Goal: Task Accomplishment & Management: Complete application form

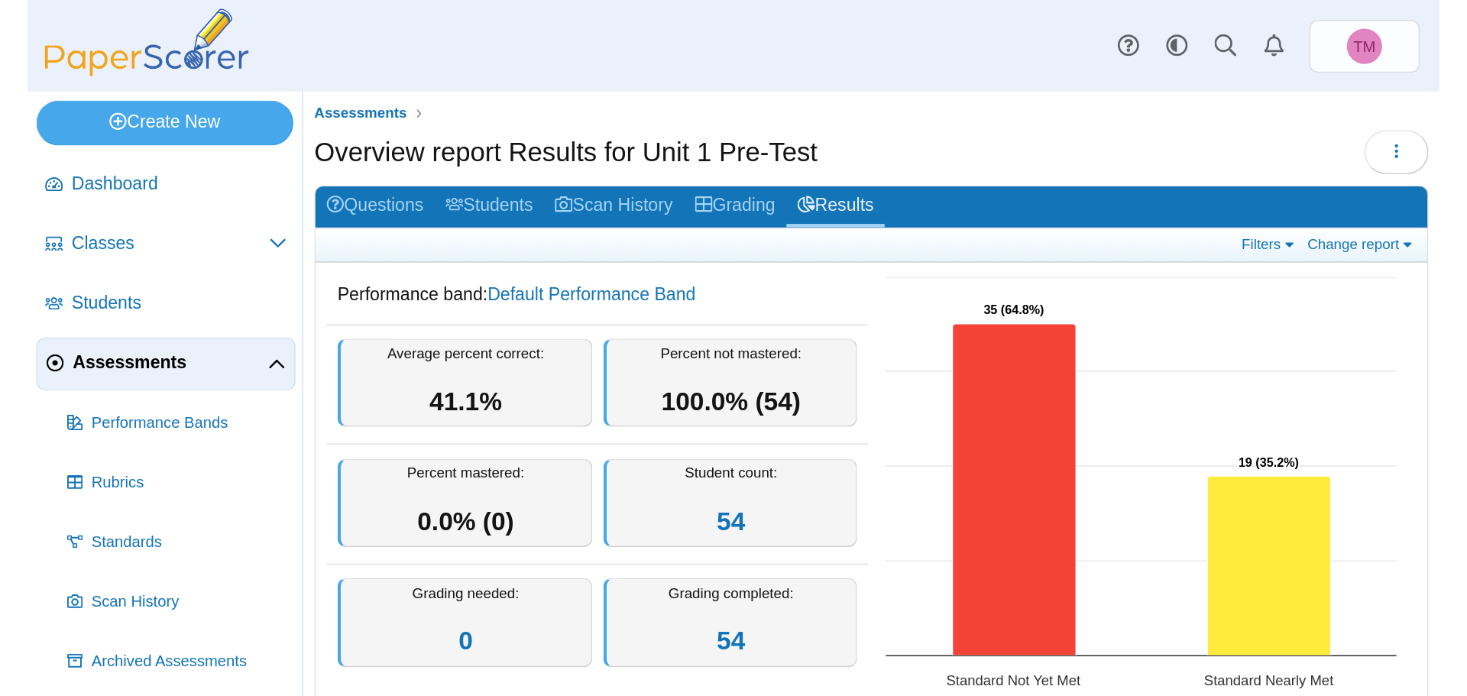
scroll to position [314, 0]
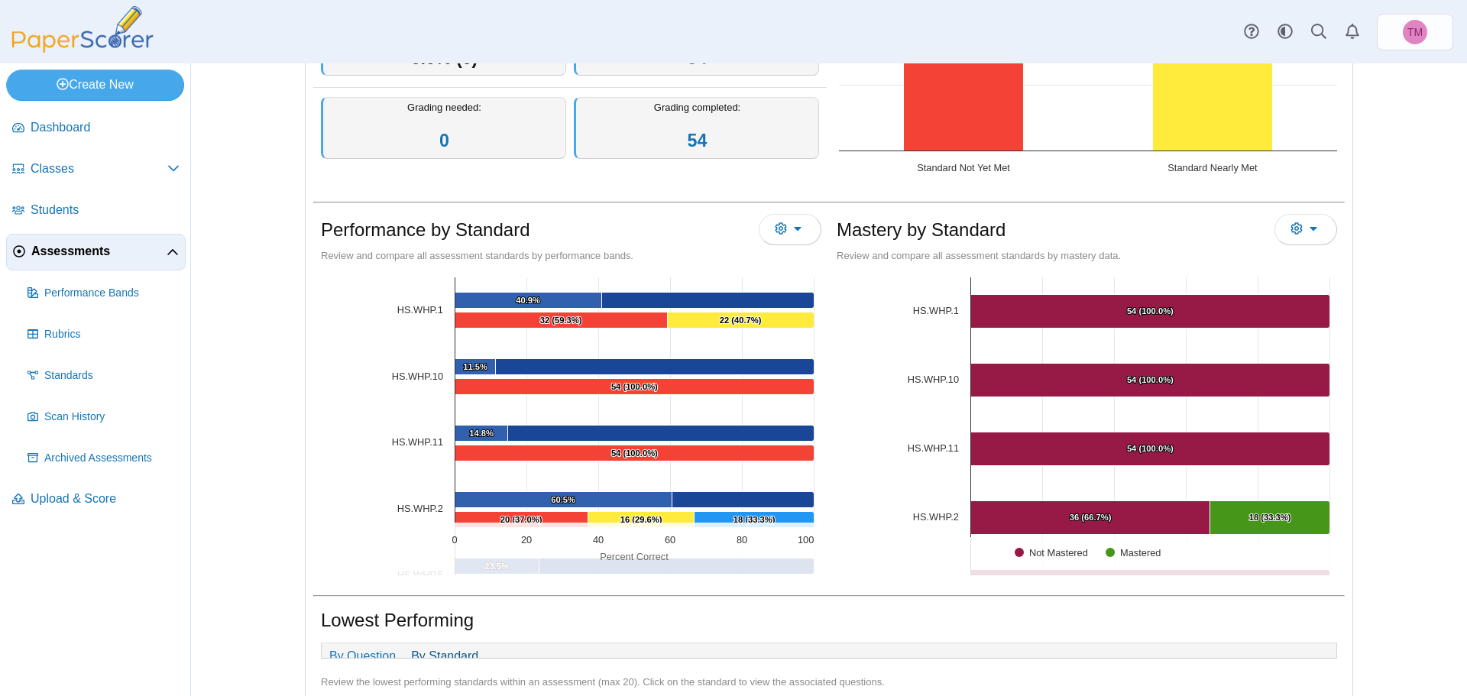
click at [77, 257] on span "Assessments" at bounding box center [98, 251] width 135 height 17
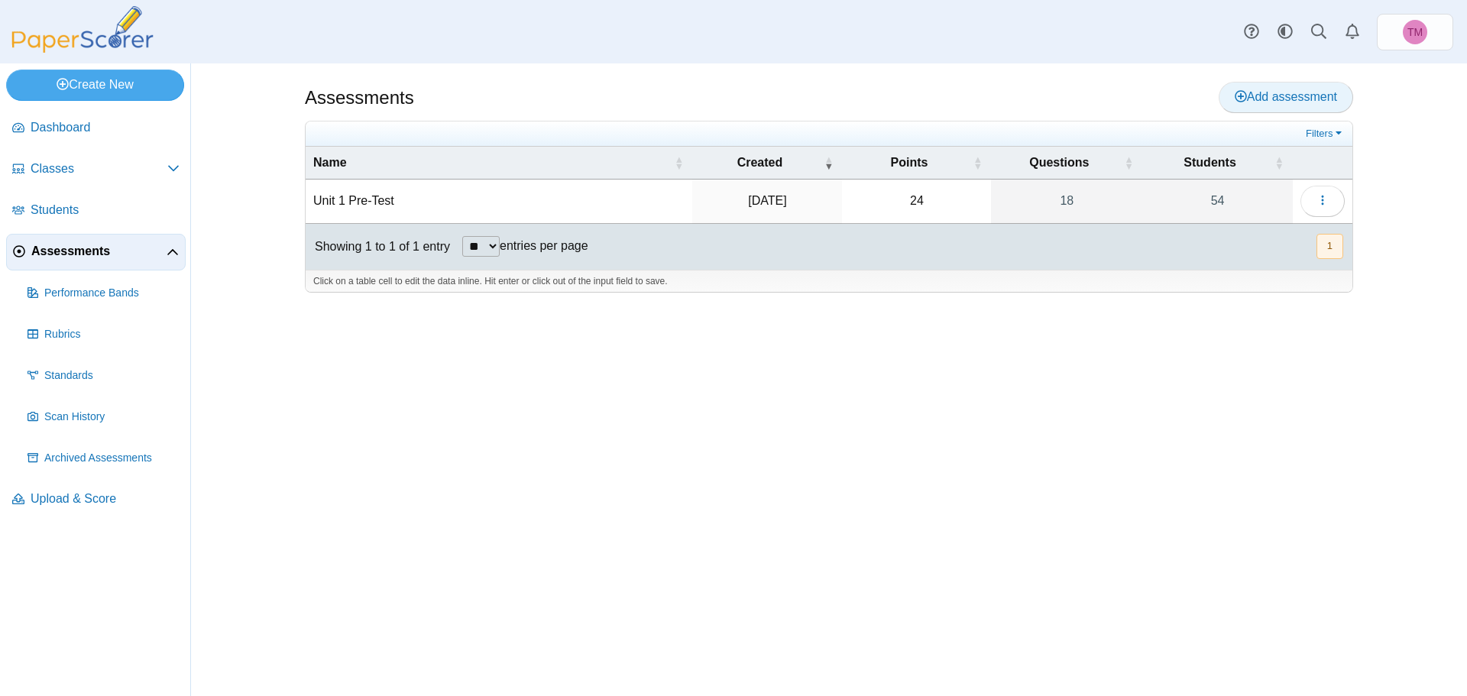
click at [1266, 97] on span "Add assessment" at bounding box center [1286, 96] width 102 height 13
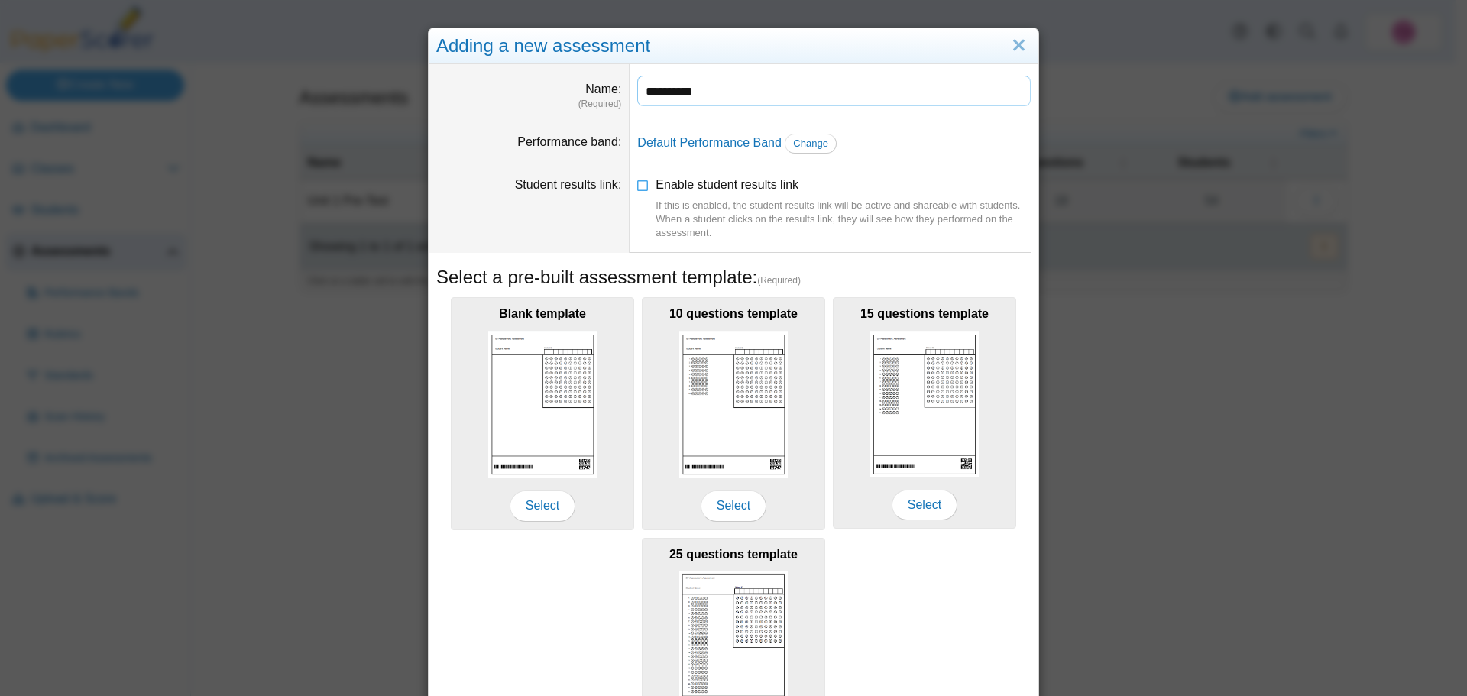
type input "**********"
click at [496, 202] on dt "Student results link" at bounding box center [529, 208] width 201 height 87
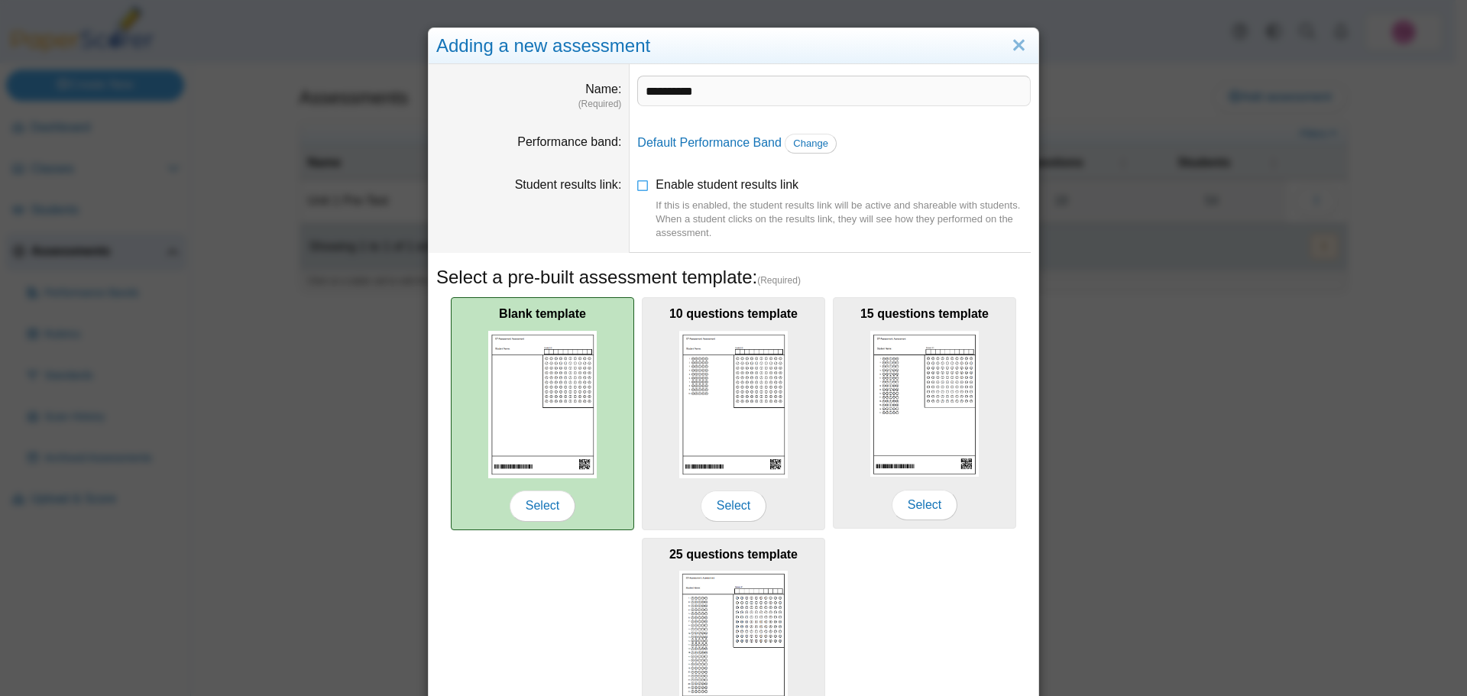
scroll to position [76, 0]
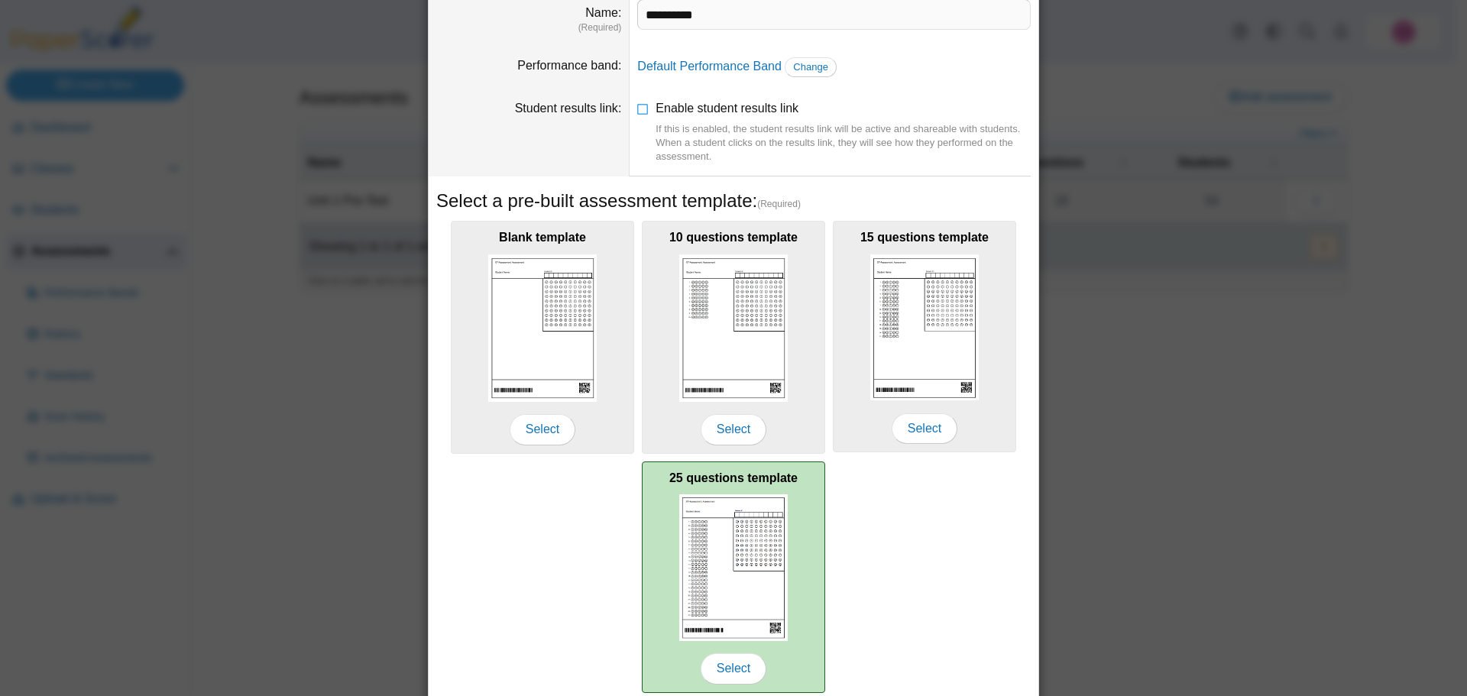
click at [714, 546] on img at bounding box center [733, 567] width 109 height 147
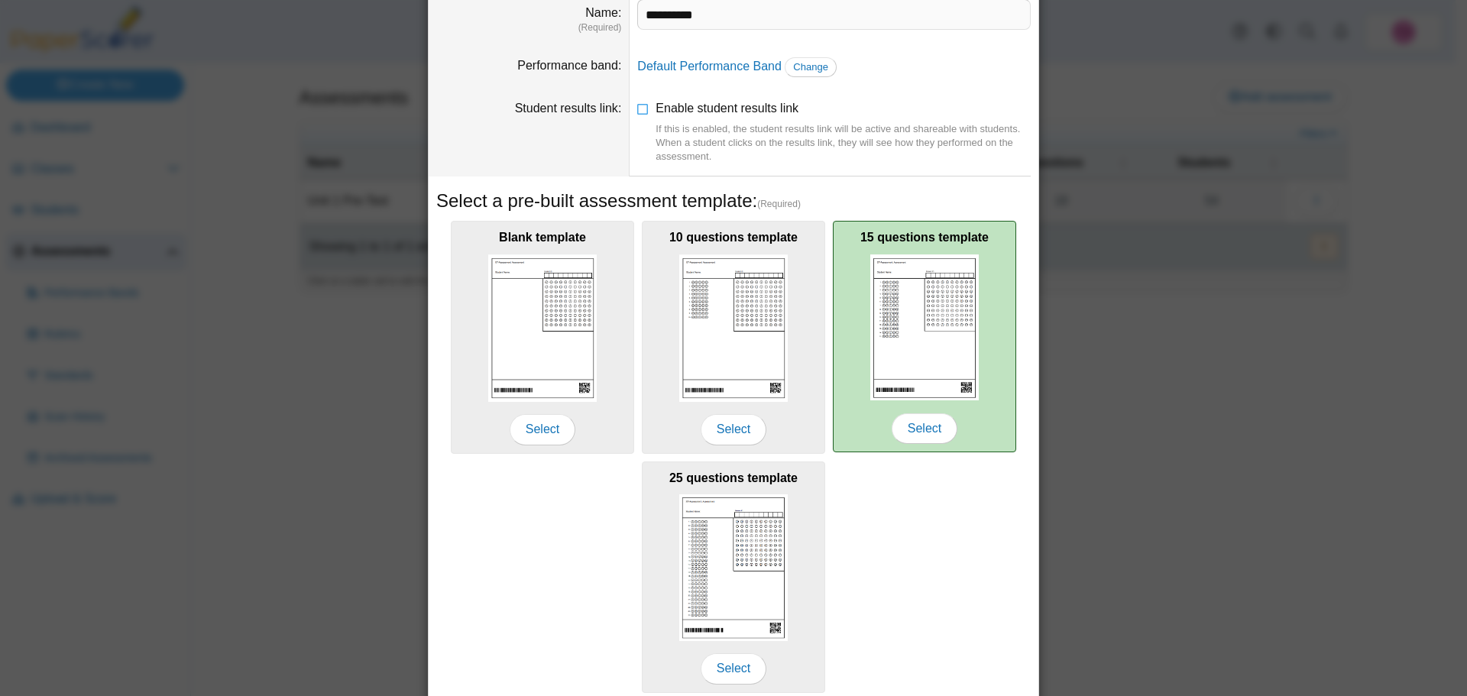
click at [986, 308] on div "15 questions template Select" at bounding box center [924, 337] width 183 height 232
click at [915, 431] on span "Select" at bounding box center [925, 428] width 66 height 31
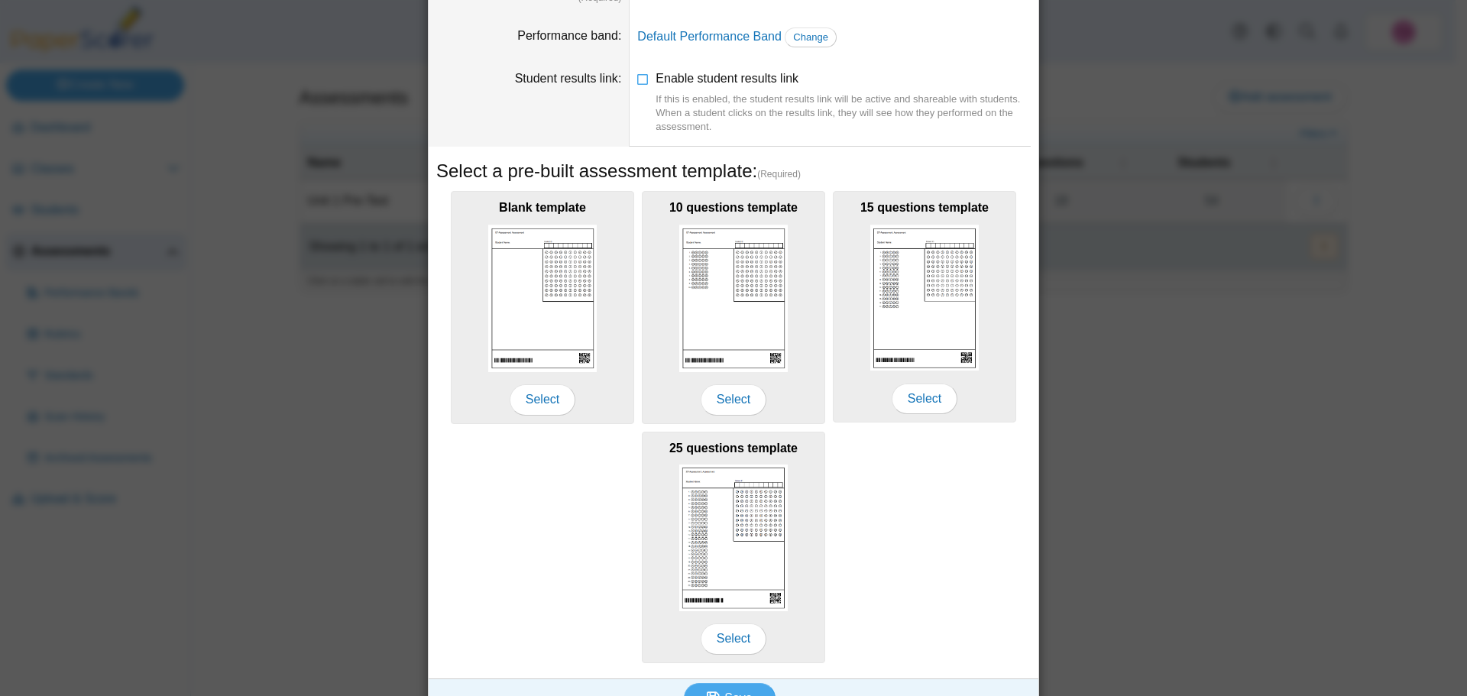
scroll to position [135, 0]
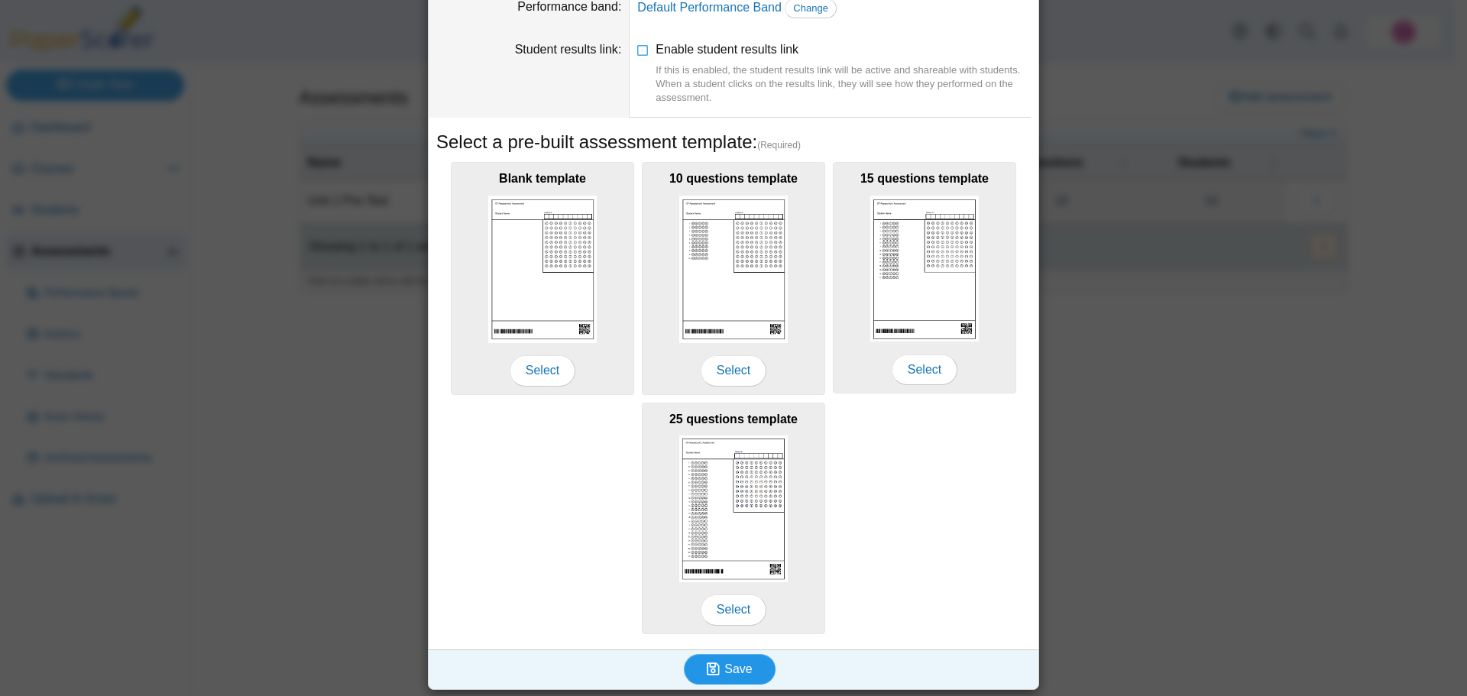
click at [737, 666] on span "Save" at bounding box center [738, 669] width 28 height 13
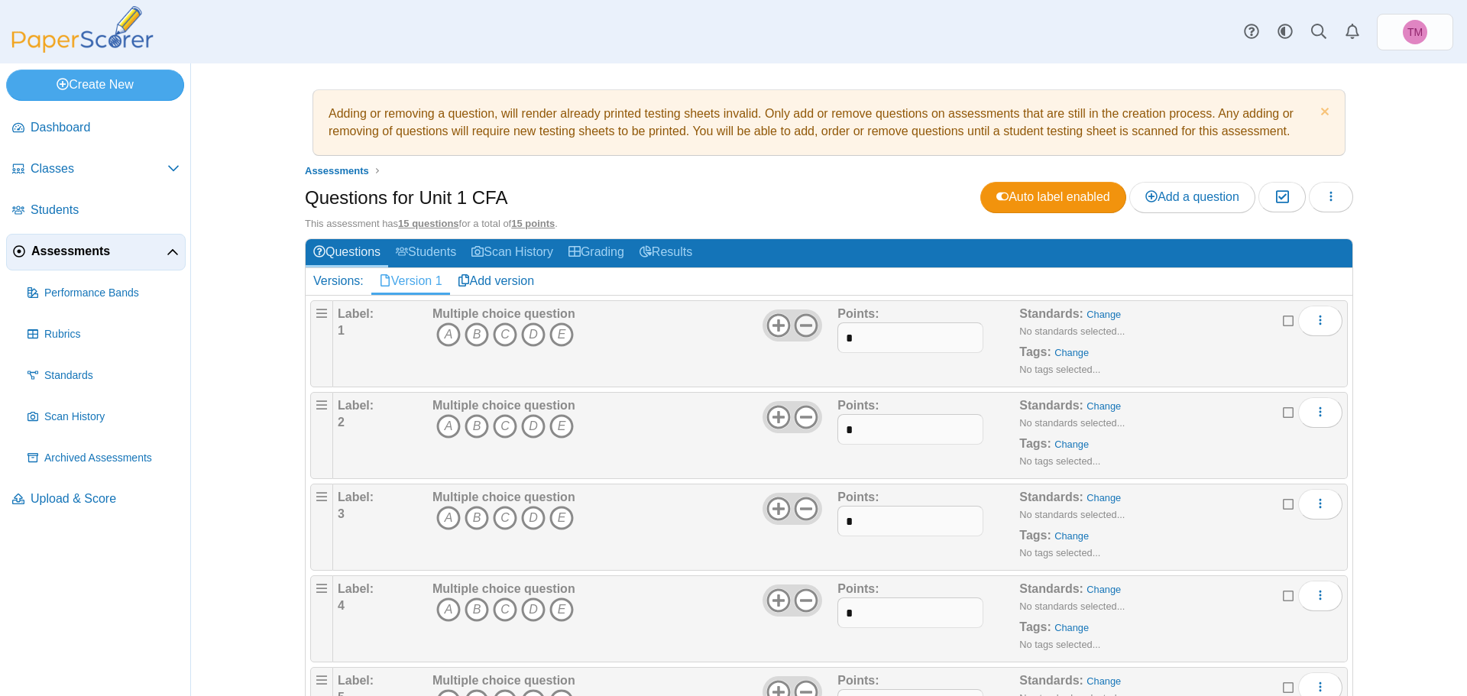
click at [798, 317] on icon at bounding box center [806, 325] width 24 height 24
click at [795, 412] on icon at bounding box center [806, 417] width 24 height 24
click at [796, 505] on icon at bounding box center [806, 509] width 24 height 24
click at [794, 601] on icon at bounding box center [806, 600] width 24 height 24
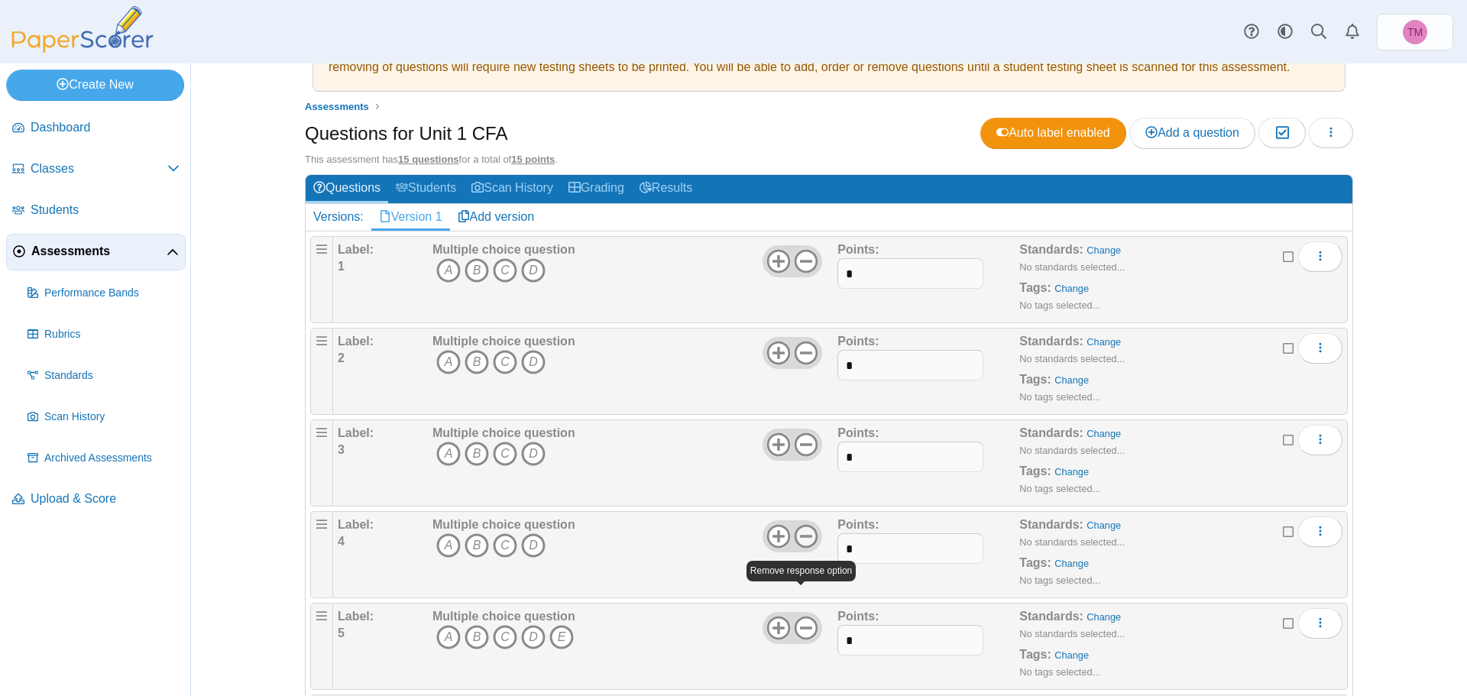
scroll to position [153, 0]
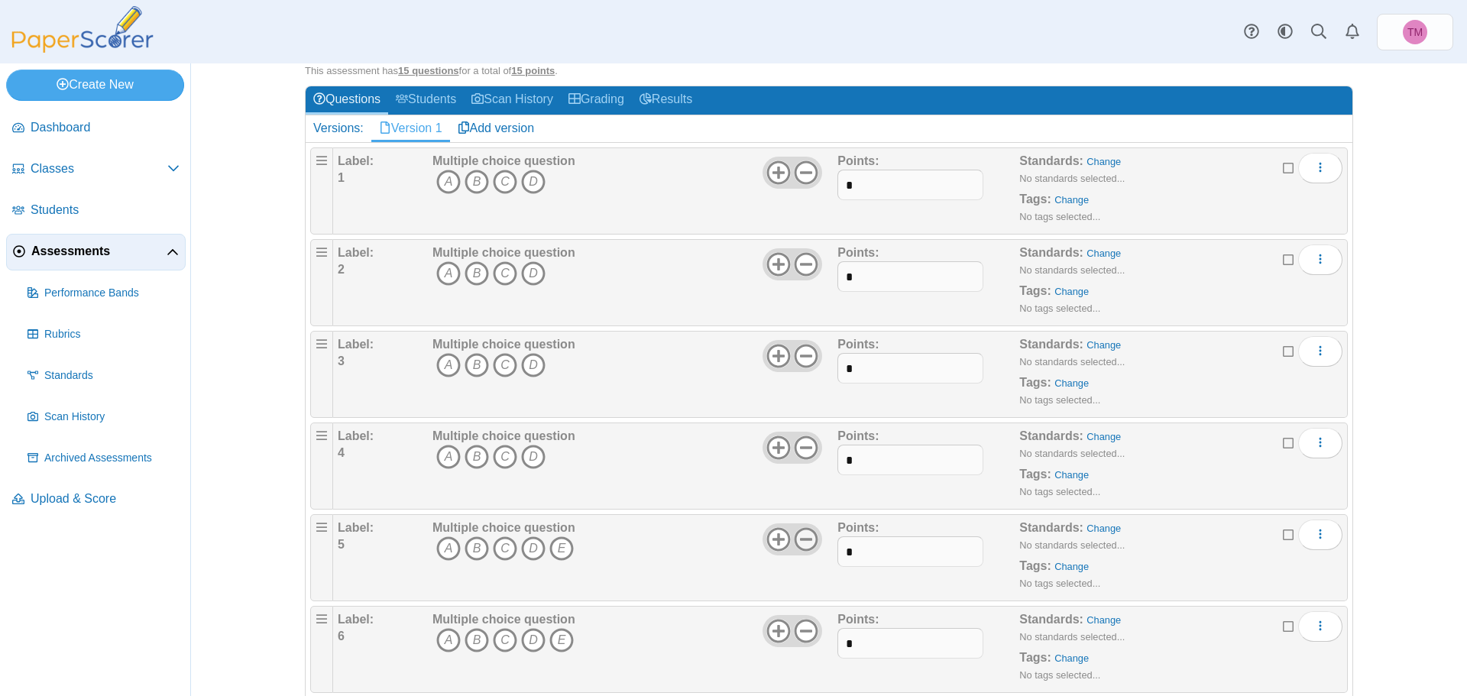
click at [794, 536] on icon at bounding box center [806, 539] width 24 height 24
click at [804, 630] on use at bounding box center [807, 631] width 24 height 24
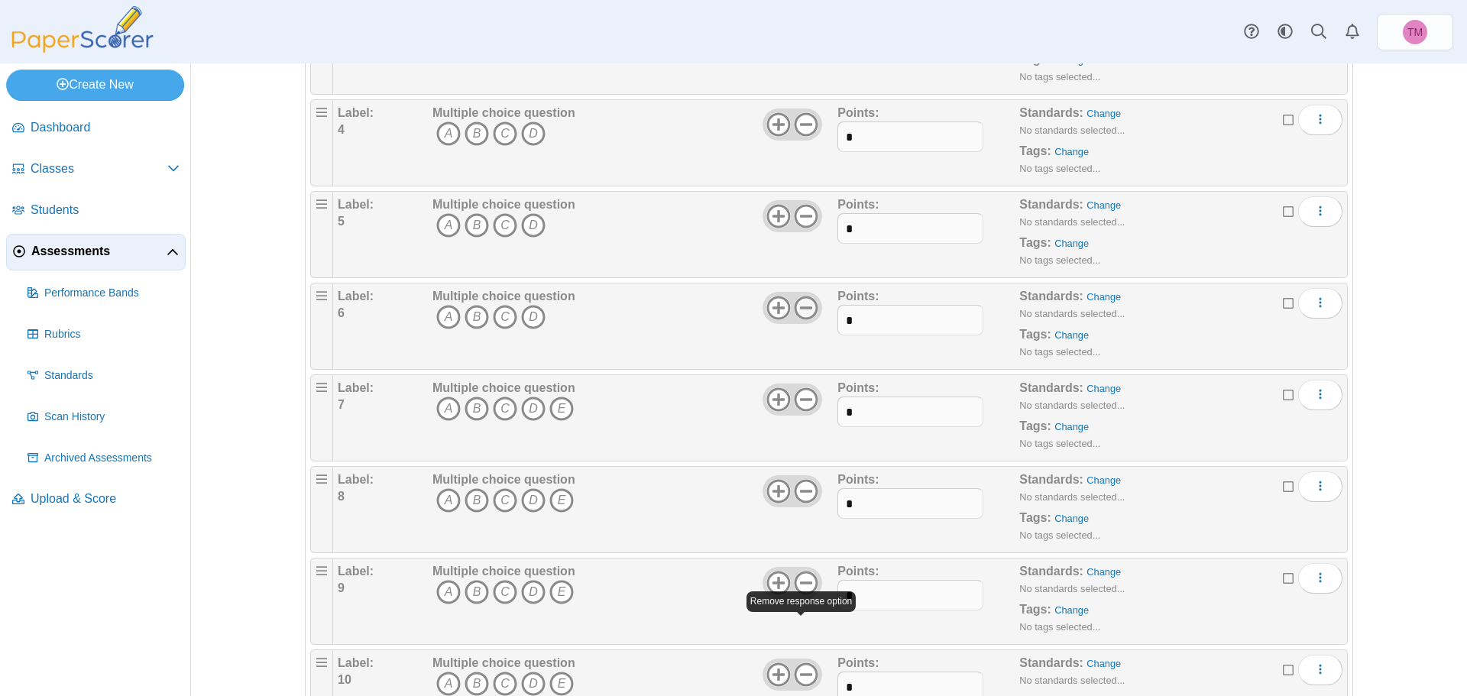
scroll to position [535, 0]
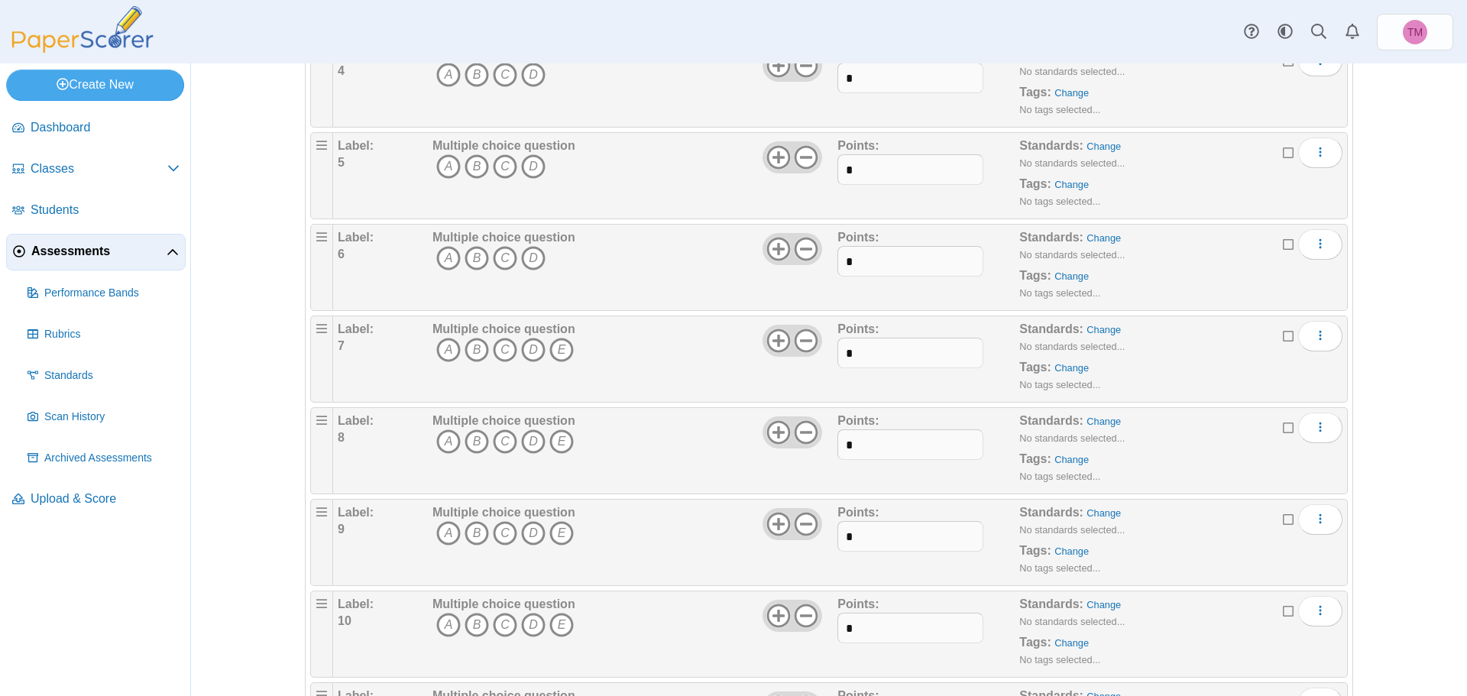
click at [803, 326] on div at bounding box center [793, 341] width 60 height 32
click at [801, 338] on icon at bounding box center [806, 341] width 24 height 24
click at [800, 425] on icon at bounding box center [806, 432] width 24 height 24
click at [799, 530] on icon at bounding box center [806, 524] width 24 height 24
click at [803, 608] on icon at bounding box center [806, 616] width 24 height 24
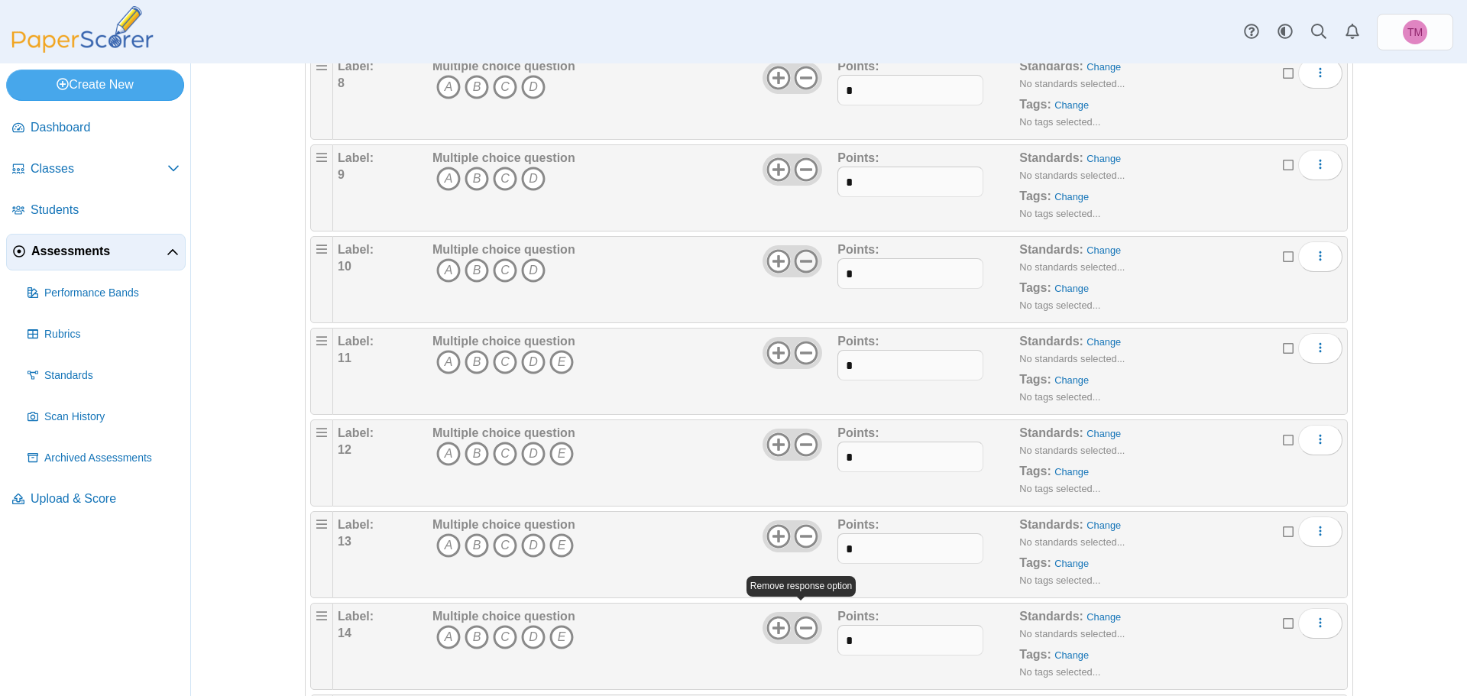
scroll to position [917, 0]
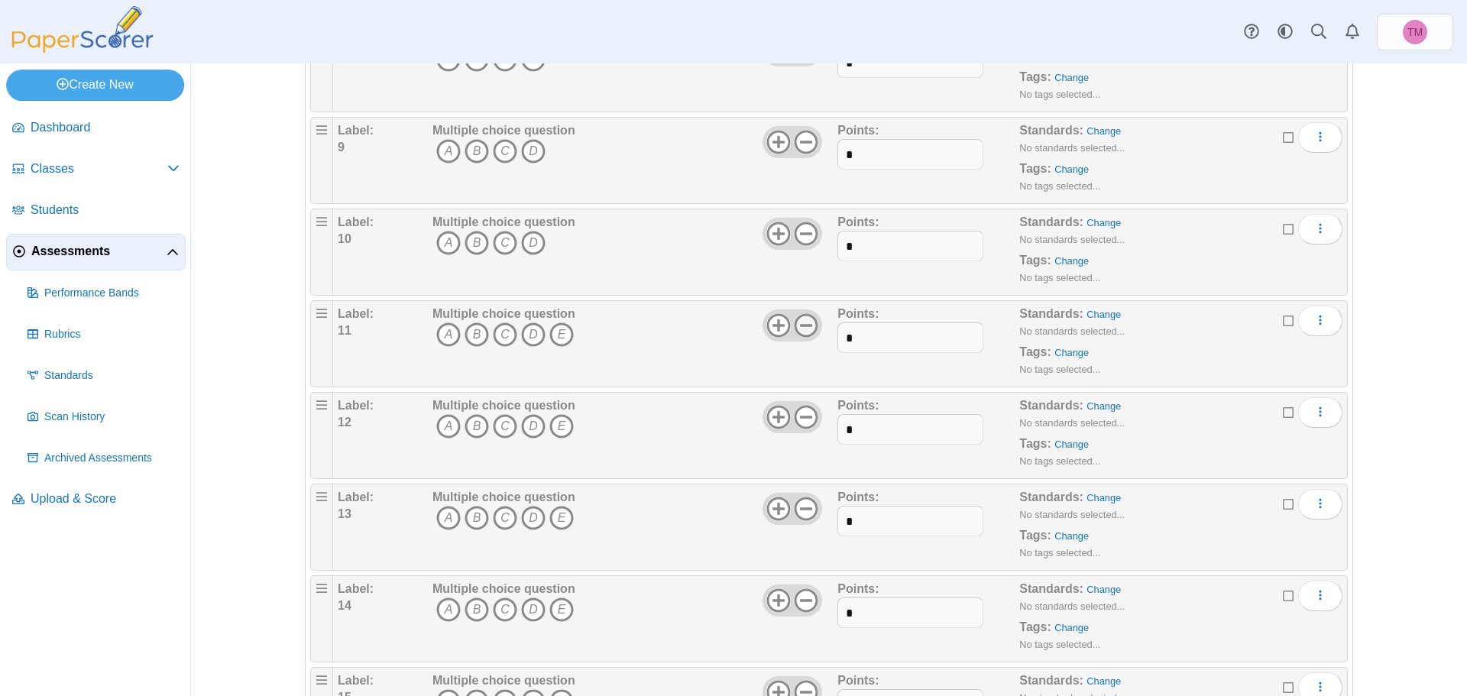
click at [802, 326] on icon at bounding box center [806, 325] width 24 height 24
click at [795, 420] on icon at bounding box center [806, 417] width 24 height 24
click at [805, 510] on icon at bounding box center [806, 509] width 24 height 24
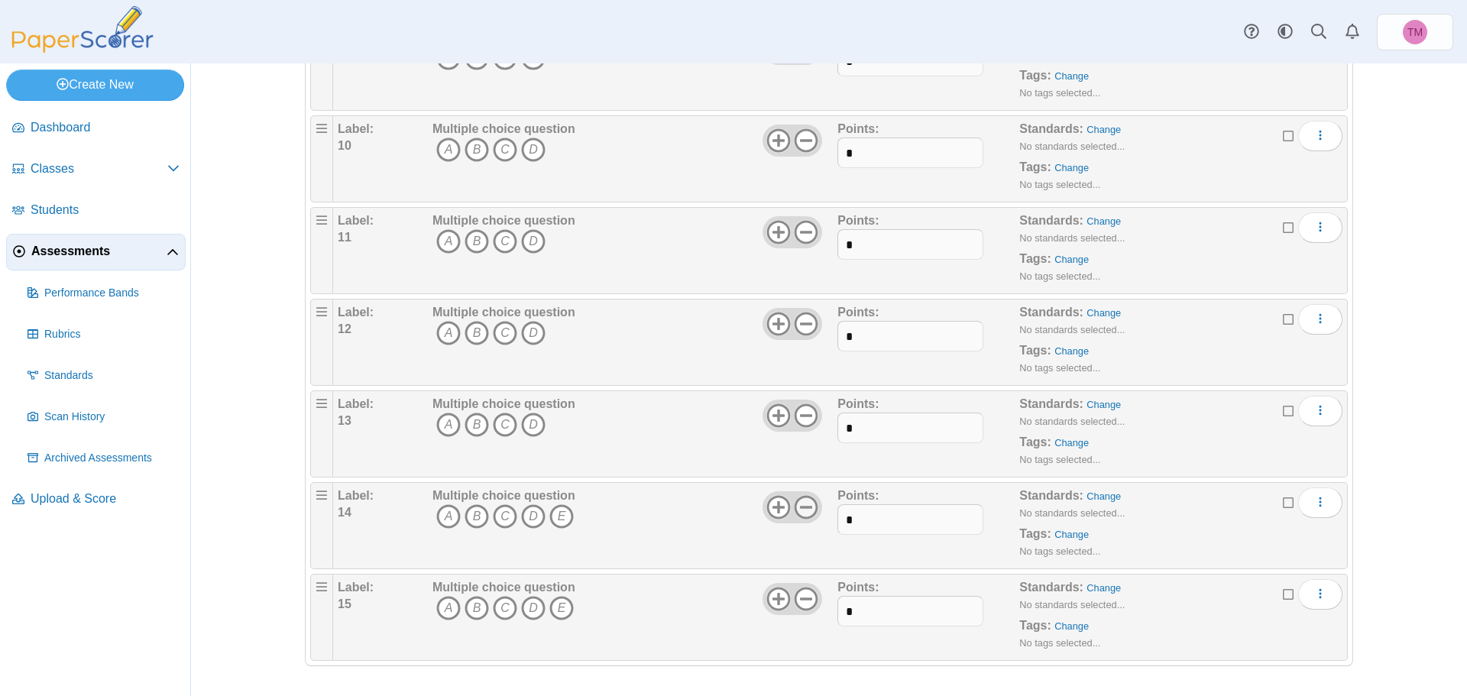
click at [805, 511] on icon at bounding box center [806, 507] width 24 height 24
click at [805, 601] on icon at bounding box center [806, 599] width 24 height 24
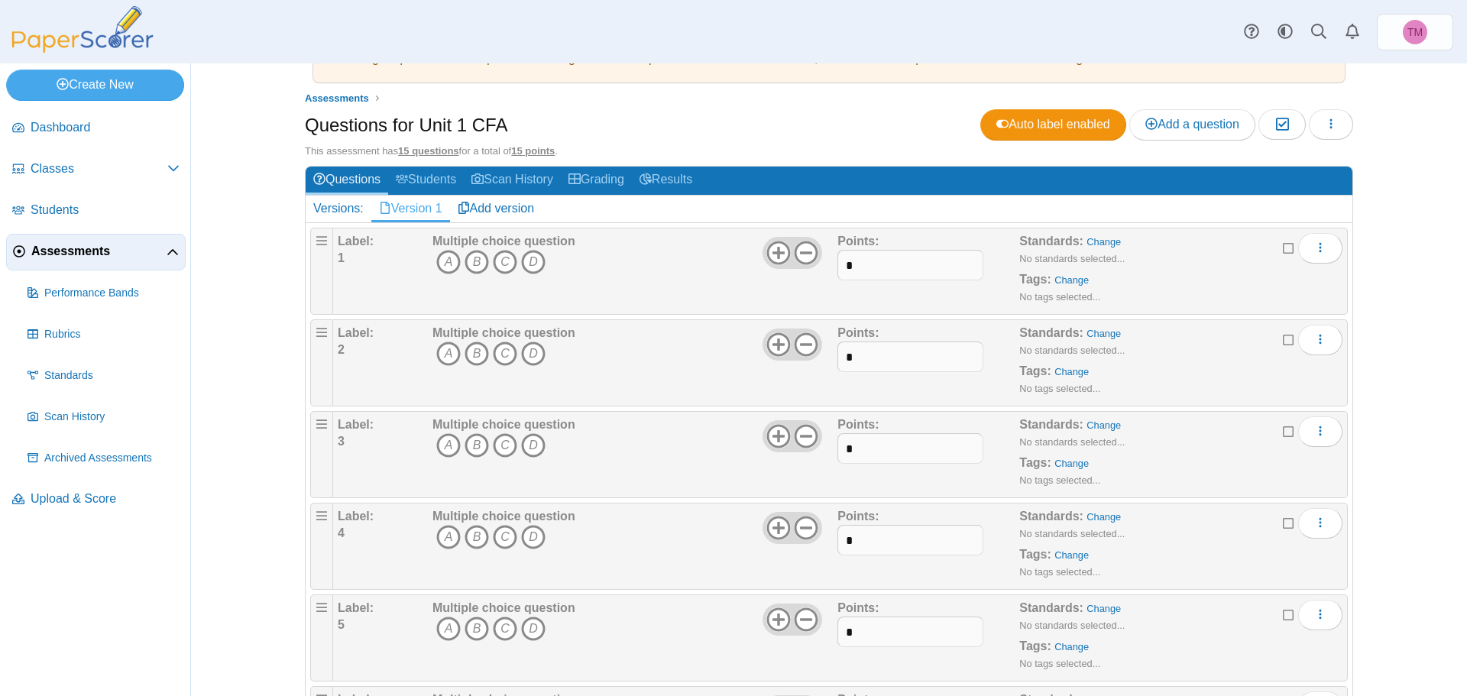
scroll to position [0, 0]
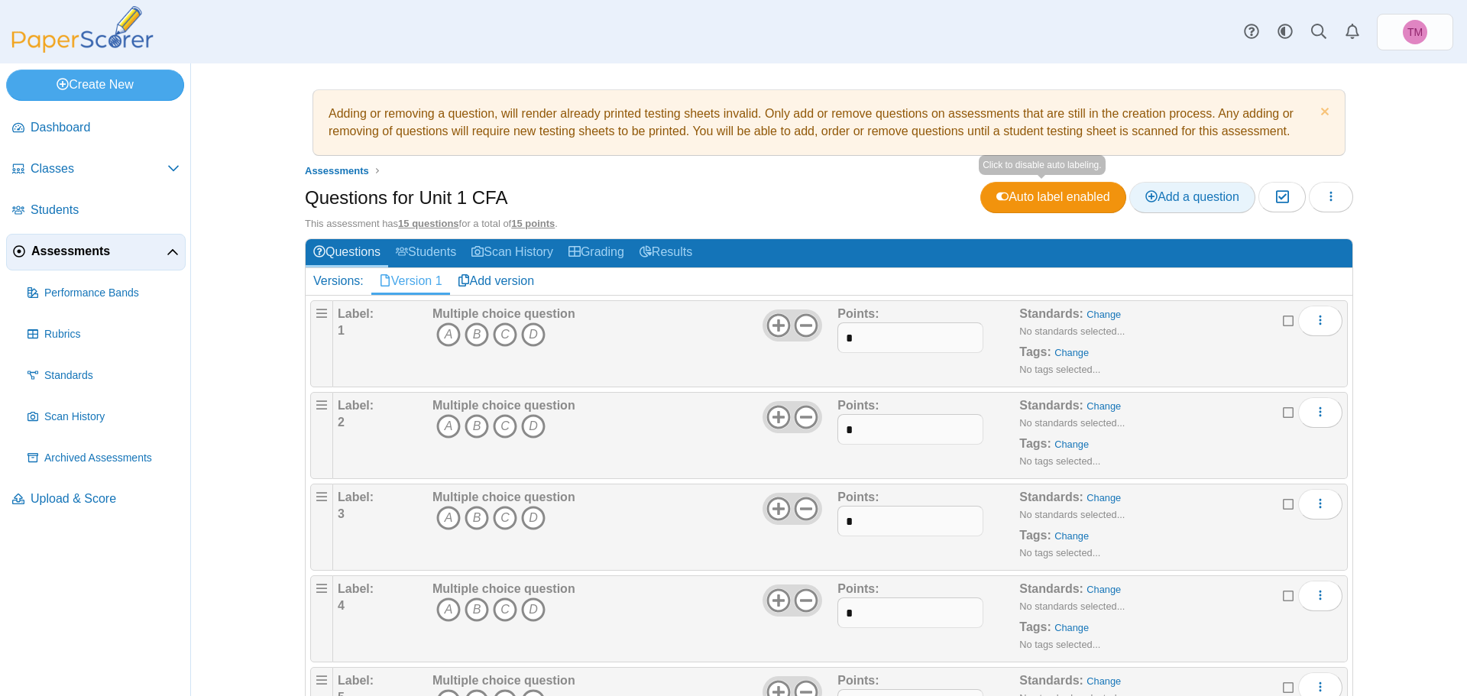
click at [1182, 198] on span "Add a question" at bounding box center [1192, 196] width 94 height 13
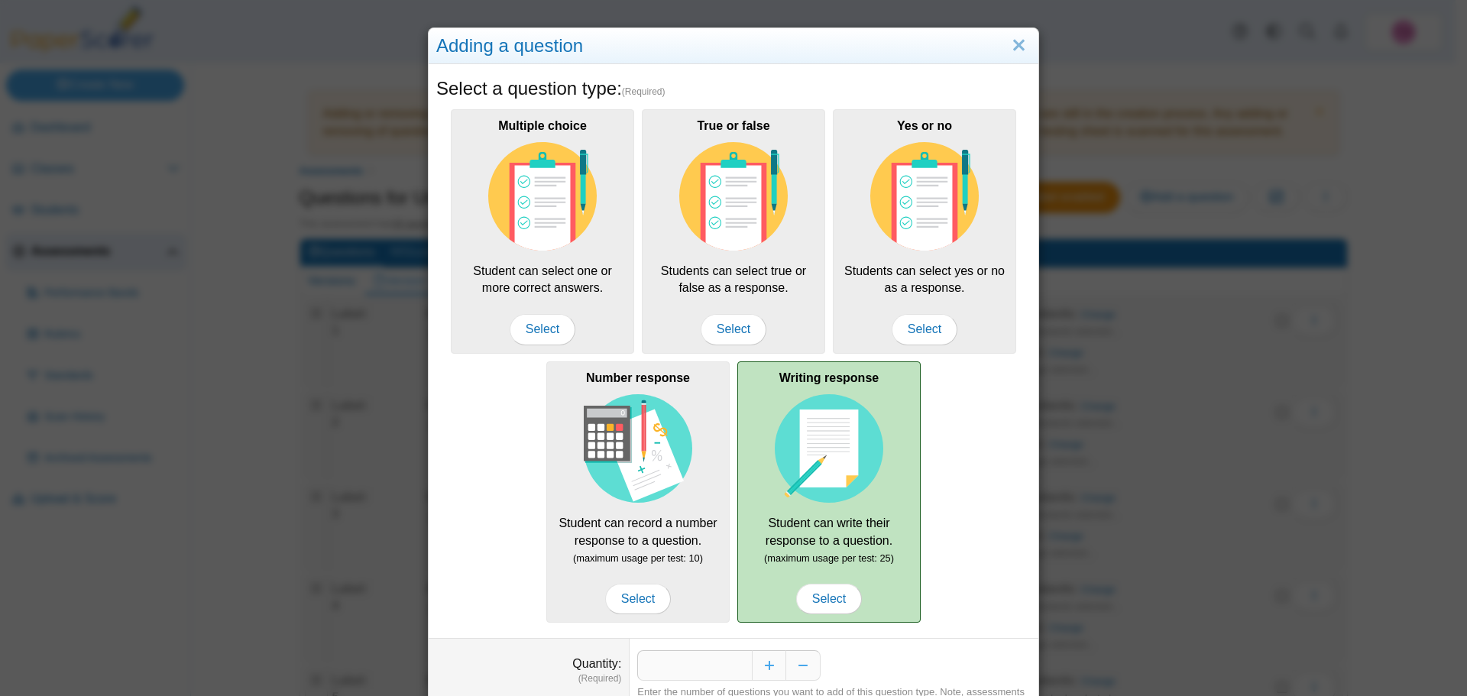
click at [815, 494] on img at bounding box center [829, 448] width 109 height 109
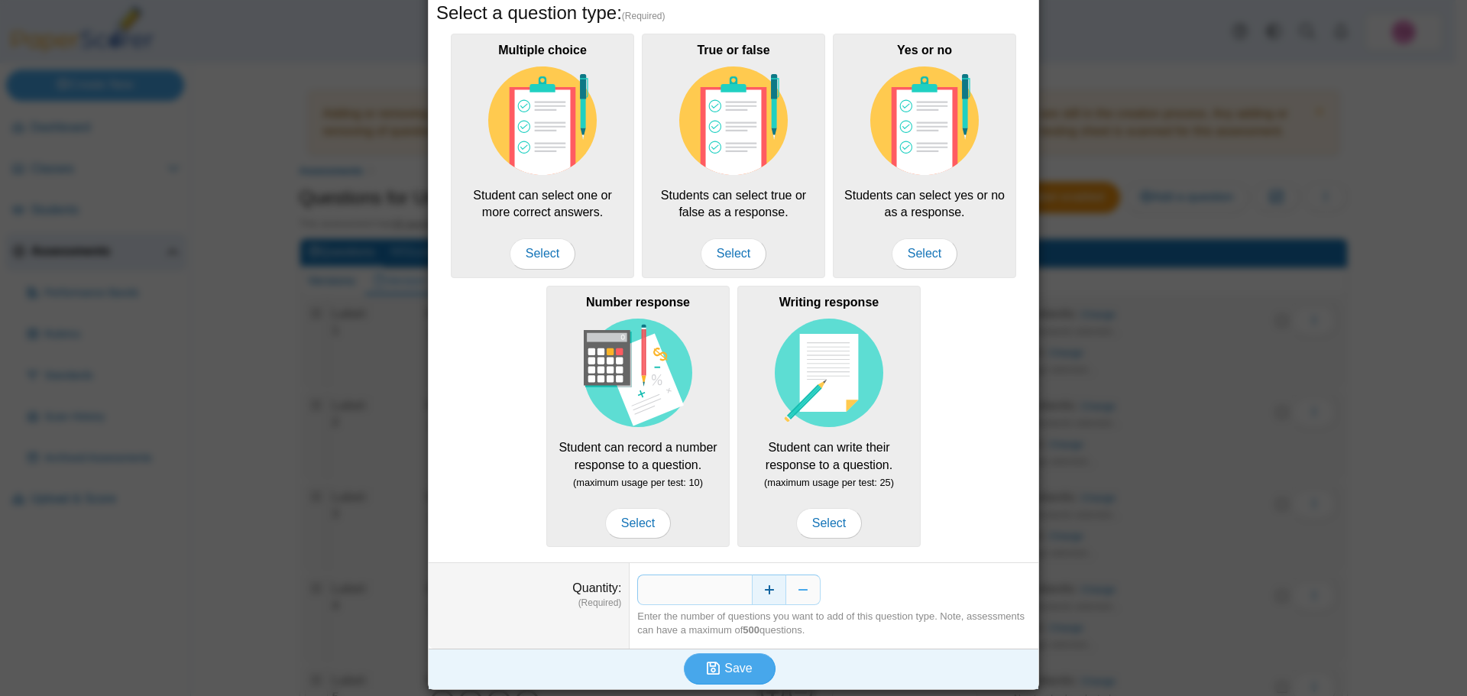
click at [760, 589] on button "Increase" at bounding box center [769, 590] width 34 height 31
type input "*"
click at [724, 666] on span "Save" at bounding box center [738, 668] width 28 height 13
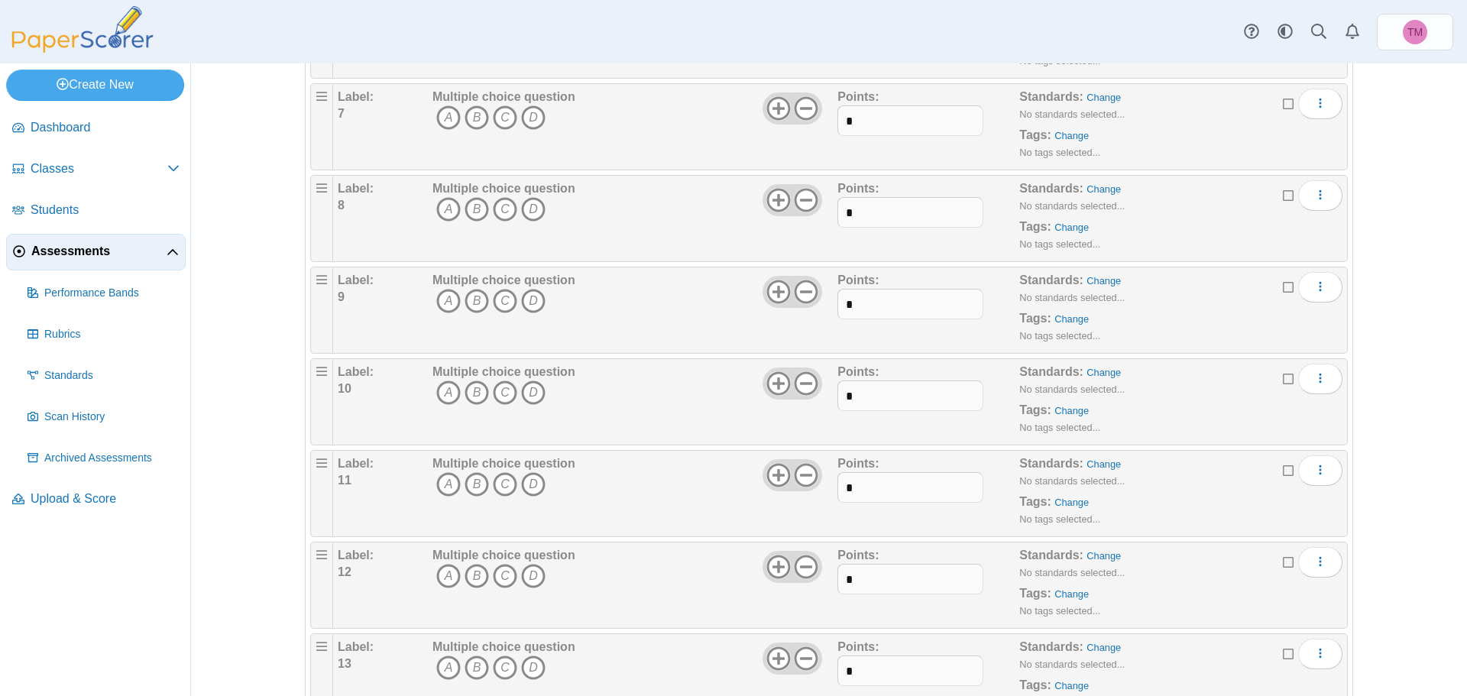
scroll to position [1010, 0]
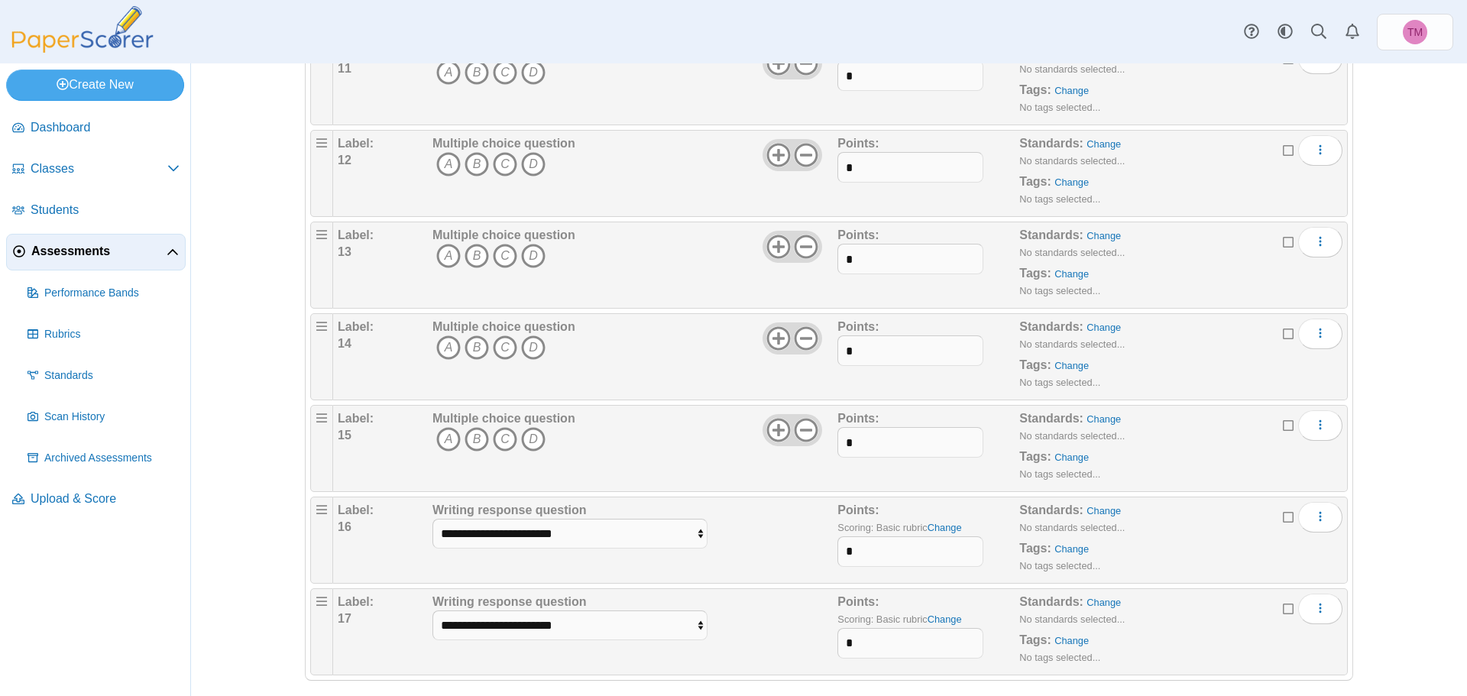
scroll to position [1194, 0]
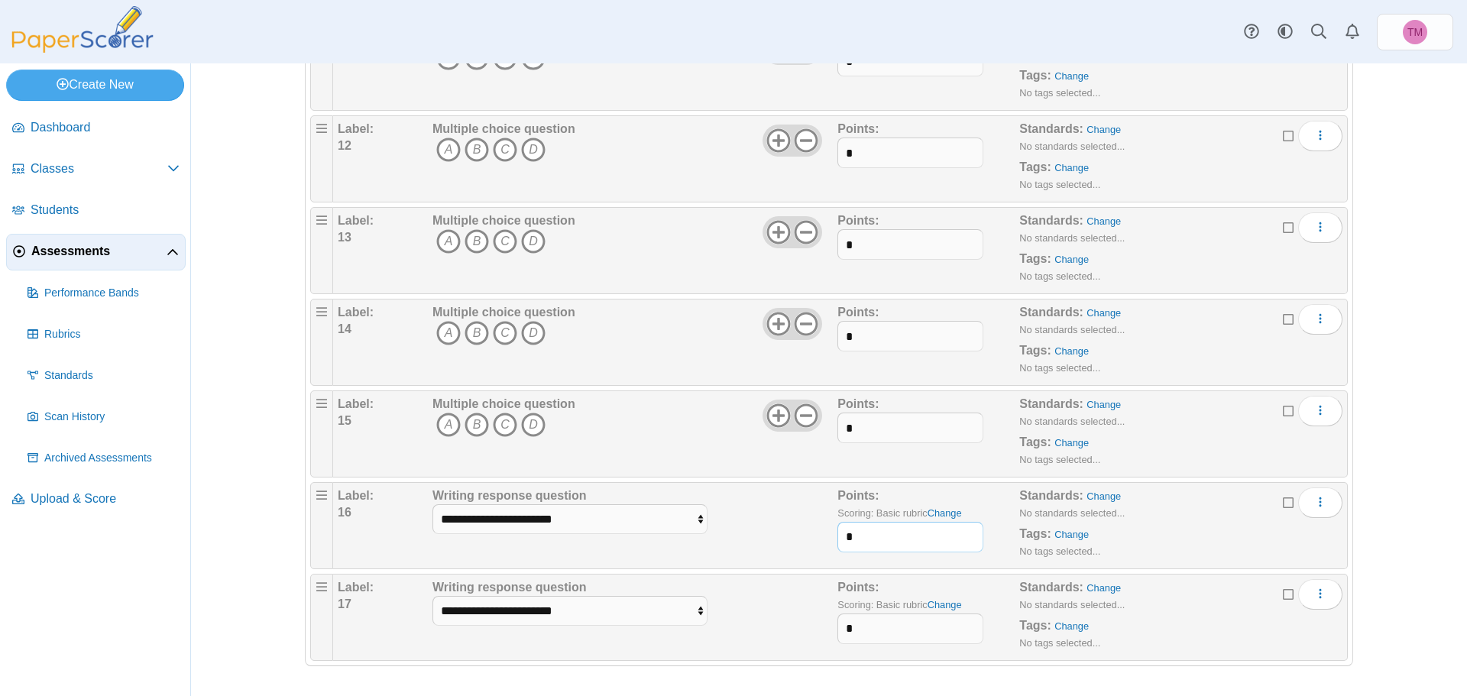
click at [865, 539] on input "*" at bounding box center [910, 537] width 145 height 31
type input "*"
click at [859, 637] on input "*" at bounding box center [910, 629] width 145 height 31
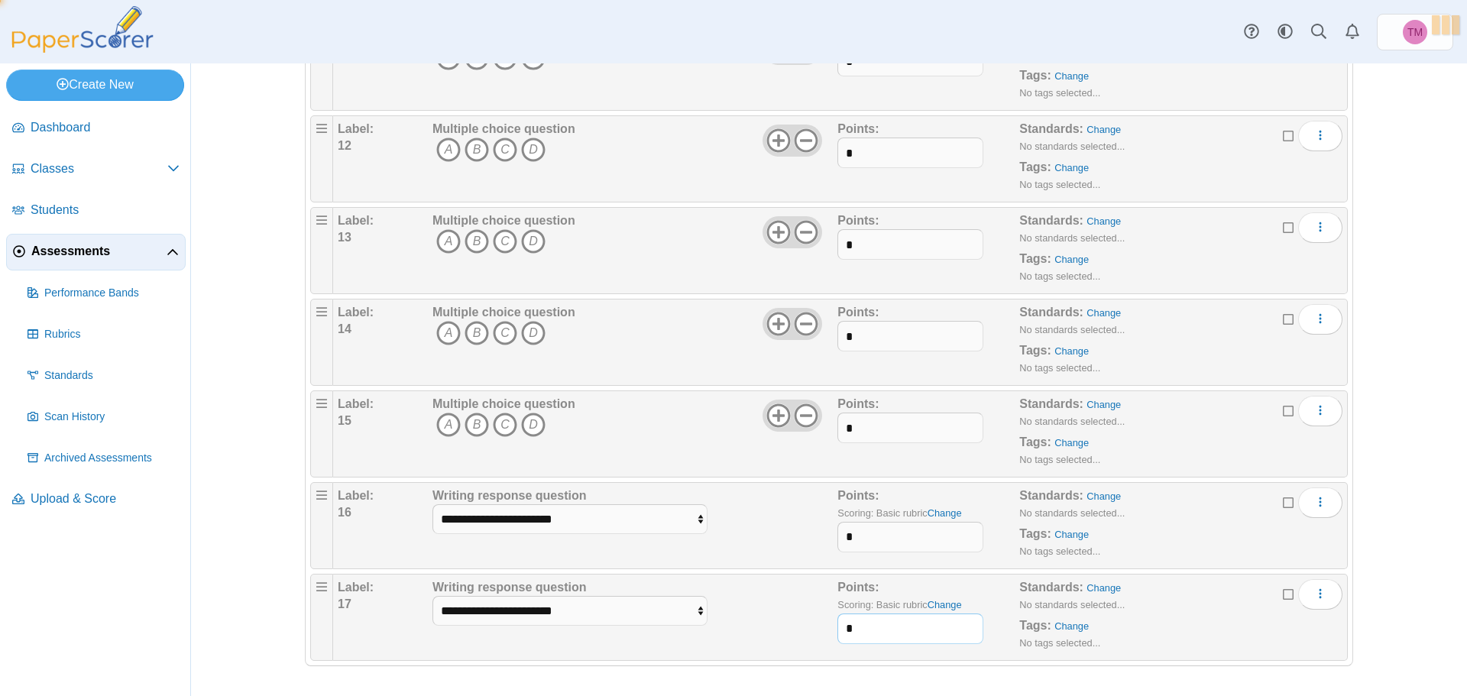
type input "*"
click at [776, 612] on div "**********" at bounding box center [633, 617] width 409 height 76
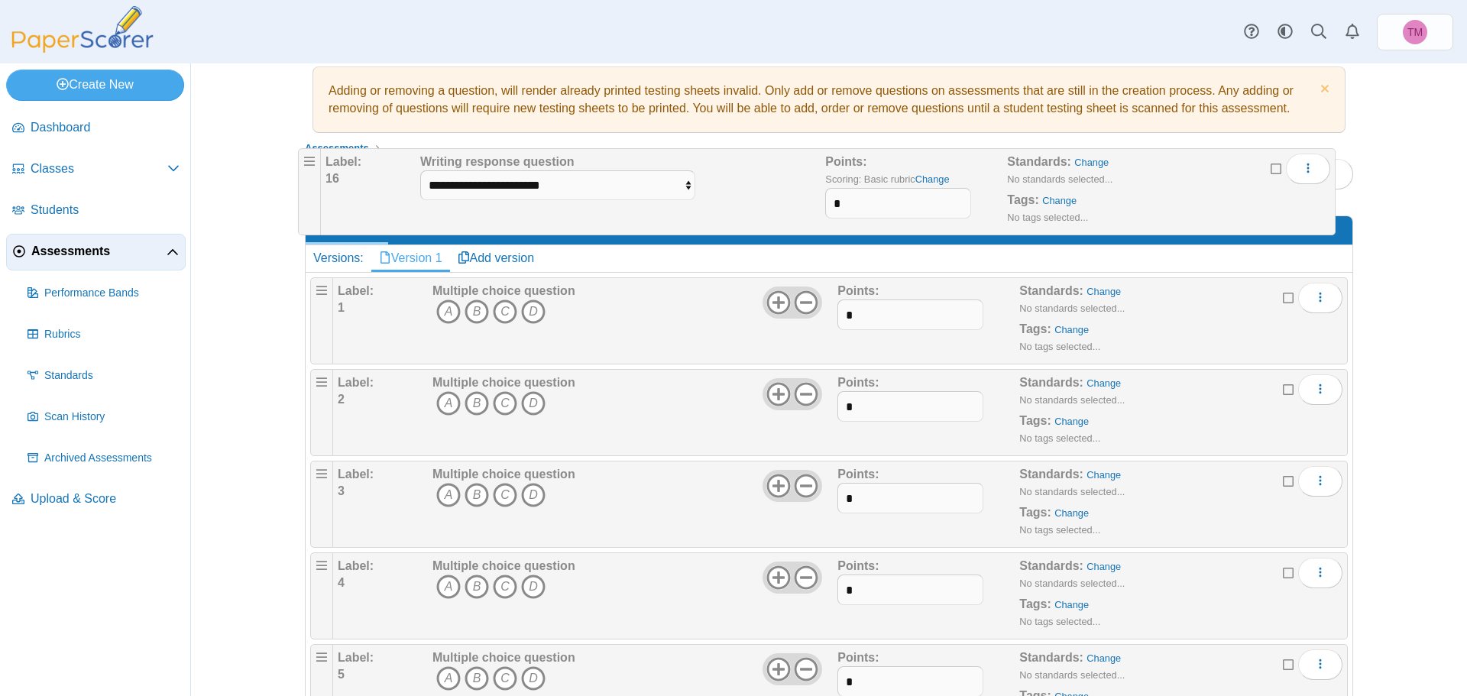
scroll to position [0, 0]
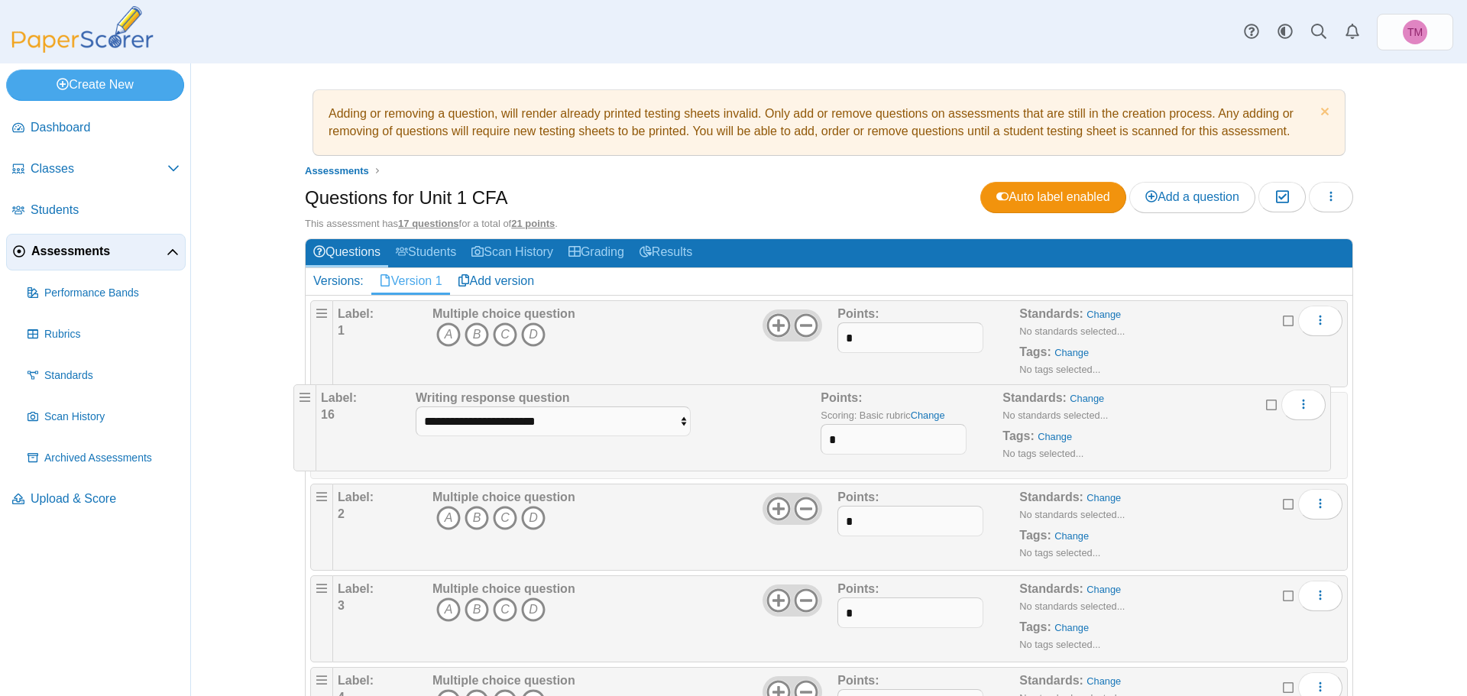
drag, startPoint x: 313, startPoint y: 510, endPoint x: 301, endPoint y: 405, distance: 105.3
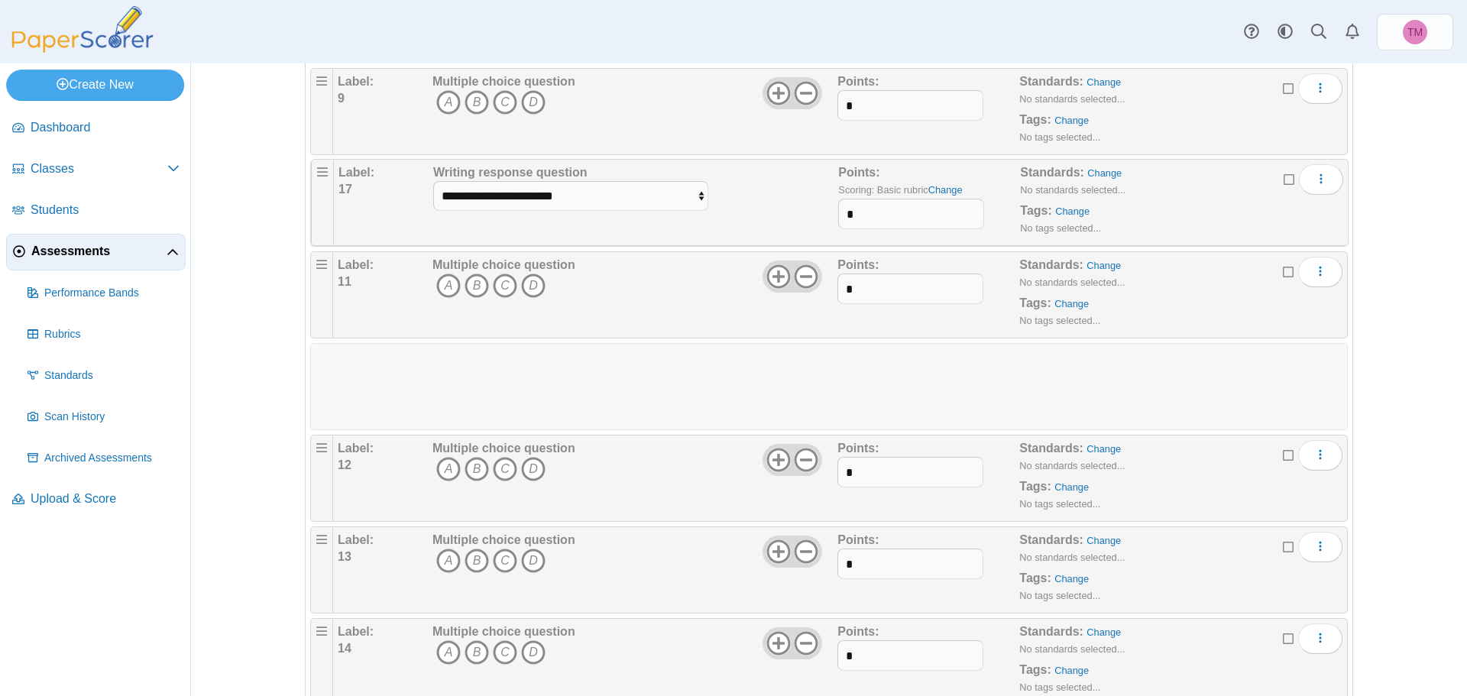
scroll to position [964, 0]
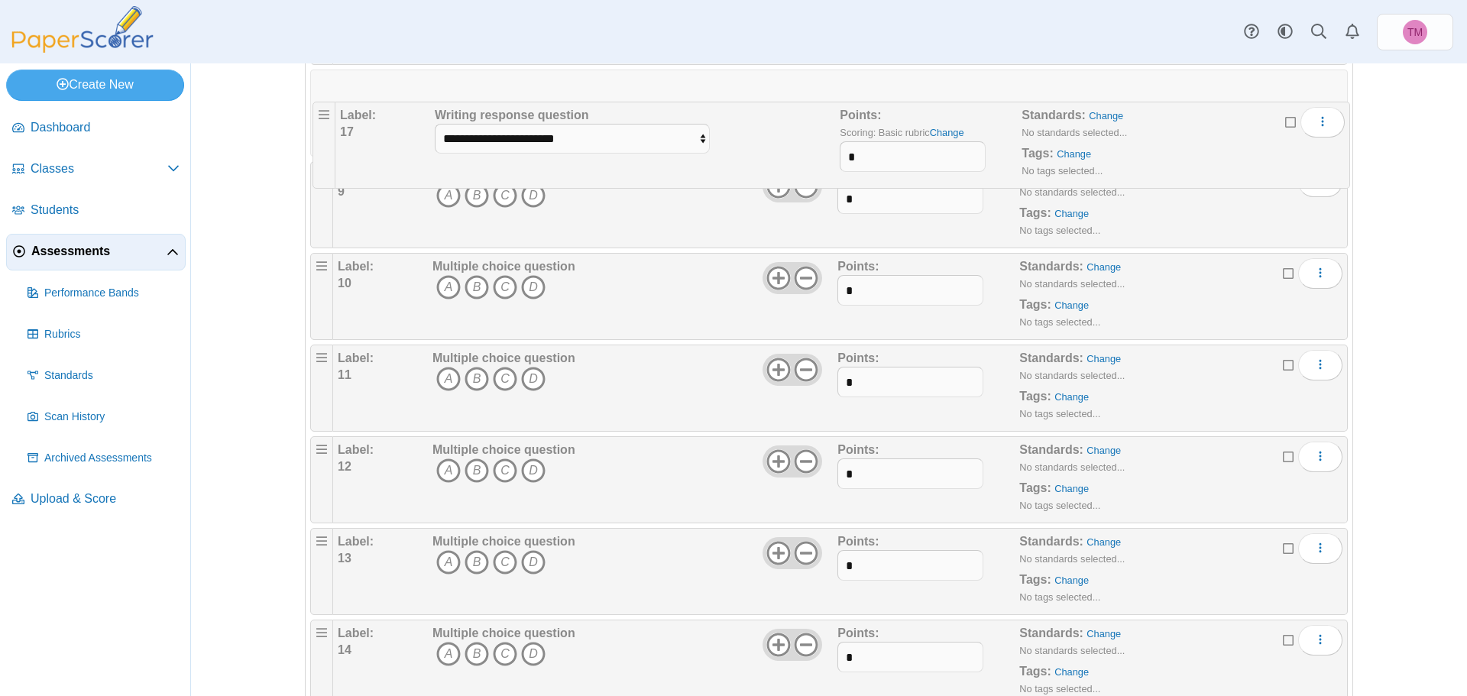
drag, startPoint x: 317, startPoint y: 588, endPoint x: 320, endPoint y: 105, distance: 483.7
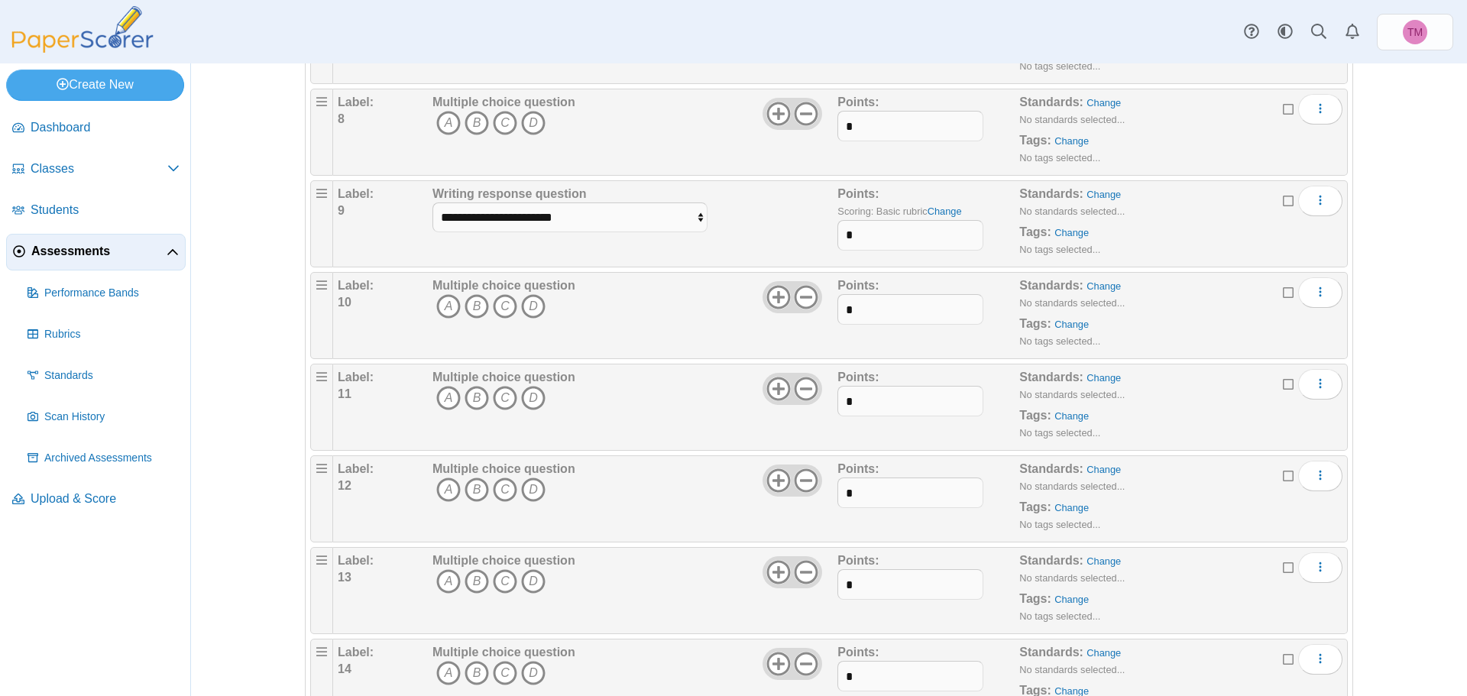
scroll to position [735, 0]
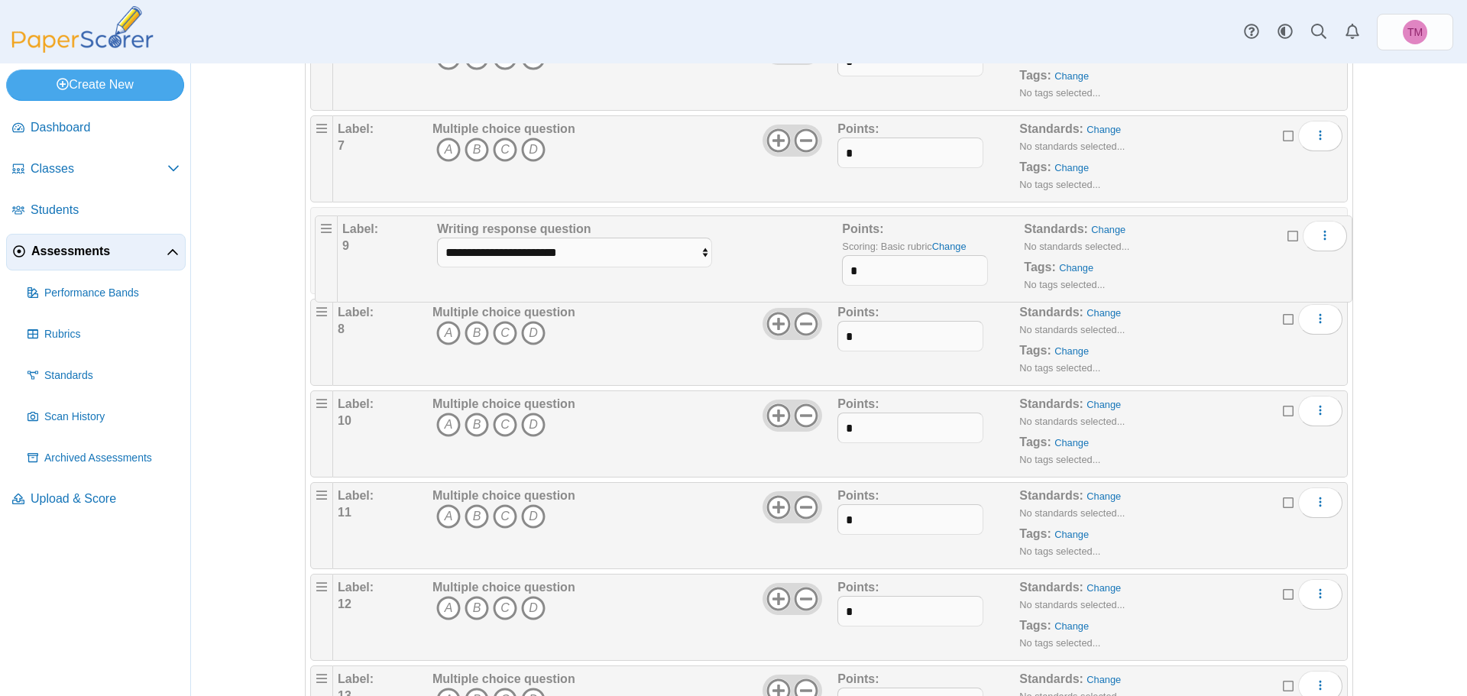
drag, startPoint x: 314, startPoint y: 313, endPoint x: 319, endPoint y: 219, distance: 94.9
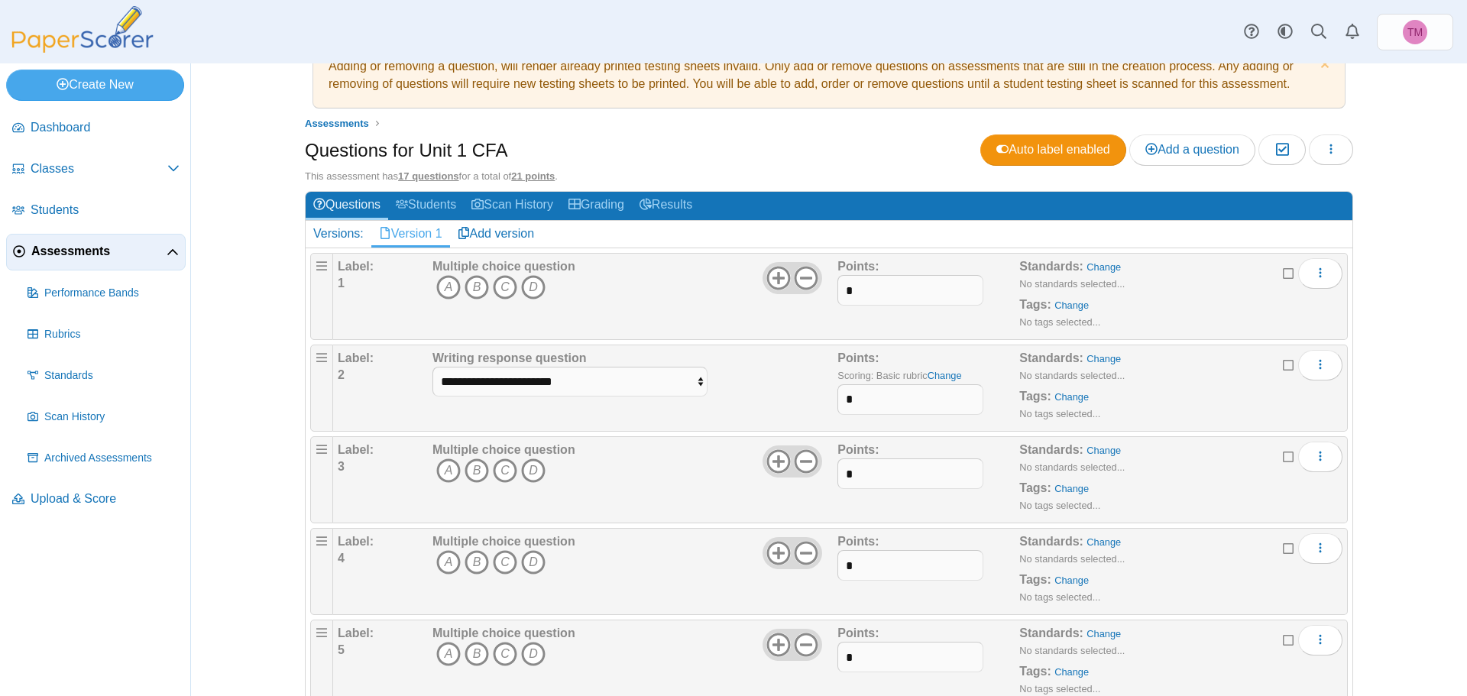
scroll to position [0, 0]
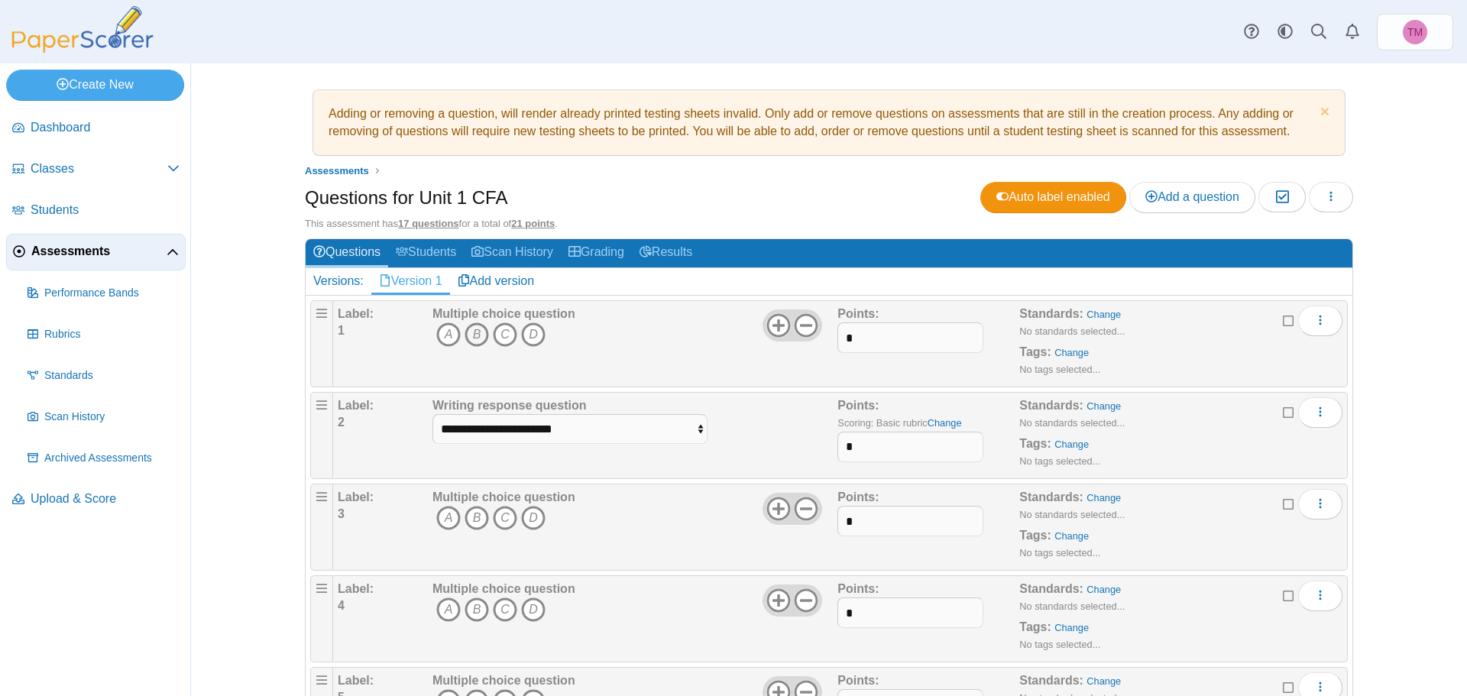
click at [474, 335] on icon "B" at bounding box center [477, 334] width 24 height 24
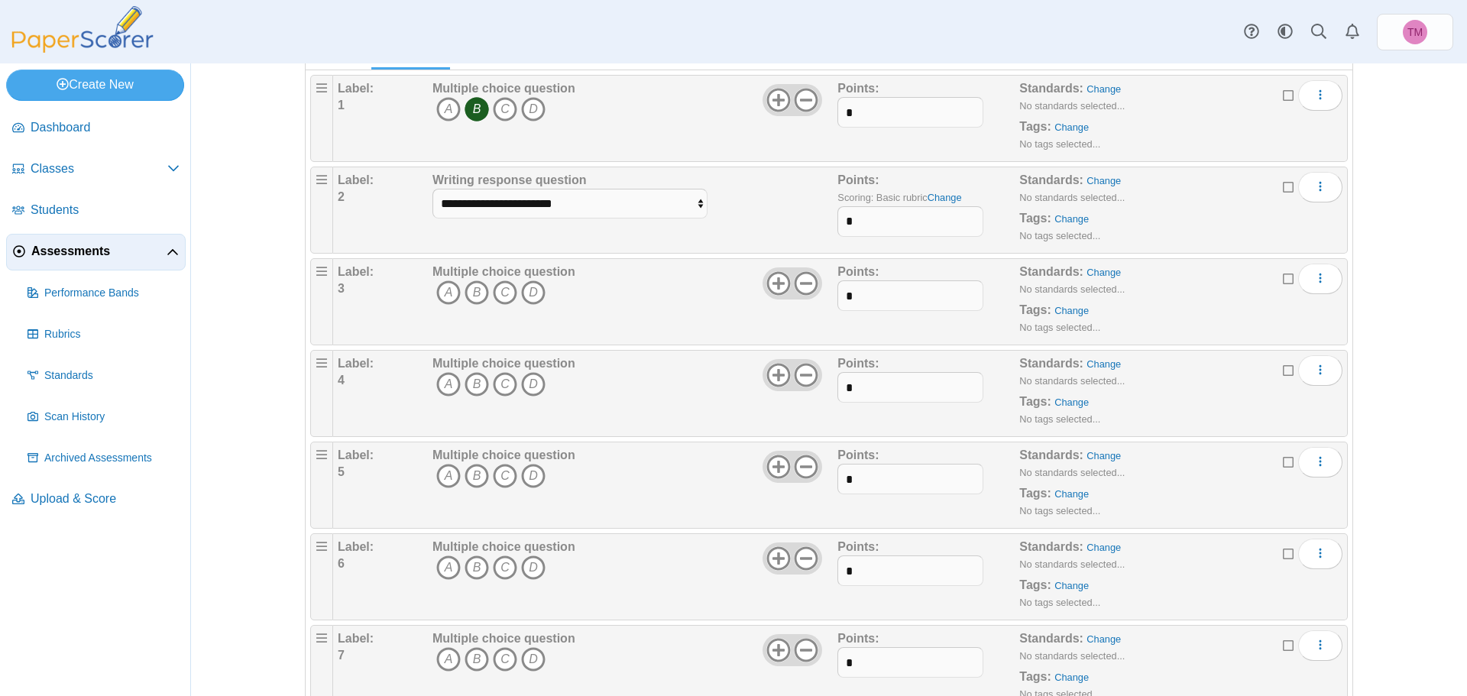
scroll to position [229, 0]
click at [468, 290] on icon "B" at bounding box center [477, 289] width 24 height 24
click at [471, 380] on icon "B" at bounding box center [477, 380] width 24 height 24
click at [471, 471] on icon "B" at bounding box center [477, 472] width 24 height 24
click at [468, 569] on icon "B" at bounding box center [477, 564] width 24 height 24
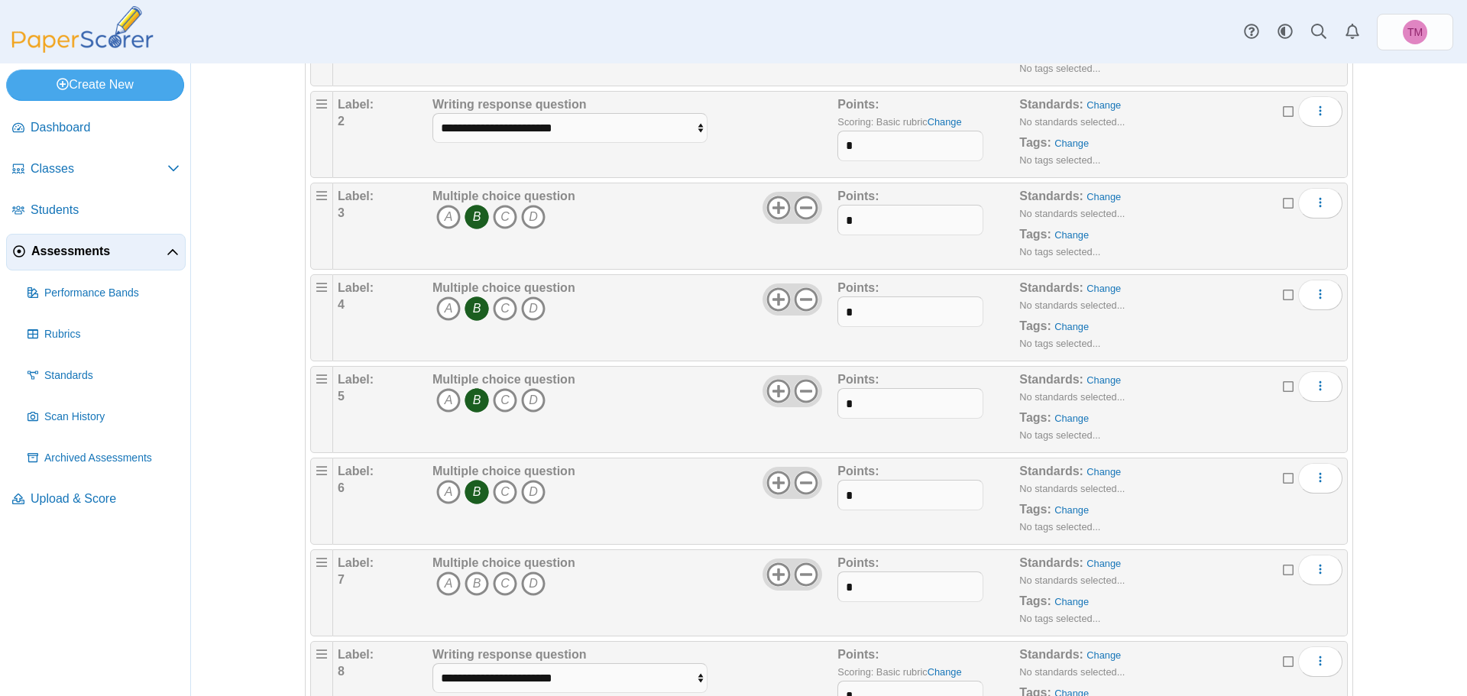
scroll to position [382, 0]
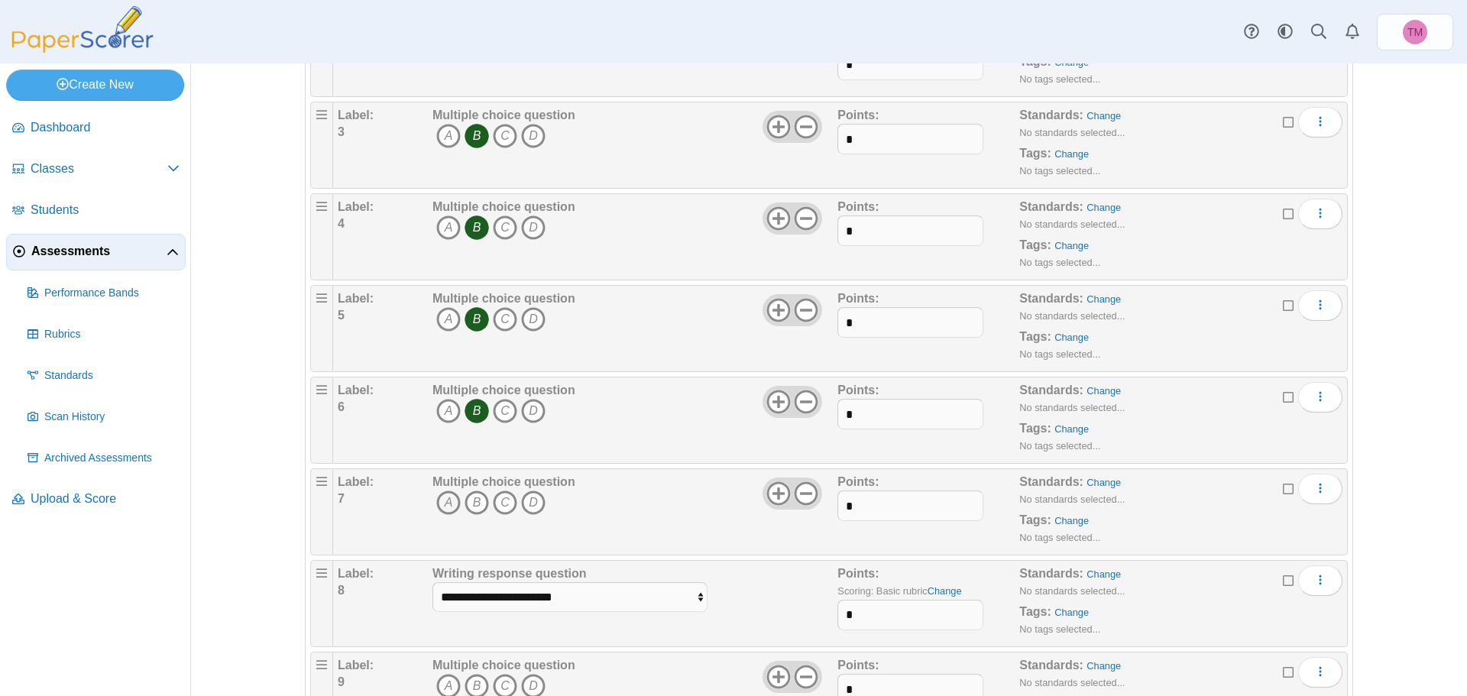
click at [438, 504] on icon "A" at bounding box center [448, 503] width 24 height 24
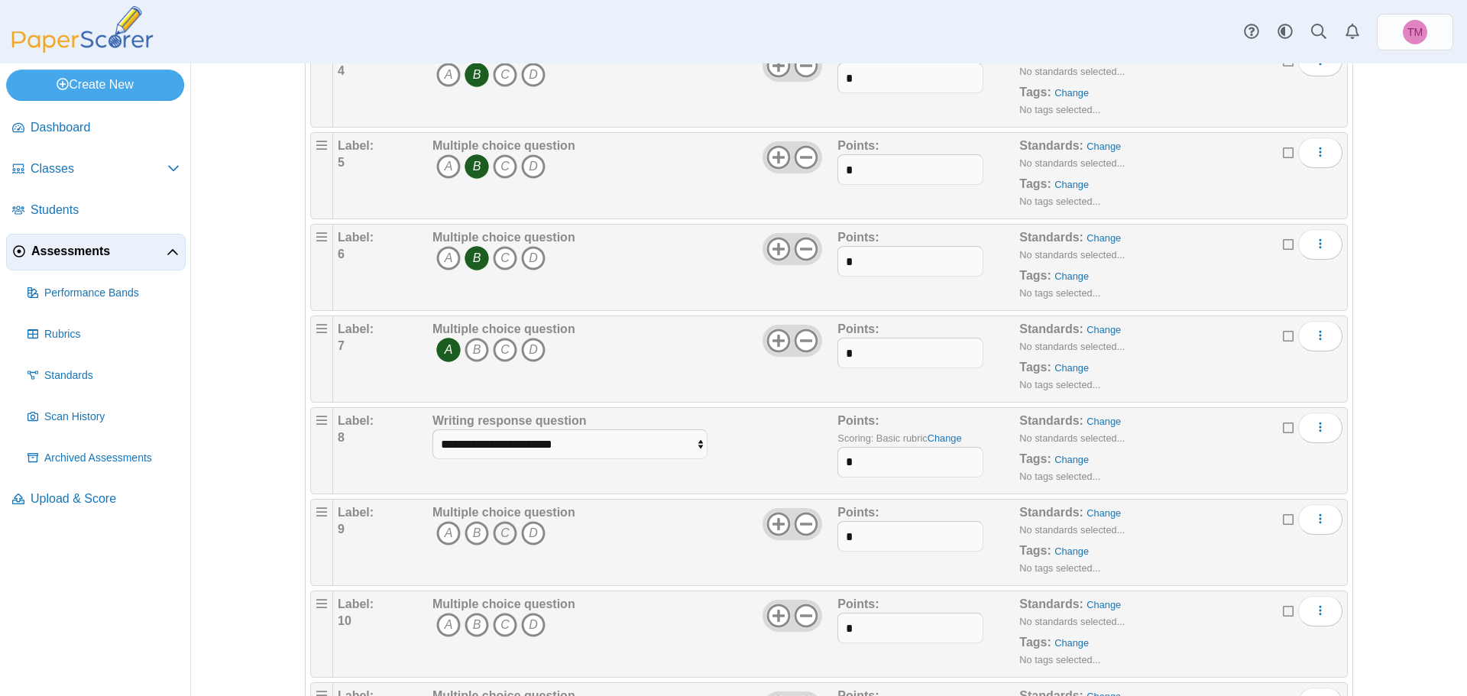
click at [504, 533] on icon "C" at bounding box center [505, 533] width 24 height 24
click at [476, 625] on icon "B" at bounding box center [477, 625] width 24 height 24
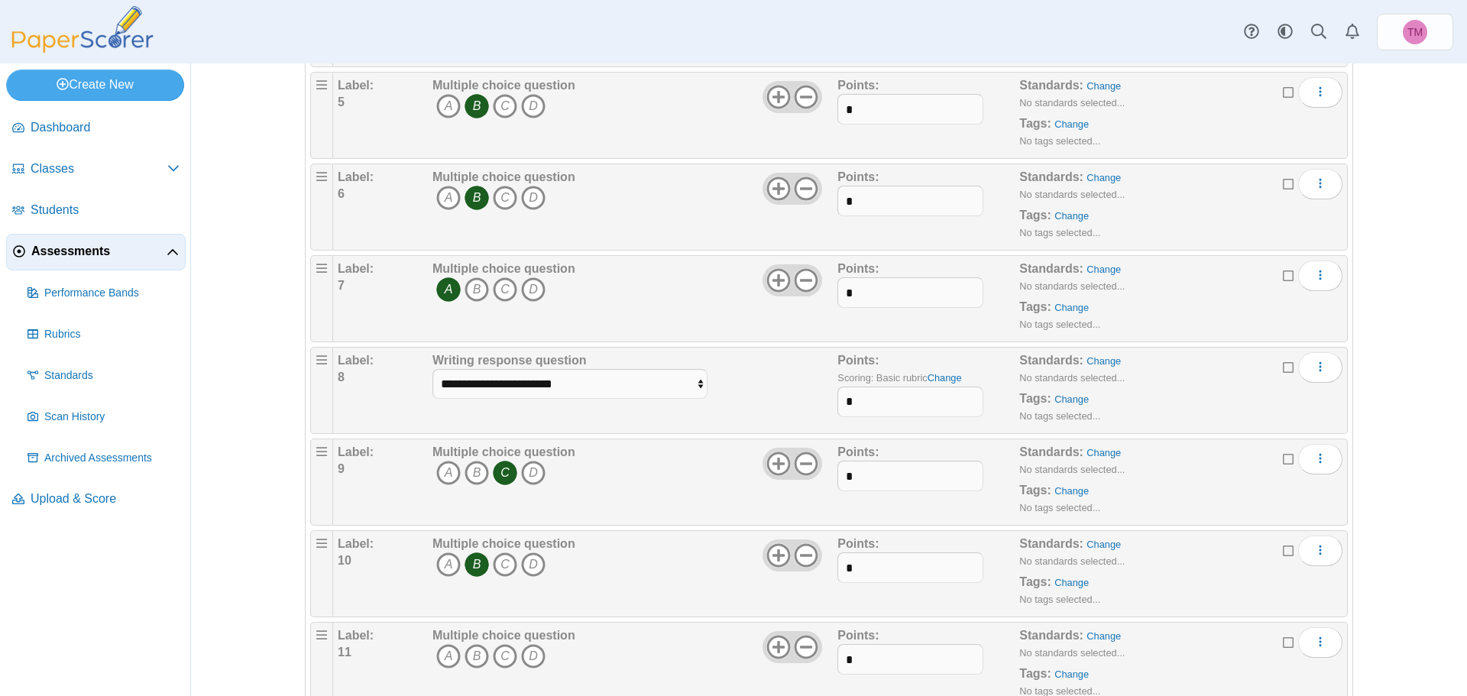
scroll to position [688, 0]
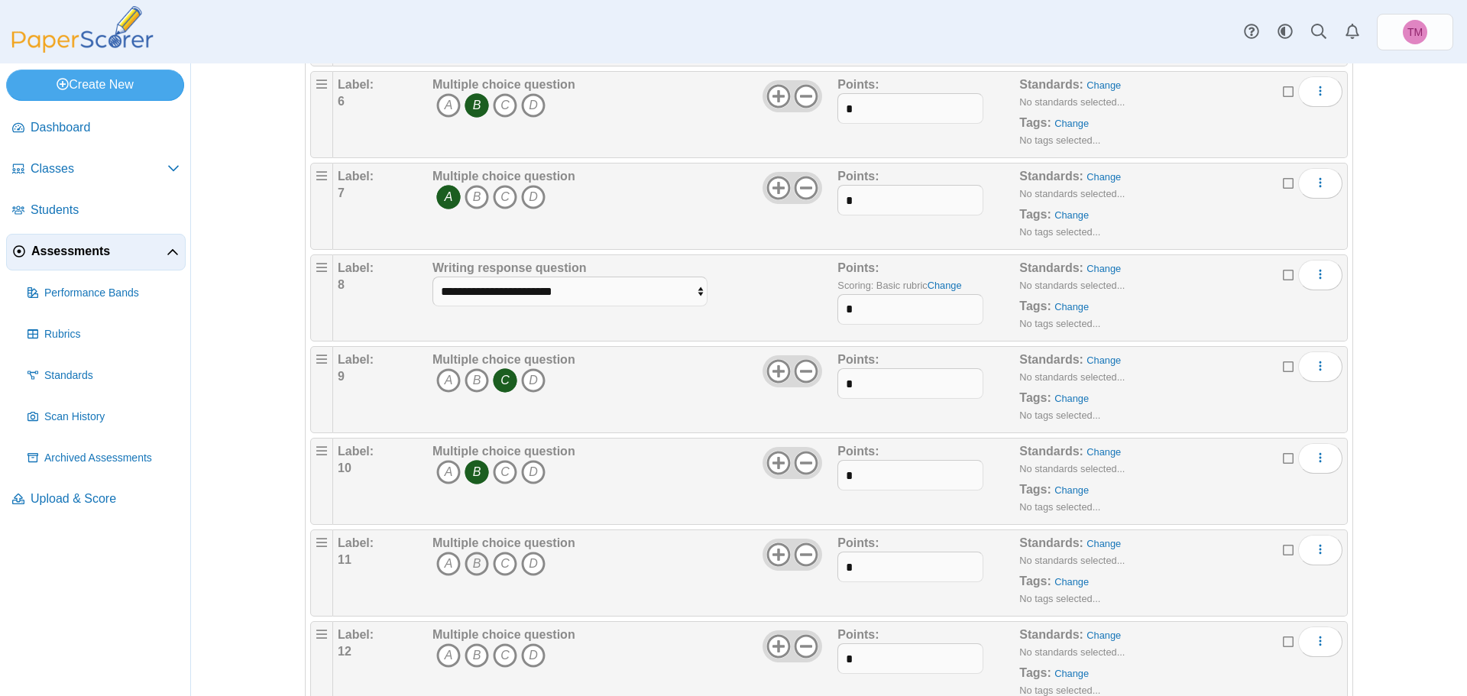
click at [477, 562] on icon "B" at bounding box center [477, 564] width 24 height 24
click at [442, 653] on icon "A" at bounding box center [448, 655] width 24 height 24
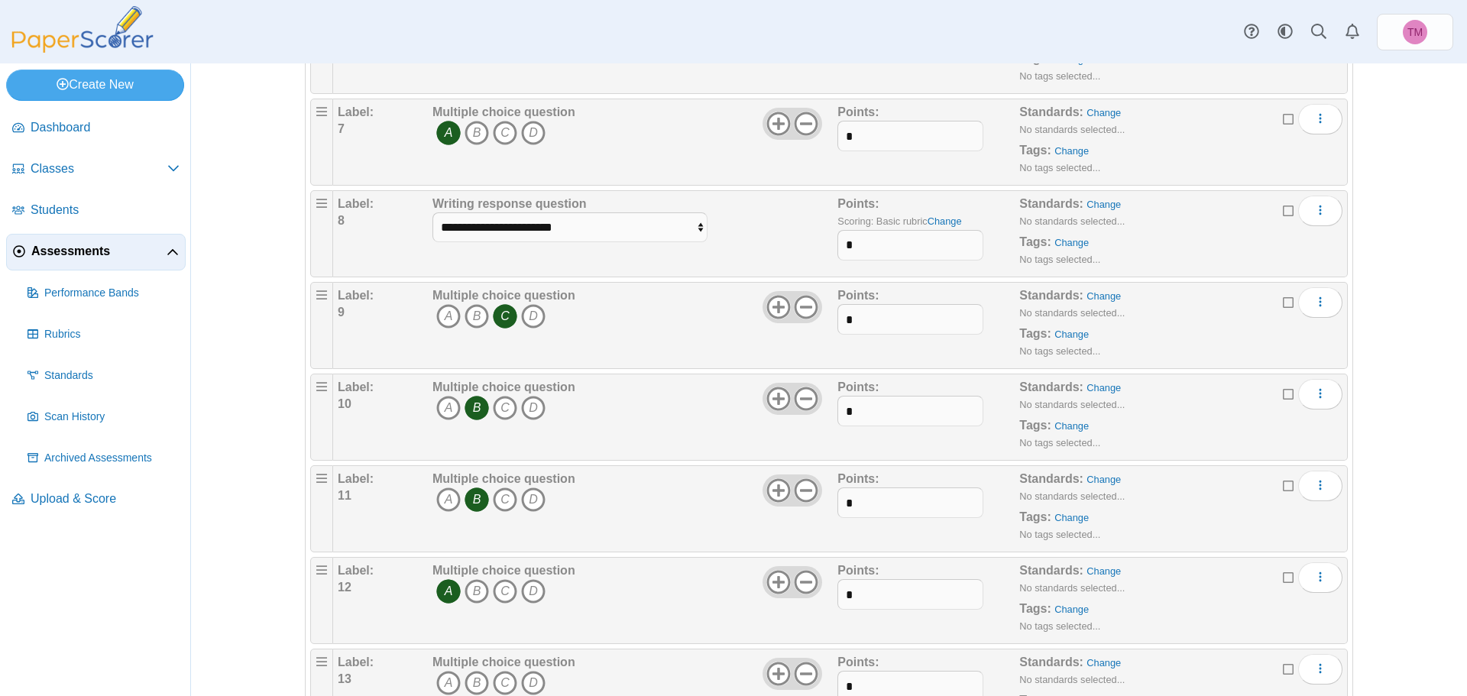
scroll to position [841, 0]
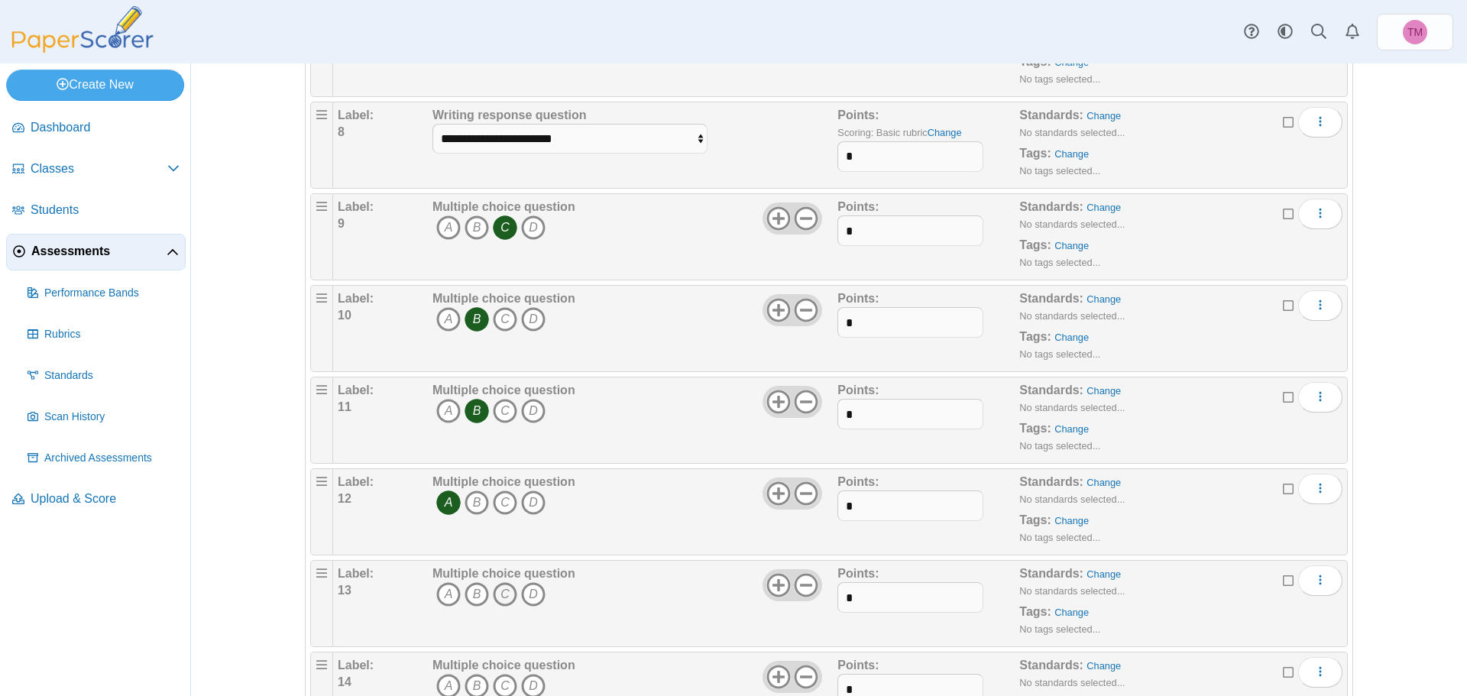
click at [501, 585] on icon "C" at bounding box center [505, 594] width 24 height 24
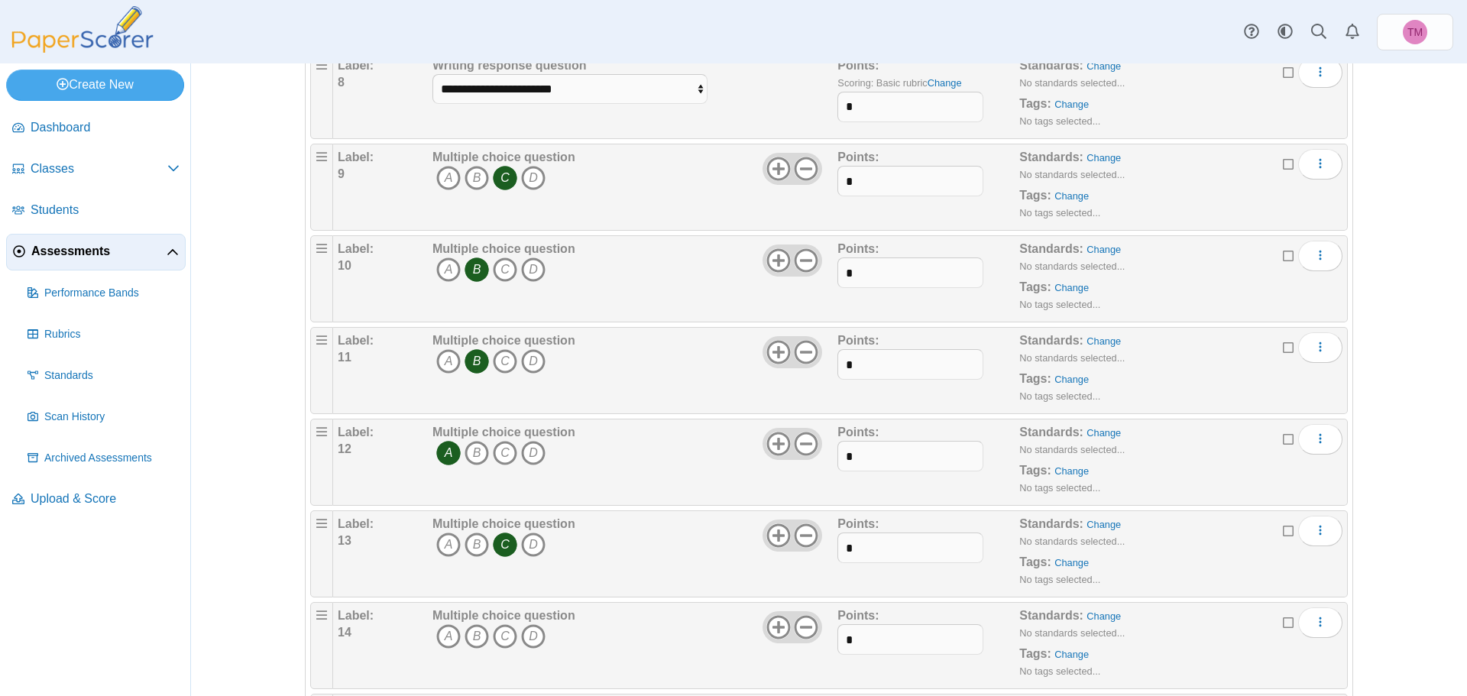
scroll to position [917, 0]
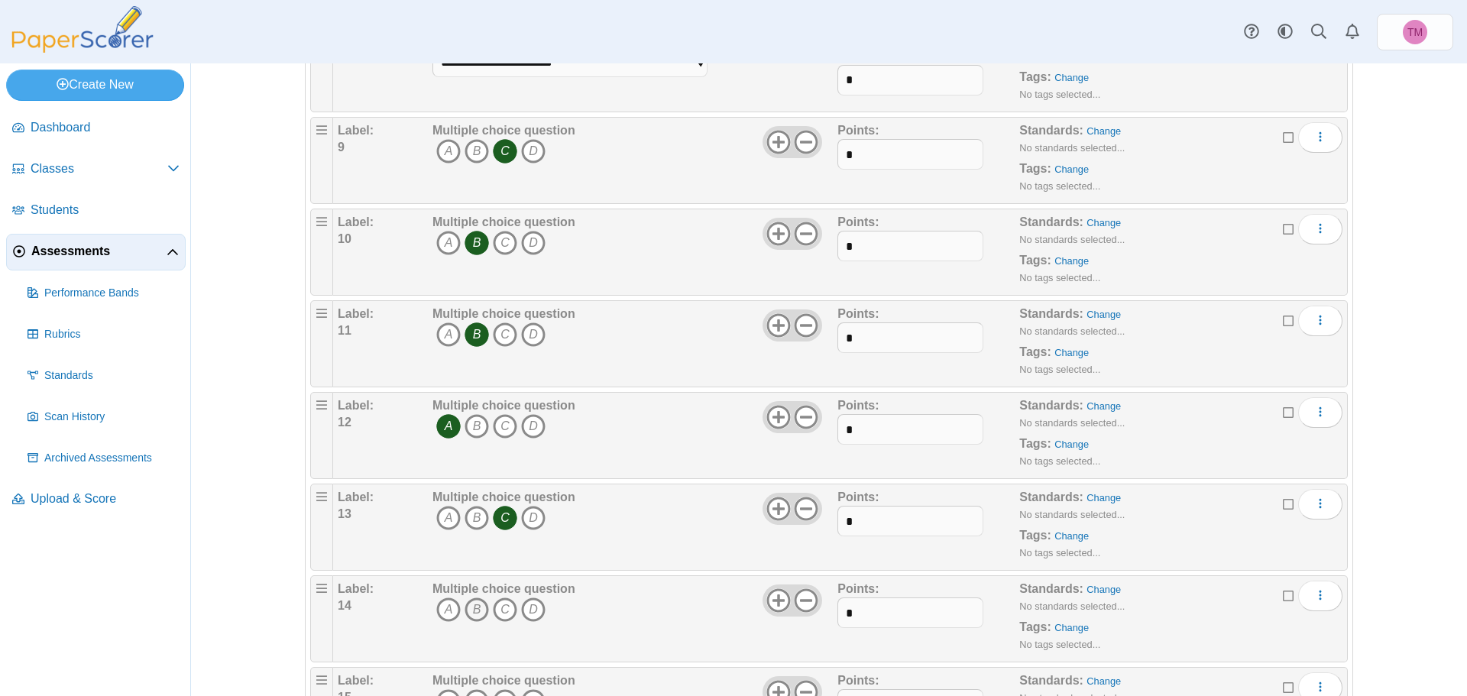
click at [471, 611] on icon "B" at bounding box center [477, 610] width 24 height 24
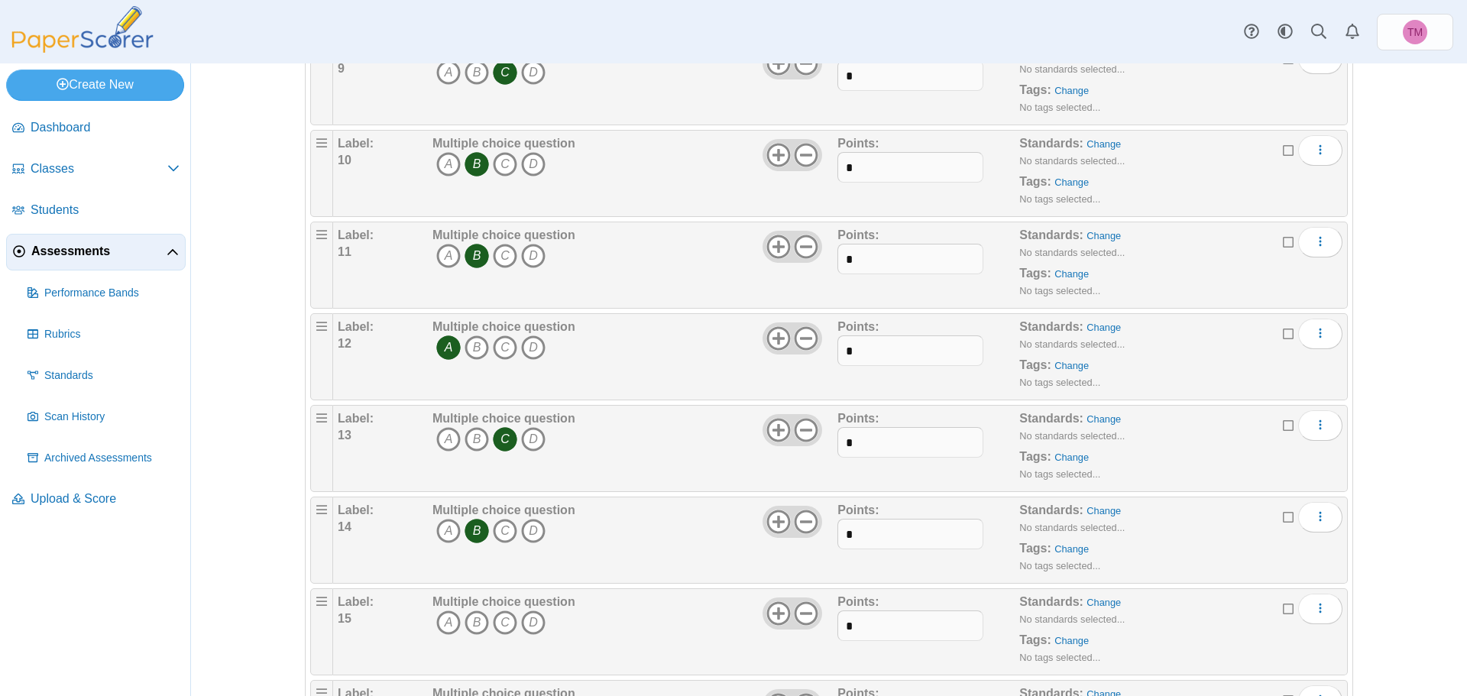
scroll to position [1146, 0]
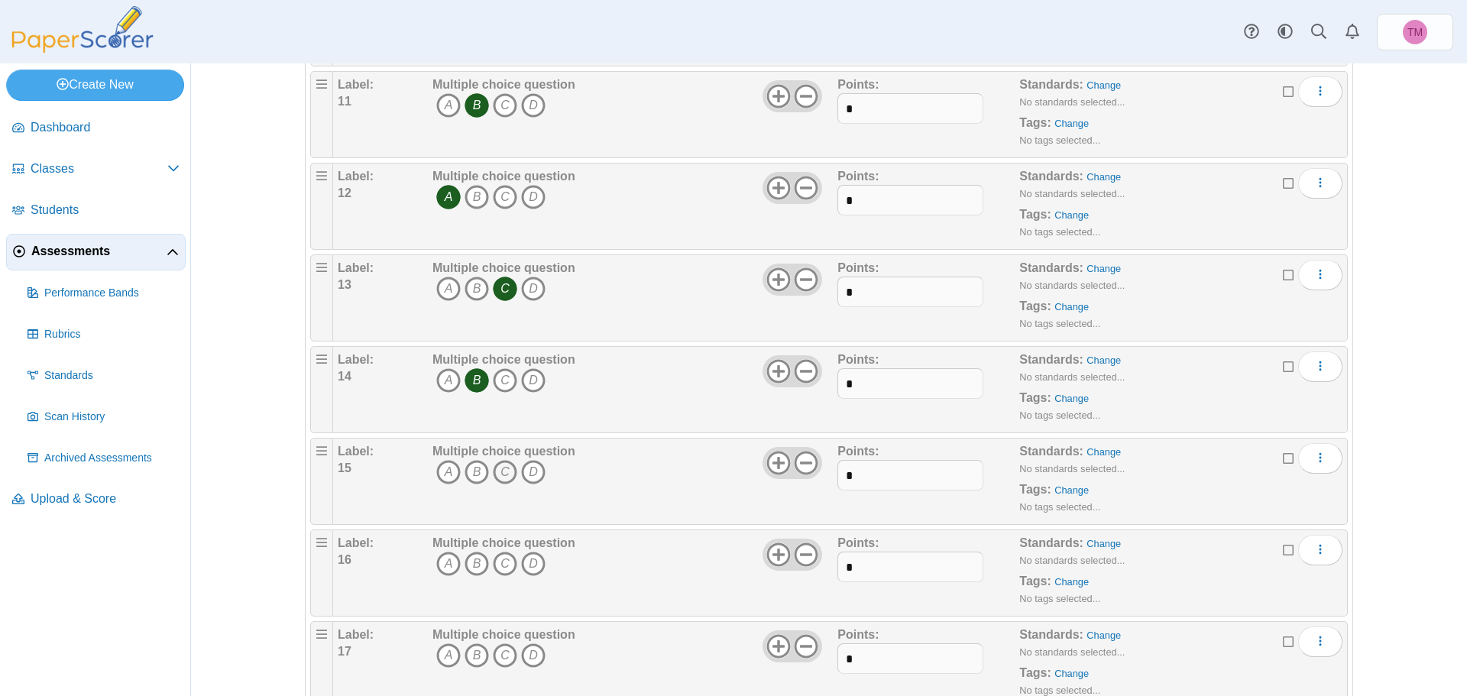
click at [494, 469] on icon "C" at bounding box center [505, 472] width 24 height 24
click at [499, 562] on icon "C" at bounding box center [505, 564] width 24 height 24
click at [499, 662] on icon "C" at bounding box center [505, 655] width 24 height 24
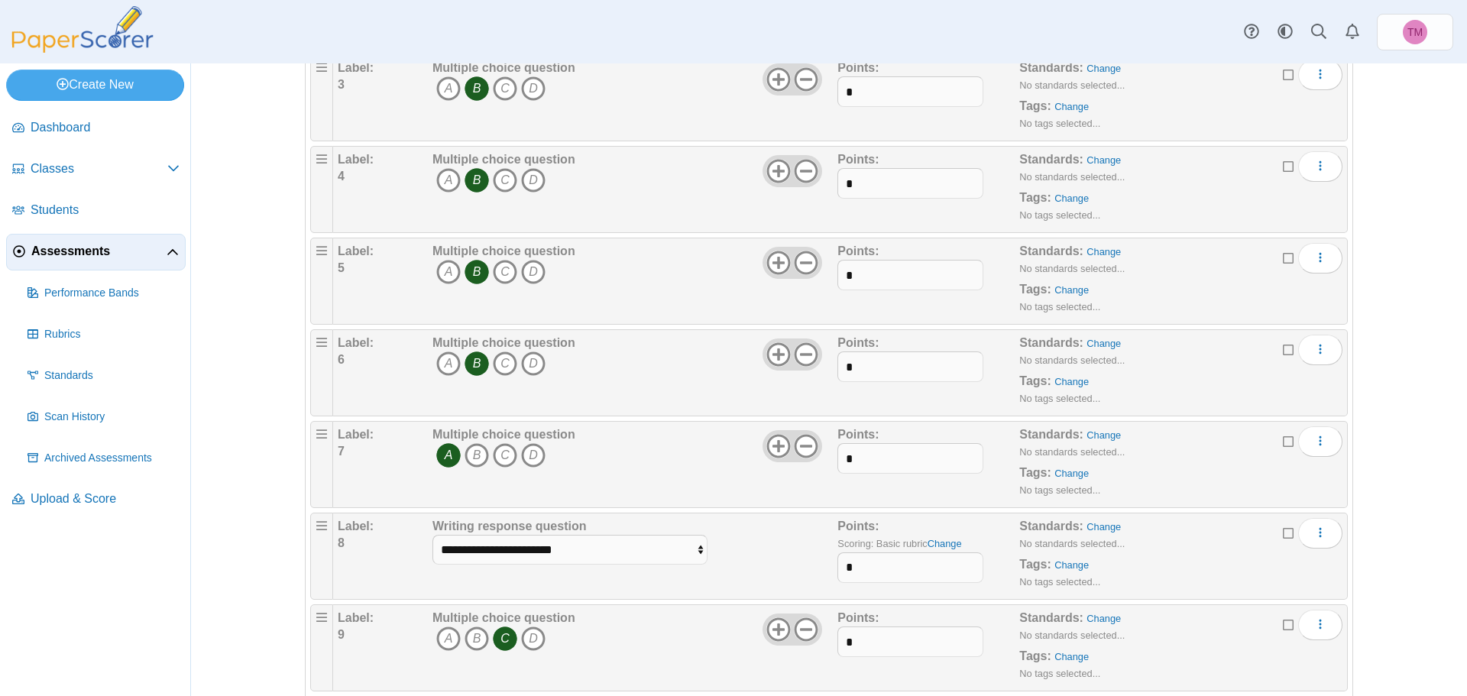
scroll to position [0, 0]
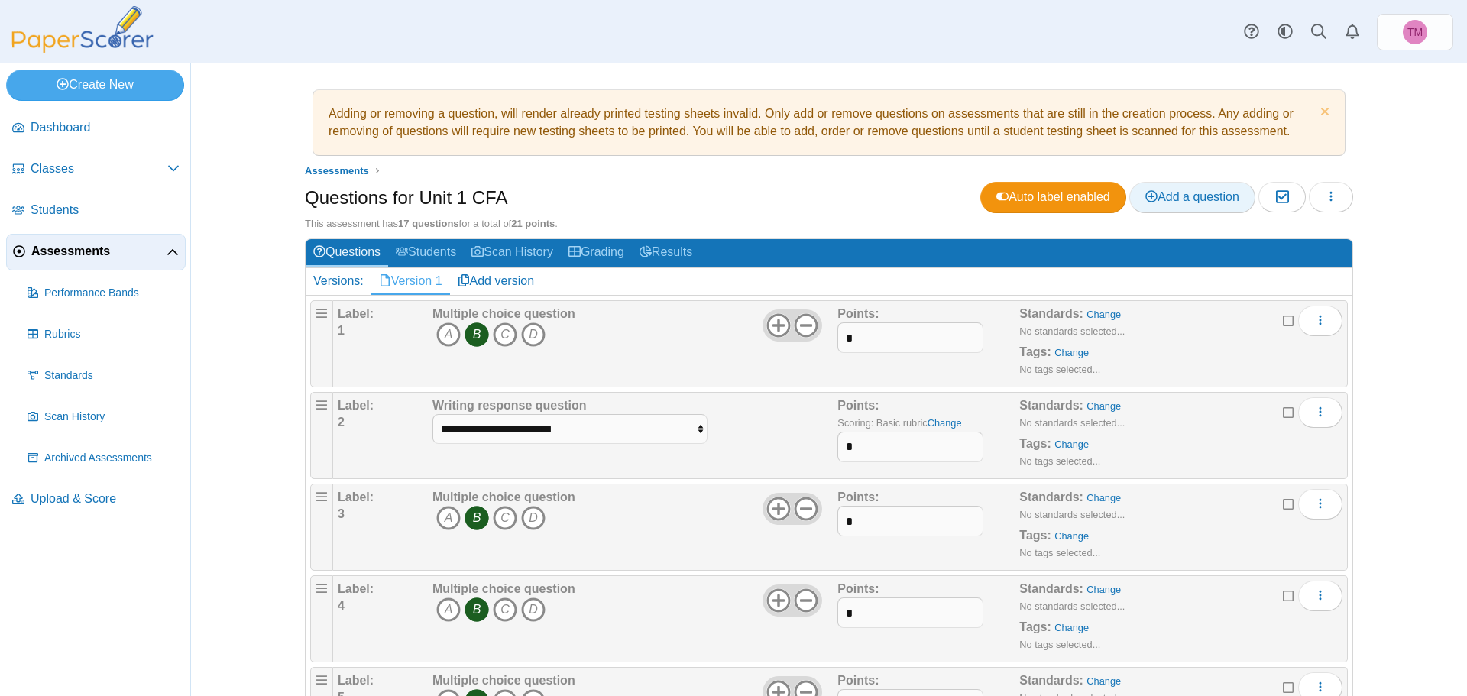
click at [1159, 195] on span "Add a question" at bounding box center [1192, 196] width 94 height 13
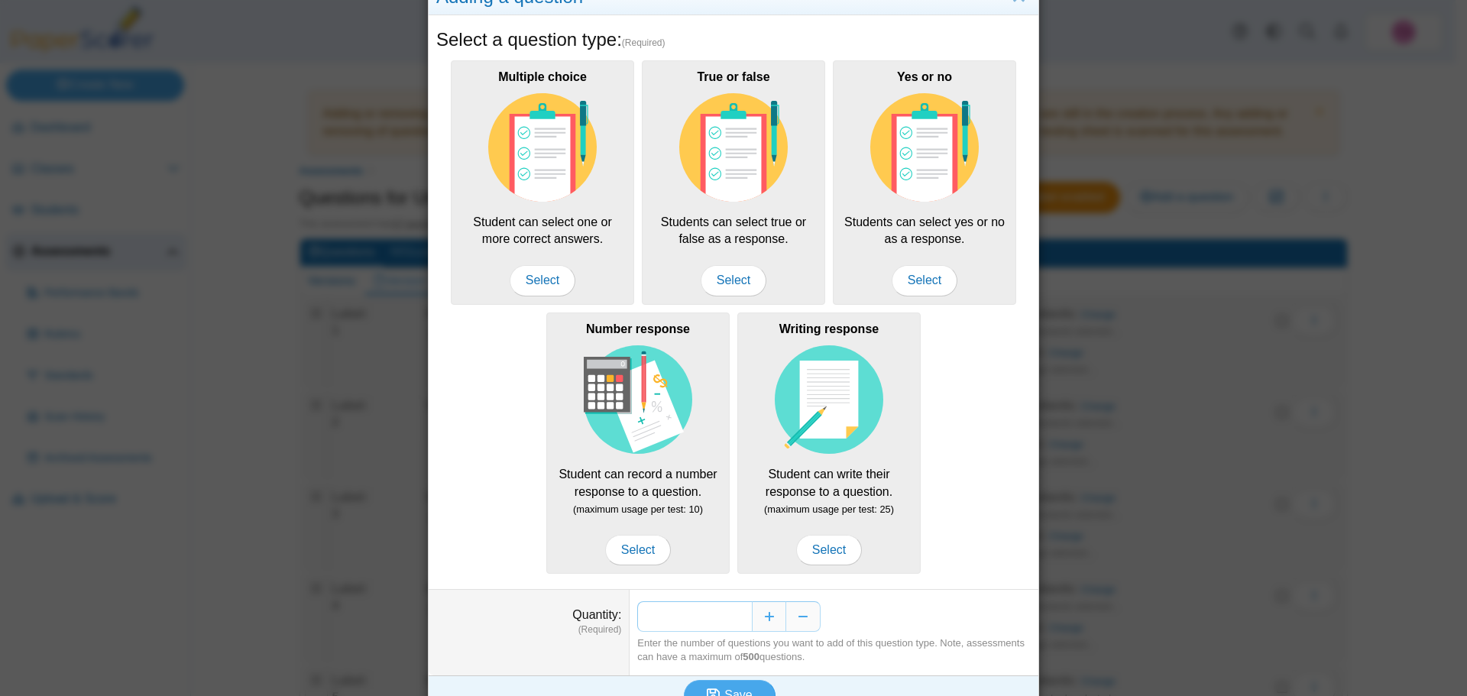
scroll to position [76, 0]
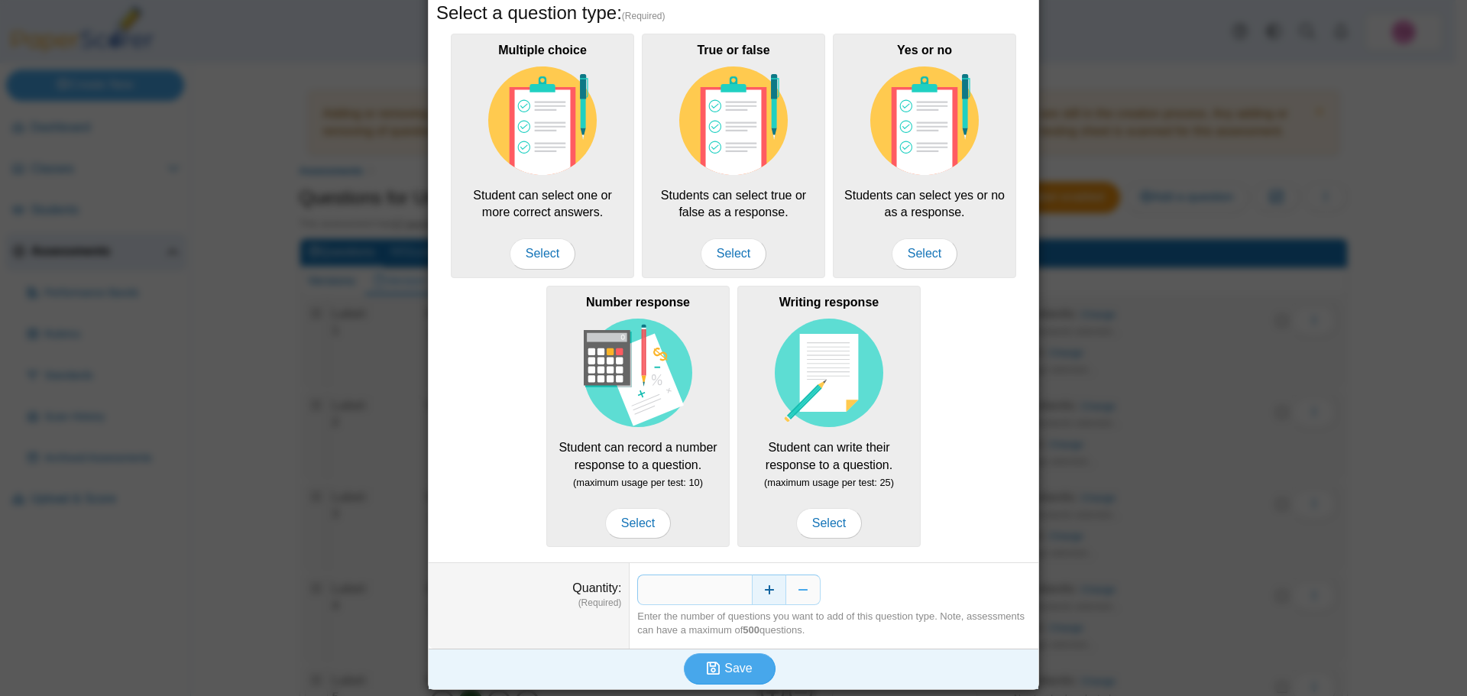
click at [769, 587] on button "Increase" at bounding box center [769, 590] width 34 height 31
type input "*"
click at [721, 676] on button "Save" at bounding box center [730, 668] width 92 height 31
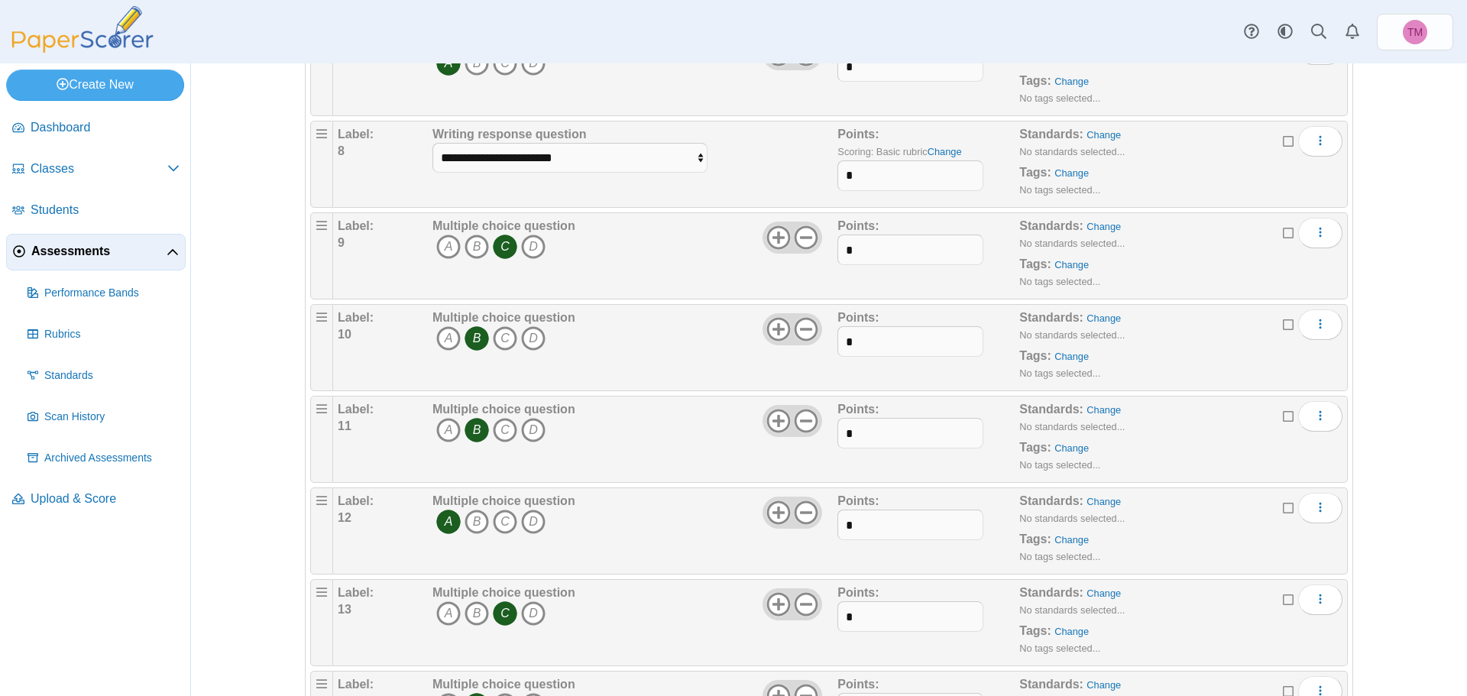
scroll to position [1070, 0]
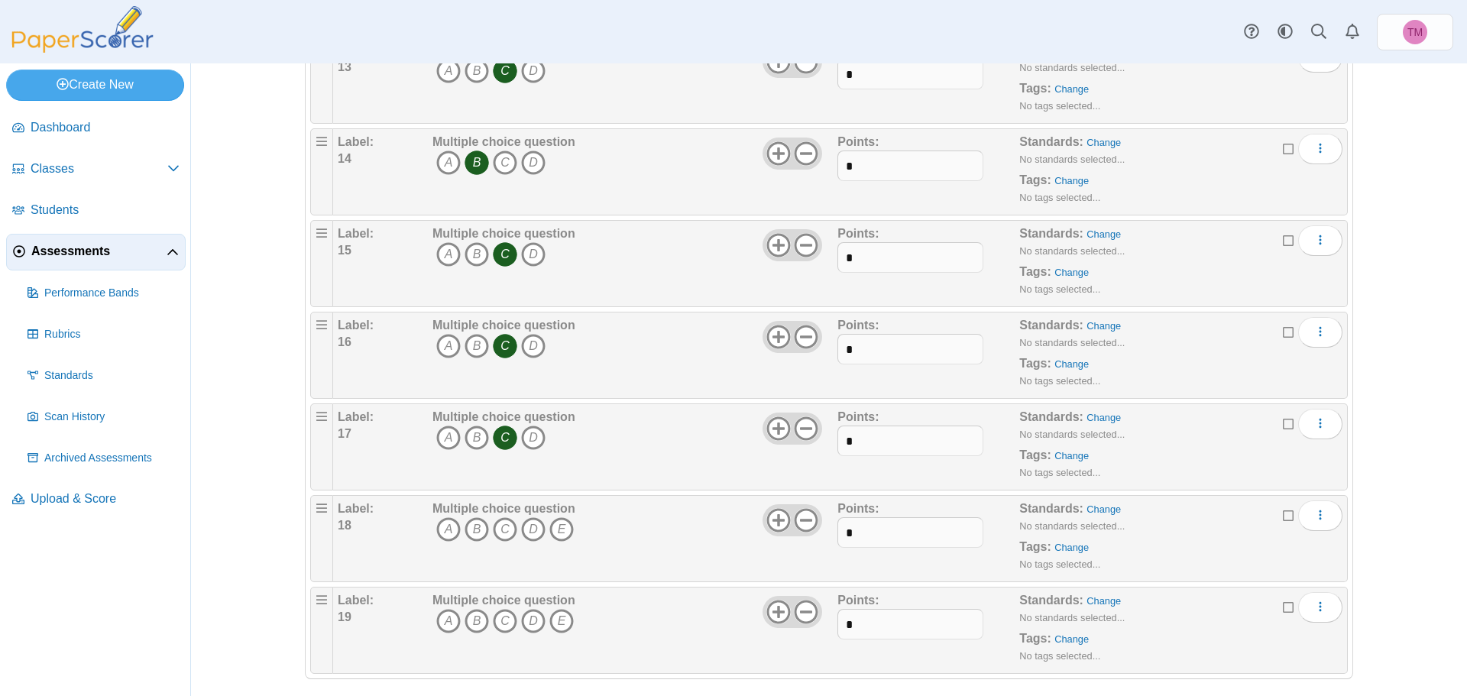
scroll to position [1377, 0]
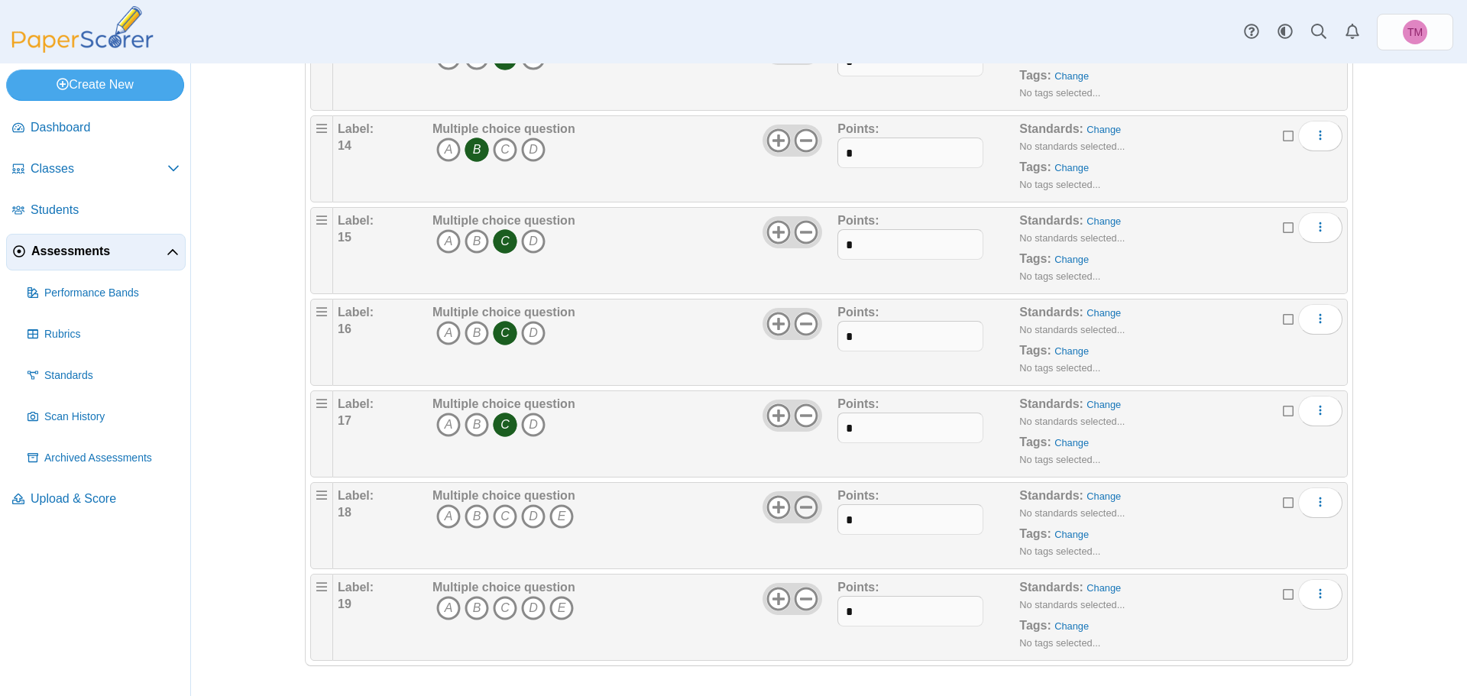
click at [799, 506] on use at bounding box center [807, 507] width 24 height 24
click at [803, 602] on icon at bounding box center [806, 599] width 24 height 24
click at [467, 517] on icon "B" at bounding box center [477, 516] width 24 height 24
click at [436, 613] on icon "A" at bounding box center [448, 608] width 24 height 24
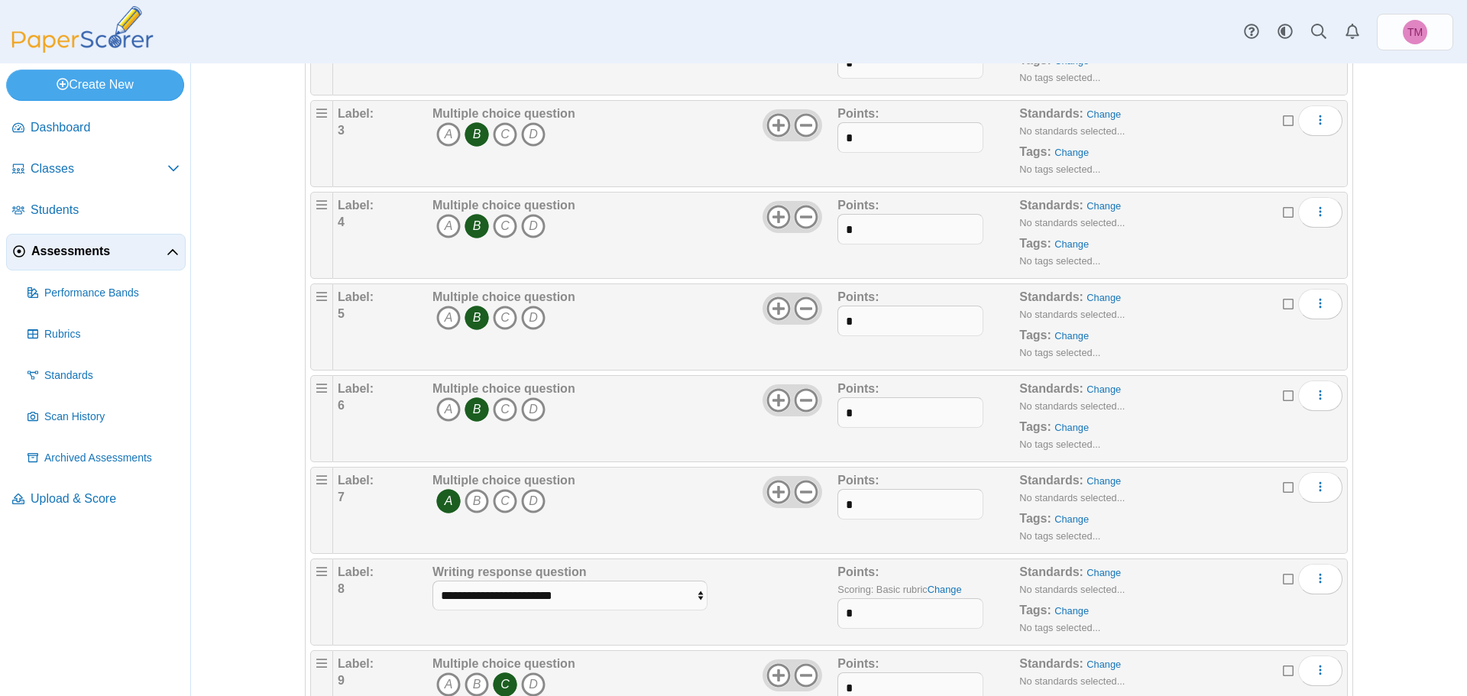
scroll to position [0, 0]
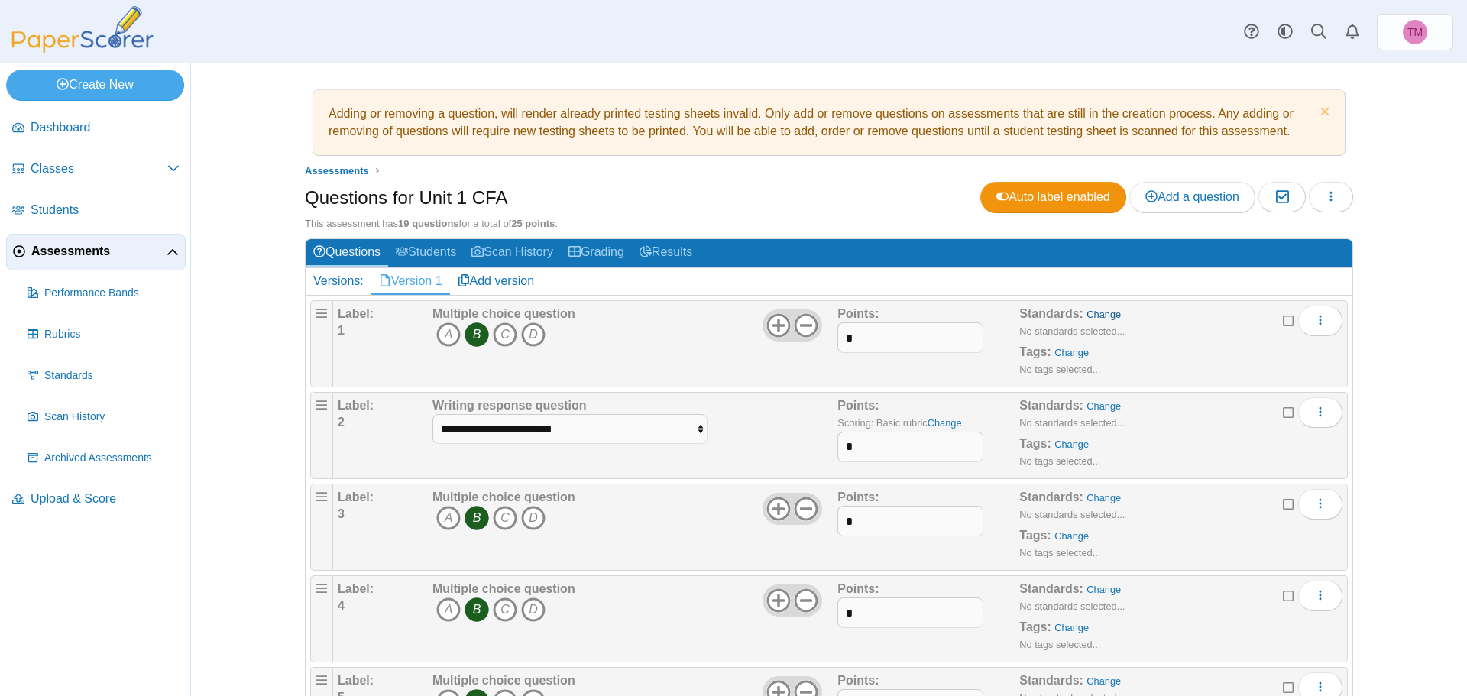
click at [1097, 316] on link "Change" at bounding box center [1104, 314] width 34 height 11
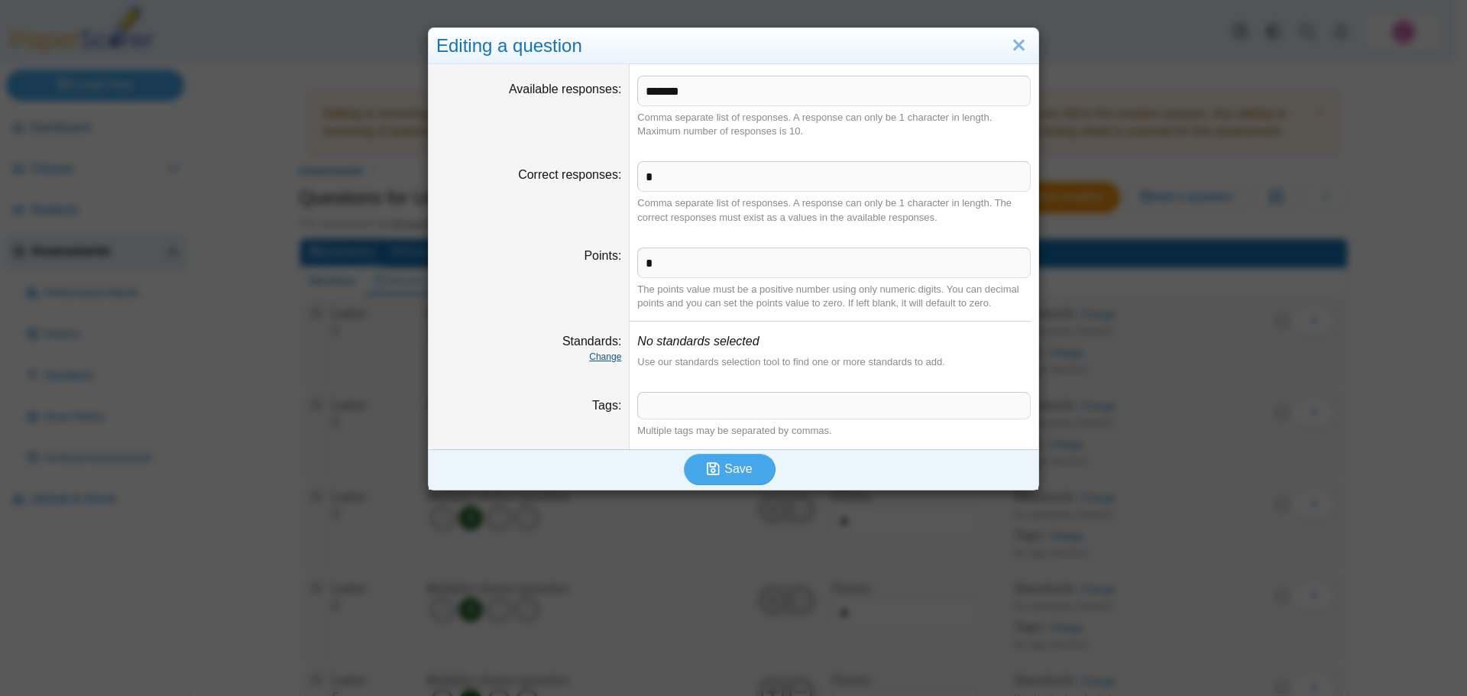
click at [602, 360] on link "Change" at bounding box center [605, 357] width 32 height 11
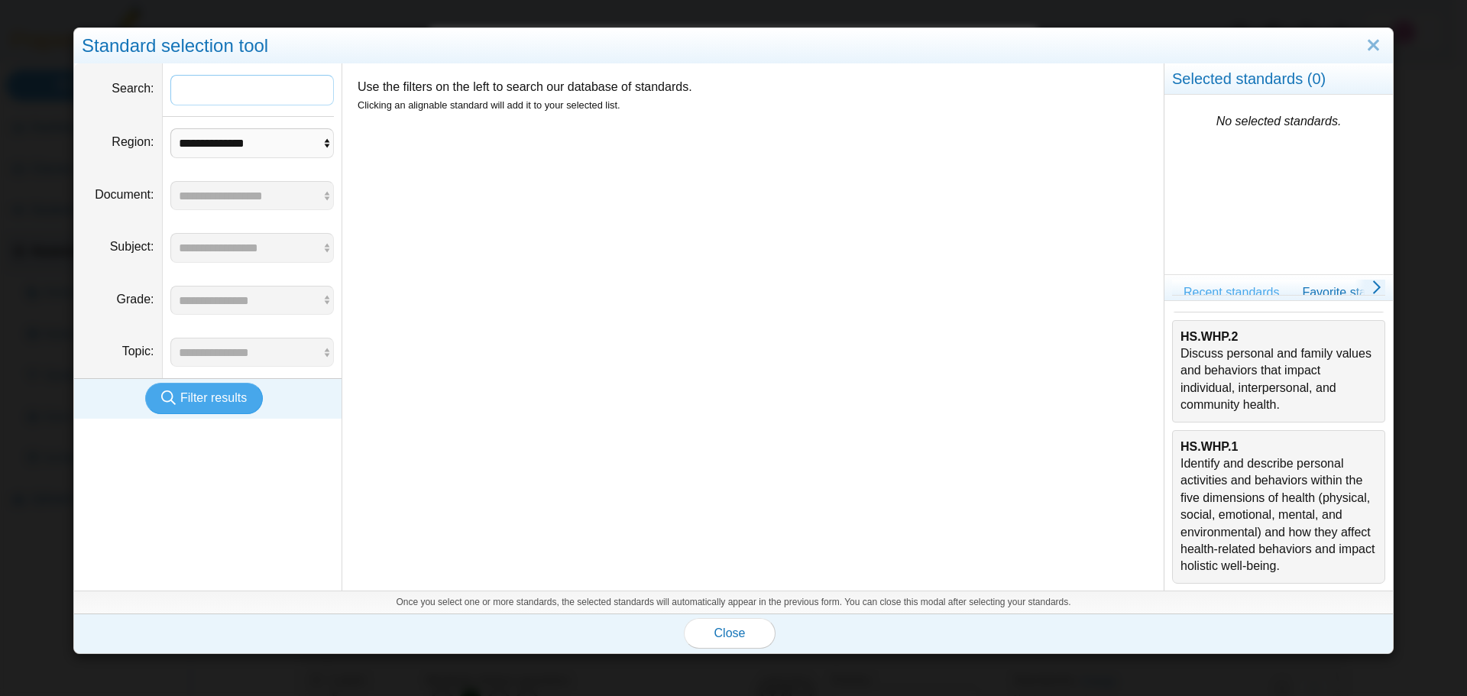
scroll to position [491, 0]
click at [1220, 468] on div "HS.WHP.1 Identify and describe personal activities and behaviors within the fiv…" at bounding box center [1279, 507] width 196 height 137
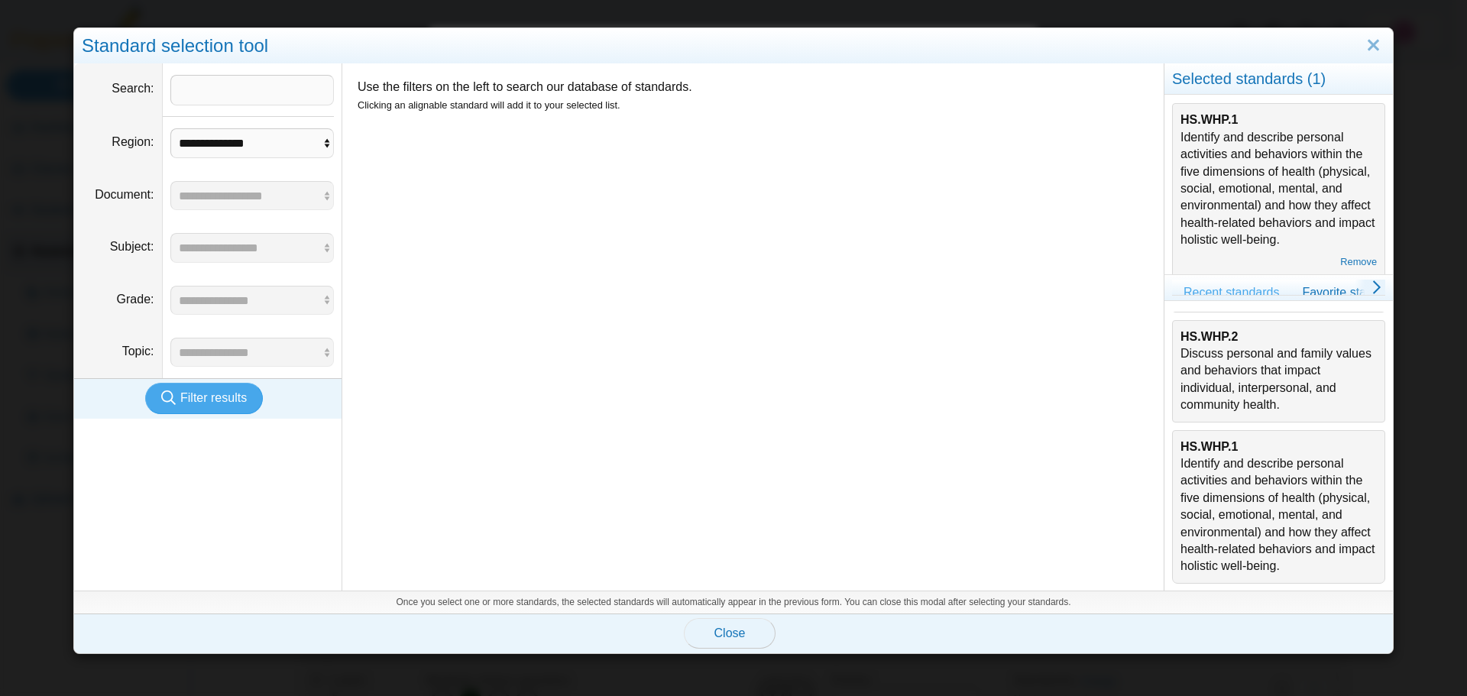
click at [722, 631] on span "Close" at bounding box center [729, 633] width 31 height 13
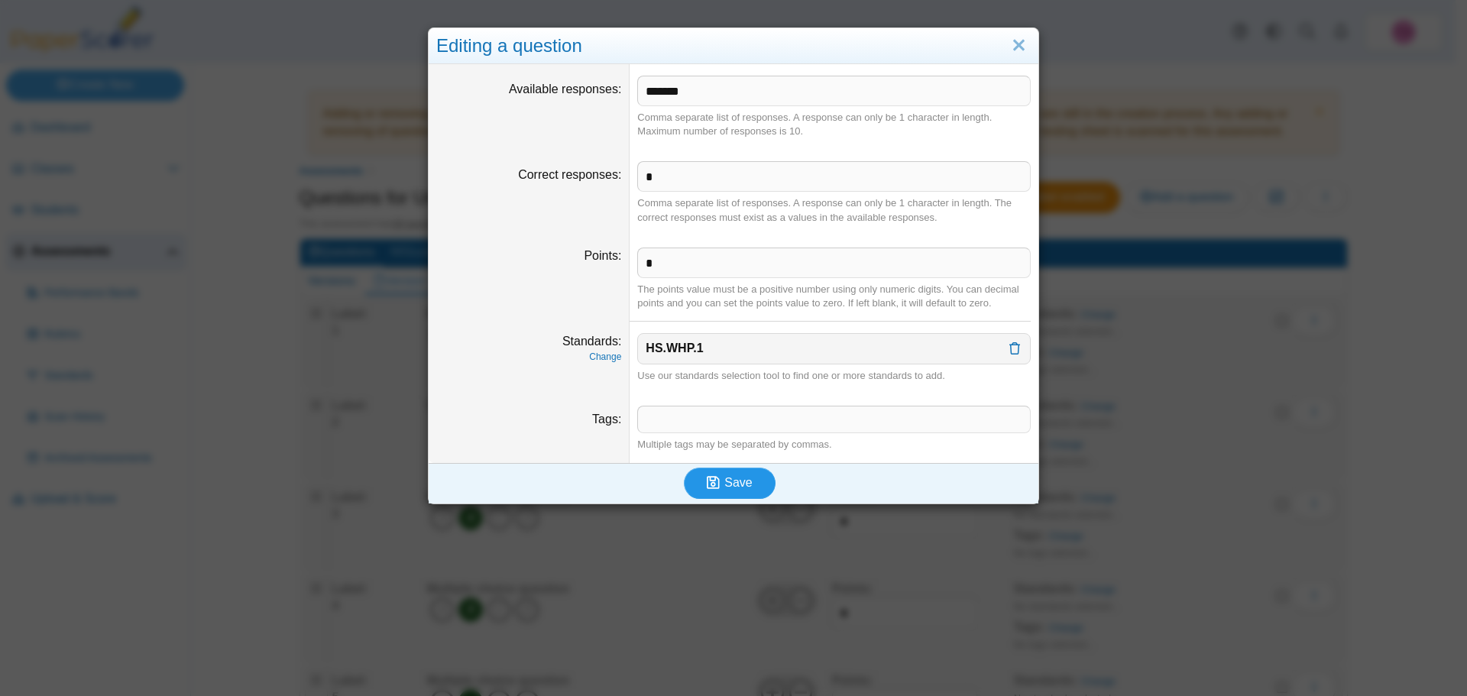
click at [716, 489] on icon "submit" at bounding box center [716, 483] width 18 height 17
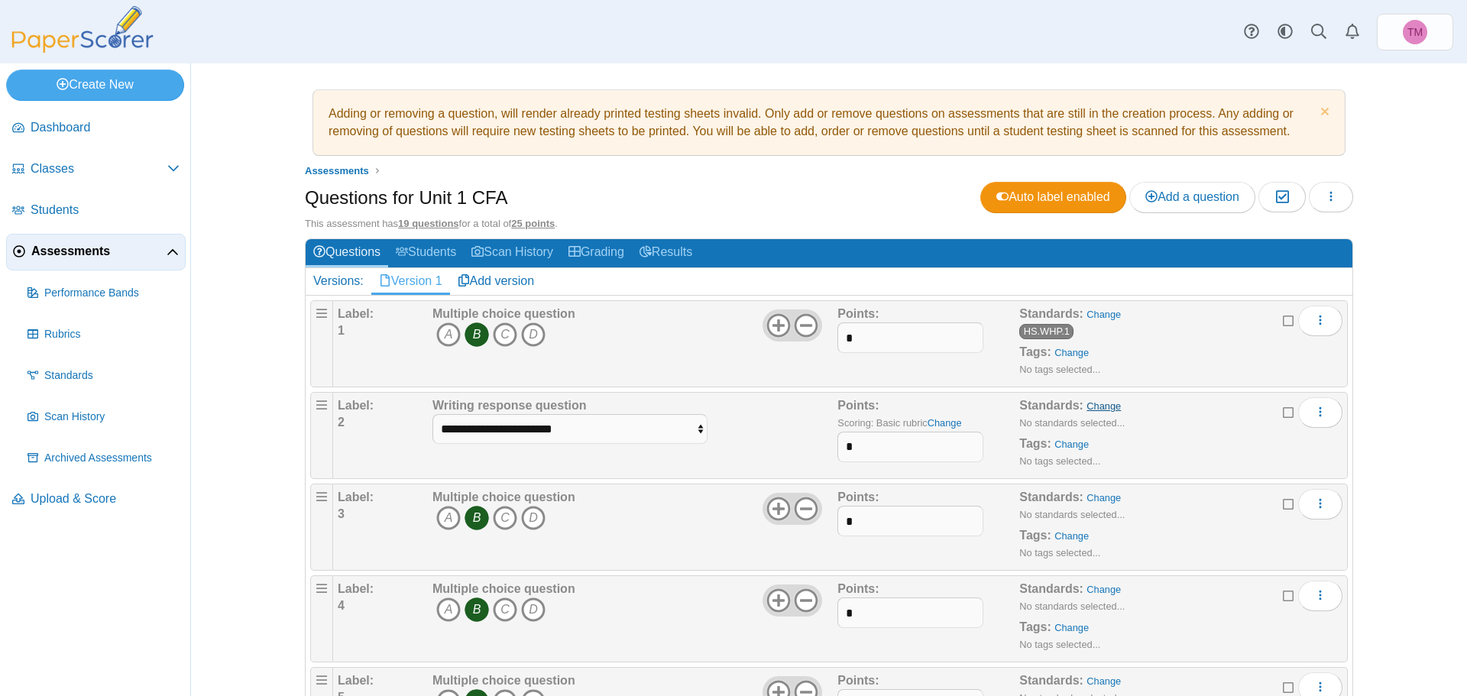
click at [1098, 410] on link "Change" at bounding box center [1104, 405] width 34 height 11
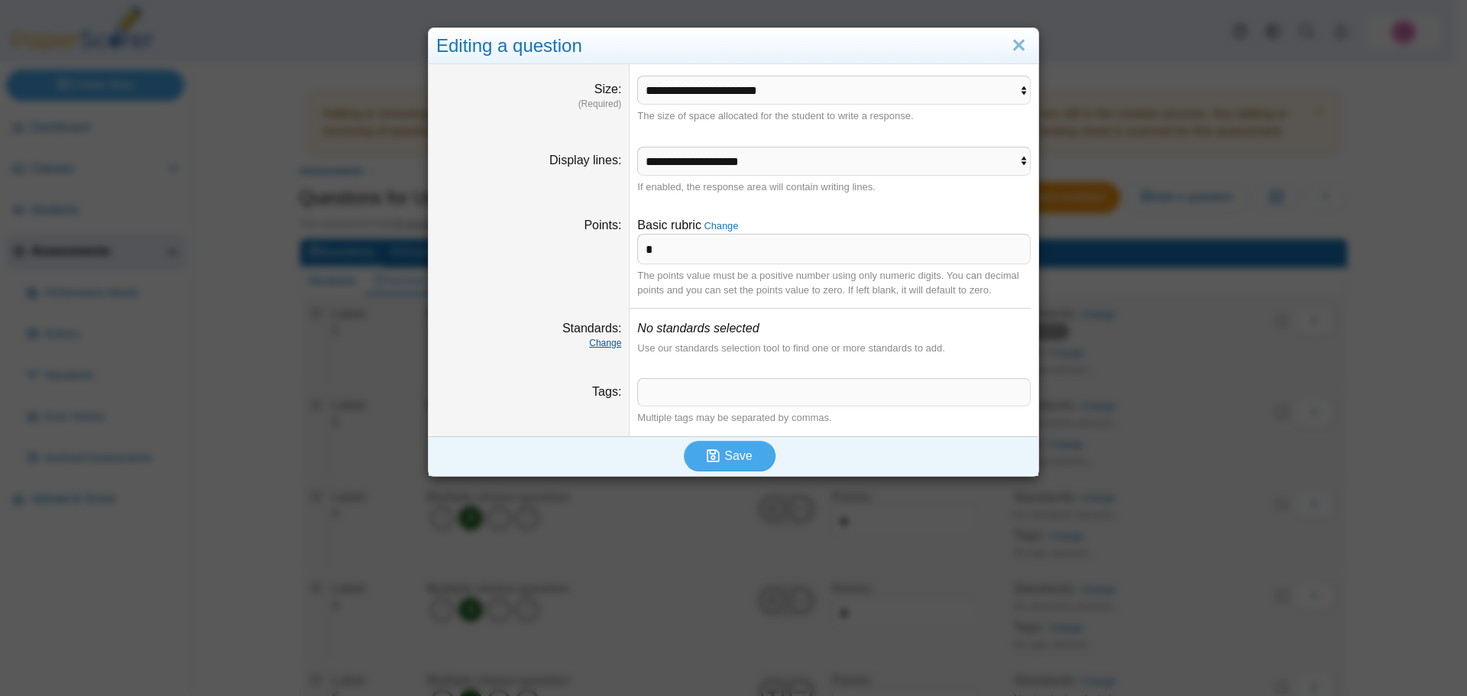
click at [589, 346] on link "Change" at bounding box center [605, 343] width 32 height 11
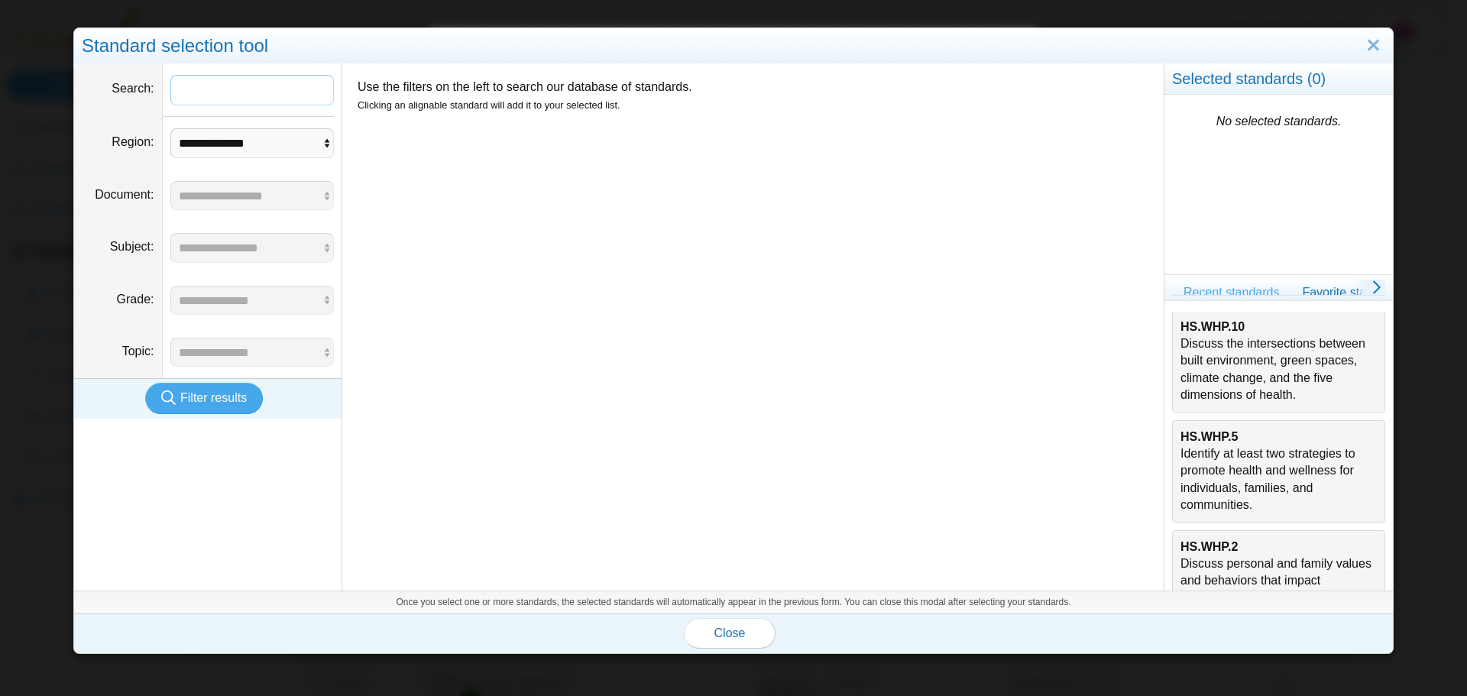
scroll to position [458, 0]
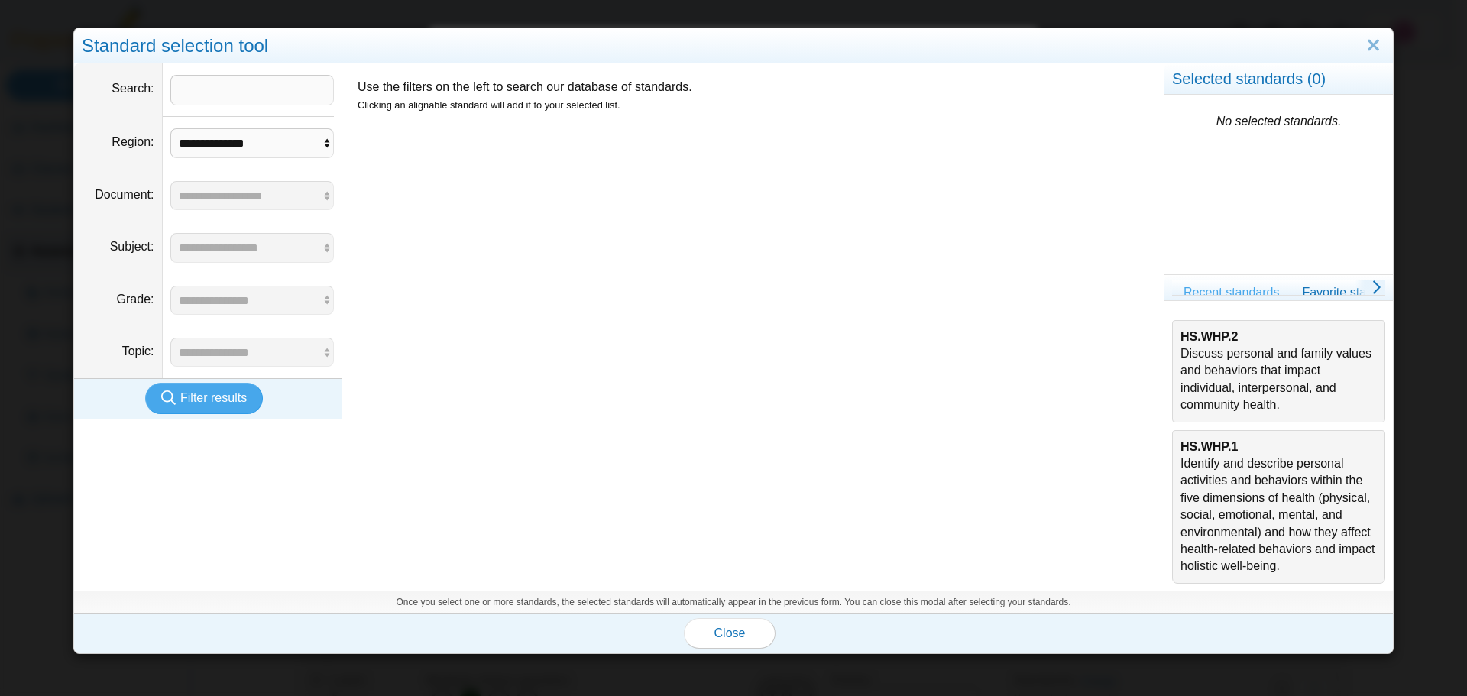
click at [1232, 516] on div "HS.WHP.1 Identify and describe personal activities and behaviors within the fiv…" at bounding box center [1279, 507] width 196 height 137
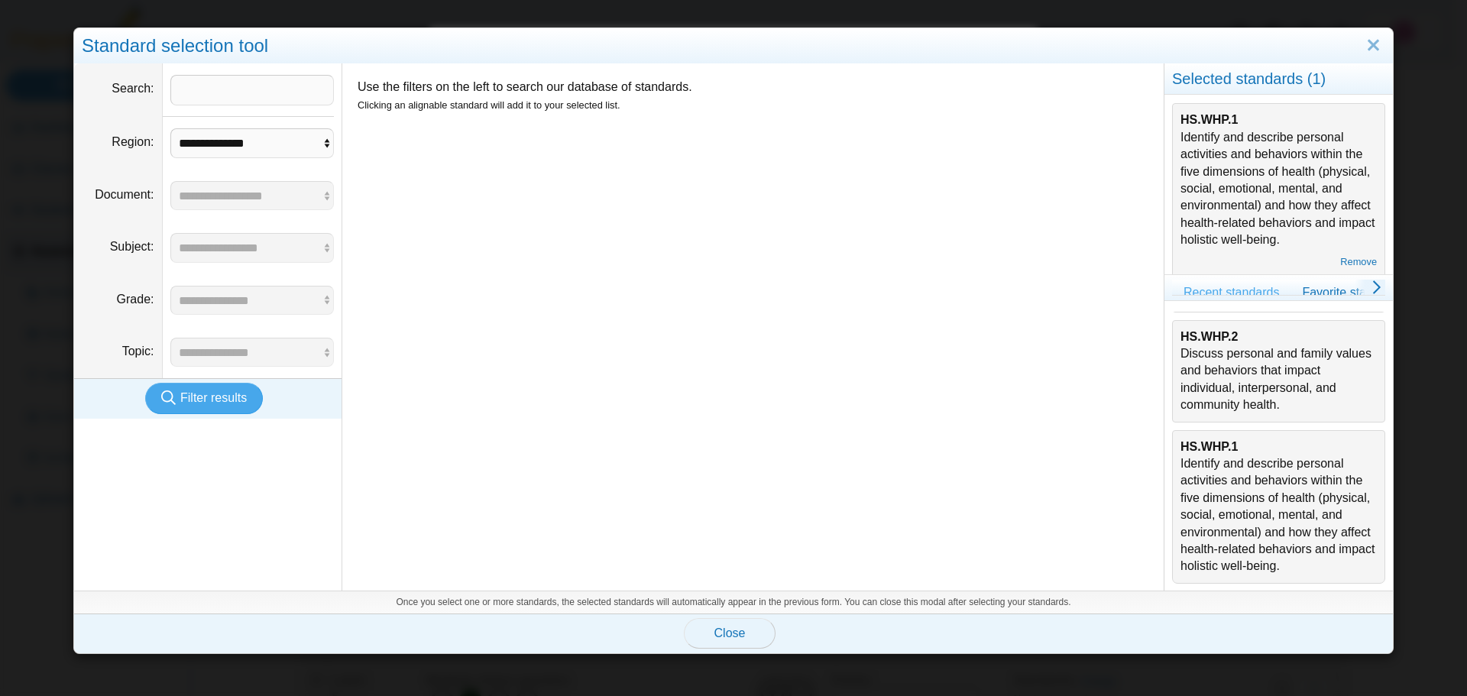
click at [724, 632] on span "Close" at bounding box center [729, 633] width 31 height 13
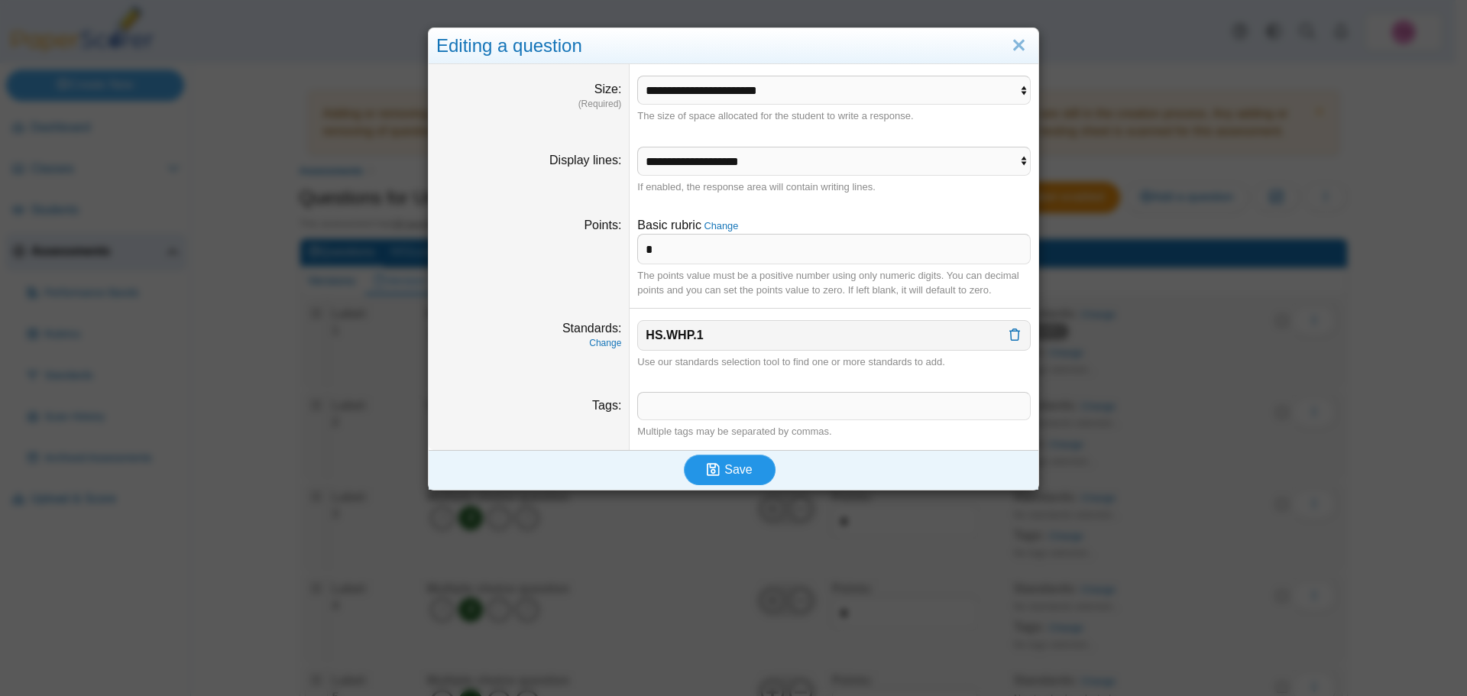
click at [718, 464] on icon "submit" at bounding box center [716, 470] width 18 height 17
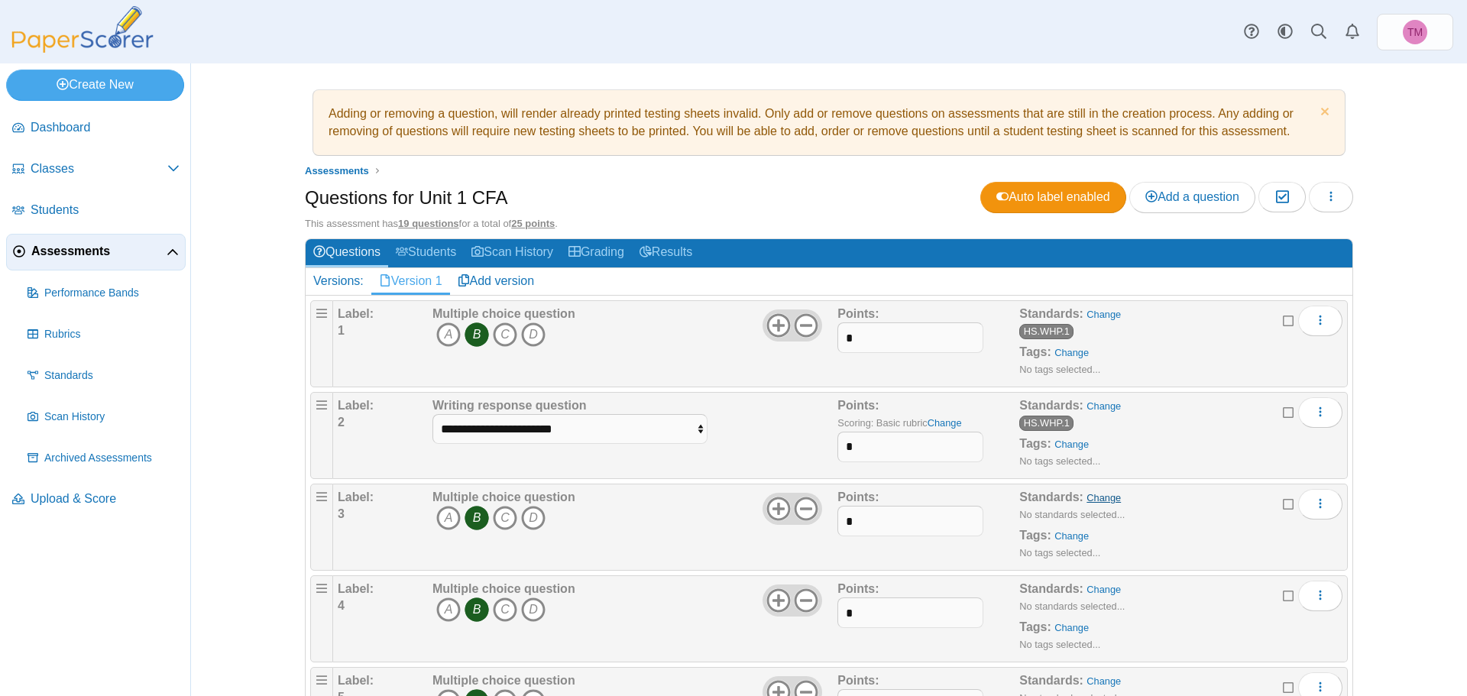
click at [1092, 499] on link "Change" at bounding box center [1104, 497] width 34 height 11
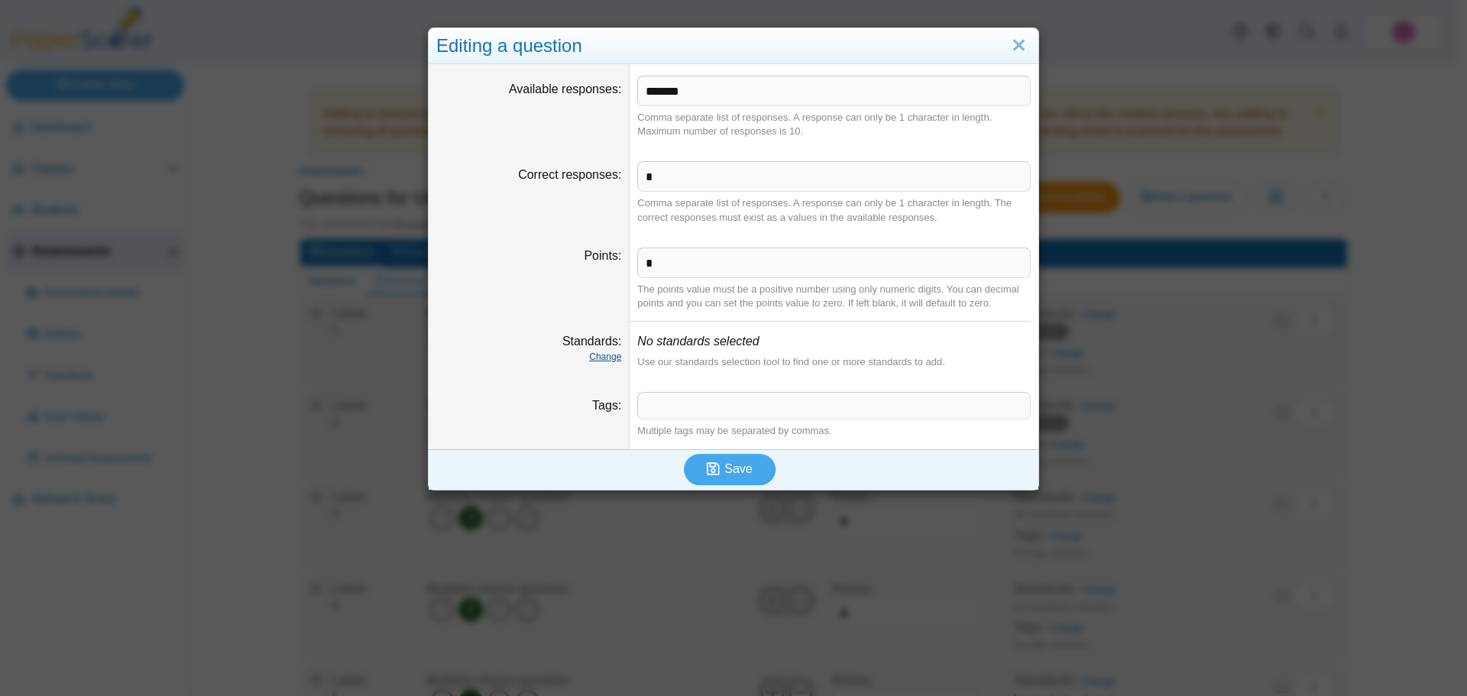
click at [607, 358] on link "Change" at bounding box center [605, 357] width 32 height 11
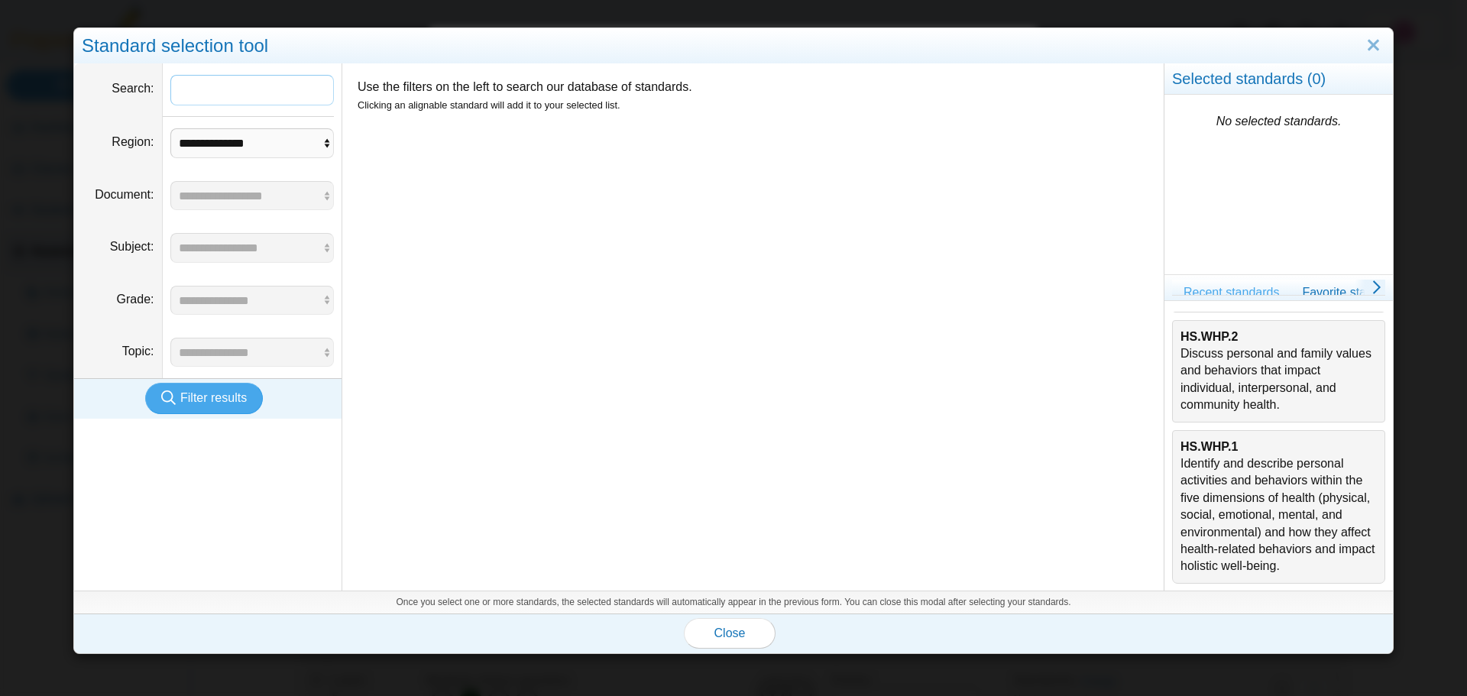
scroll to position [491, 0]
click at [1209, 481] on div "HS.WHP.1 Identify and describe personal activities and behaviors within the fiv…" at bounding box center [1279, 507] width 196 height 137
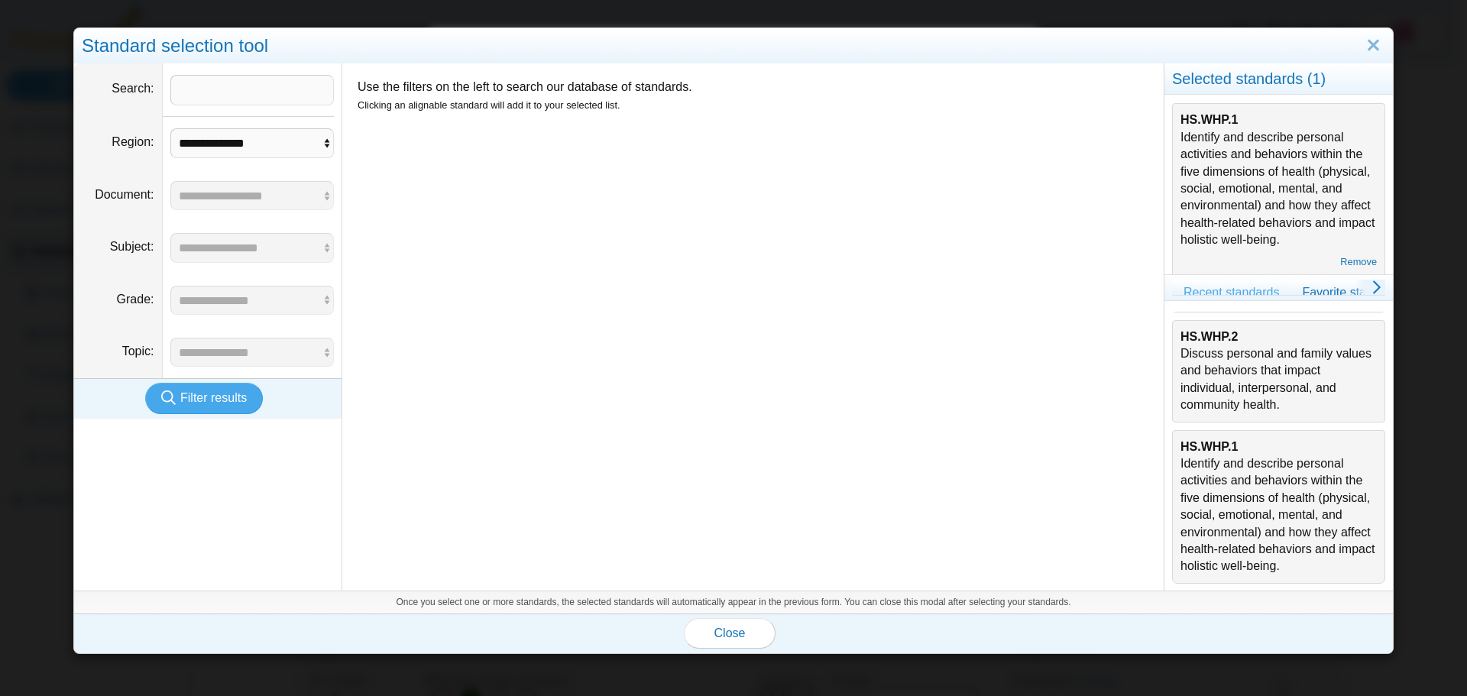
click at [1228, 361] on div "HS.WHP.2 Discuss personal and family values and behaviors that impact individua…" at bounding box center [1279, 372] width 196 height 86
click at [738, 627] on span "Close" at bounding box center [729, 633] width 31 height 13
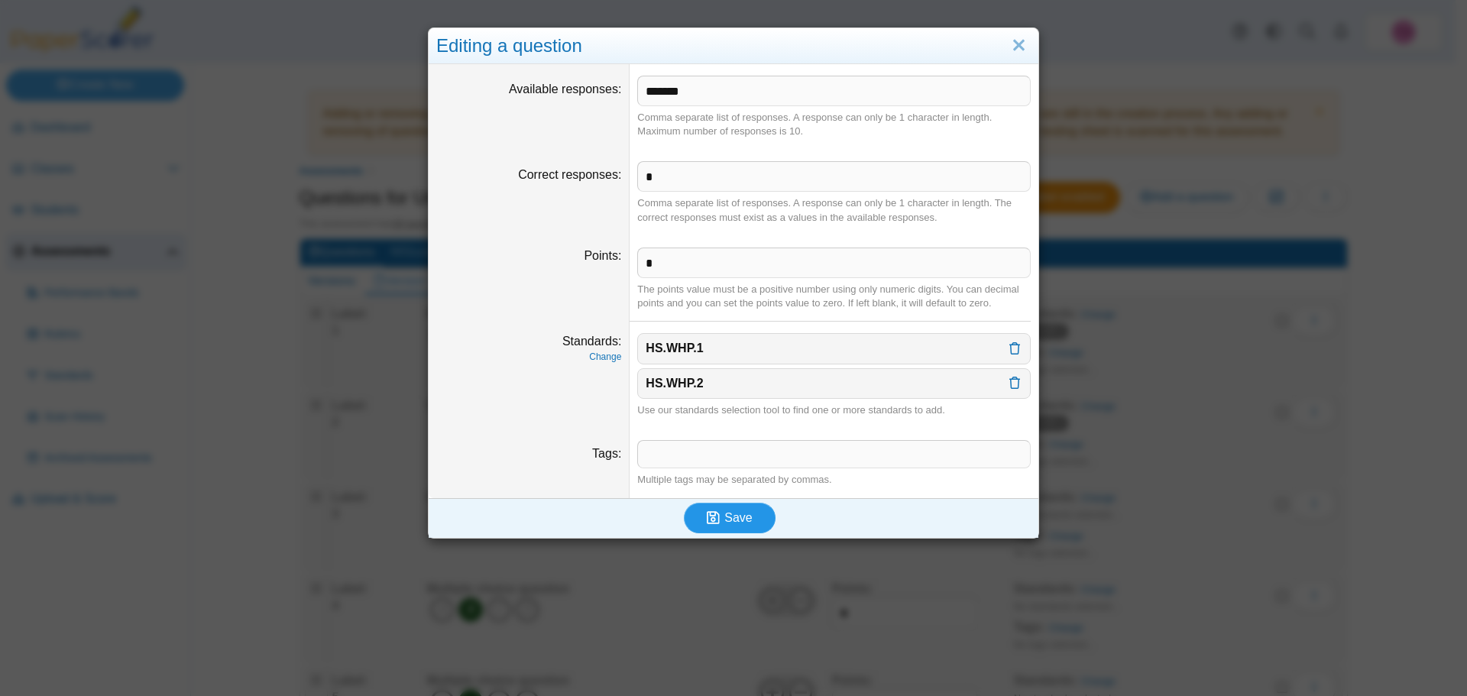
click at [731, 518] on span "Save" at bounding box center [738, 517] width 28 height 13
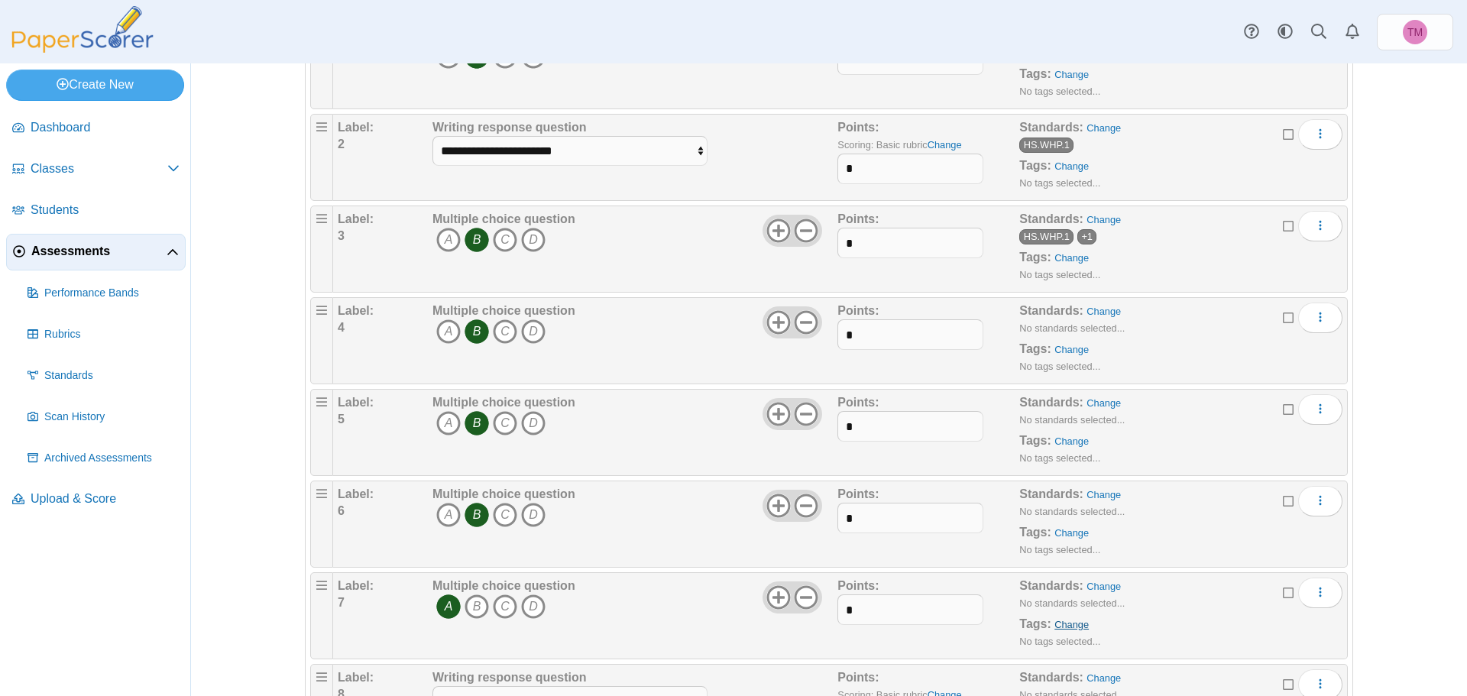
scroll to position [306, 0]
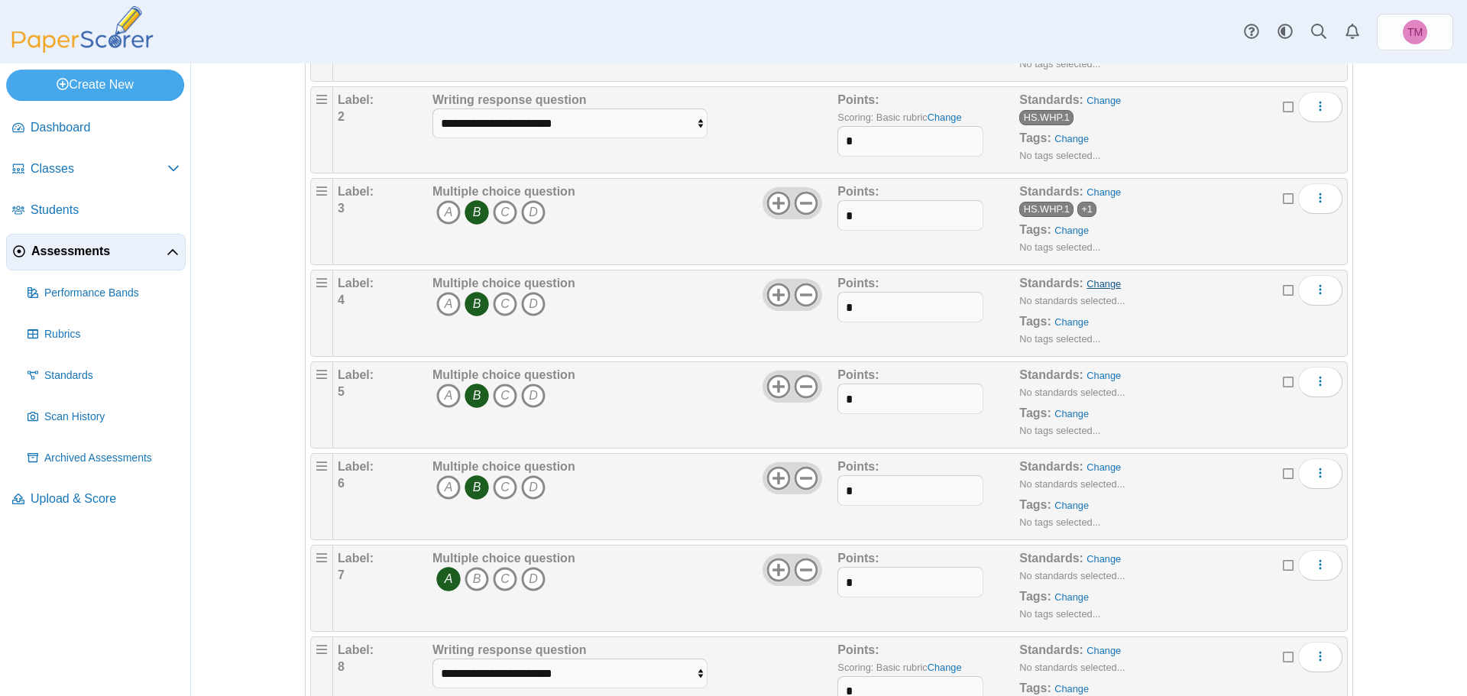
click at [1098, 283] on link "Change" at bounding box center [1104, 283] width 34 height 11
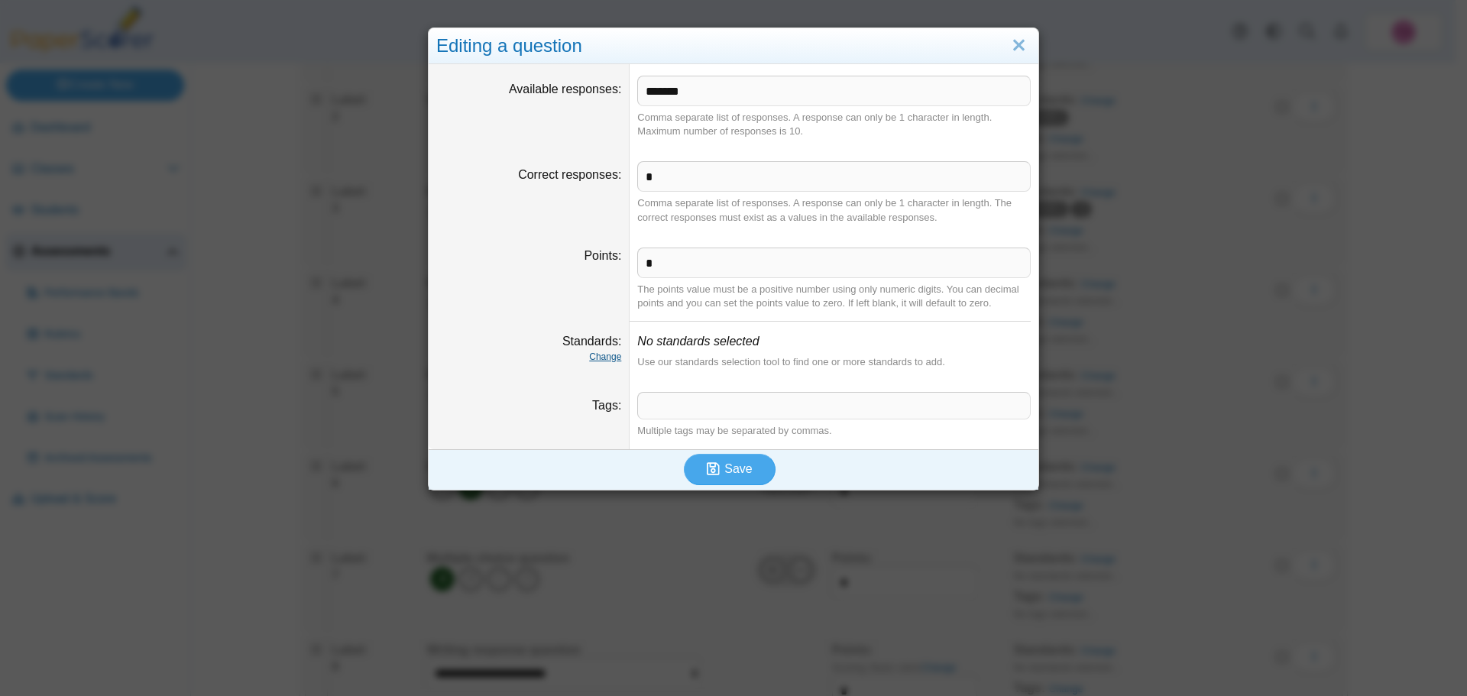
click at [597, 358] on link "Change" at bounding box center [605, 357] width 32 height 11
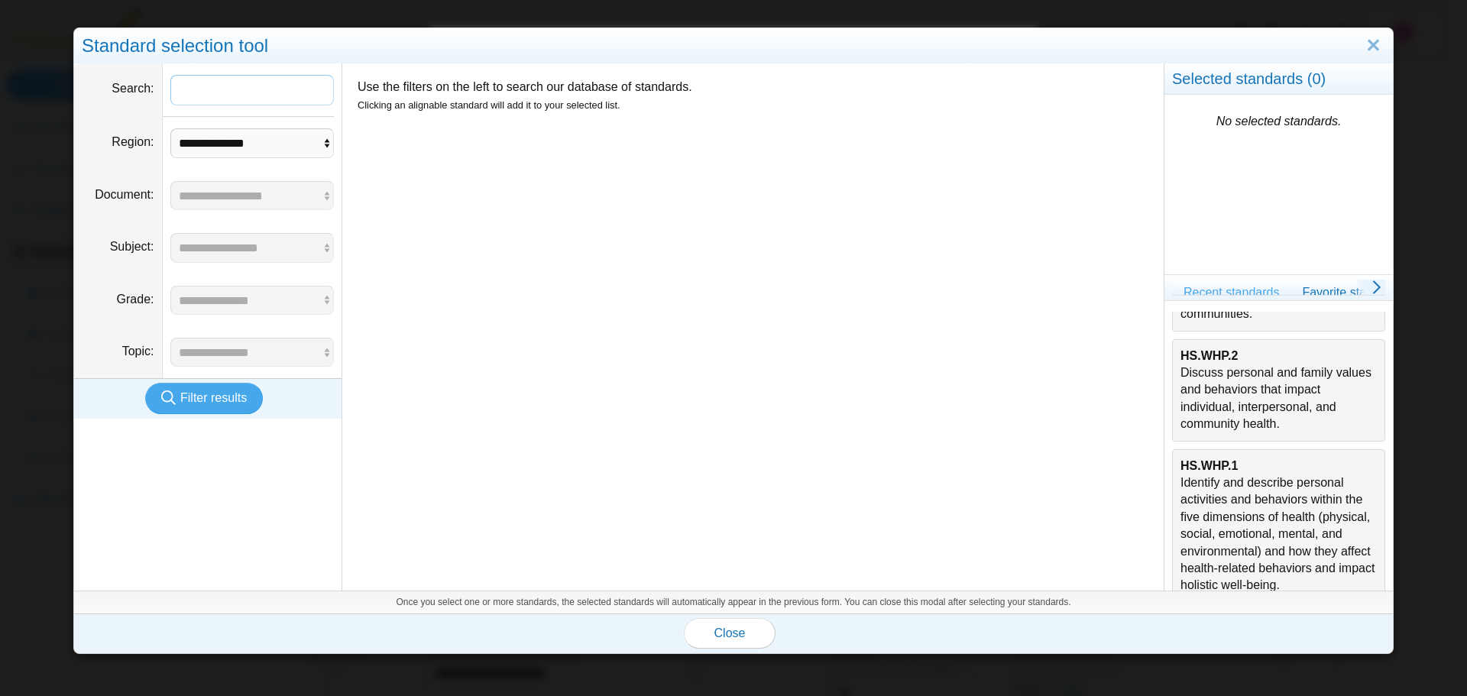
scroll to position [458, 0]
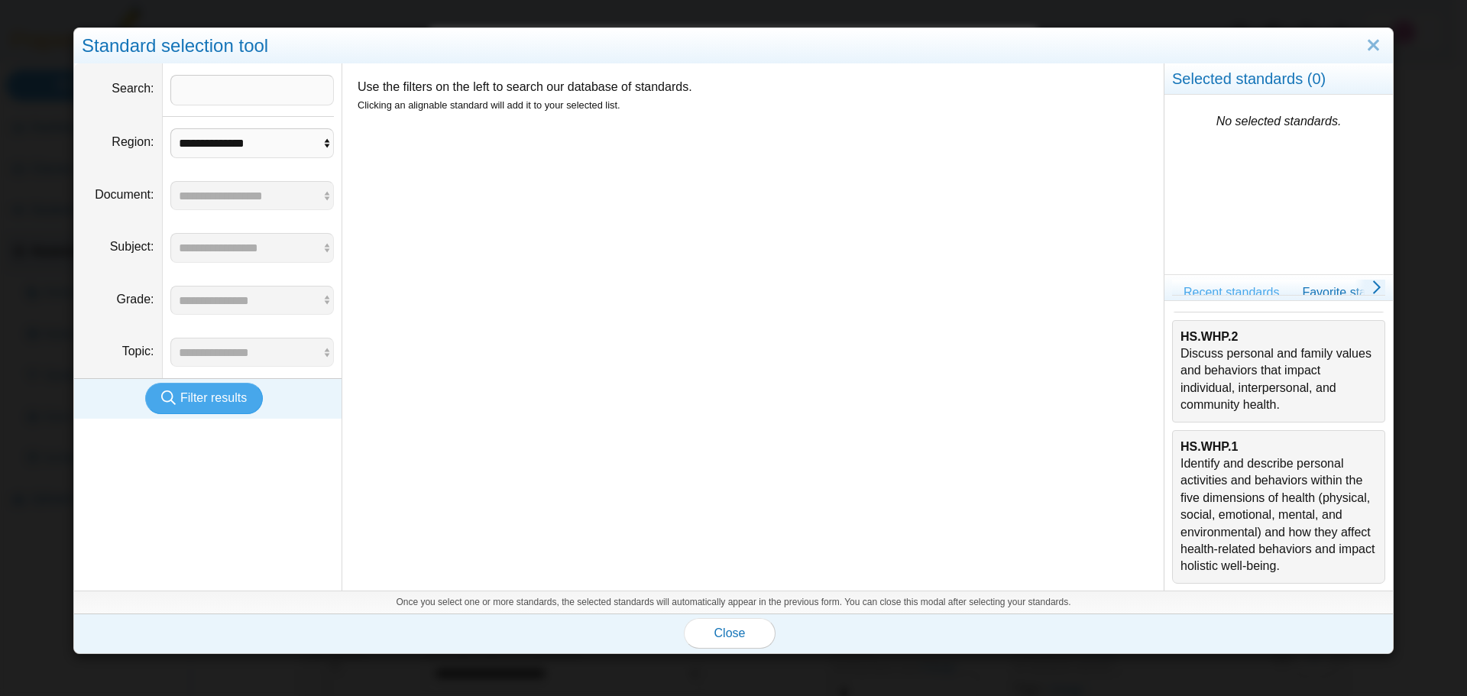
click at [1191, 524] on div "HS.WHP.1 Identify and describe personal activities and behaviors within the fiv…" at bounding box center [1279, 507] width 196 height 137
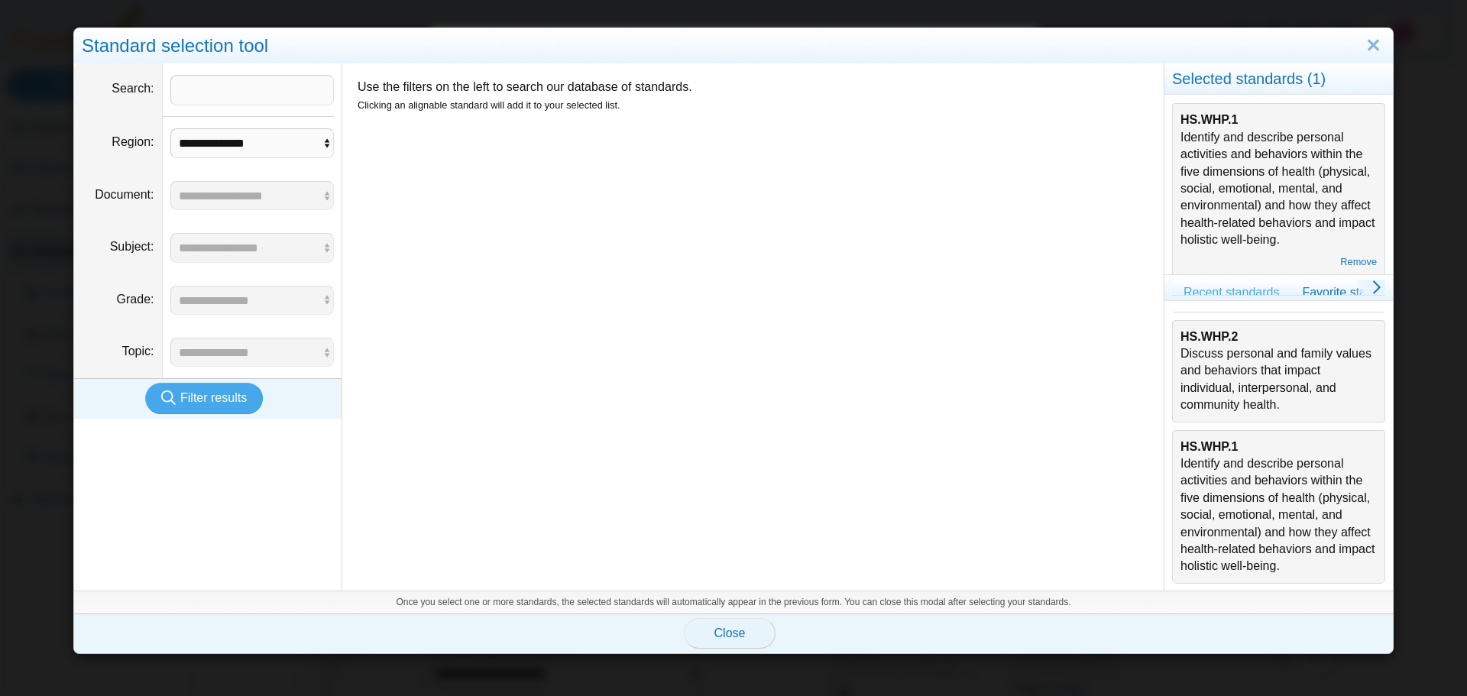
click at [720, 637] on span "Close" at bounding box center [729, 633] width 31 height 13
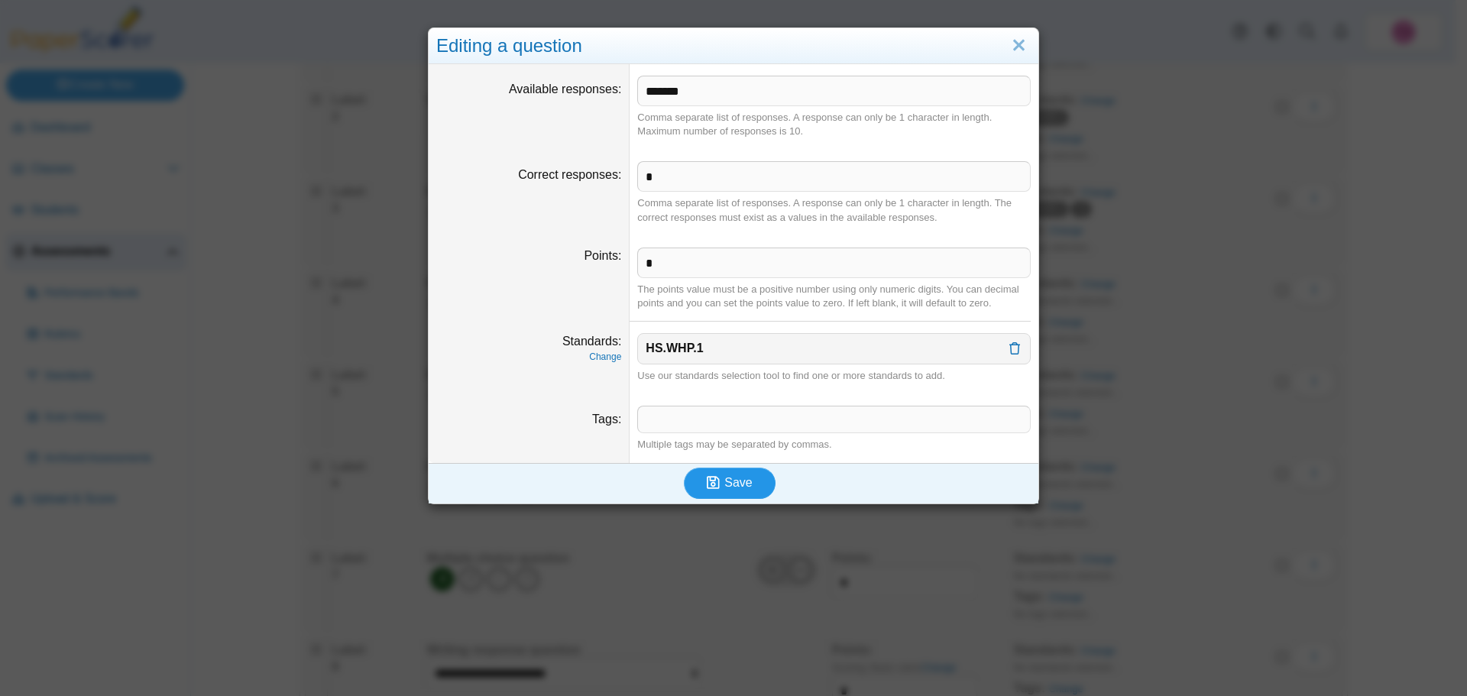
click at [716, 488] on icon "submit" at bounding box center [716, 483] width 18 height 17
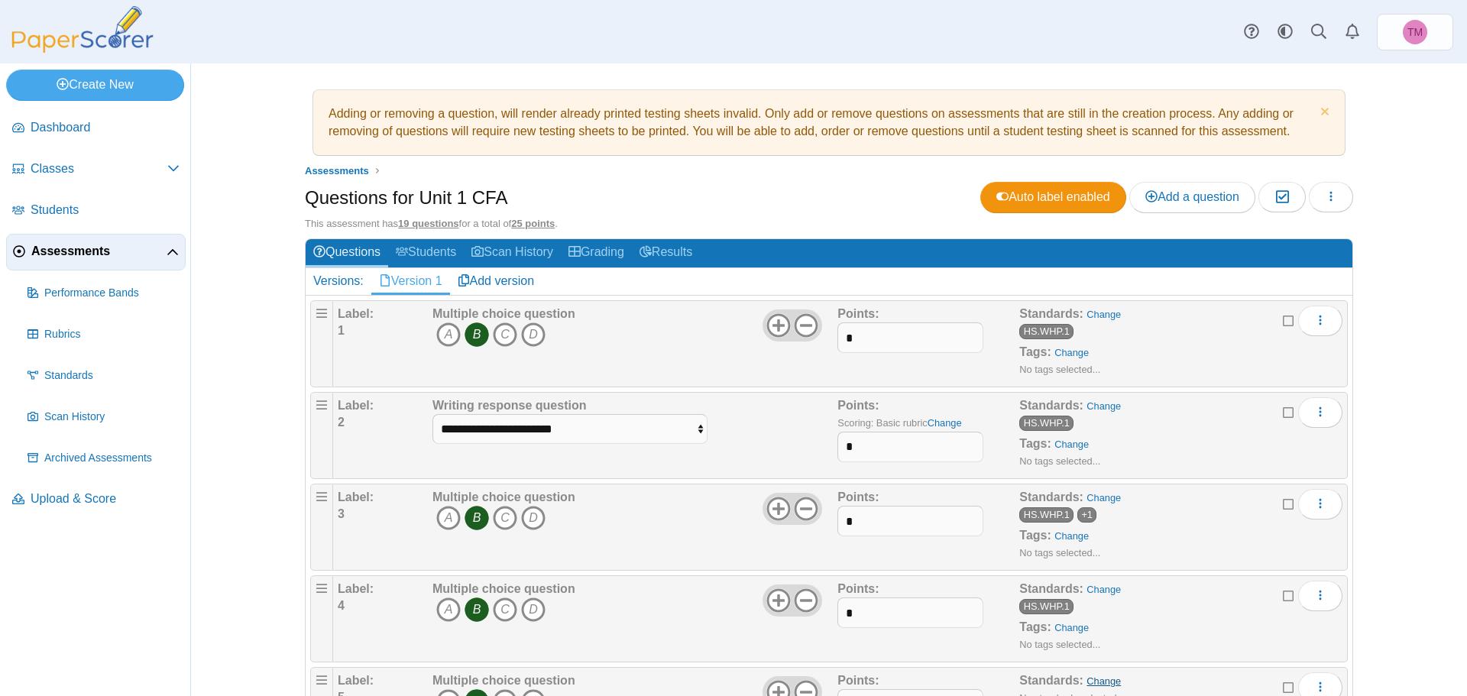
click at [1095, 679] on link "Change" at bounding box center [1104, 681] width 34 height 11
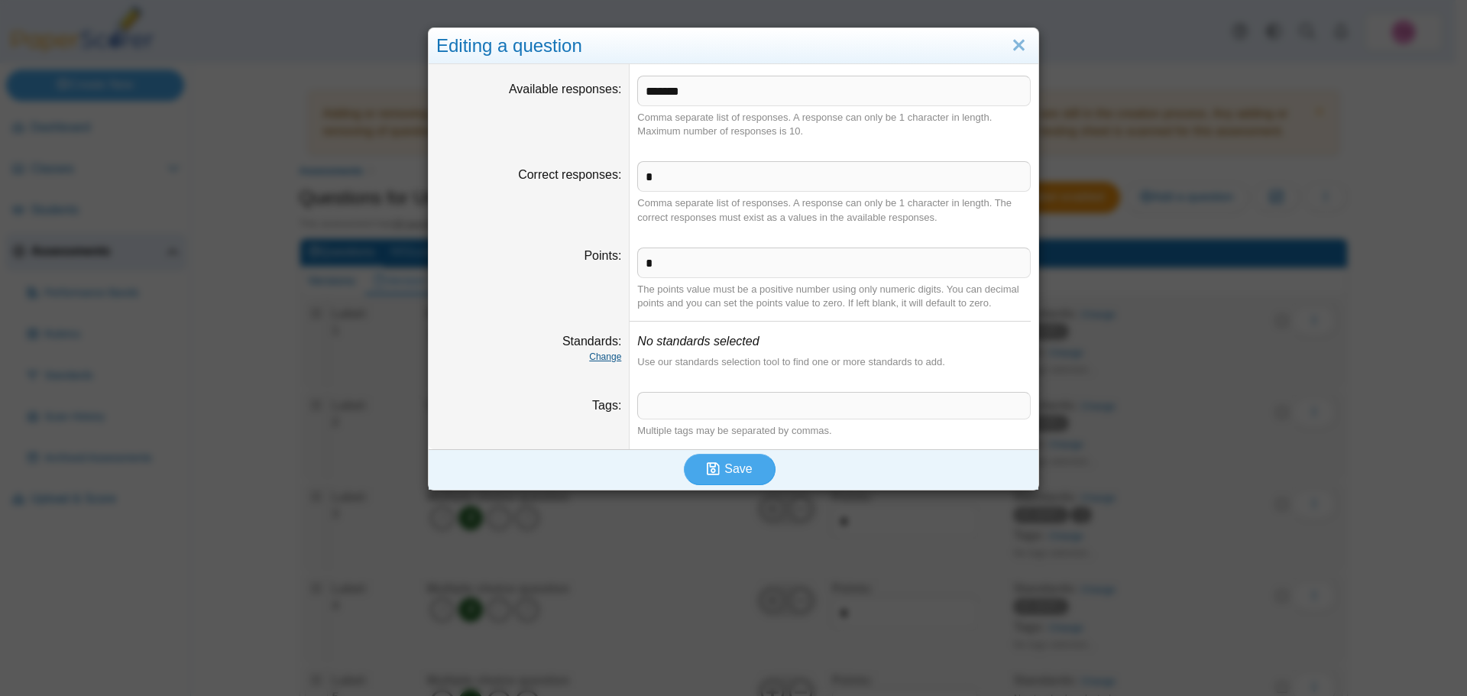
click at [593, 352] on link "Change" at bounding box center [605, 357] width 32 height 11
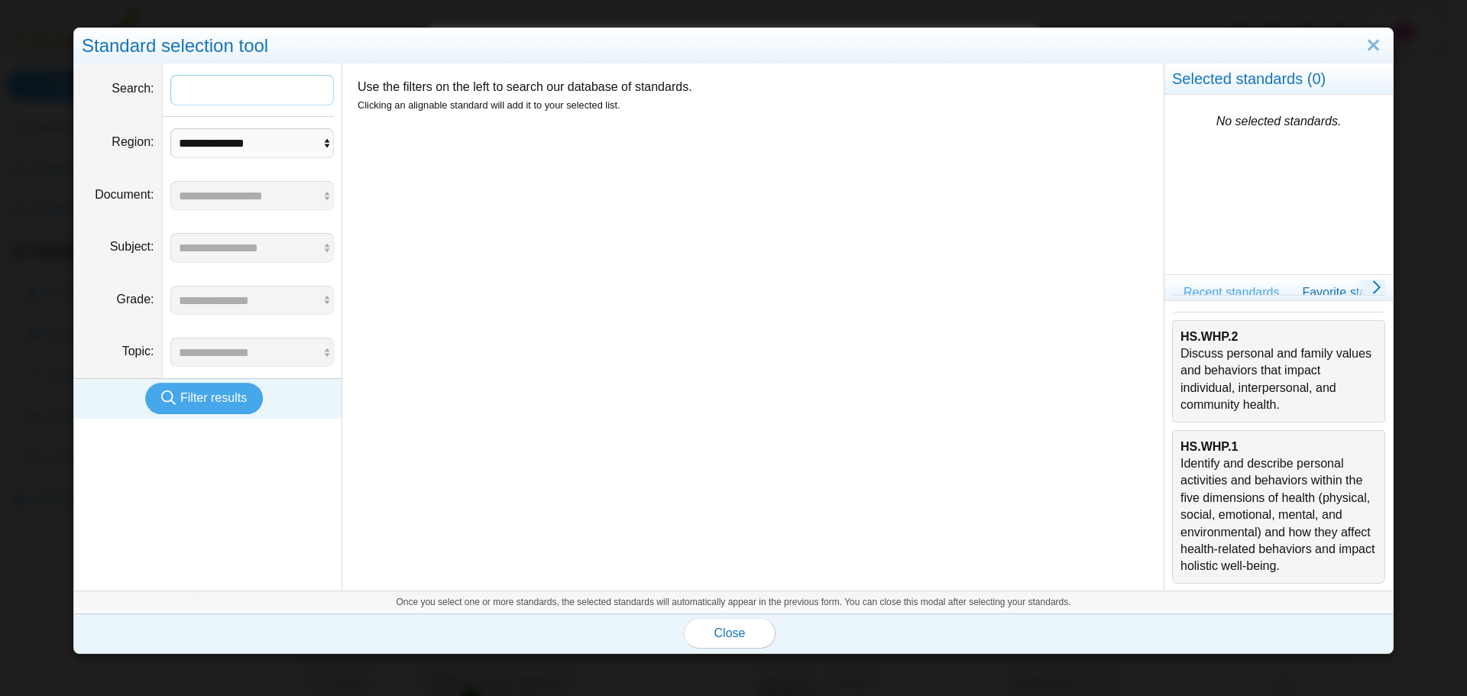
scroll to position [491, 0]
click at [1222, 495] on div "HS.WHP.1 Identify and describe personal activities and behaviors within the fiv…" at bounding box center [1279, 507] width 196 height 137
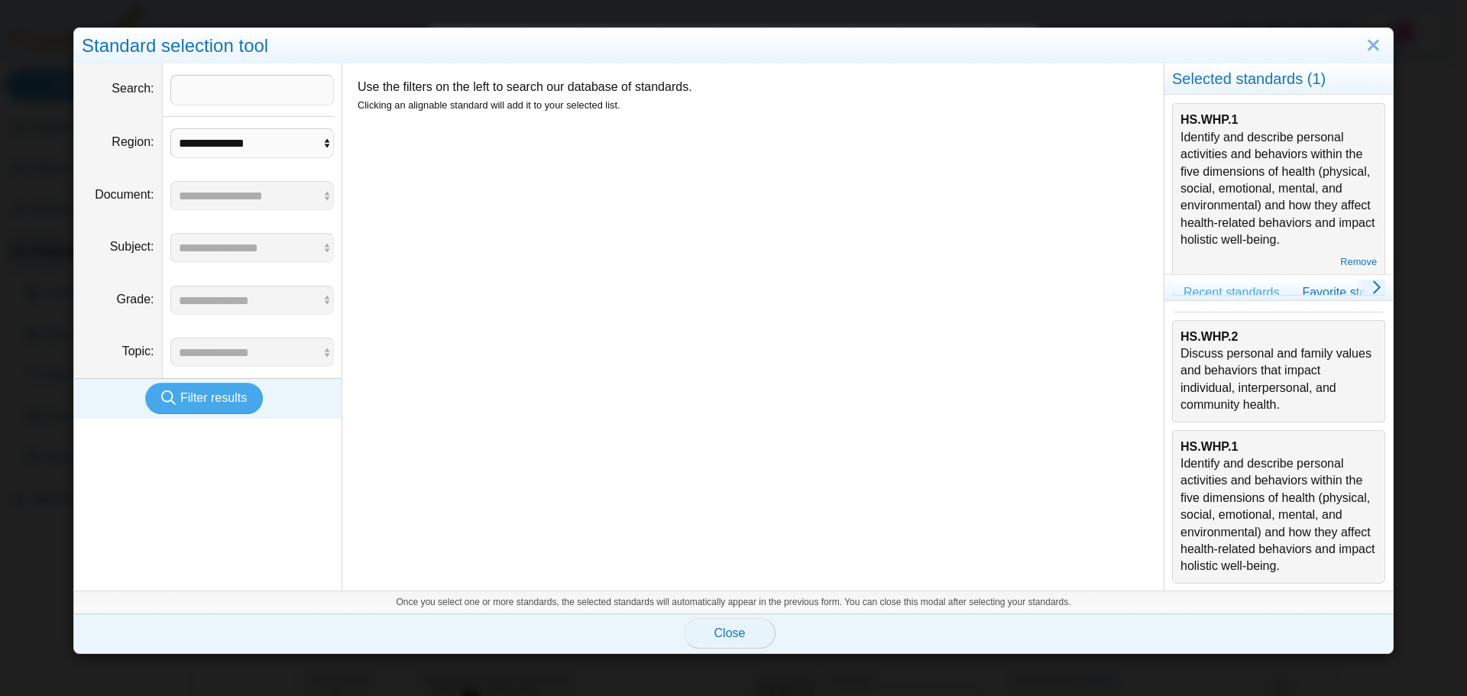
click at [744, 628] on button "Close" at bounding box center [730, 633] width 92 height 31
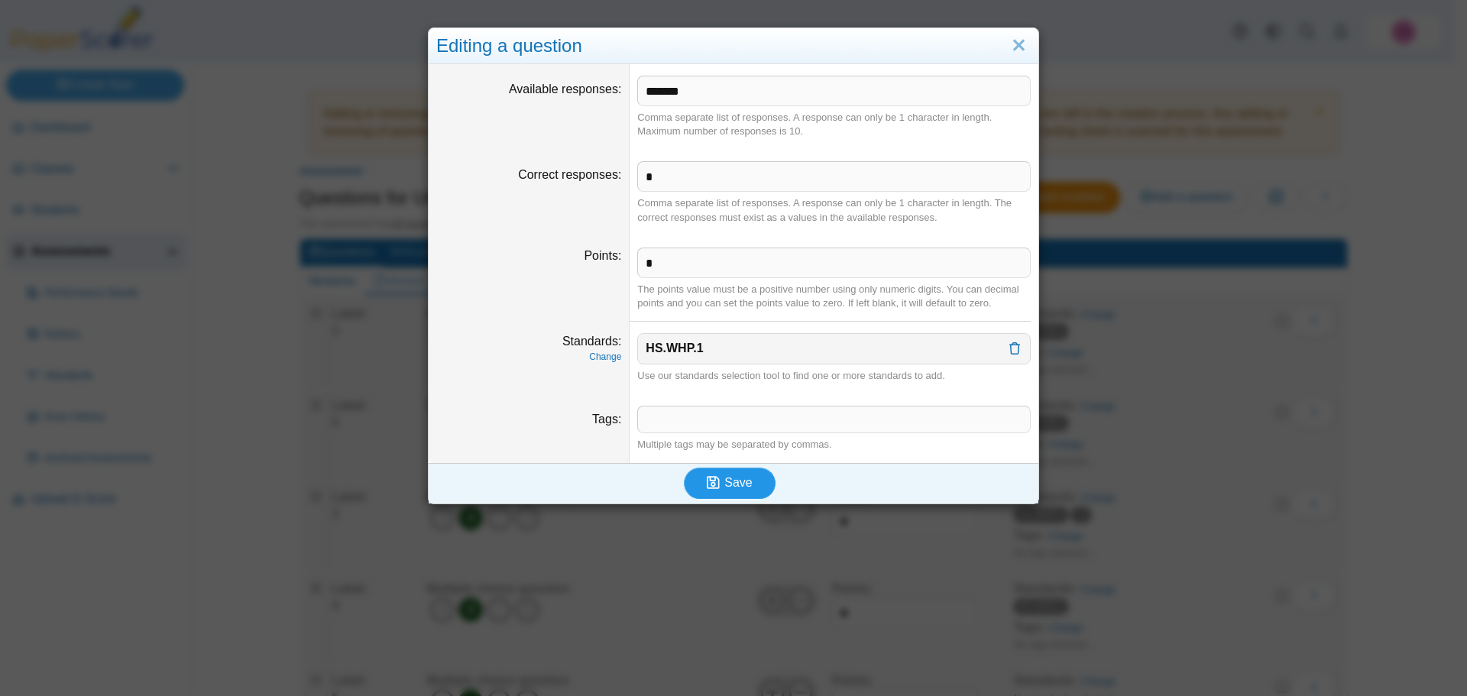
click at [752, 488] on button "Save" at bounding box center [730, 483] width 92 height 31
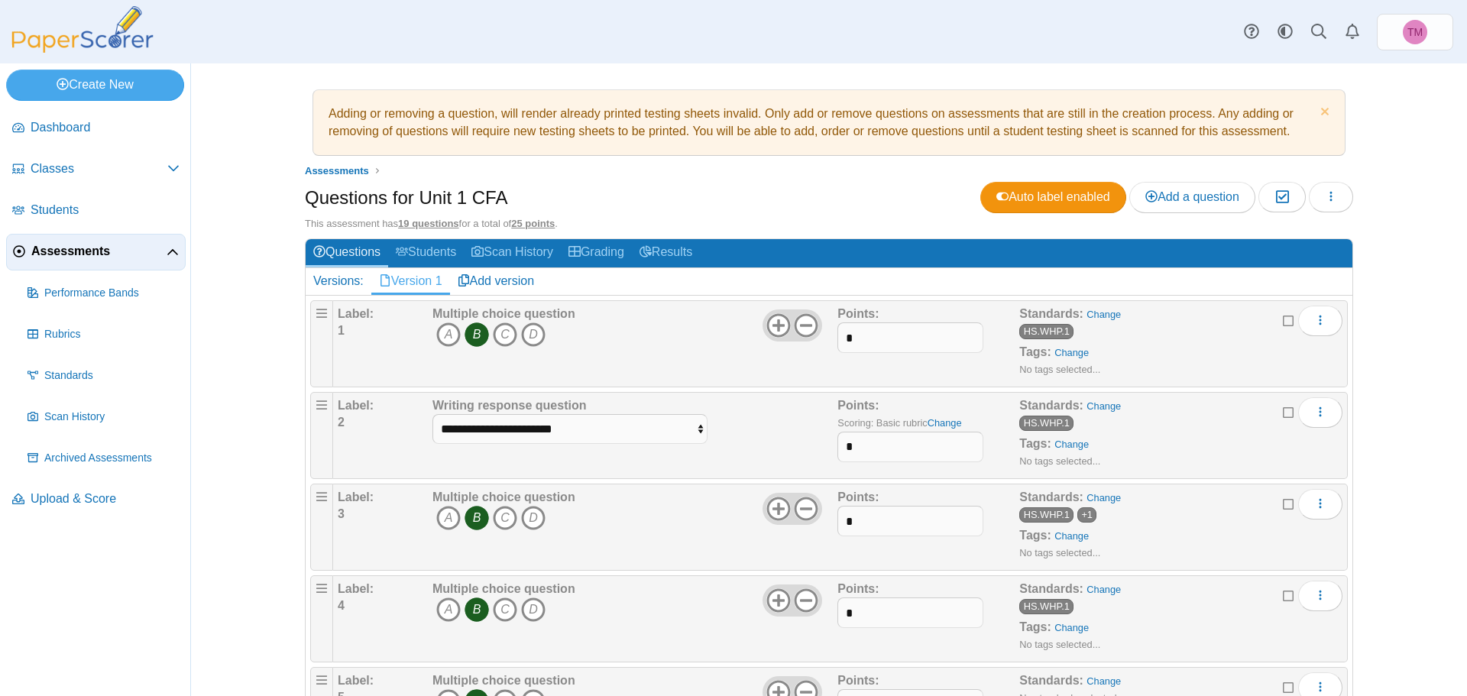
scroll to position [458, 0]
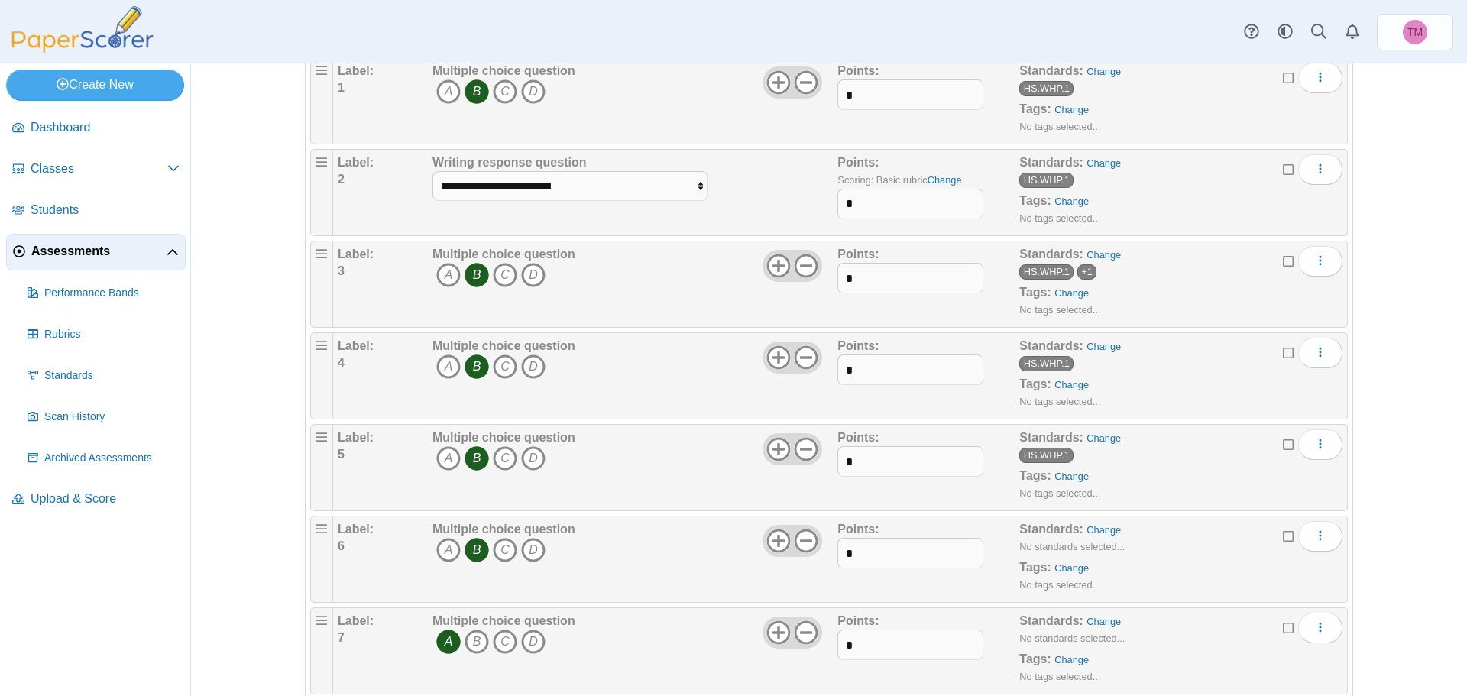
scroll to position [229, 0]
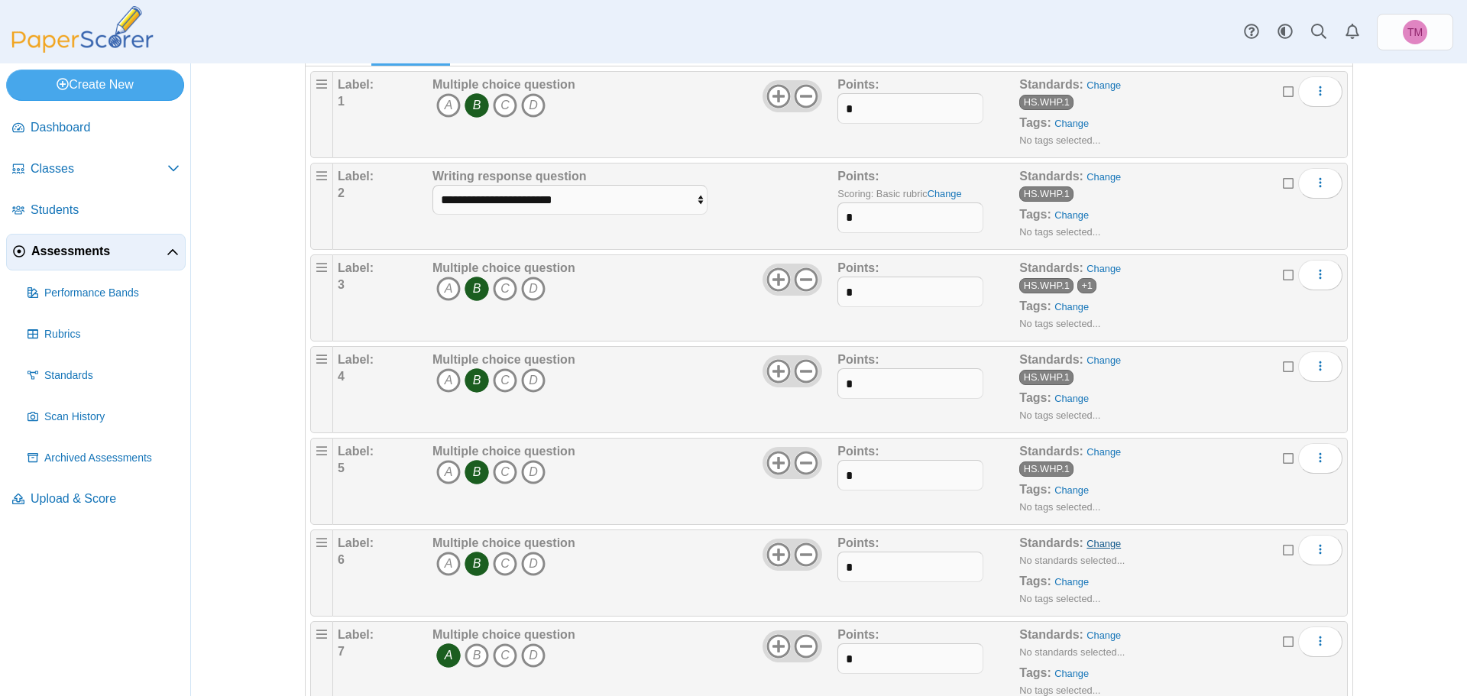
click at [1094, 542] on link "Change" at bounding box center [1104, 543] width 34 height 11
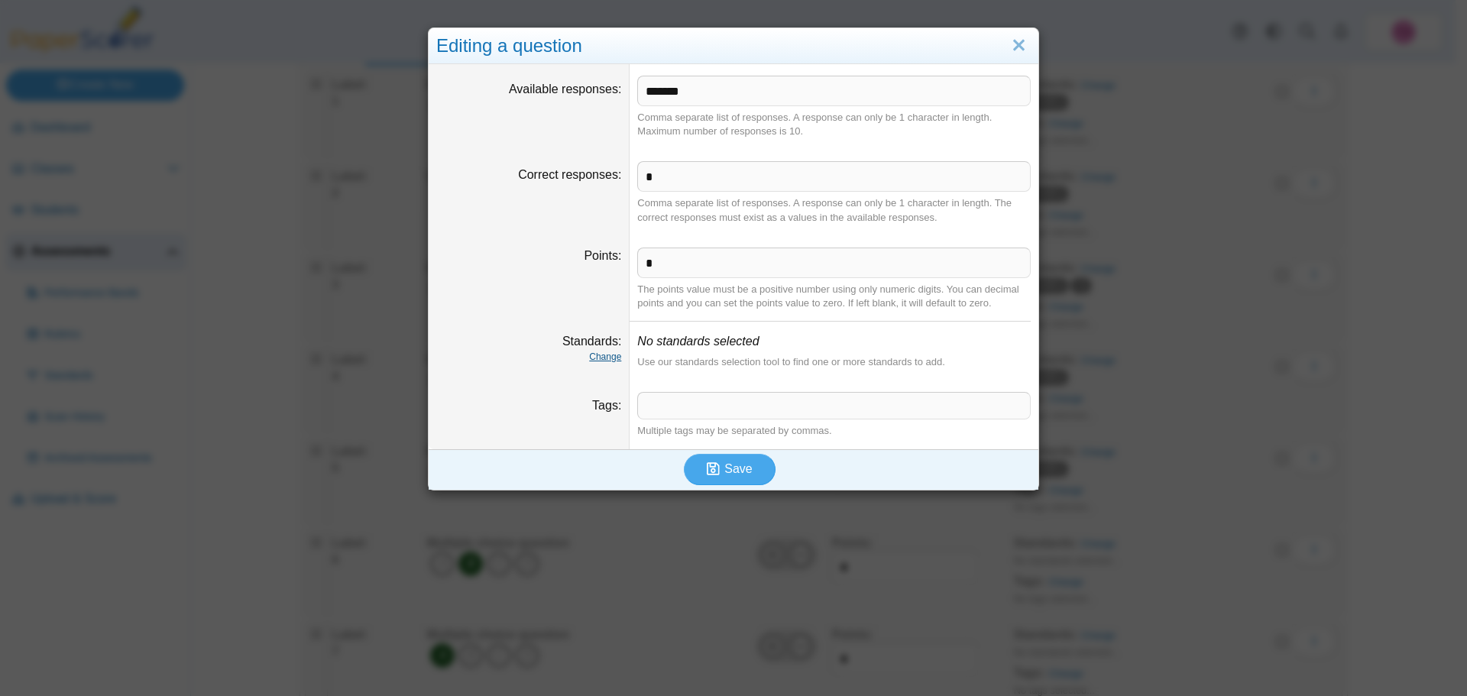
click at [595, 360] on link "Change" at bounding box center [605, 357] width 32 height 11
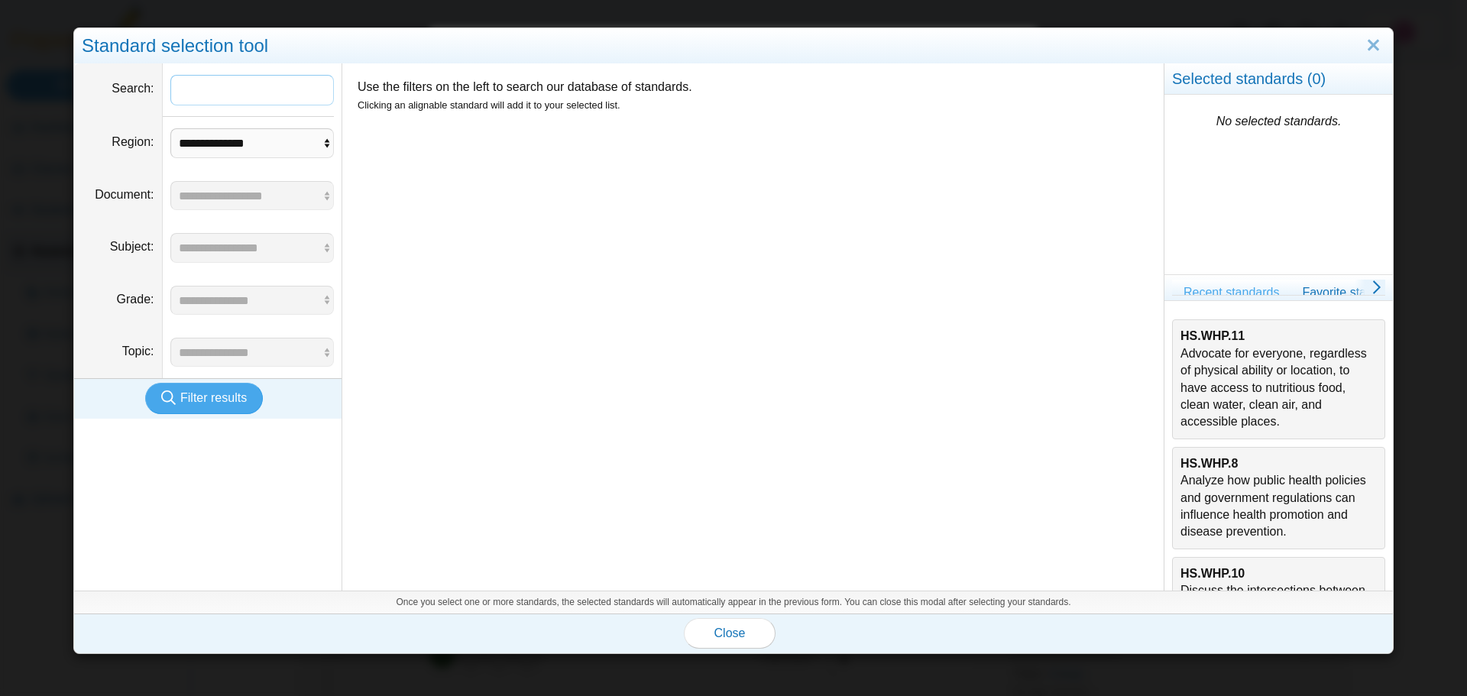
scroll to position [491, 0]
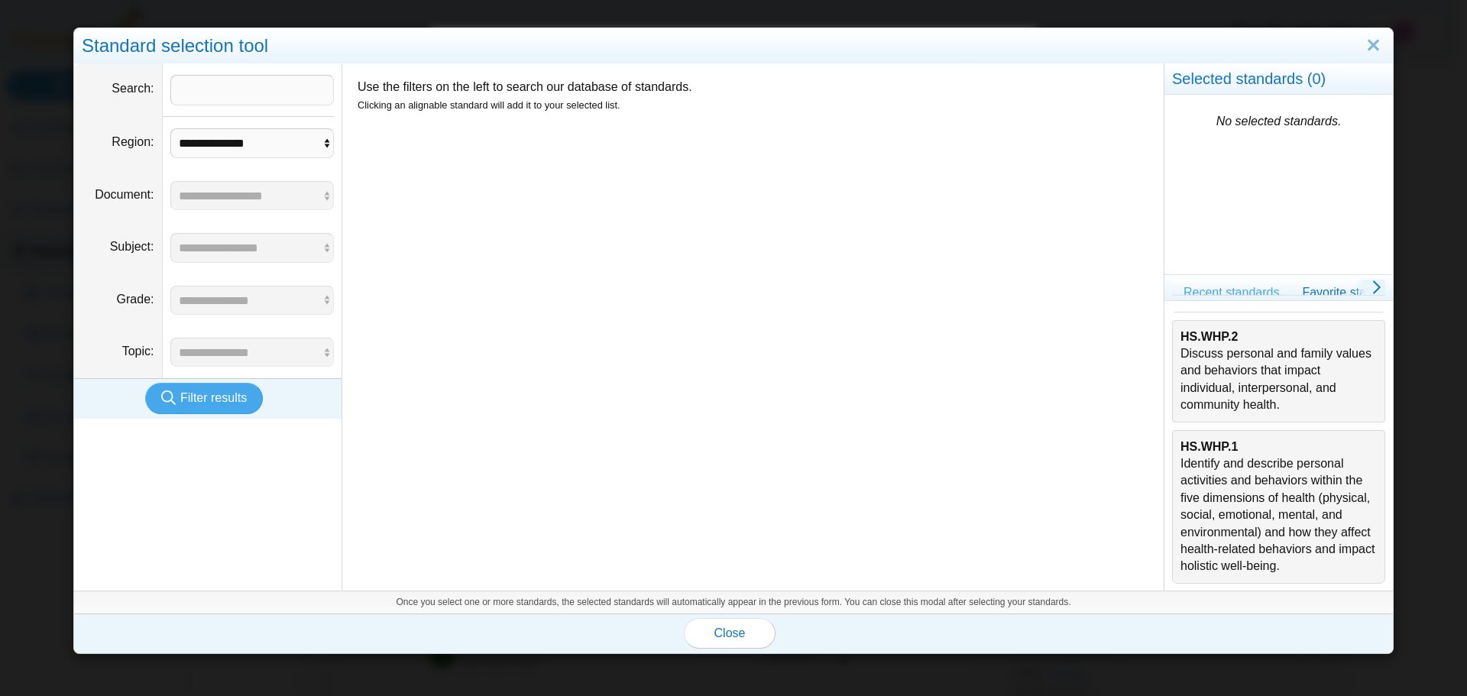
click at [1251, 512] on div "HS.WHP.1 Identify and describe personal activities and behaviors within the fiv…" at bounding box center [1279, 507] width 196 height 137
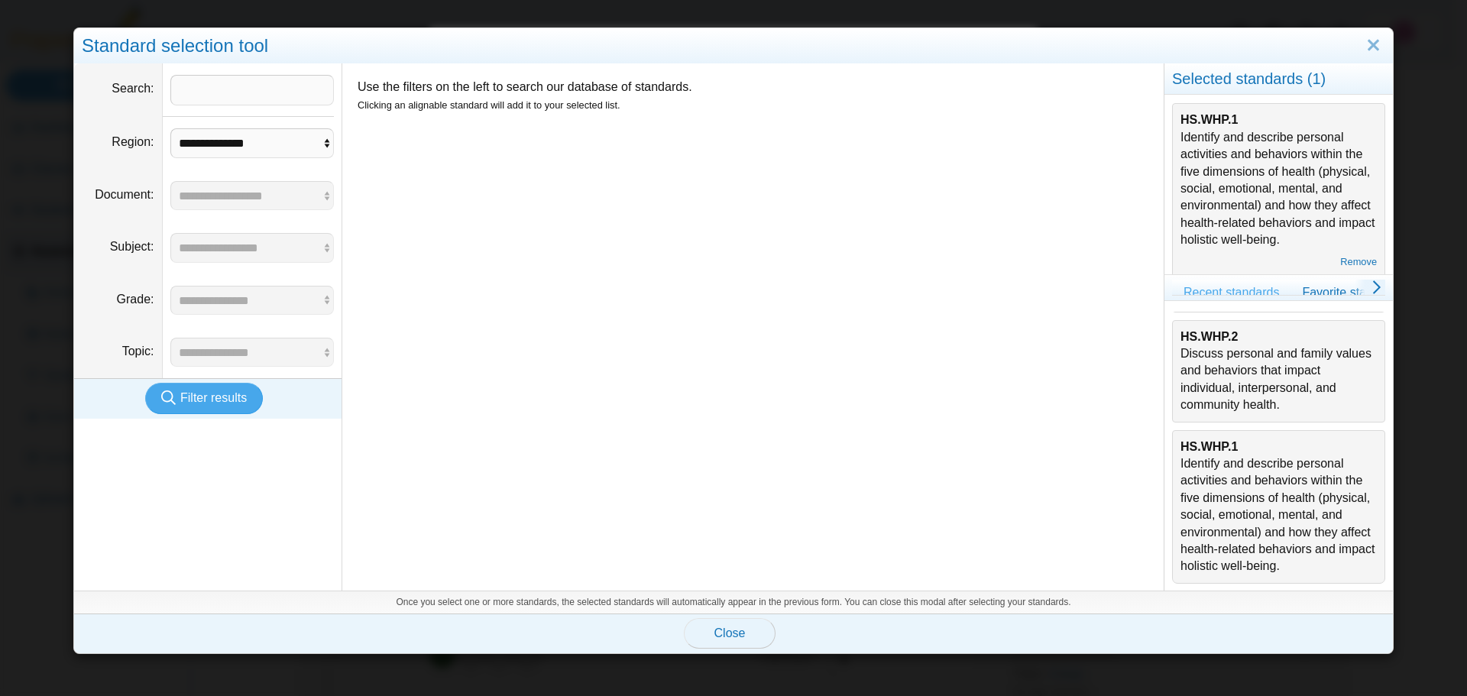
click at [705, 625] on button "Close" at bounding box center [730, 633] width 92 height 31
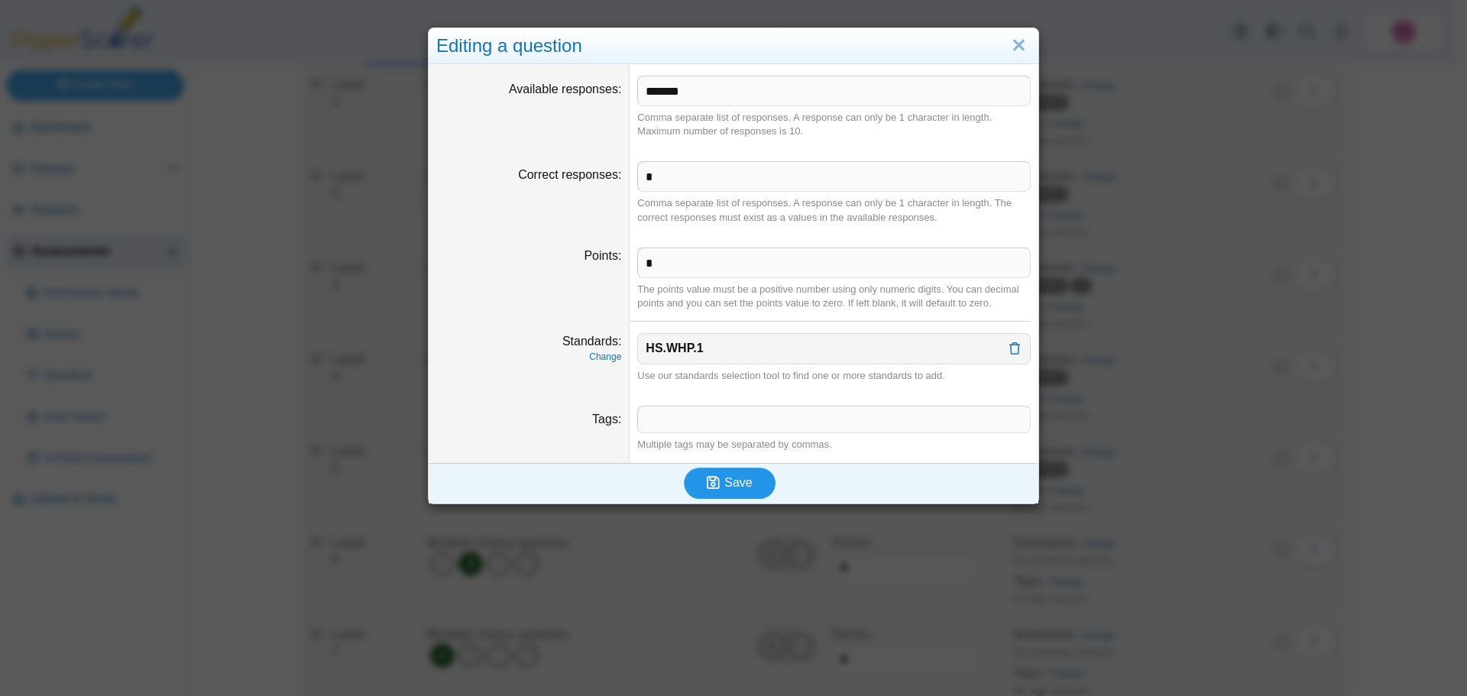
click at [727, 482] on span "Save" at bounding box center [738, 482] width 28 height 13
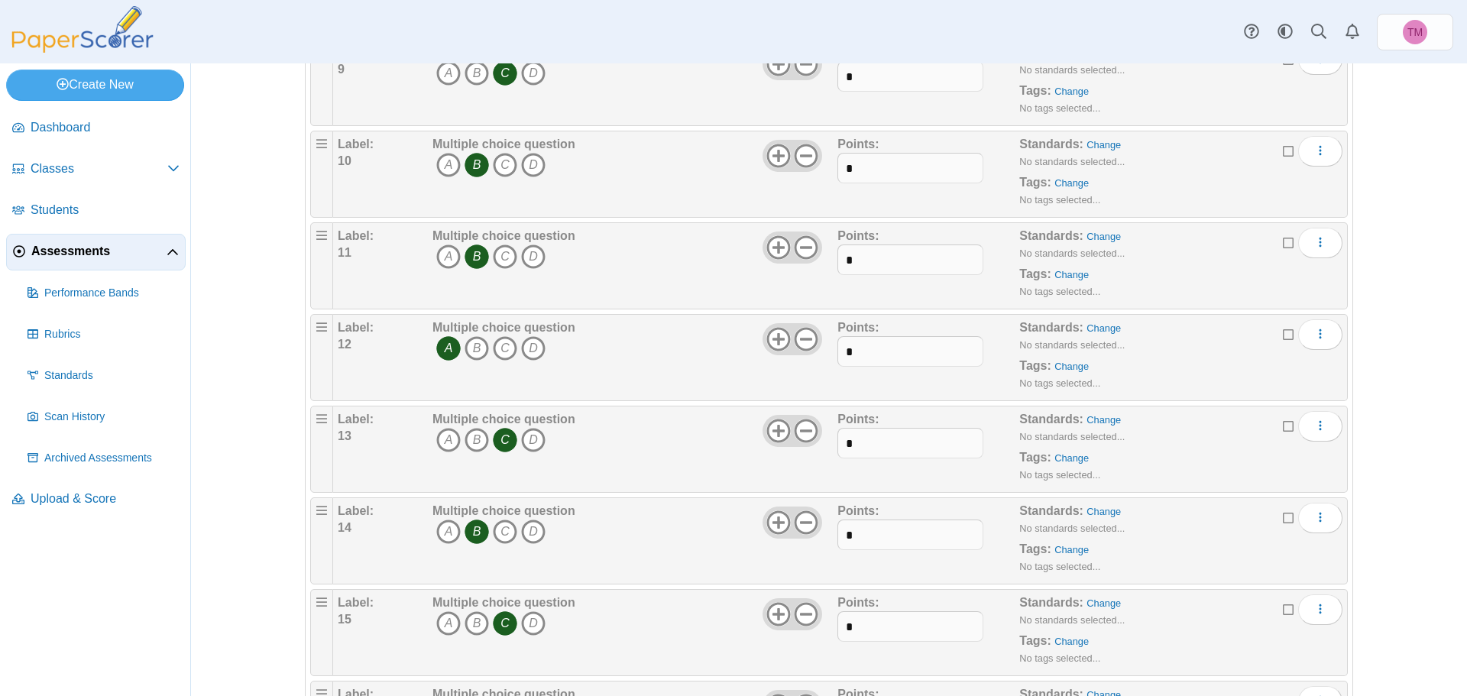
scroll to position [613, 0]
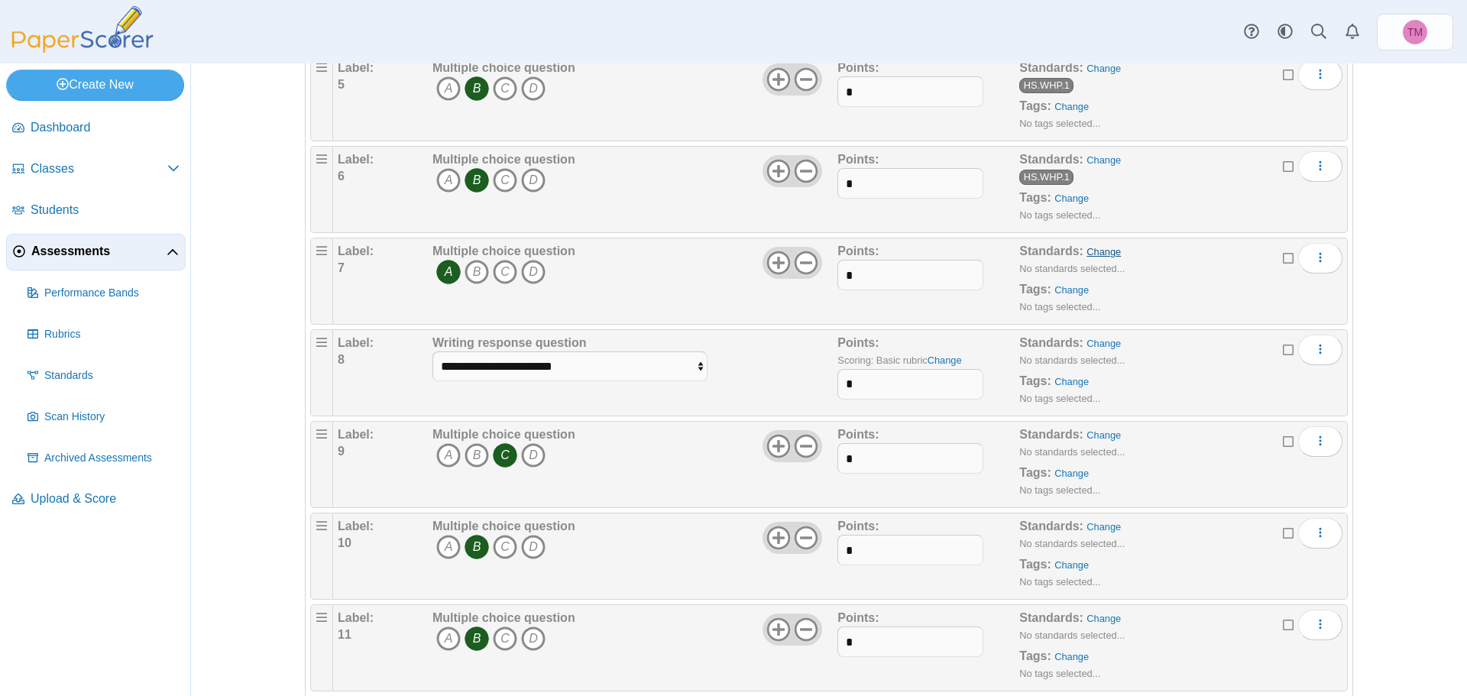
click at [1087, 246] on link "Change" at bounding box center [1104, 251] width 34 height 11
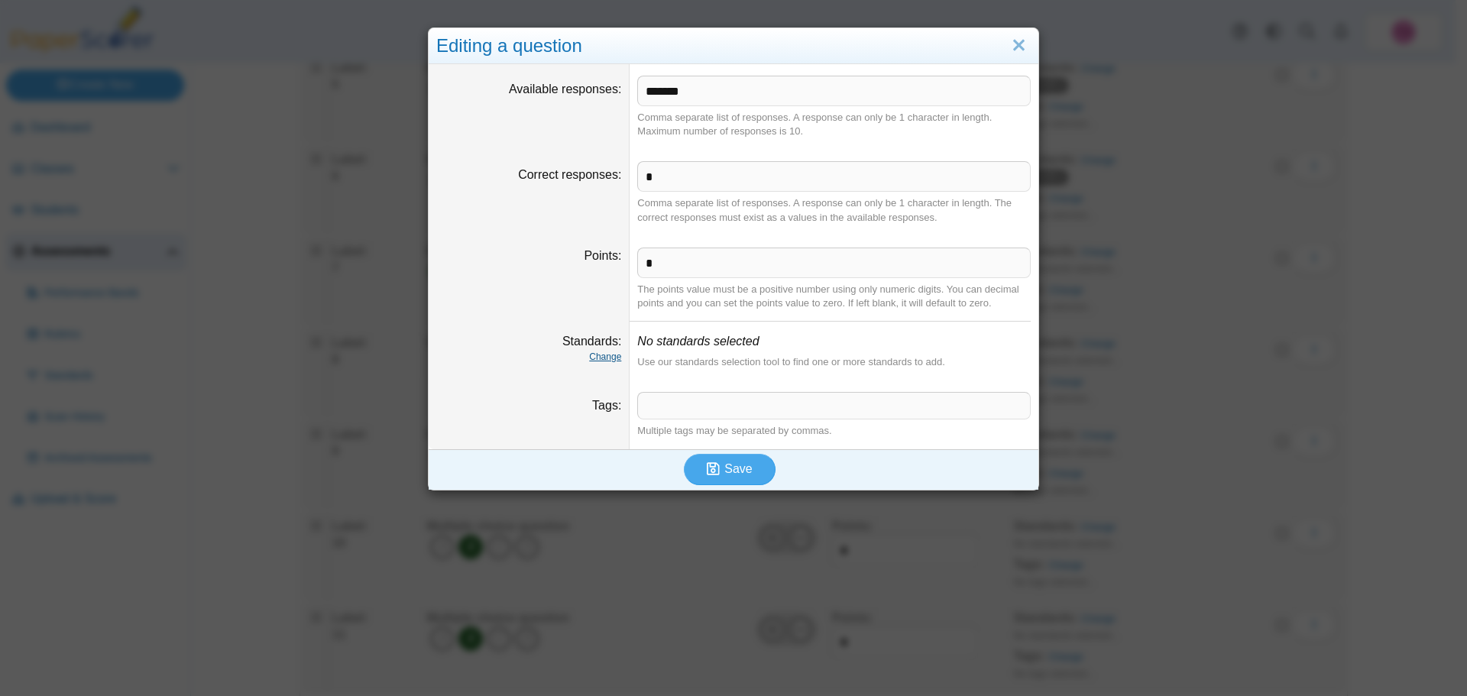
click at [604, 352] on link "Change" at bounding box center [605, 357] width 32 height 11
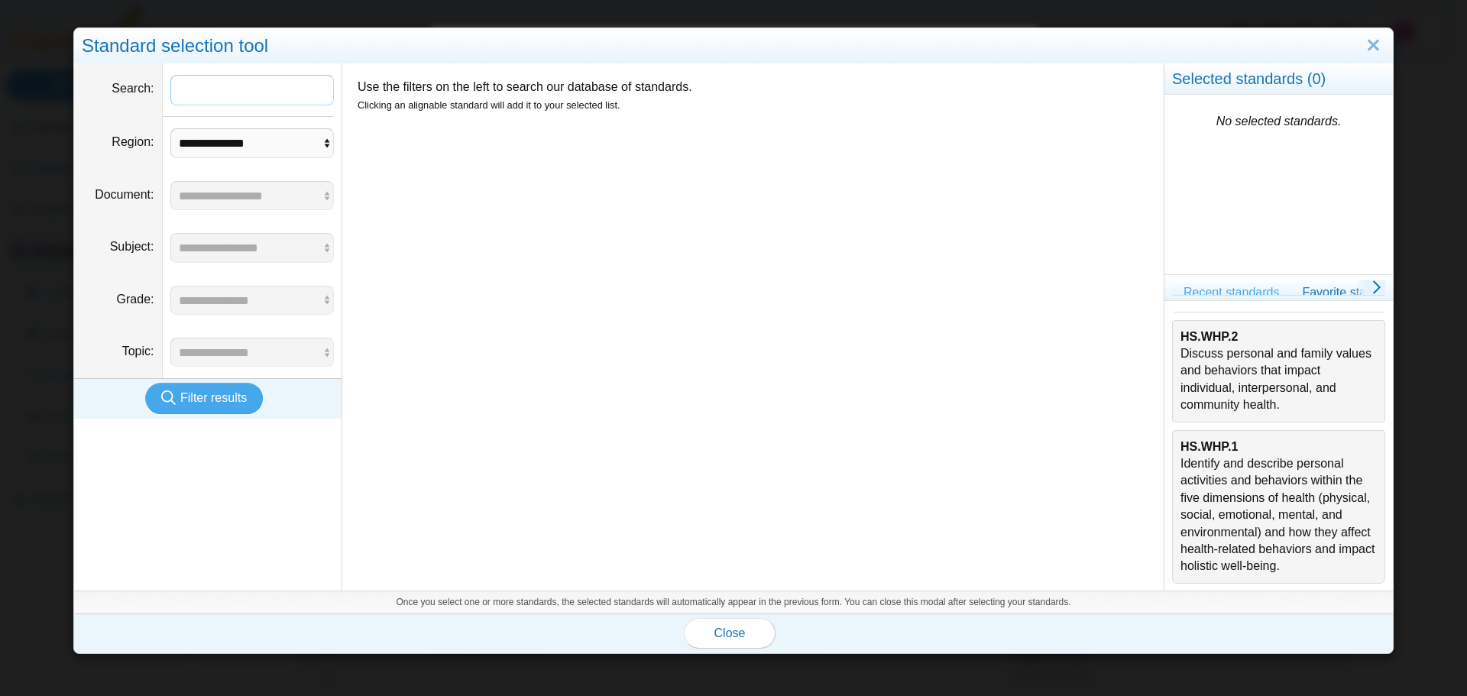
scroll to position [491, 0]
click at [1217, 330] on b "HS.WHP.2" at bounding box center [1209, 336] width 57 height 13
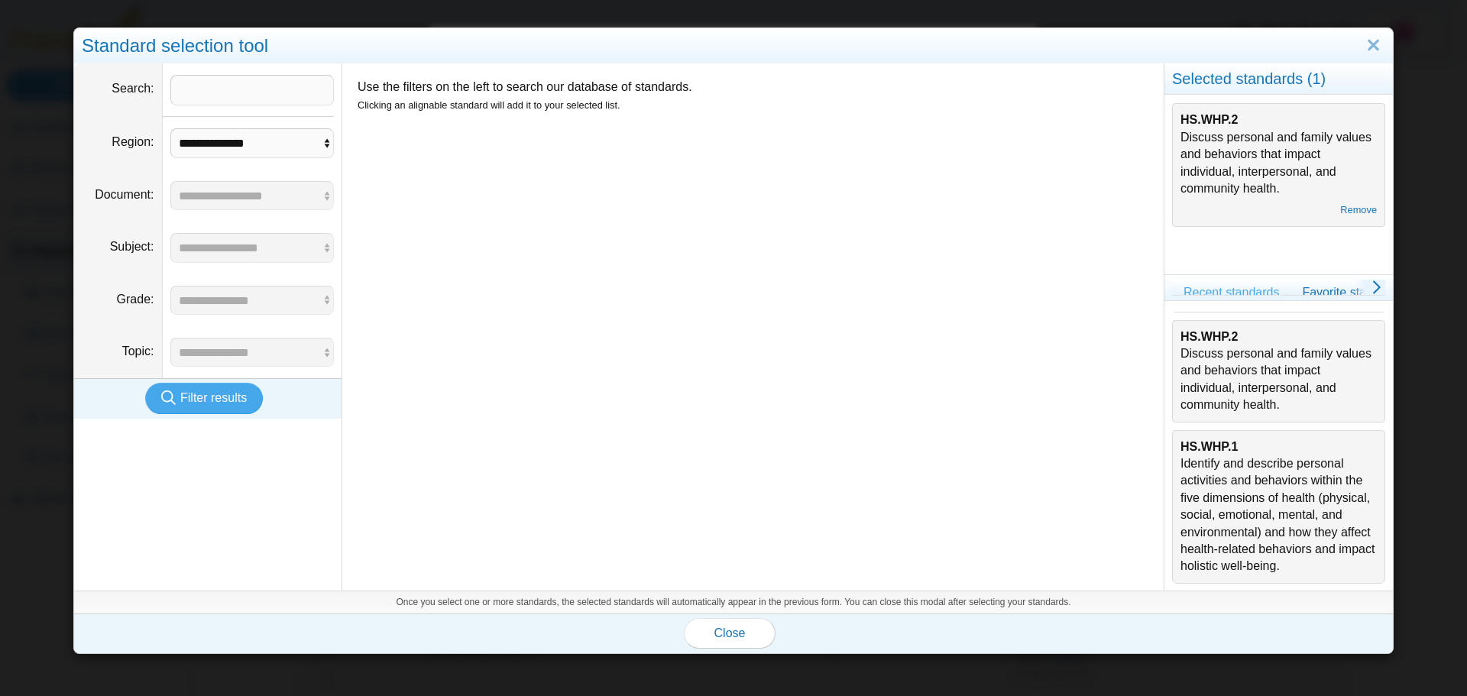
scroll to position [262, 0]
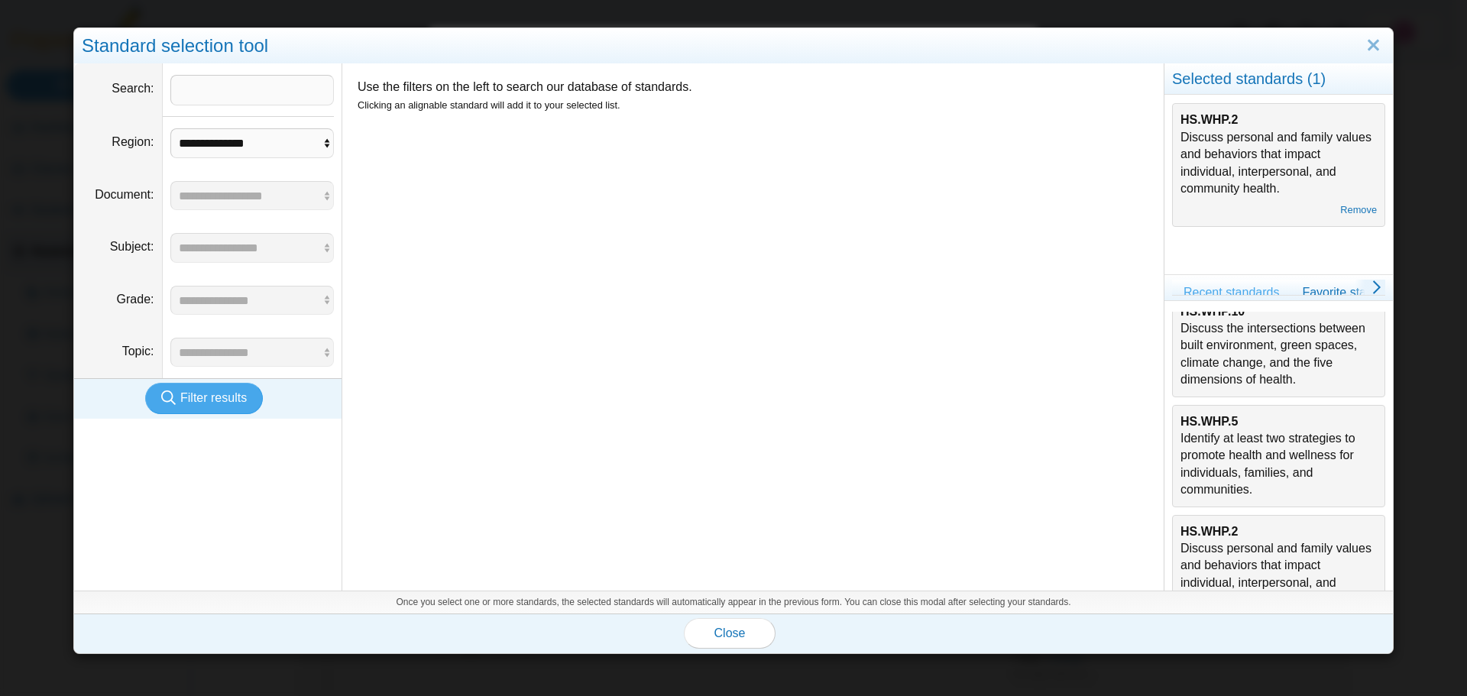
click at [1230, 476] on div "HS.WHP.5 Identify at least two strategies to promote health and wellness for in…" at bounding box center [1279, 456] width 196 height 86
click at [751, 645] on button "Close" at bounding box center [730, 633] width 92 height 31
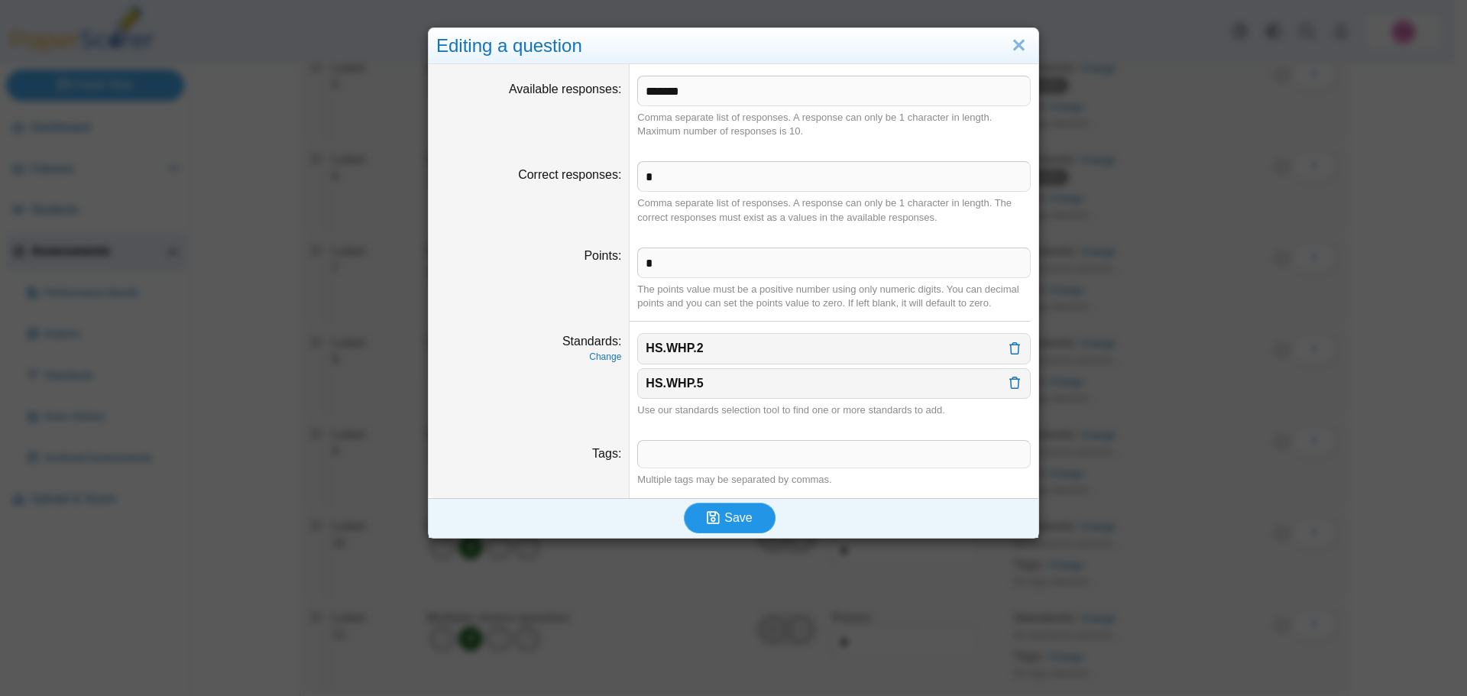
click at [730, 513] on span "Save" at bounding box center [738, 517] width 28 height 13
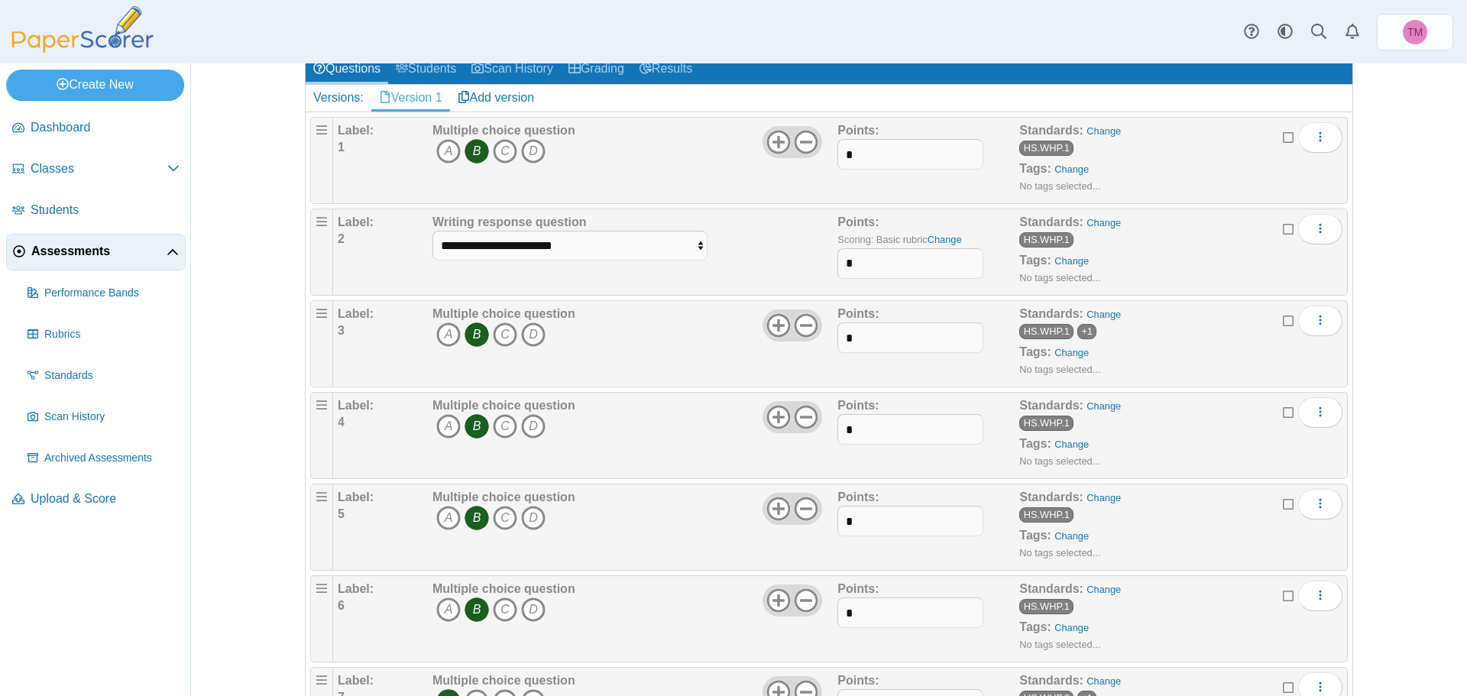
scroll to position [458, 0]
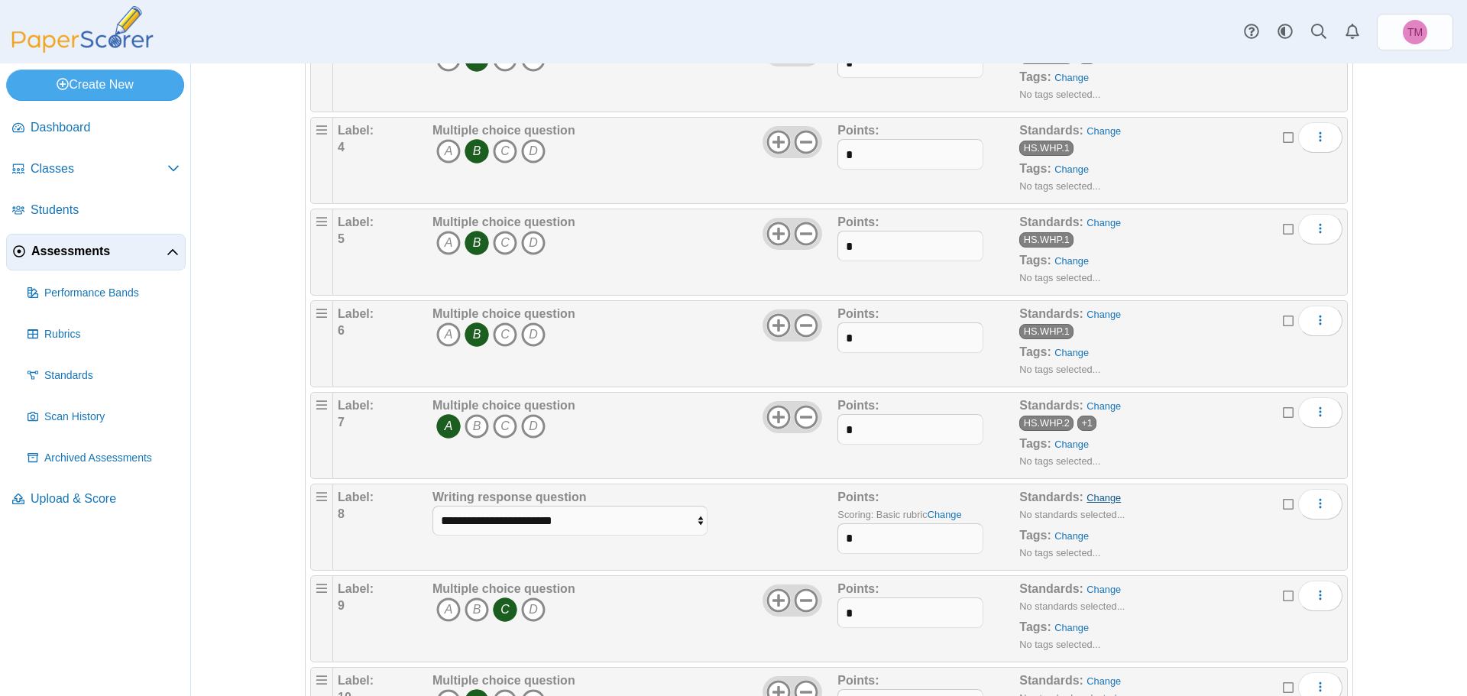
click at [1093, 500] on link "Change" at bounding box center [1104, 497] width 34 height 11
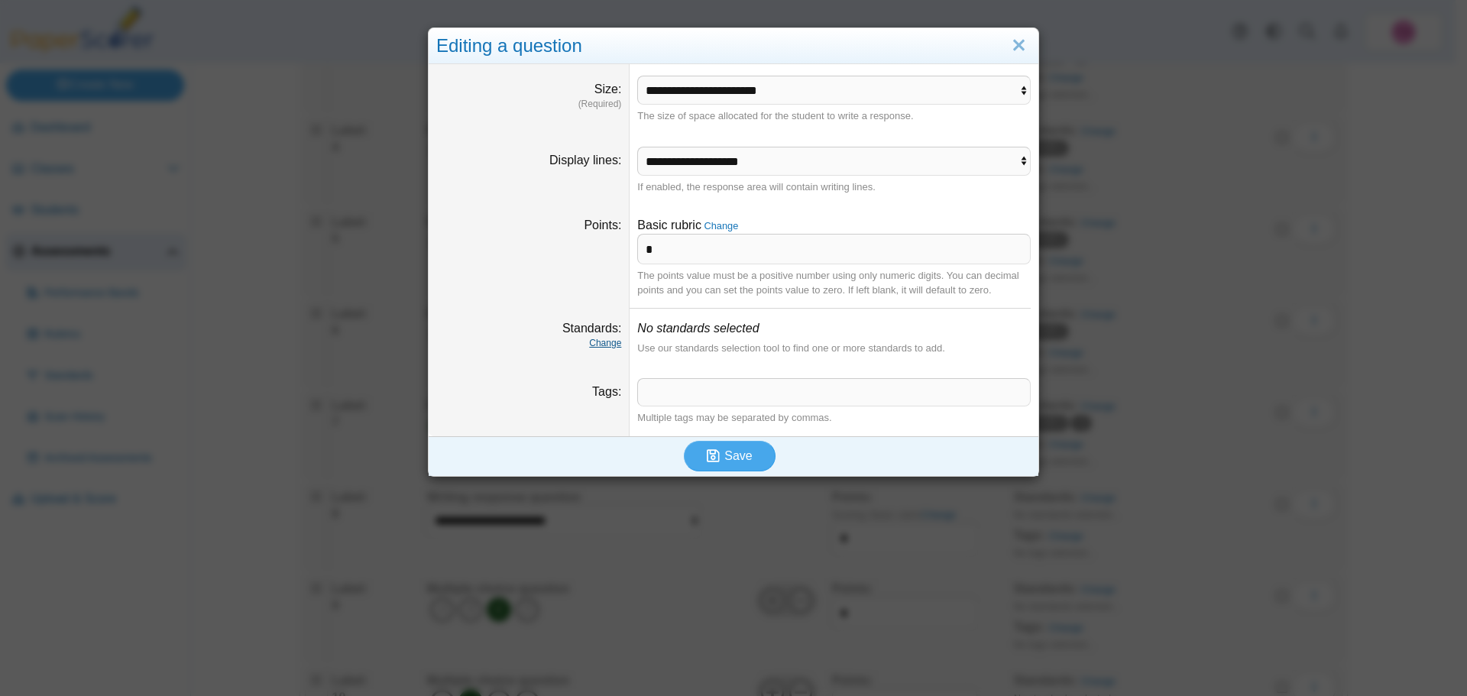
click at [597, 338] on link "Change" at bounding box center [605, 343] width 32 height 11
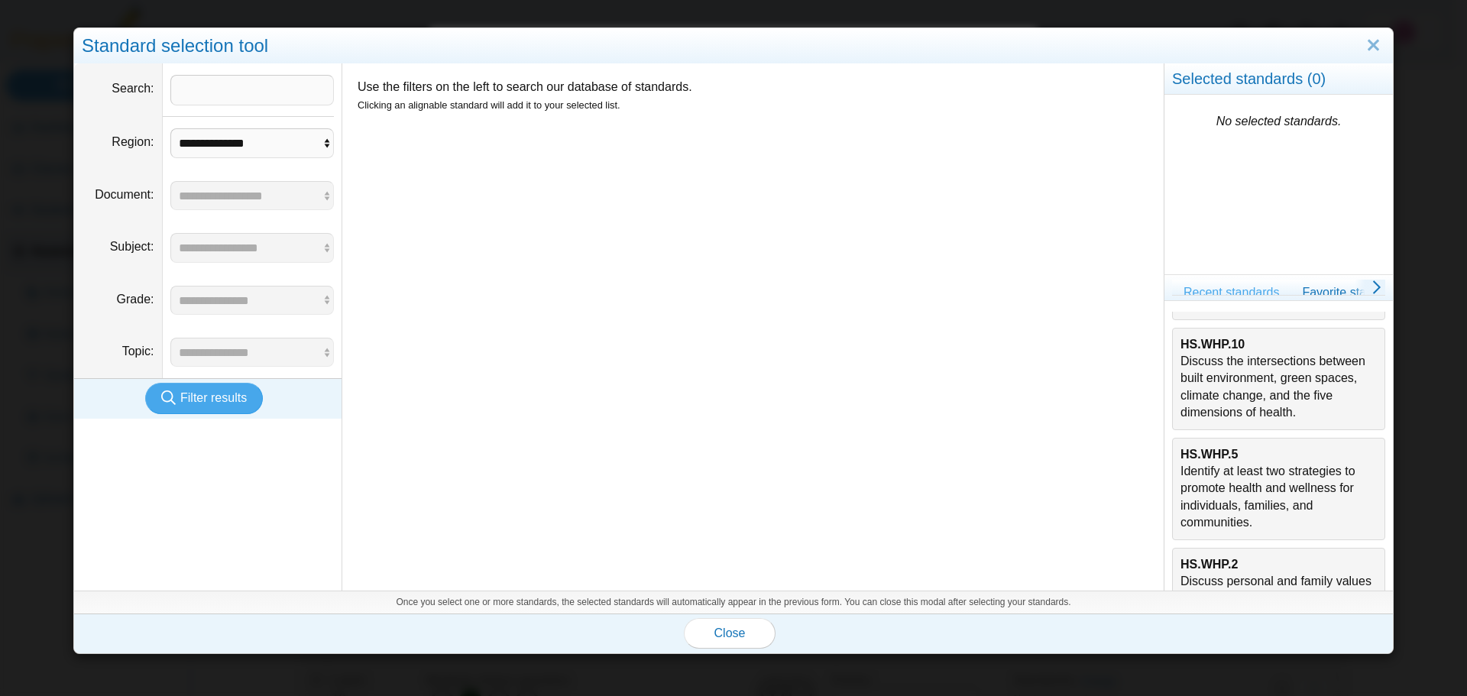
click at [1241, 494] on div "HS.WHP.5 Identify at least two strategies to promote health and wellness for in…" at bounding box center [1279, 489] width 196 height 86
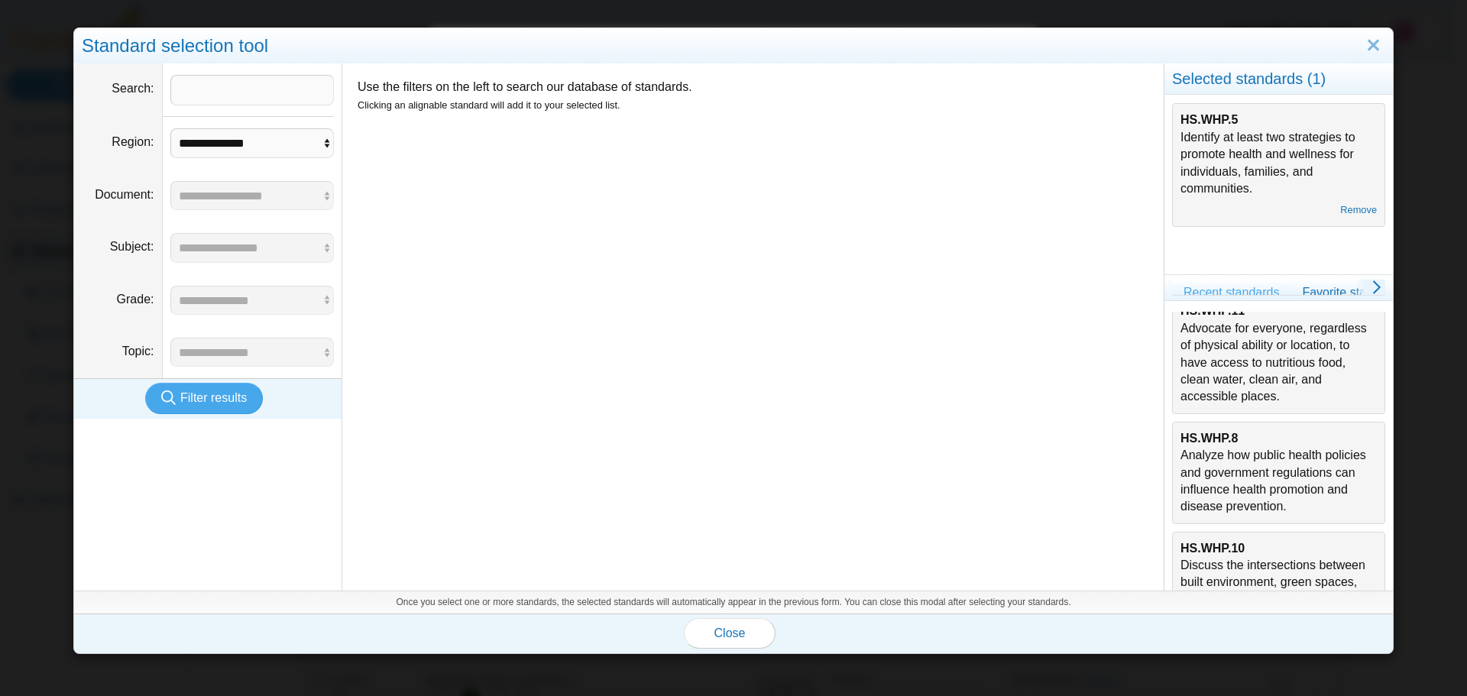
scroll to position [0, 0]
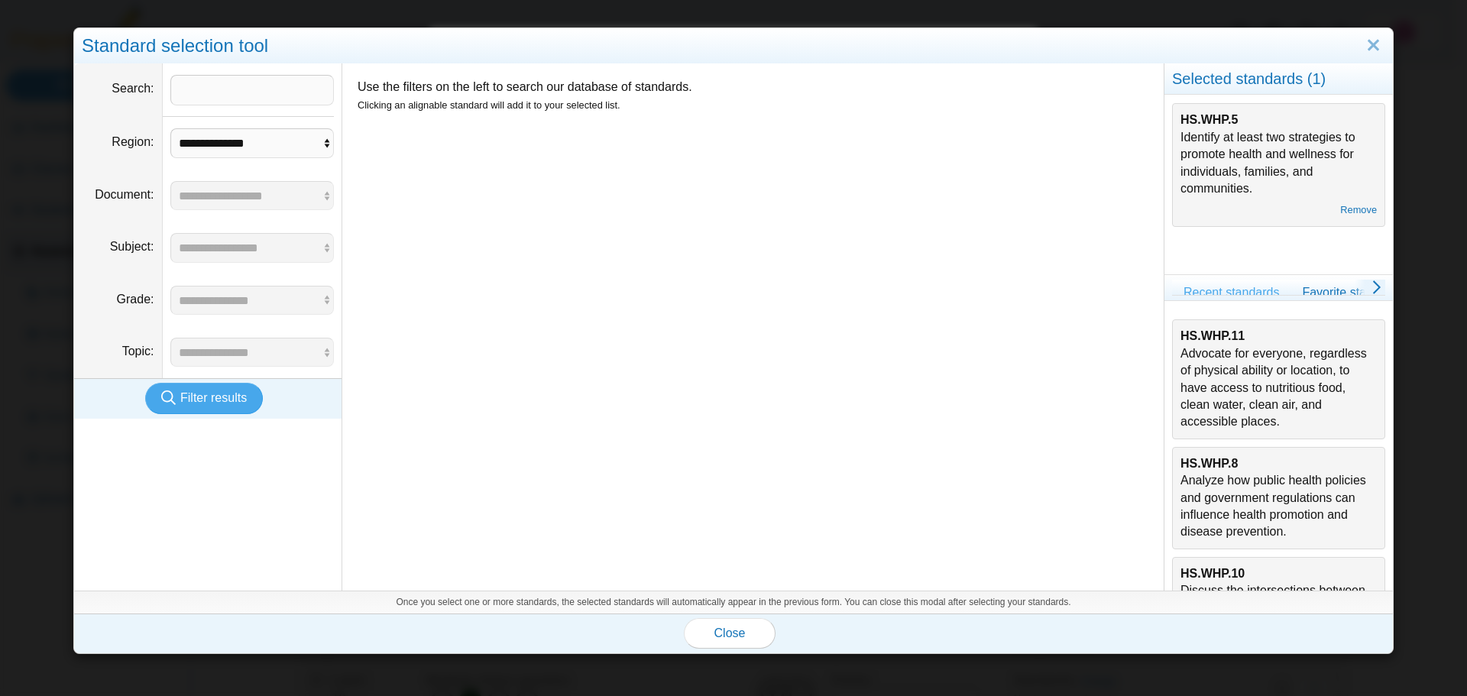
click at [1227, 394] on div "HS.WHP.11 Advocate for everyone, regardless of physical ability or location, to…" at bounding box center [1279, 379] width 196 height 102
click at [758, 633] on button "Close" at bounding box center [730, 633] width 92 height 31
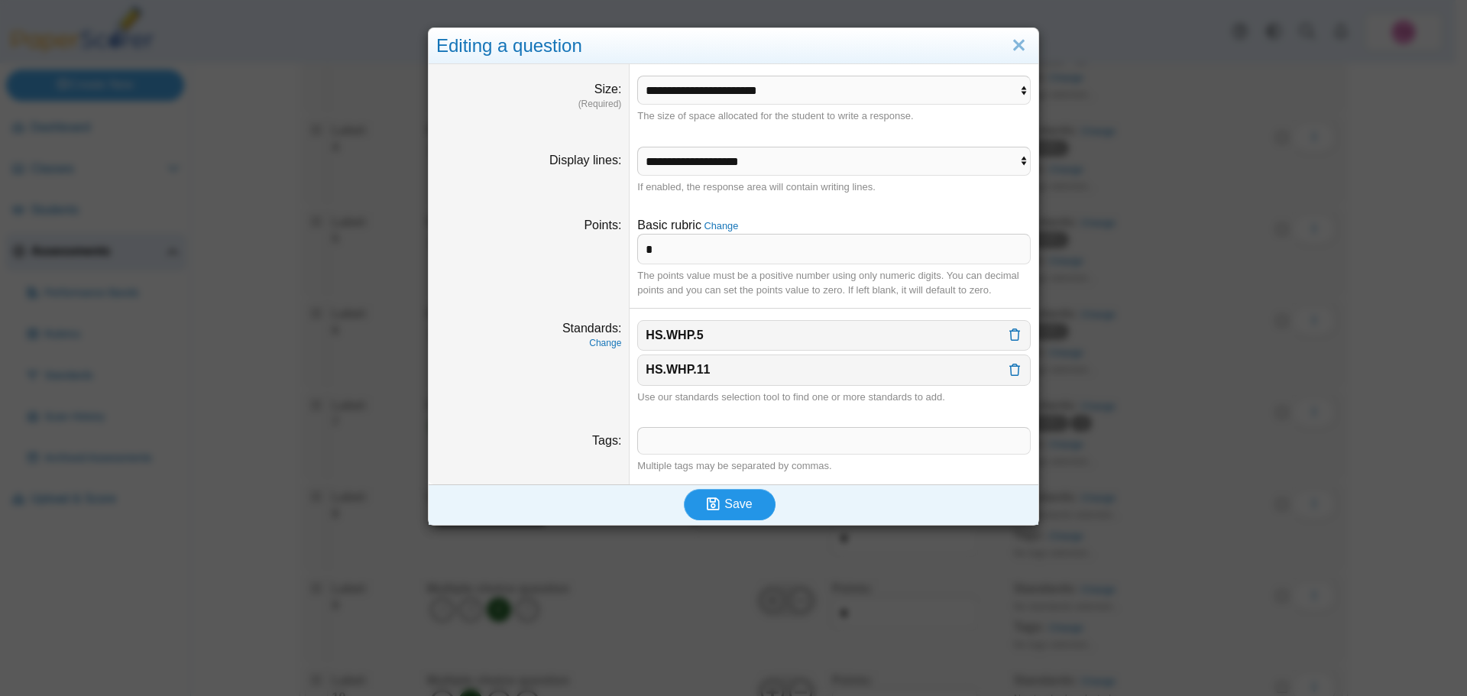
click at [733, 498] on span "Save" at bounding box center [738, 503] width 28 height 13
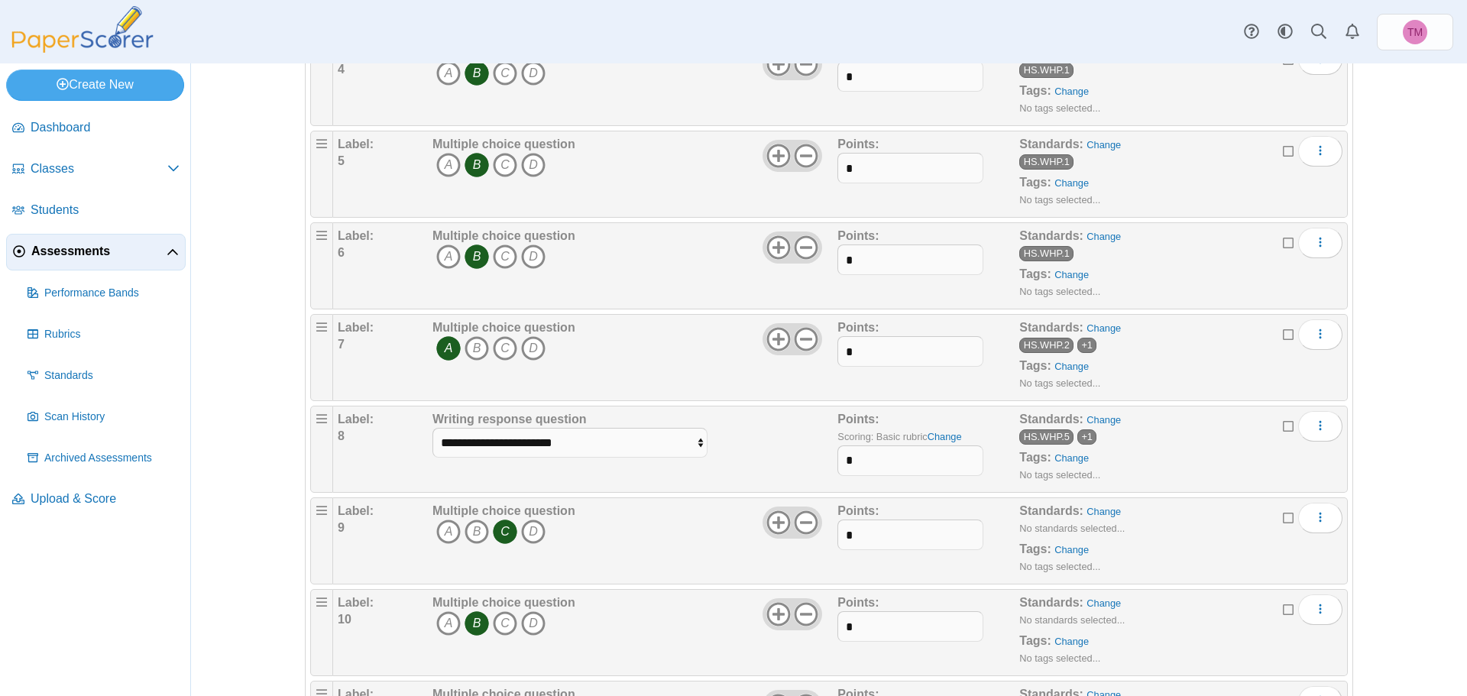
scroll to position [688, 0]
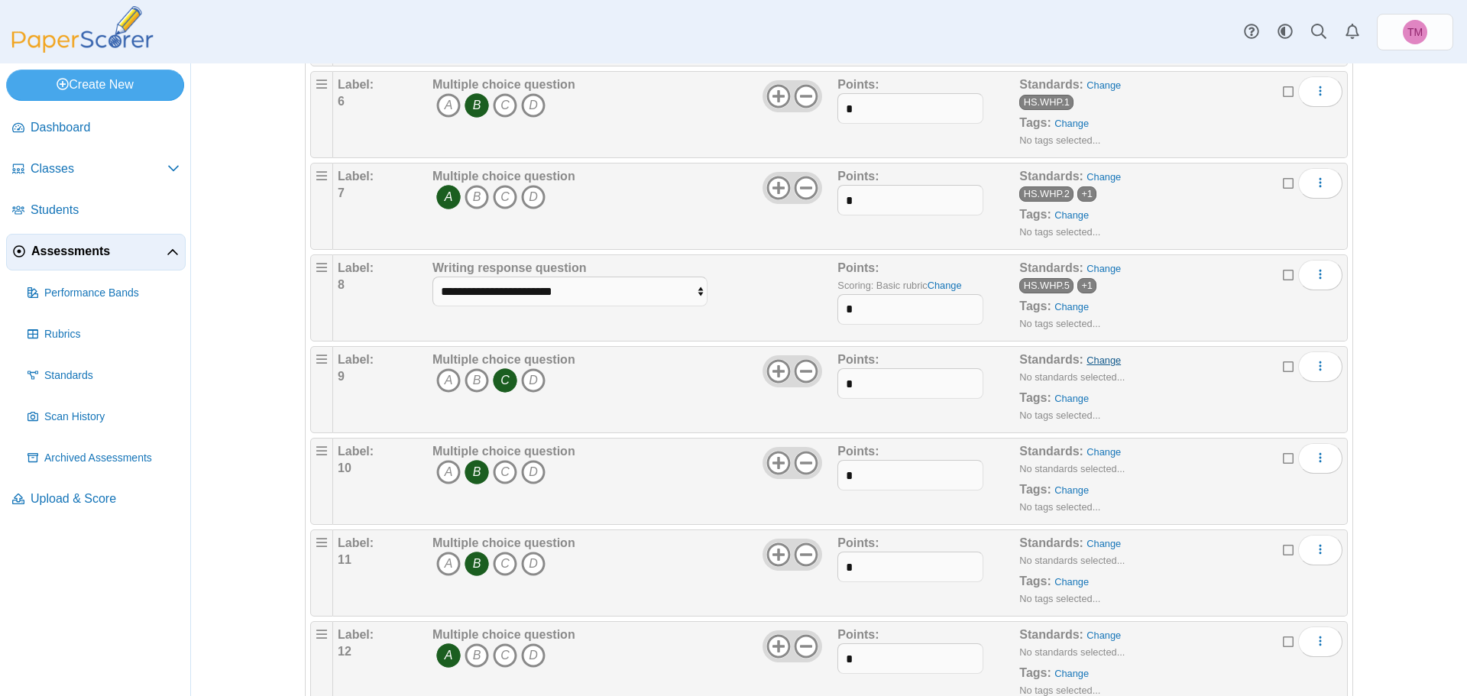
click at [1106, 362] on link "Change" at bounding box center [1104, 360] width 34 height 11
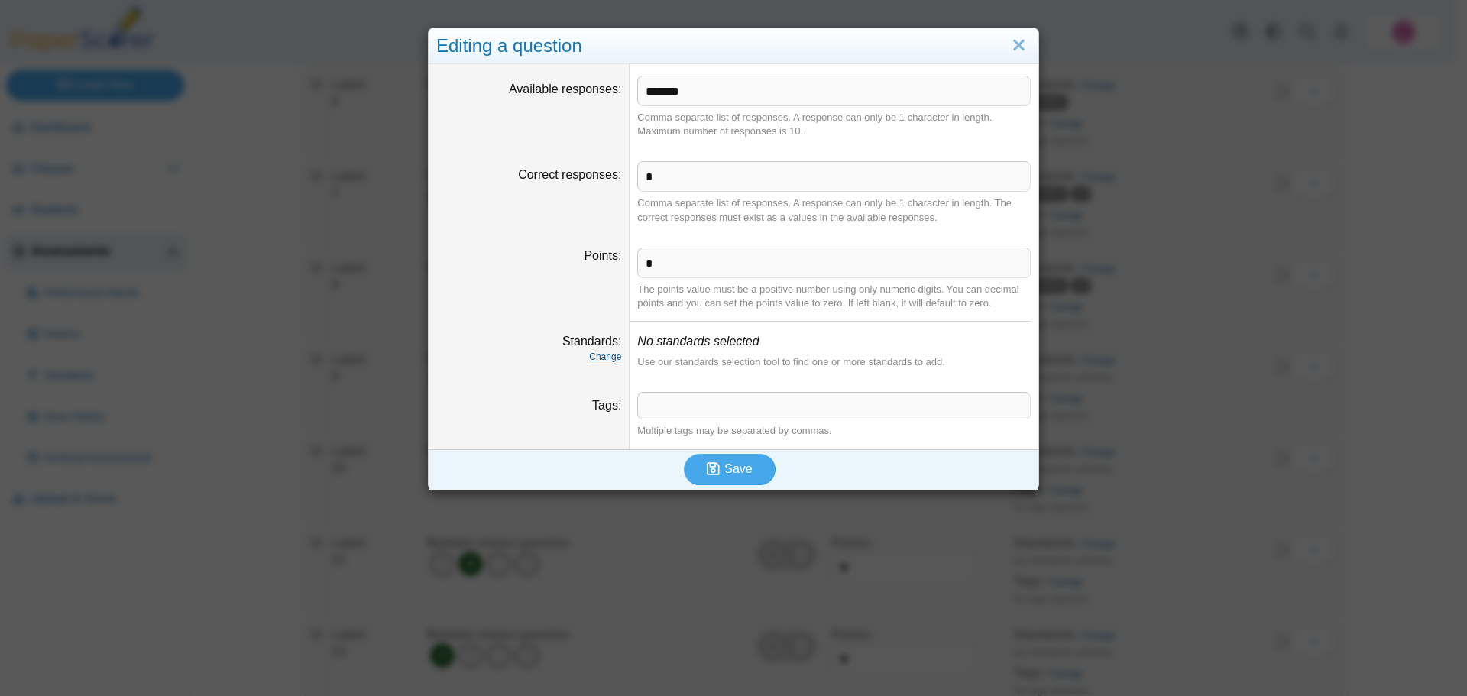
click at [597, 356] on link "Change" at bounding box center [605, 357] width 32 height 11
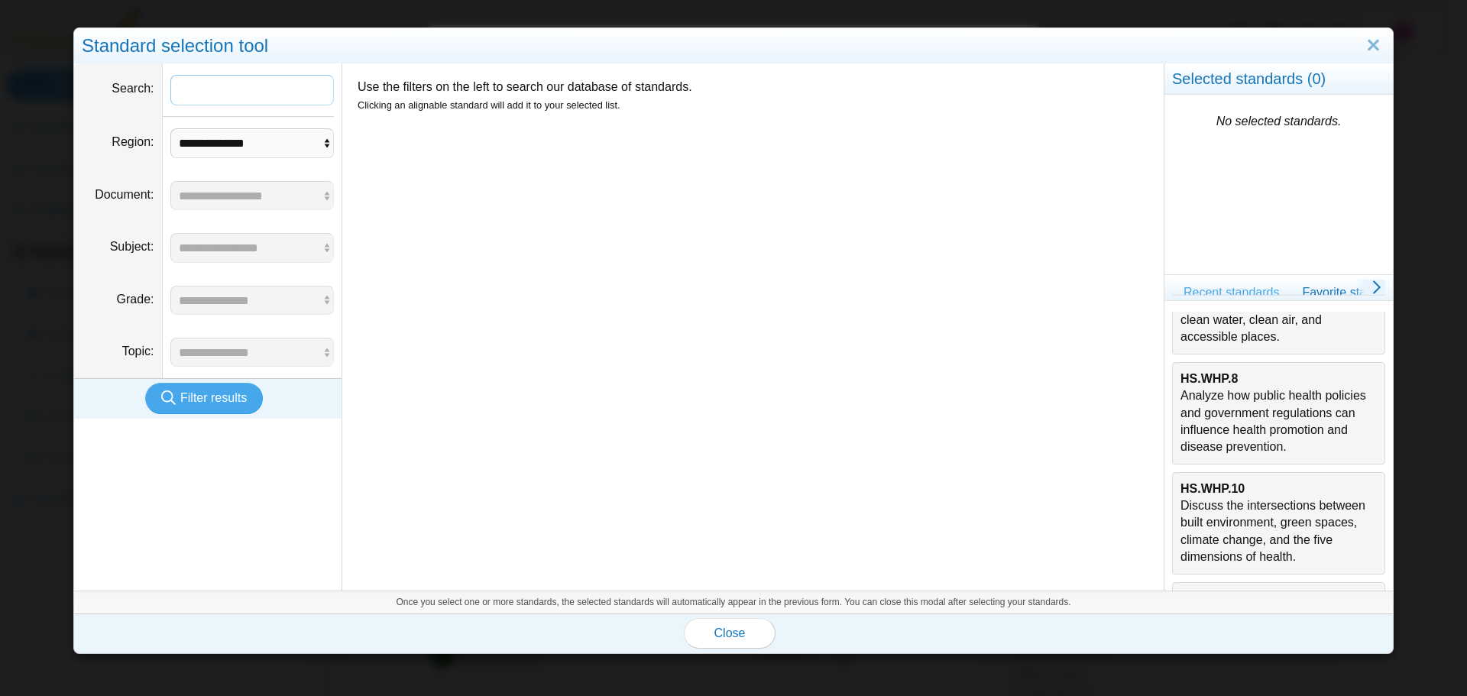
scroll to position [229, 0]
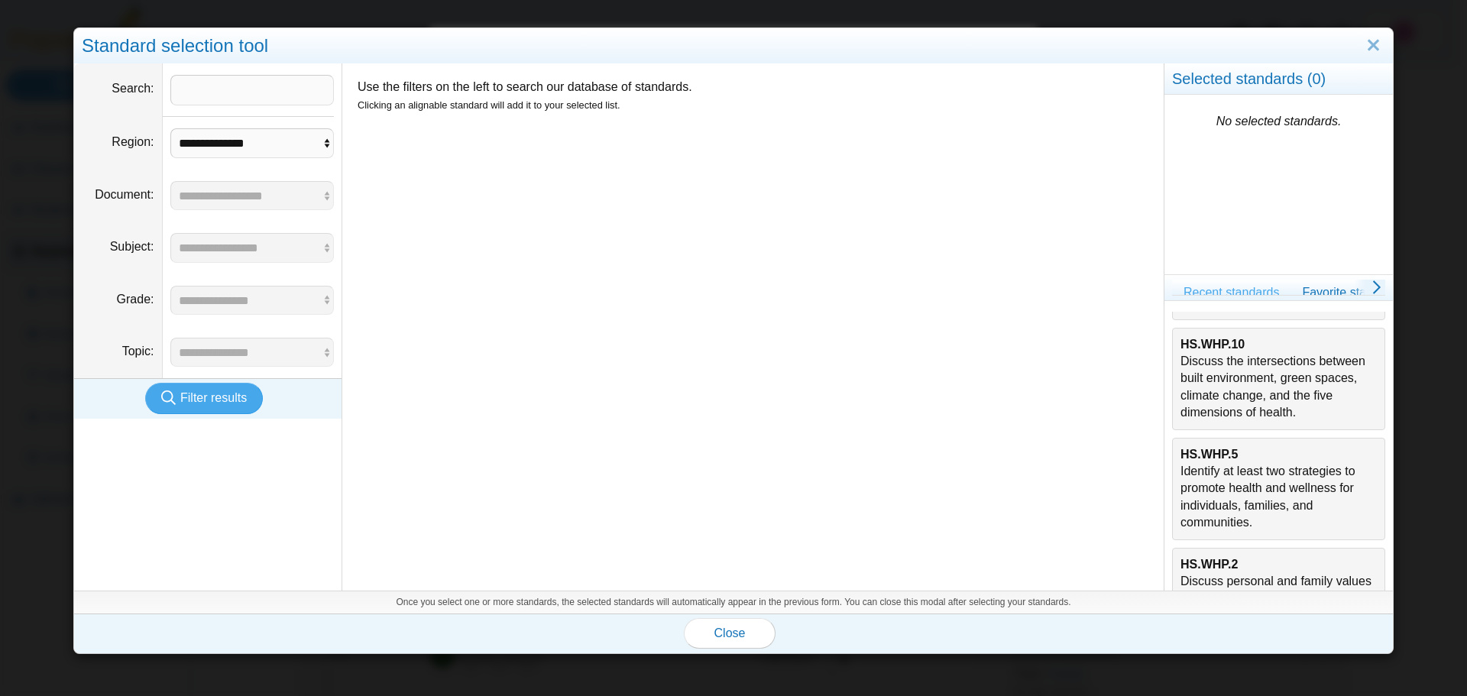
click at [1255, 512] on div "HS.WHP.5 Identify at least two strategies to promote health and wellness for in…" at bounding box center [1279, 489] width 196 height 86
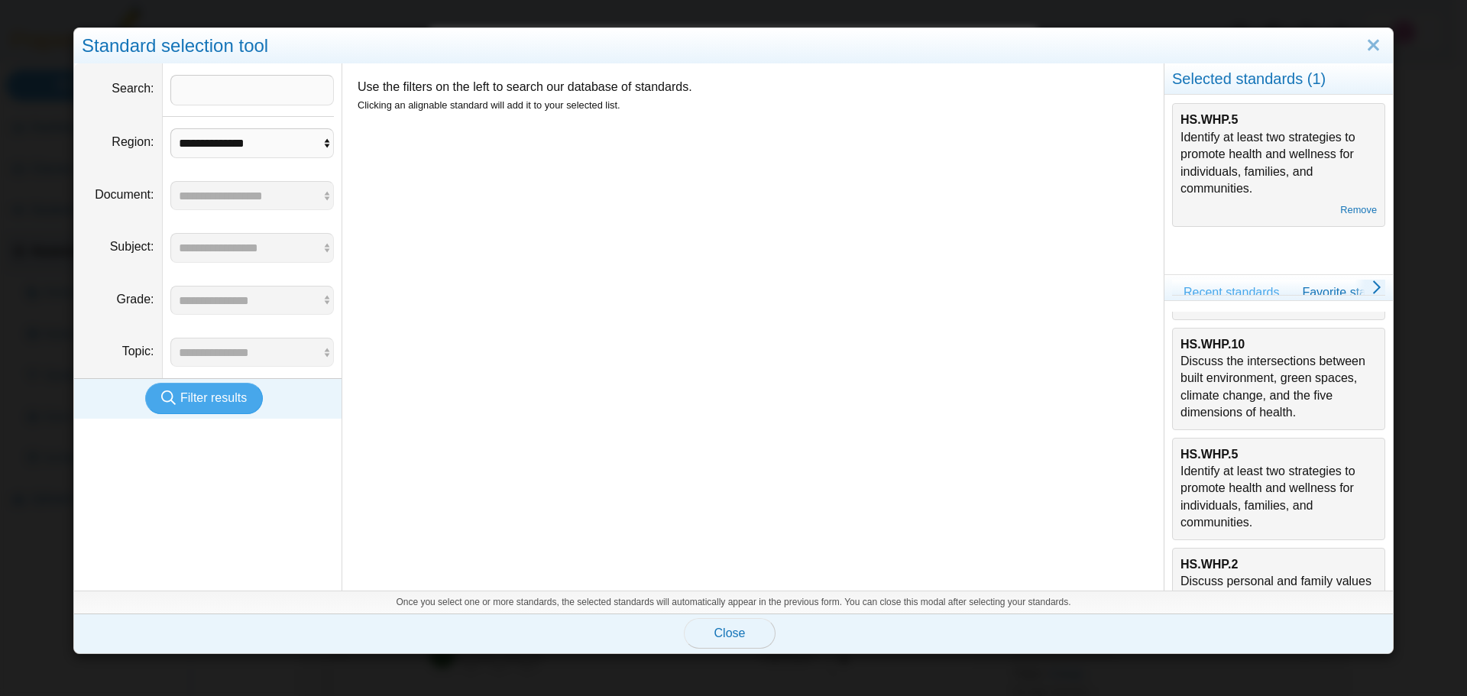
click at [743, 631] on button "Close" at bounding box center [730, 633] width 92 height 31
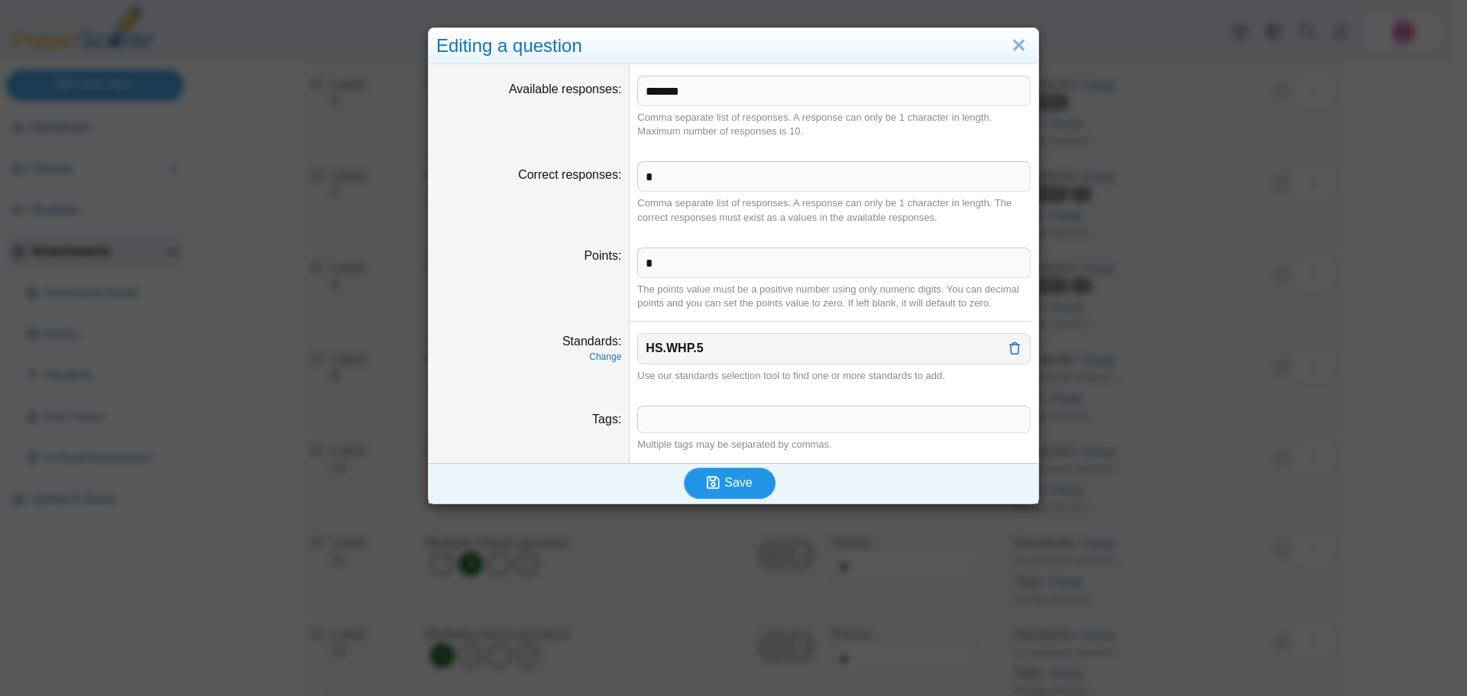
click at [745, 481] on span "Save" at bounding box center [738, 482] width 28 height 13
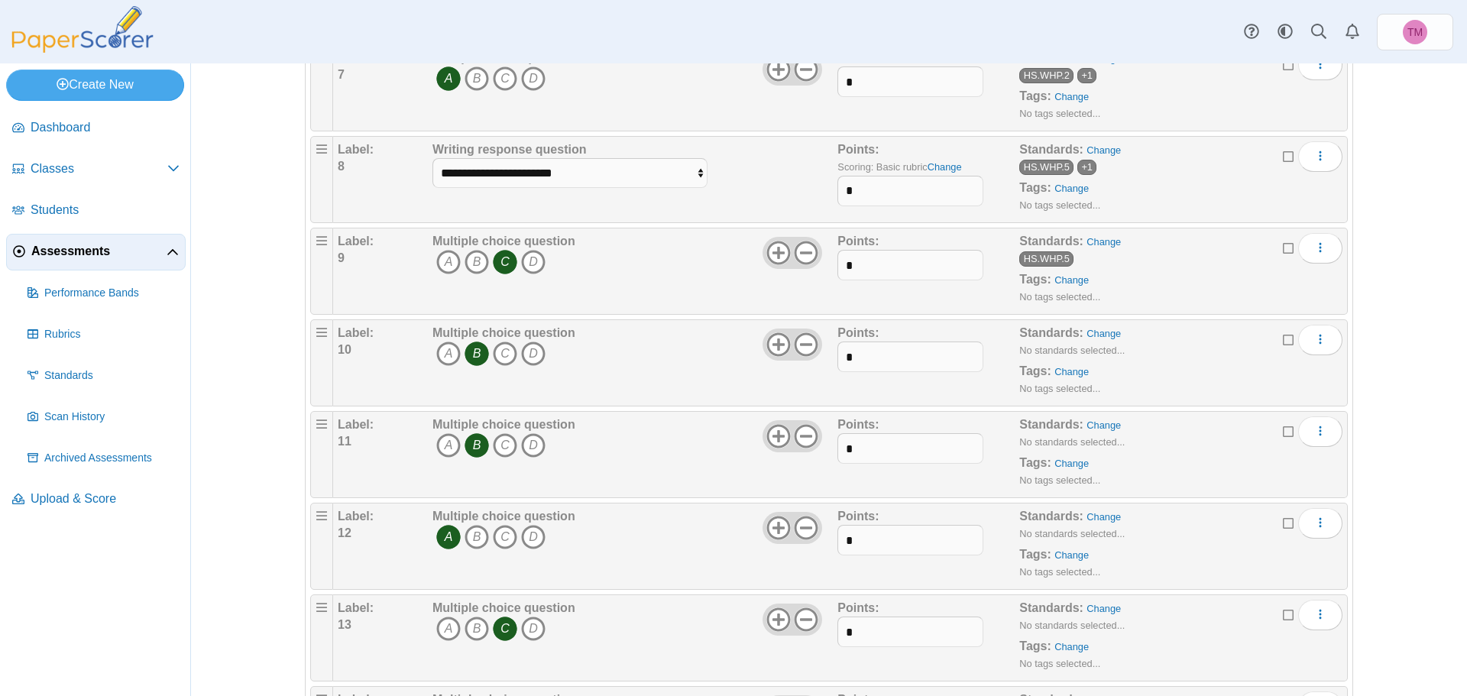
scroll to position [841, 0]
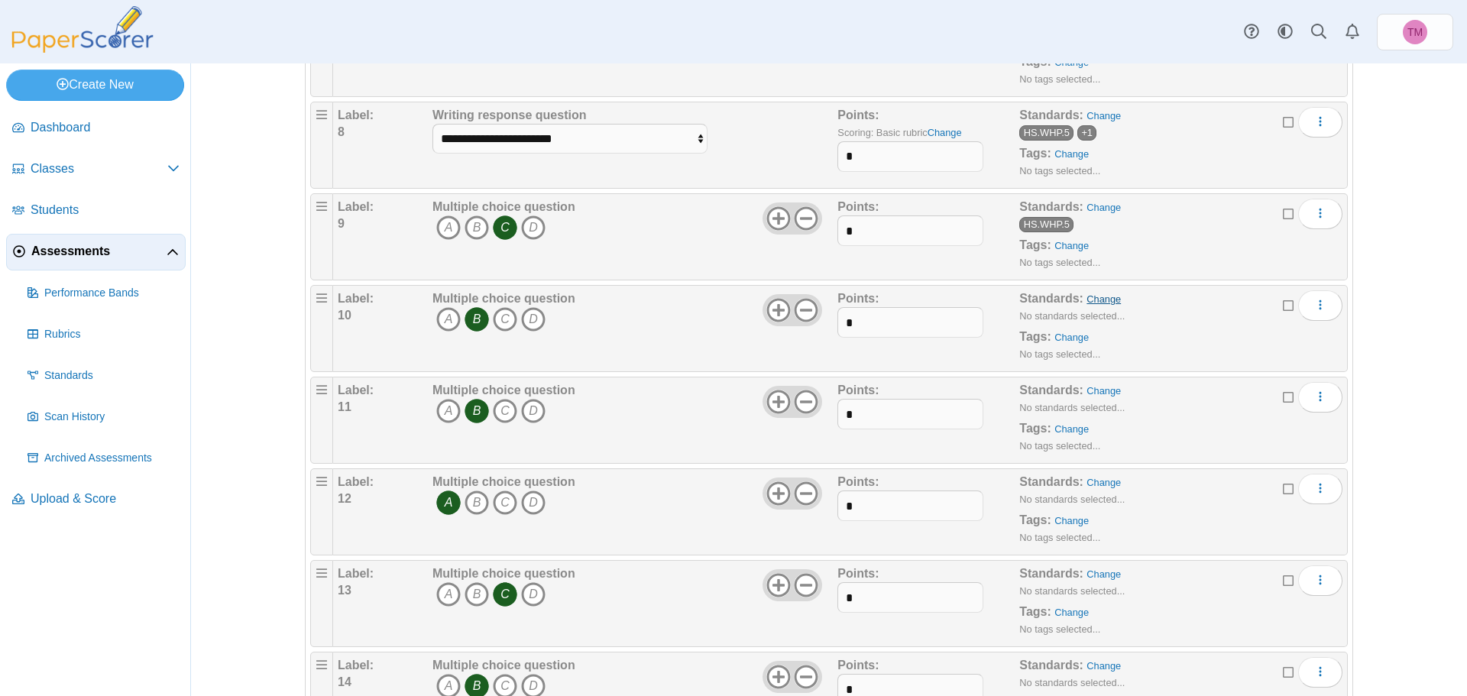
click at [1100, 300] on link "Change" at bounding box center [1104, 298] width 34 height 11
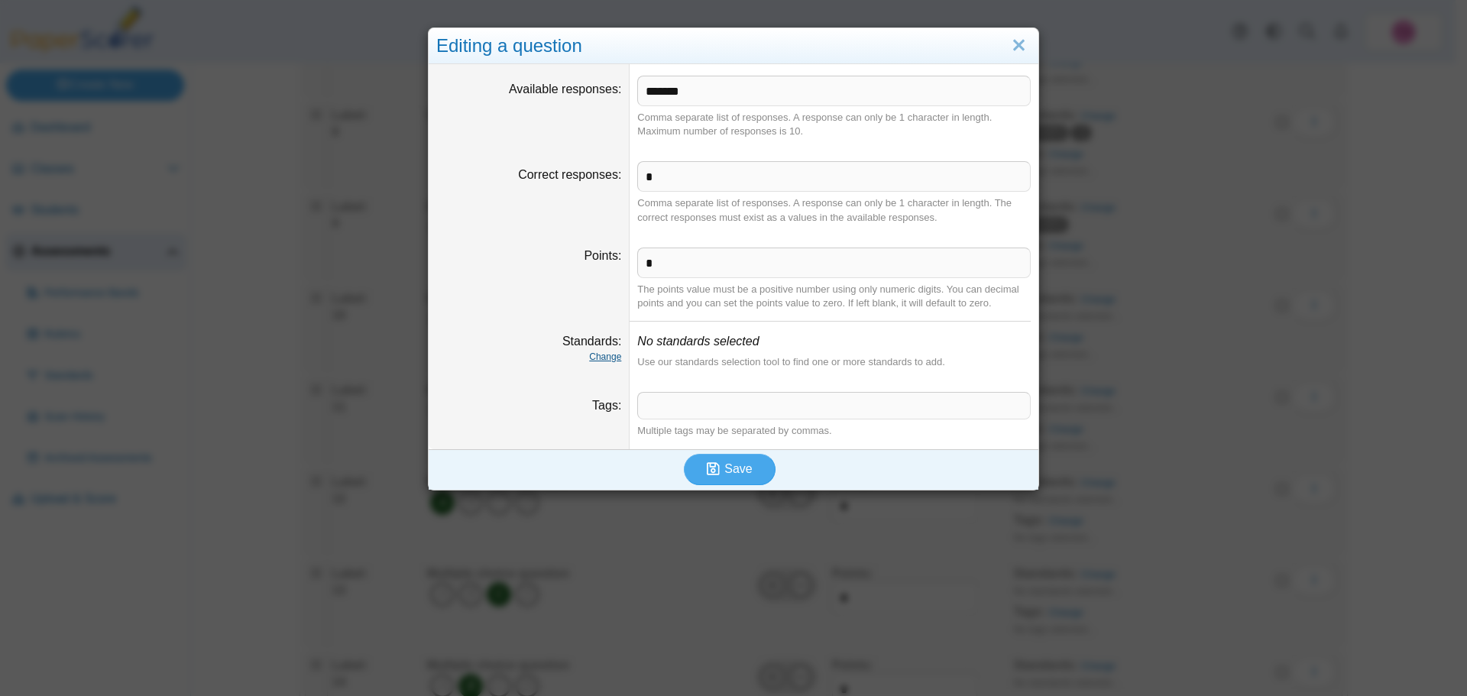
click at [601, 362] on link "Change" at bounding box center [605, 357] width 32 height 11
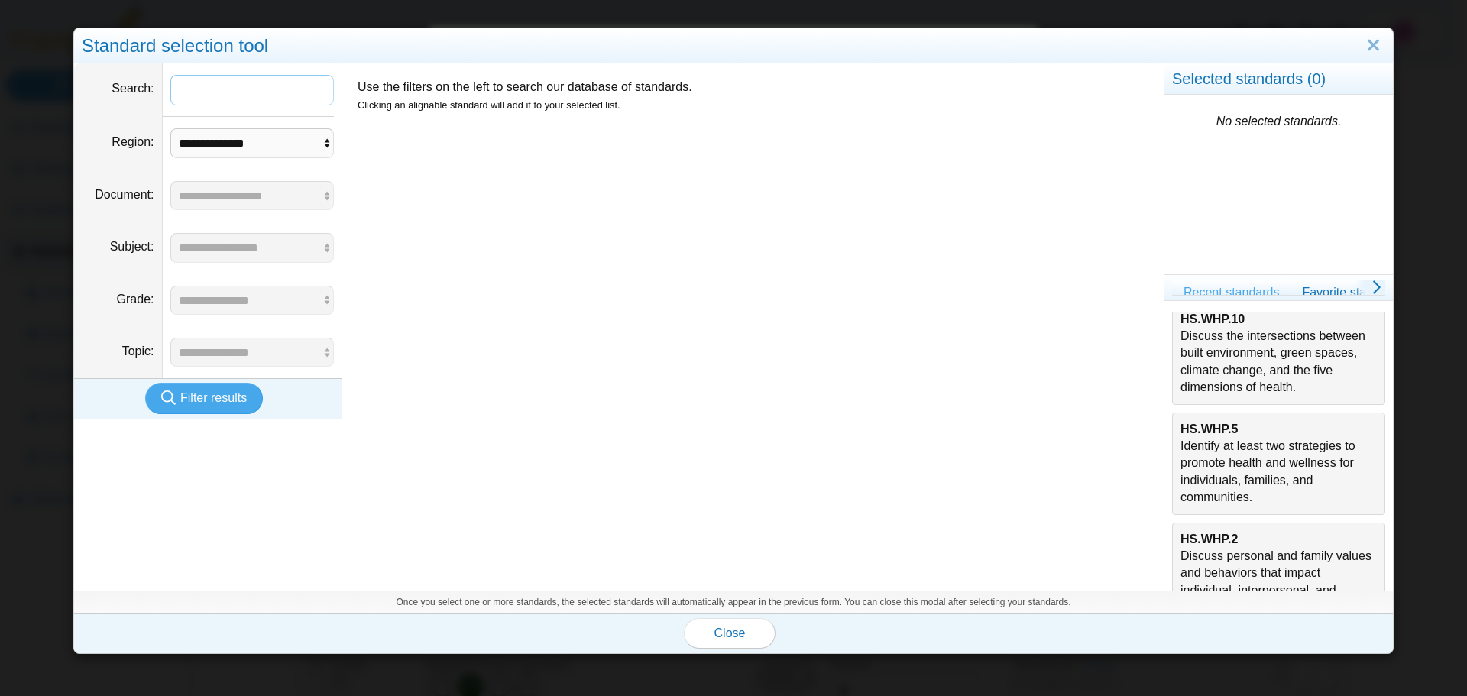
scroll to position [458, 0]
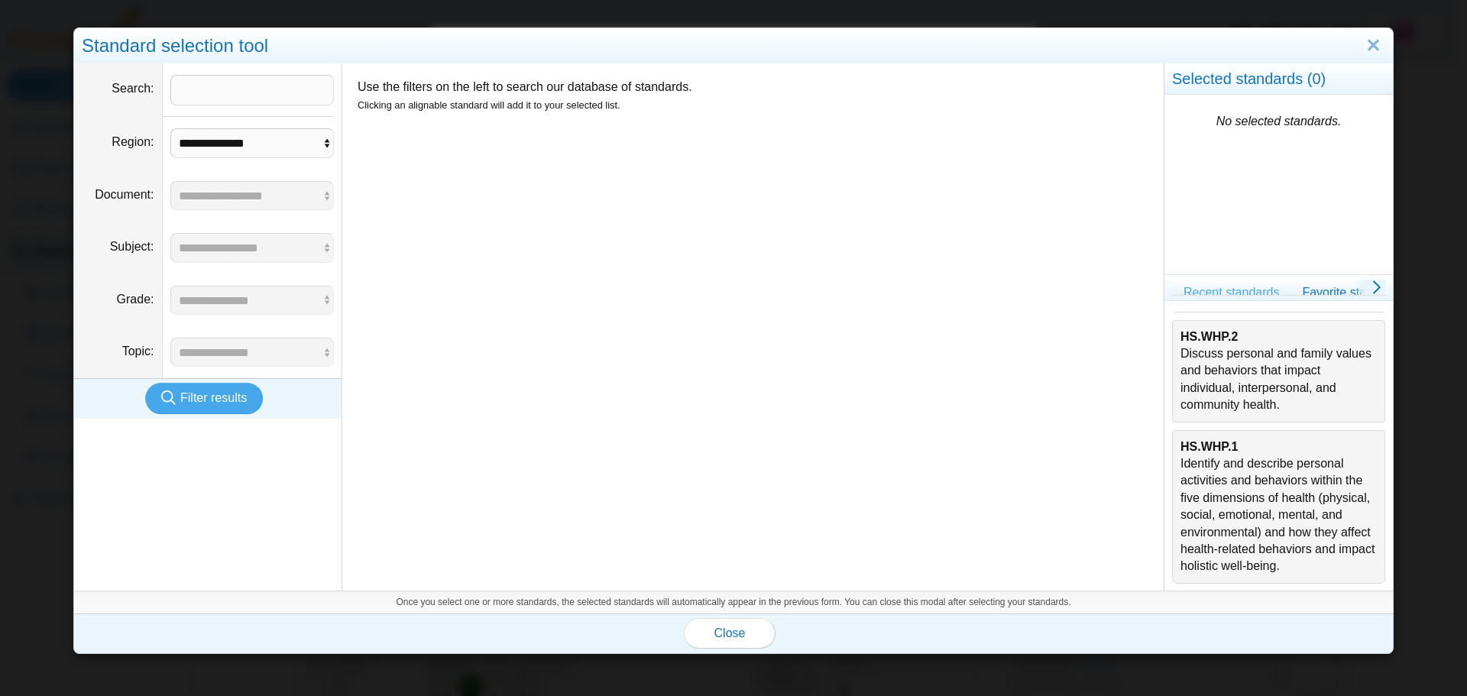
click at [1230, 388] on div "HS.WHP.2 Discuss personal and family values and behaviors that impact individua…" at bounding box center [1279, 372] width 196 height 86
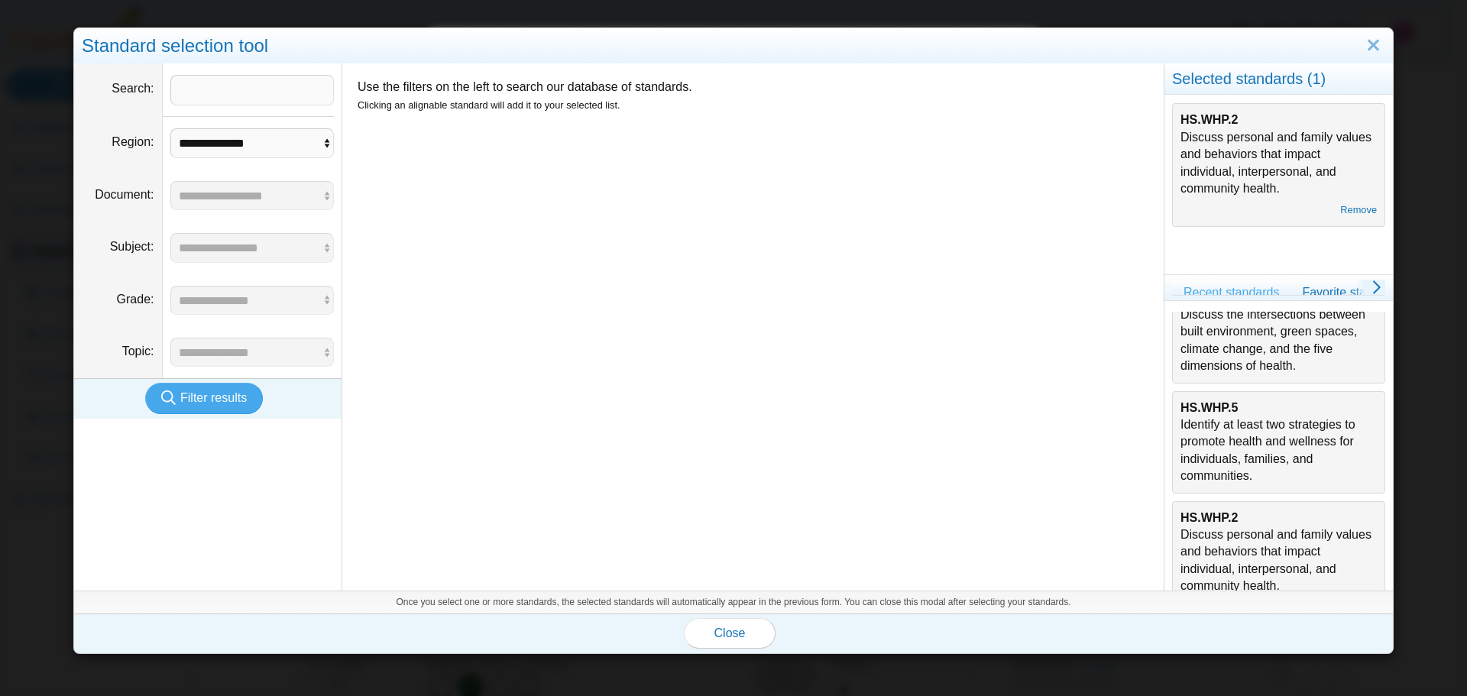
scroll to position [229, 0]
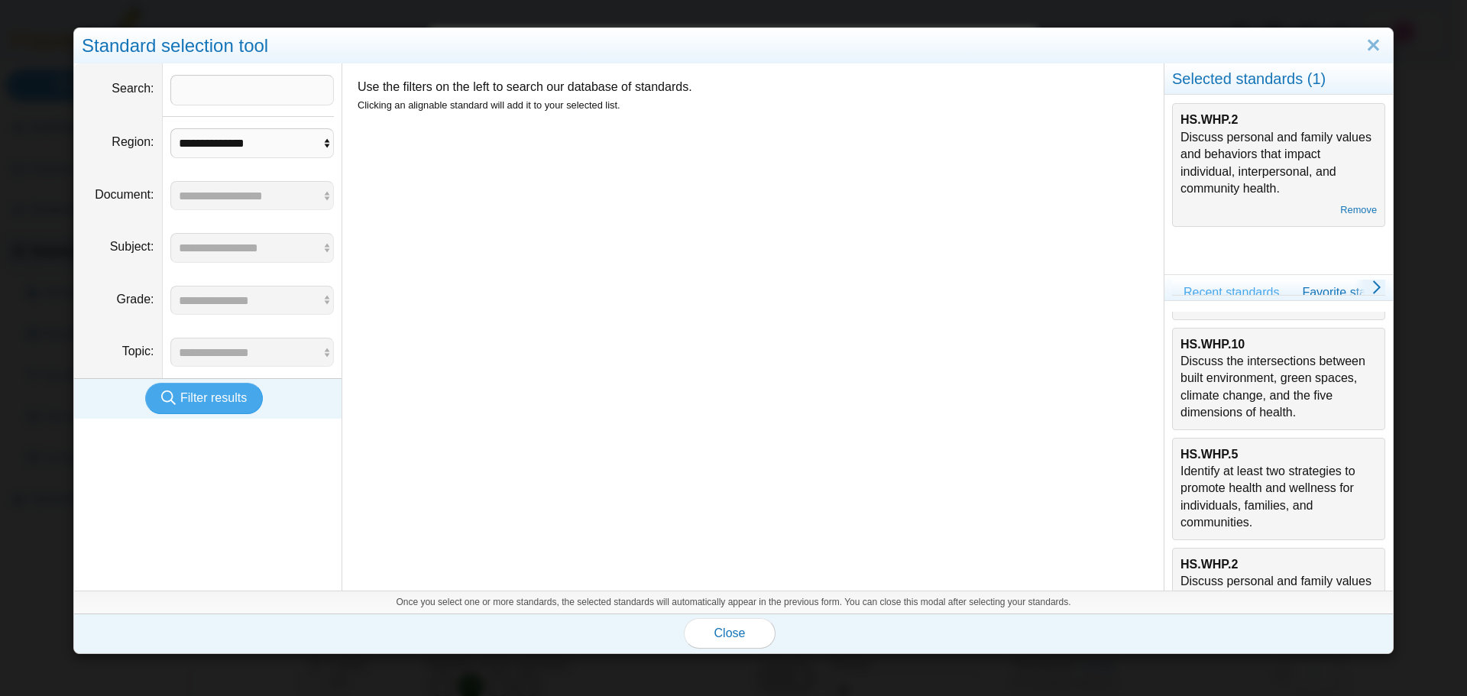
click at [1214, 402] on div "HS.WHP.10 Discuss the intersections between built environment, green spaces, cl…" at bounding box center [1279, 379] width 196 height 86
click at [722, 631] on span "Close" at bounding box center [729, 633] width 31 height 13
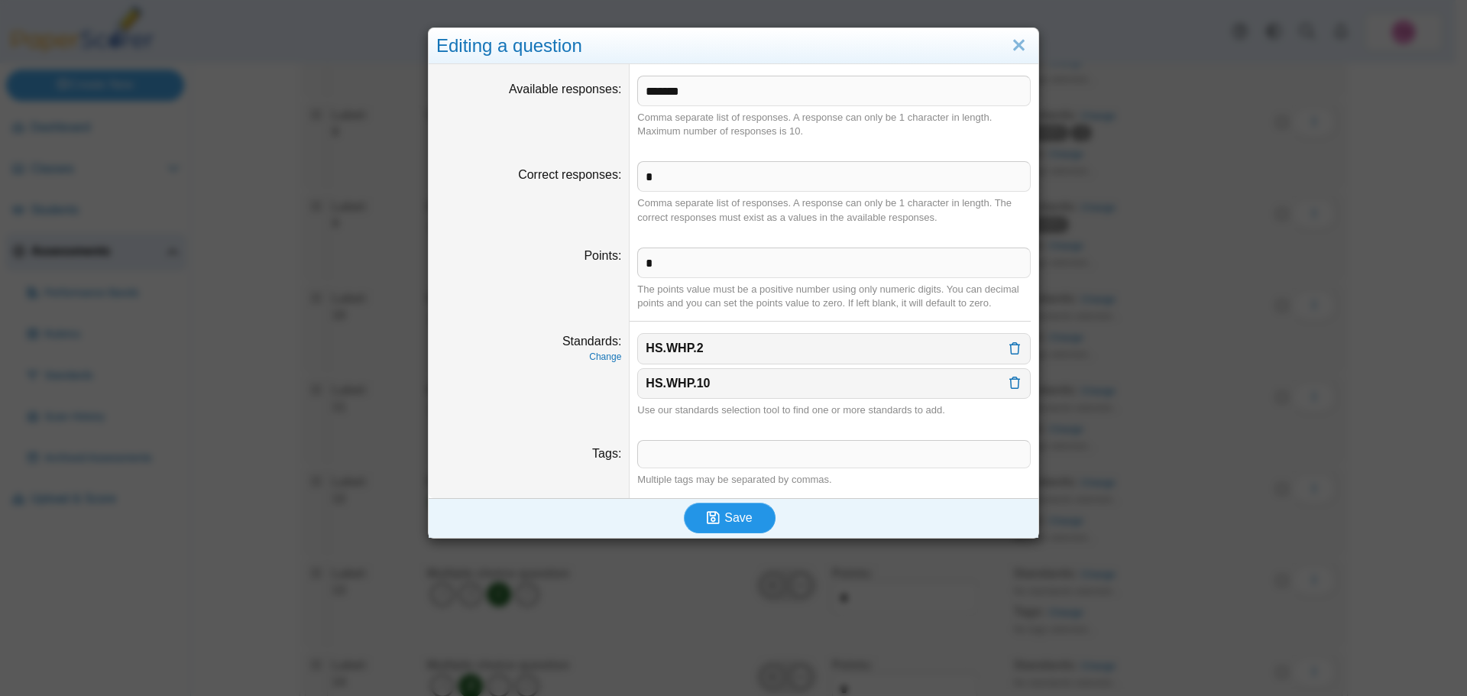
click at [724, 517] on span "Save" at bounding box center [738, 517] width 28 height 13
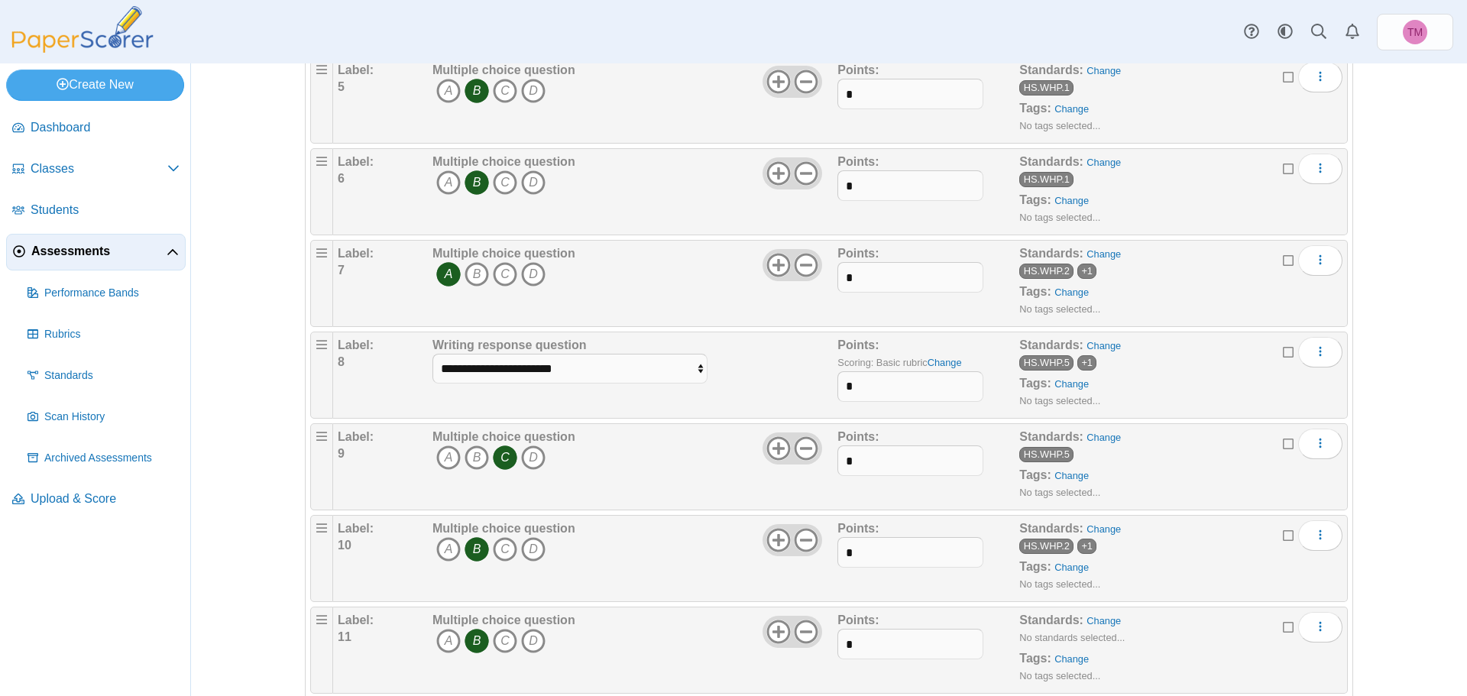
scroll to position [611, 0]
click at [1095, 617] on link "Change" at bounding box center [1104, 619] width 34 height 11
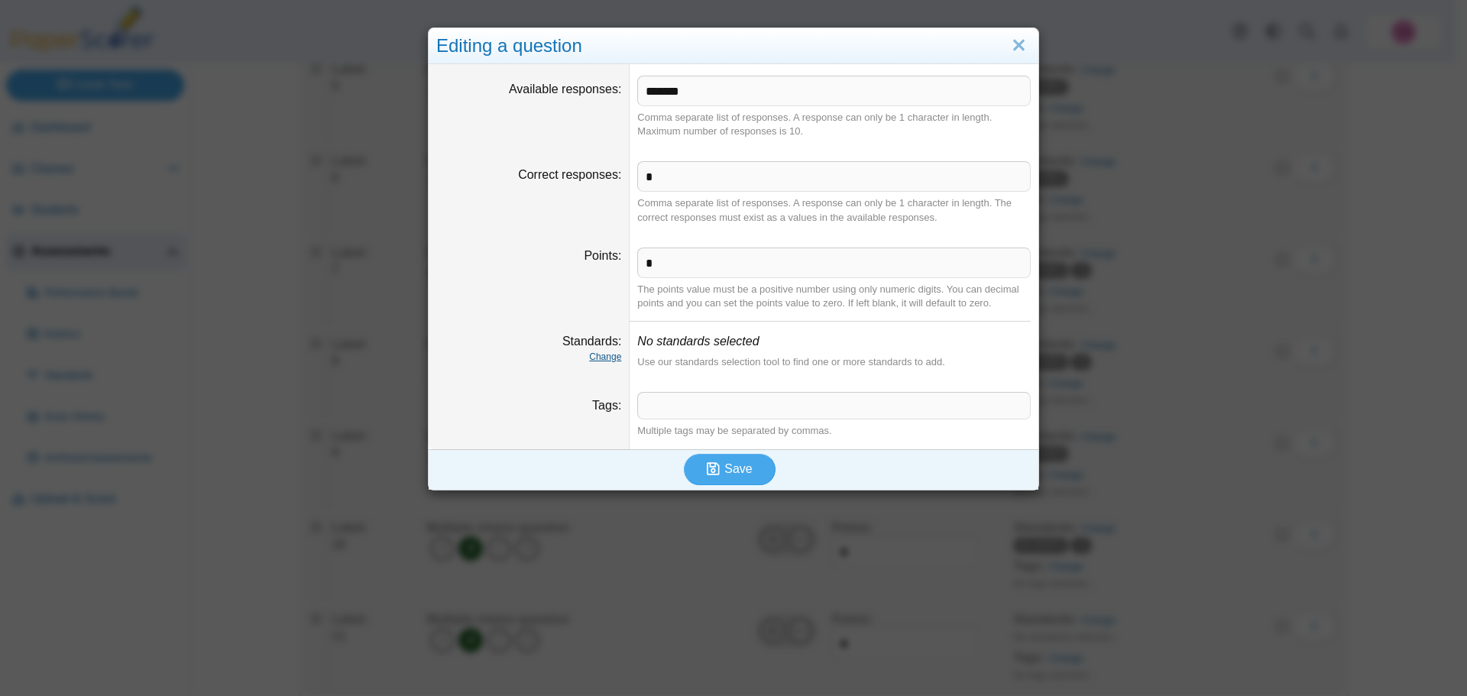
click at [598, 355] on link "Change" at bounding box center [605, 357] width 32 height 11
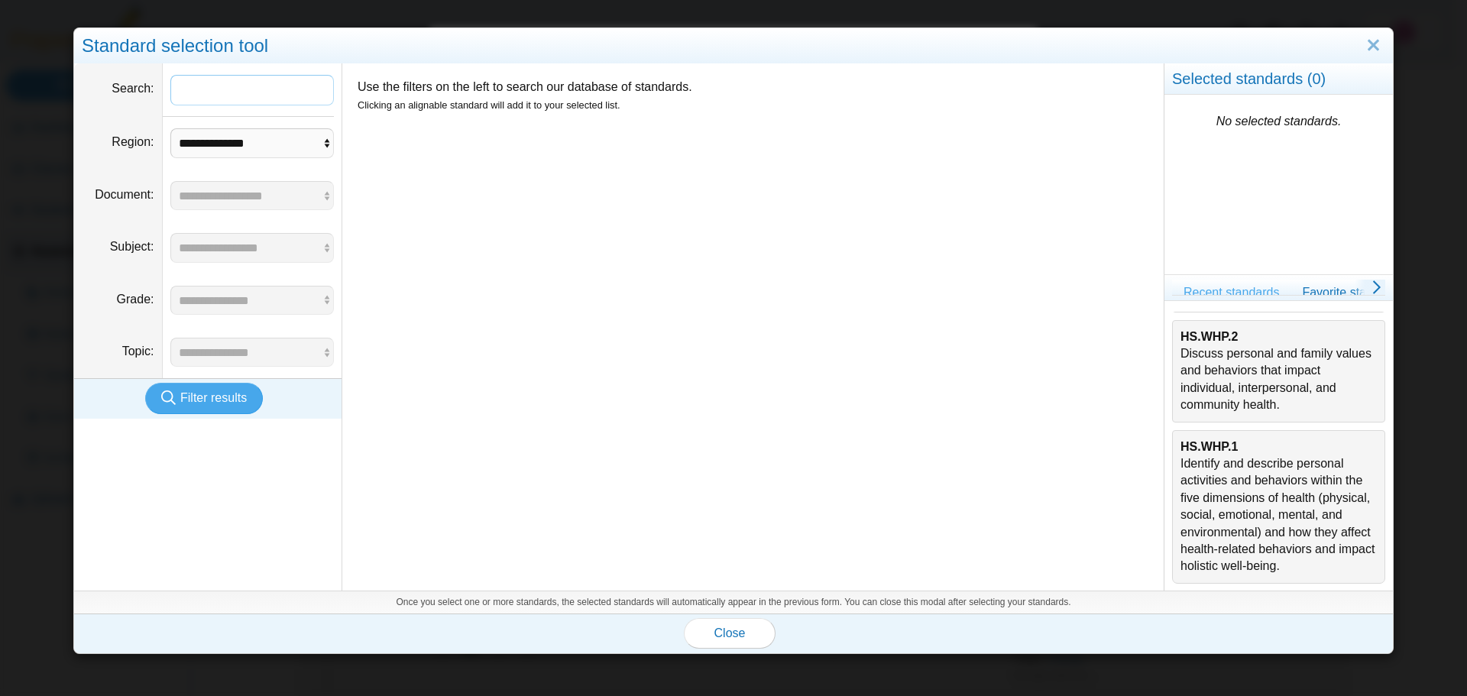
scroll to position [491, 0]
click at [1222, 462] on div "HS.WHP.1 Identify and describe personal activities and behaviors within the fiv…" at bounding box center [1279, 507] width 196 height 137
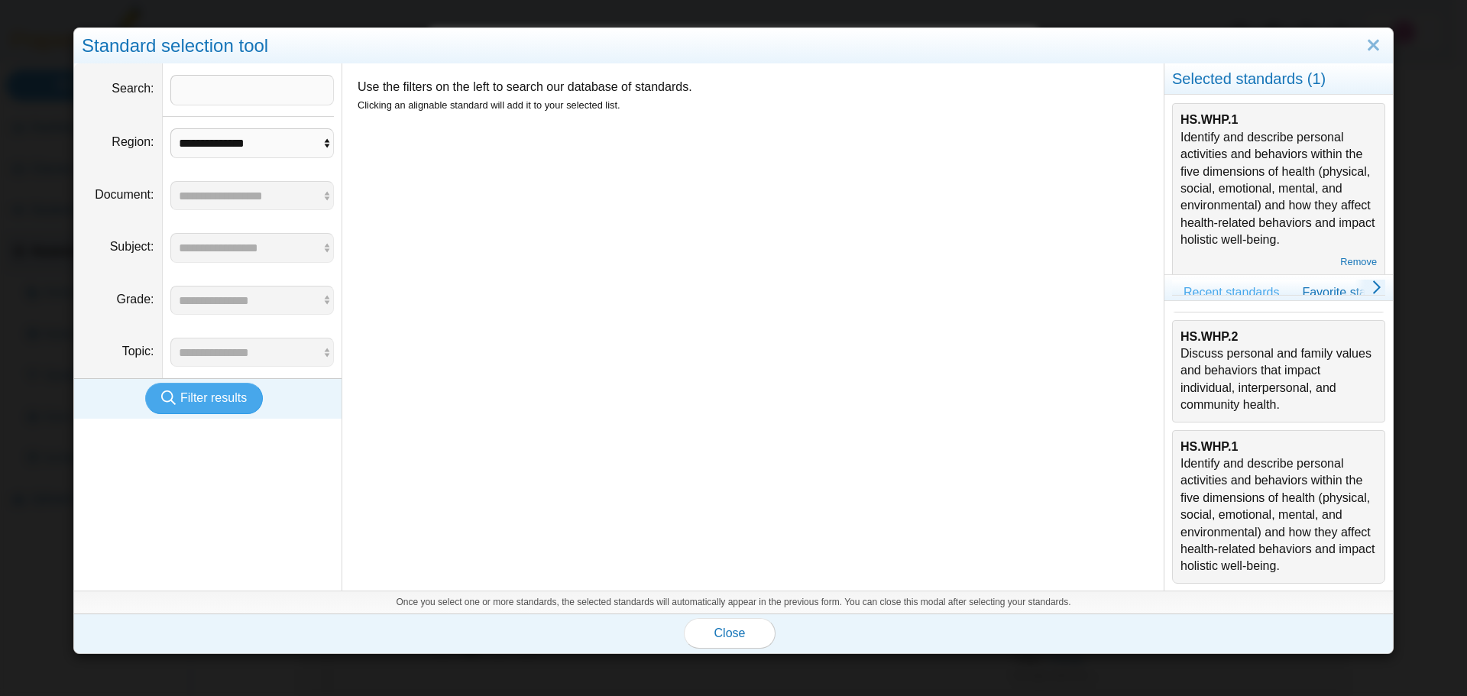
click at [1227, 347] on div "HS.WHP.2 Discuss personal and family values and behaviors that impact individua…" at bounding box center [1279, 372] width 196 height 86
click at [745, 621] on button "Close" at bounding box center [730, 633] width 92 height 31
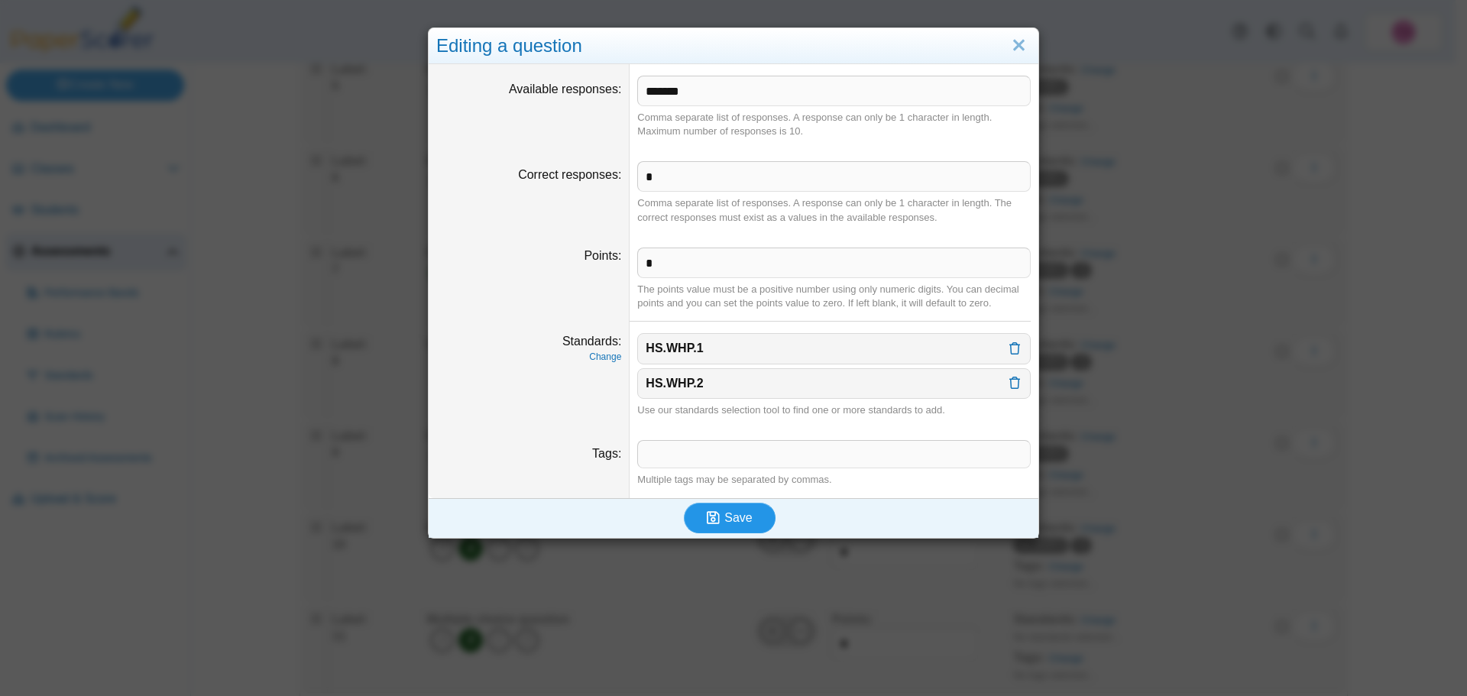
click at [731, 516] on span "Save" at bounding box center [738, 517] width 28 height 13
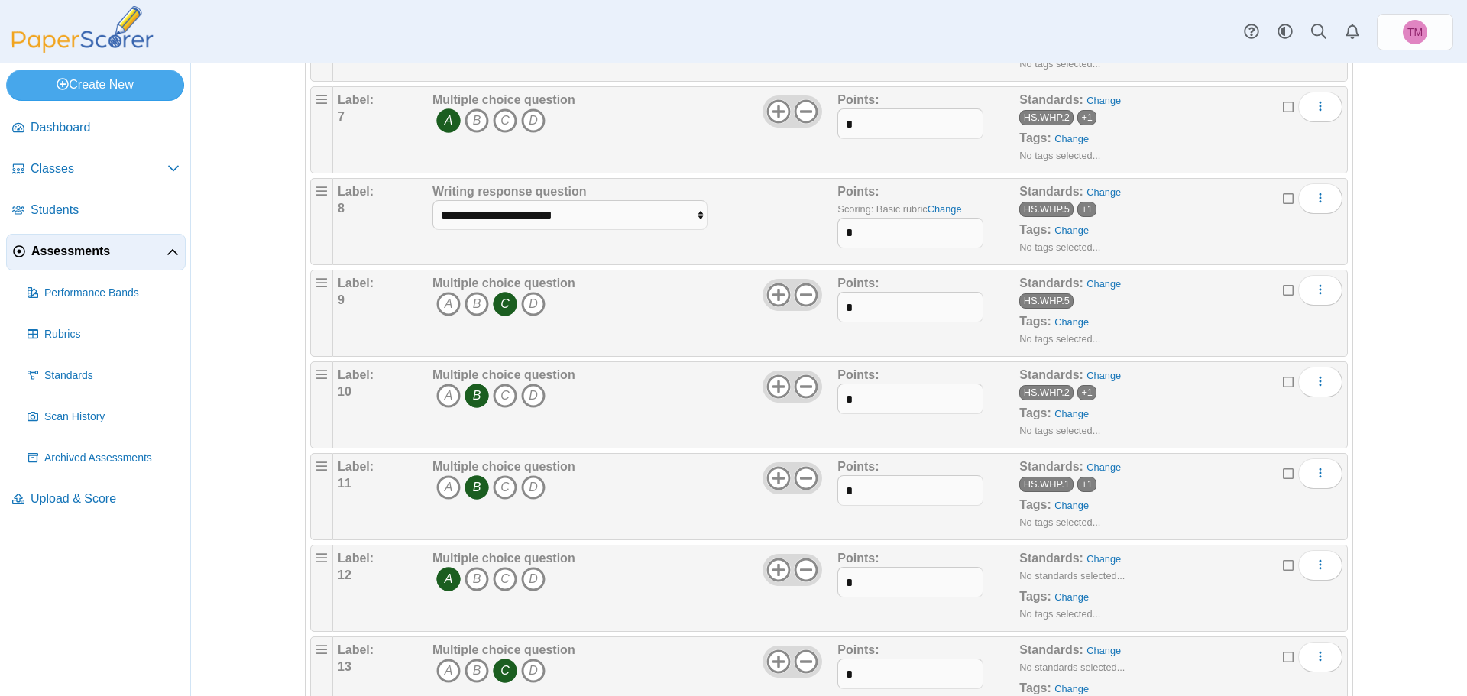
scroll to position [993, 0]
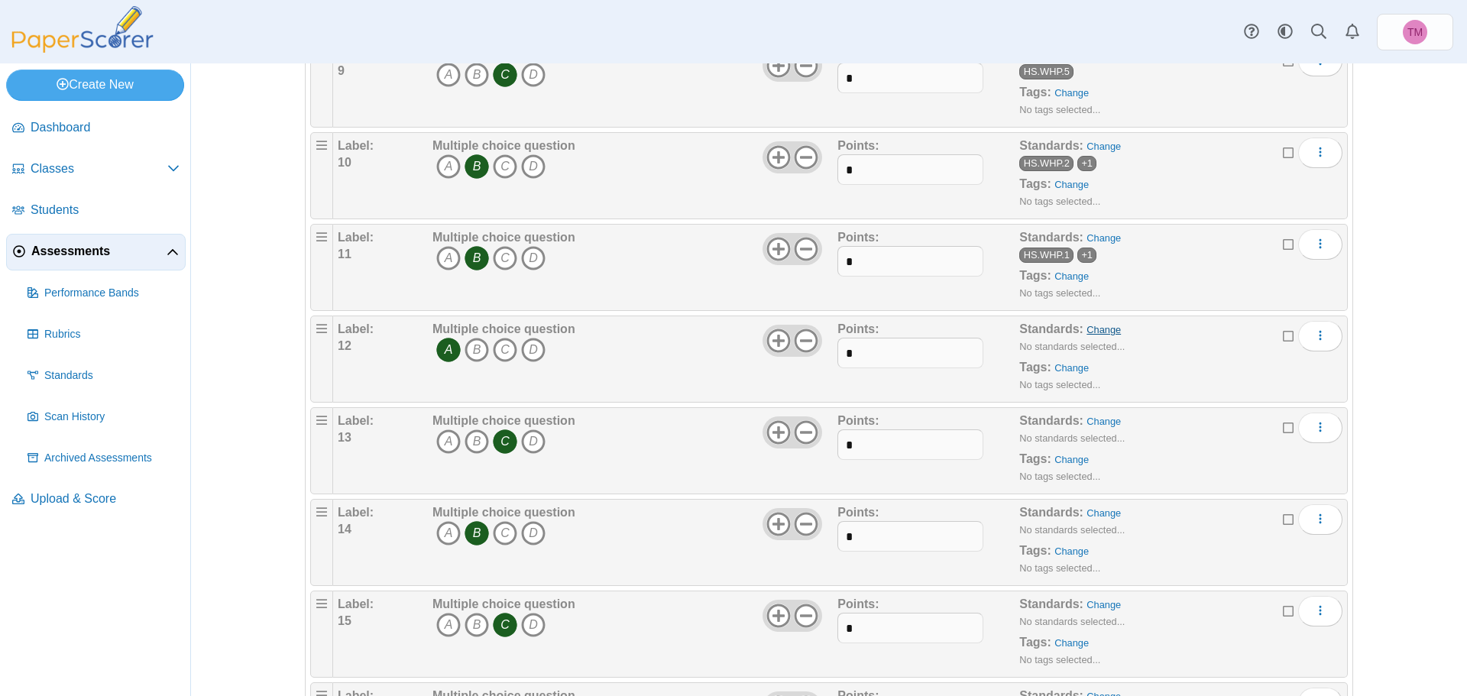
click at [1103, 332] on link "Change" at bounding box center [1104, 329] width 34 height 11
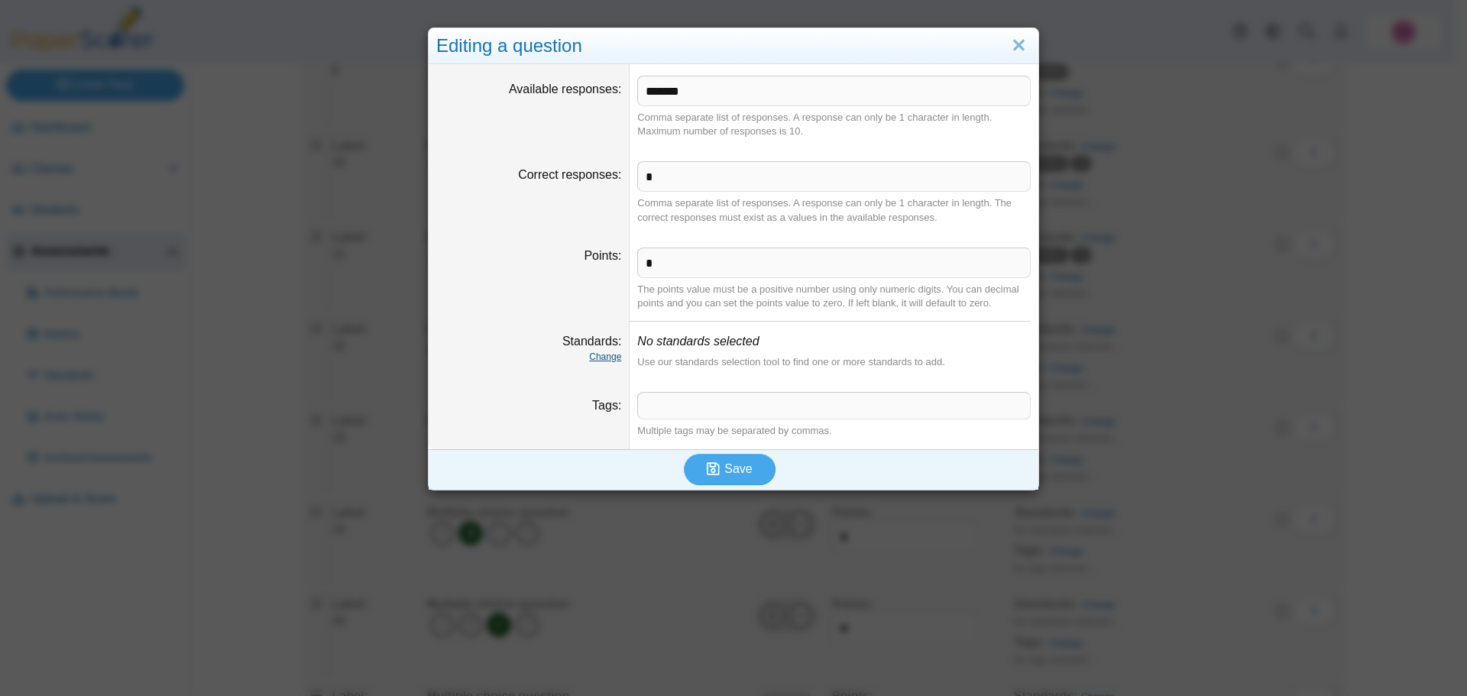
click at [590, 358] on link "Change" at bounding box center [605, 357] width 32 height 11
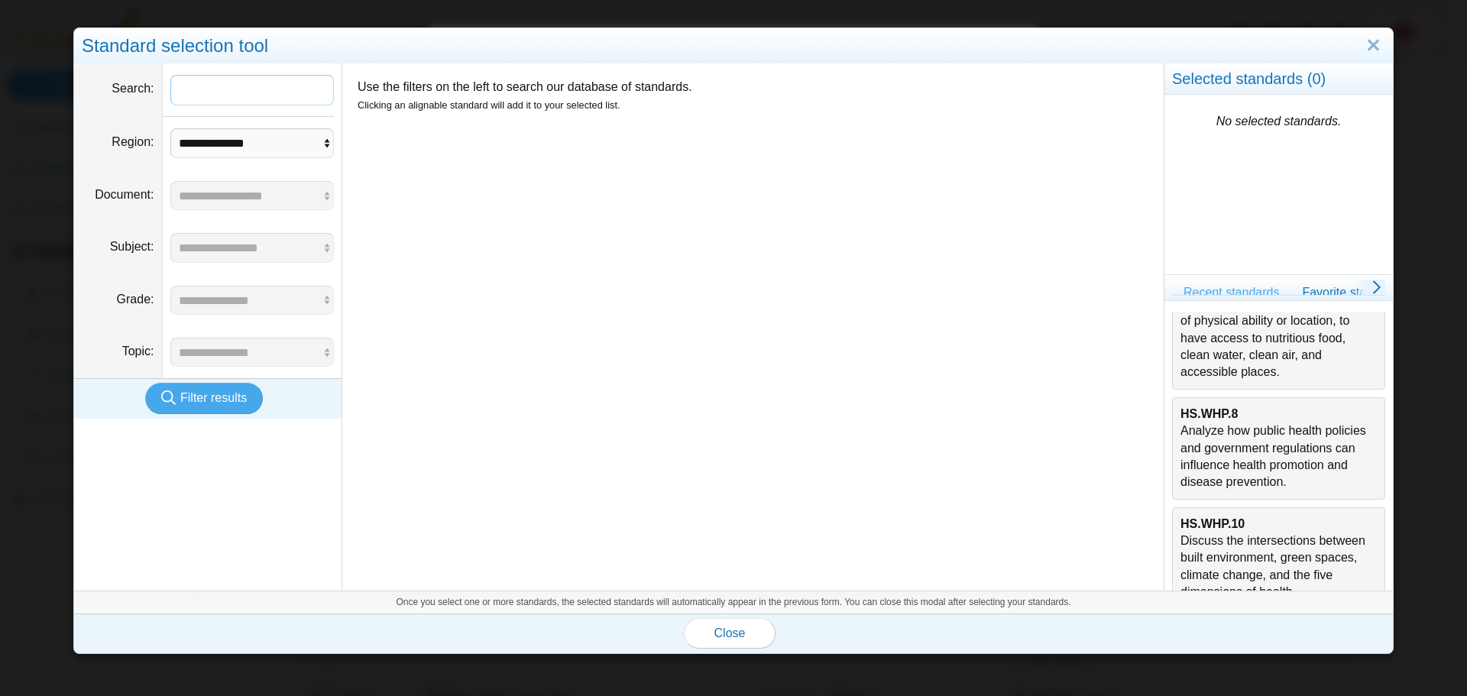
scroll to position [76, 0]
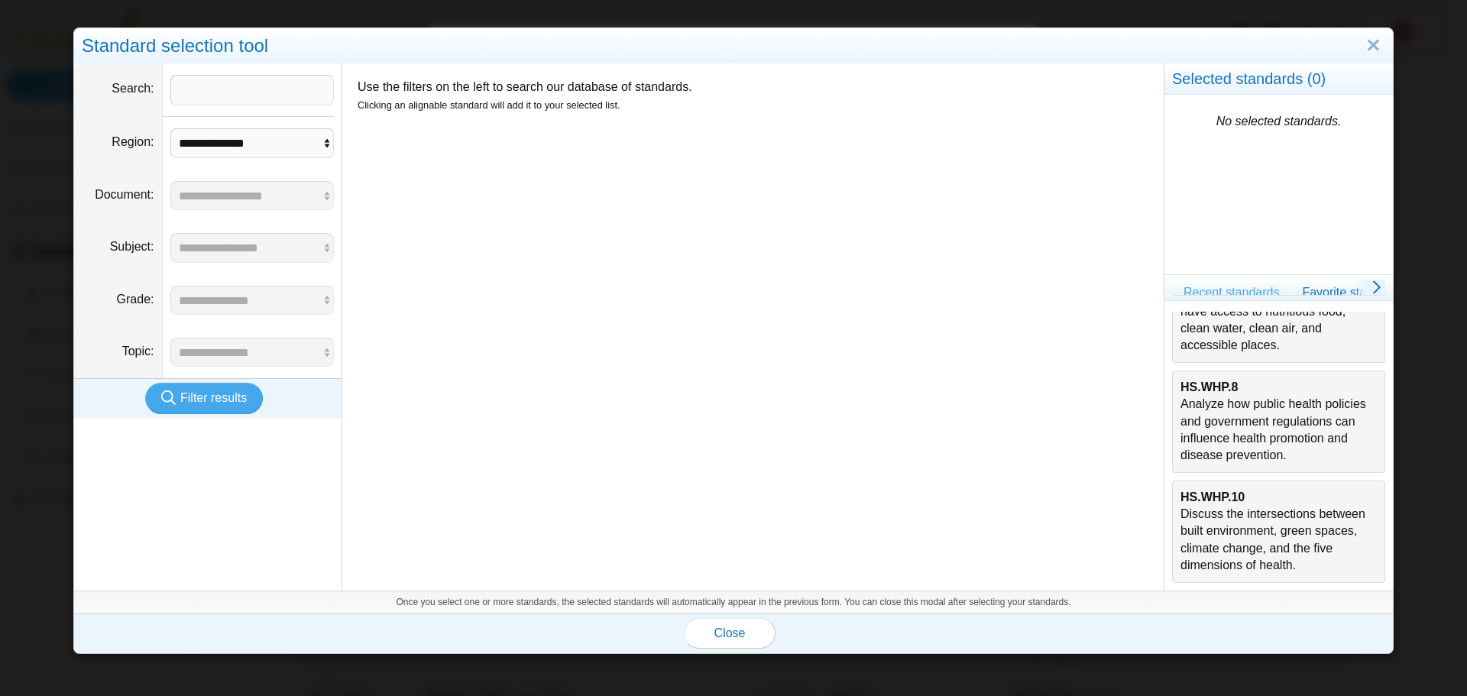
click at [1255, 449] on div "HS.WHP.8 Analyze how public health policies and government regulations can infl…" at bounding box center [1279, 422] width 196 height 86
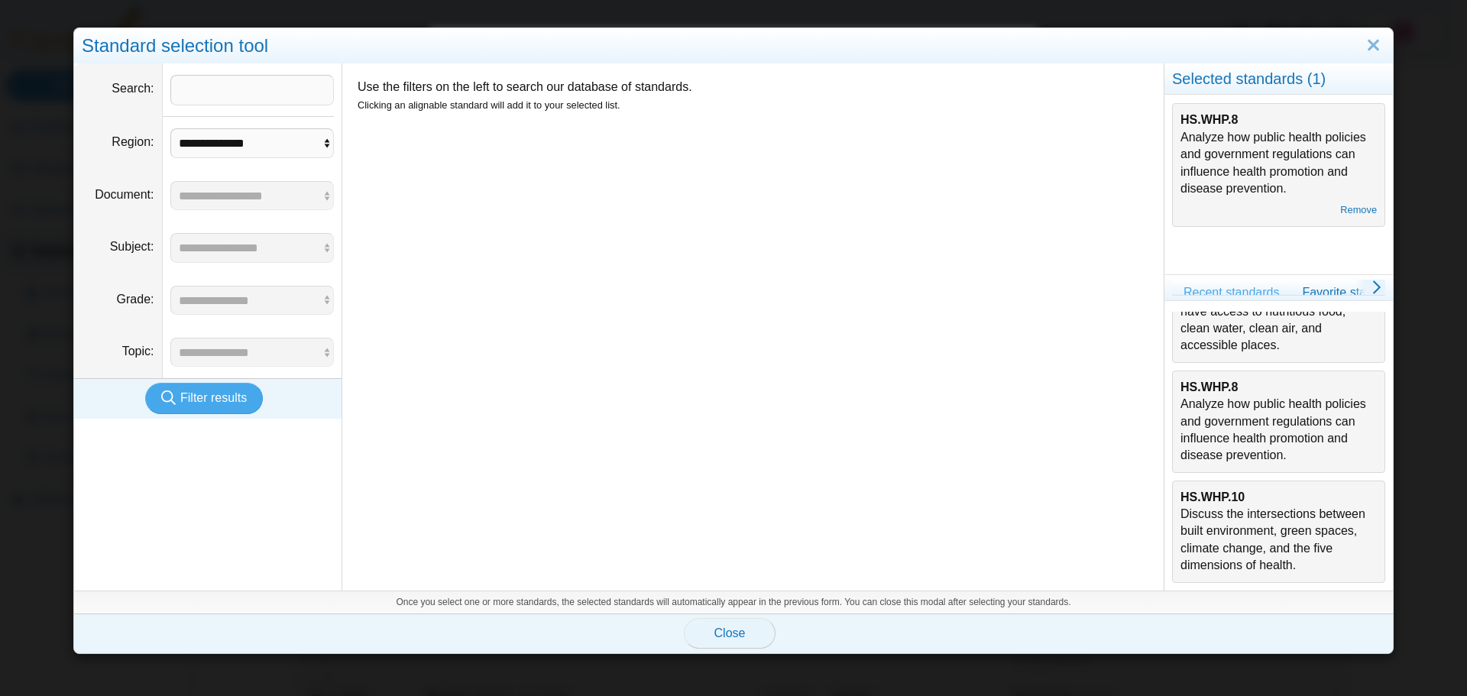
click at [734, 636] on span "Close" at bounding box center [729, 633] width 31 height 13
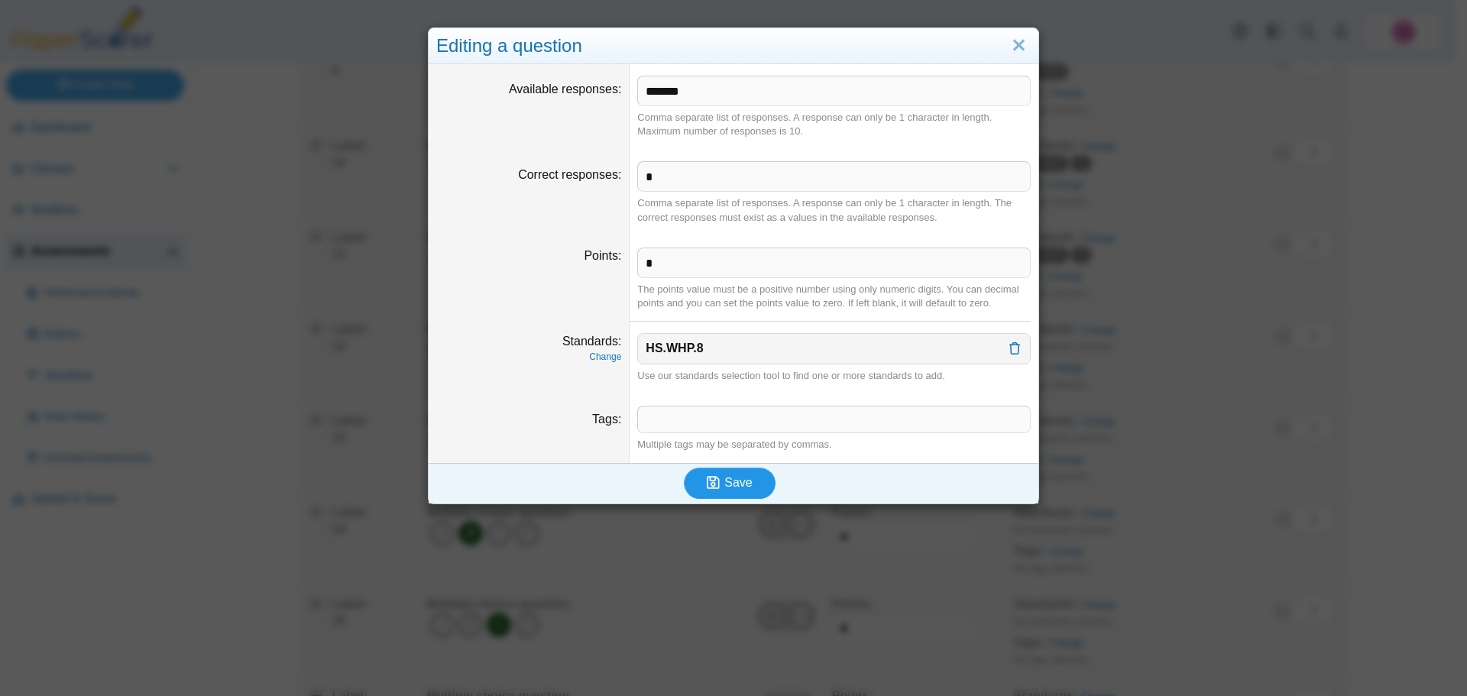
click at [757, 469] on button "Save" at bounding box center [730, 483] width 92 height 31
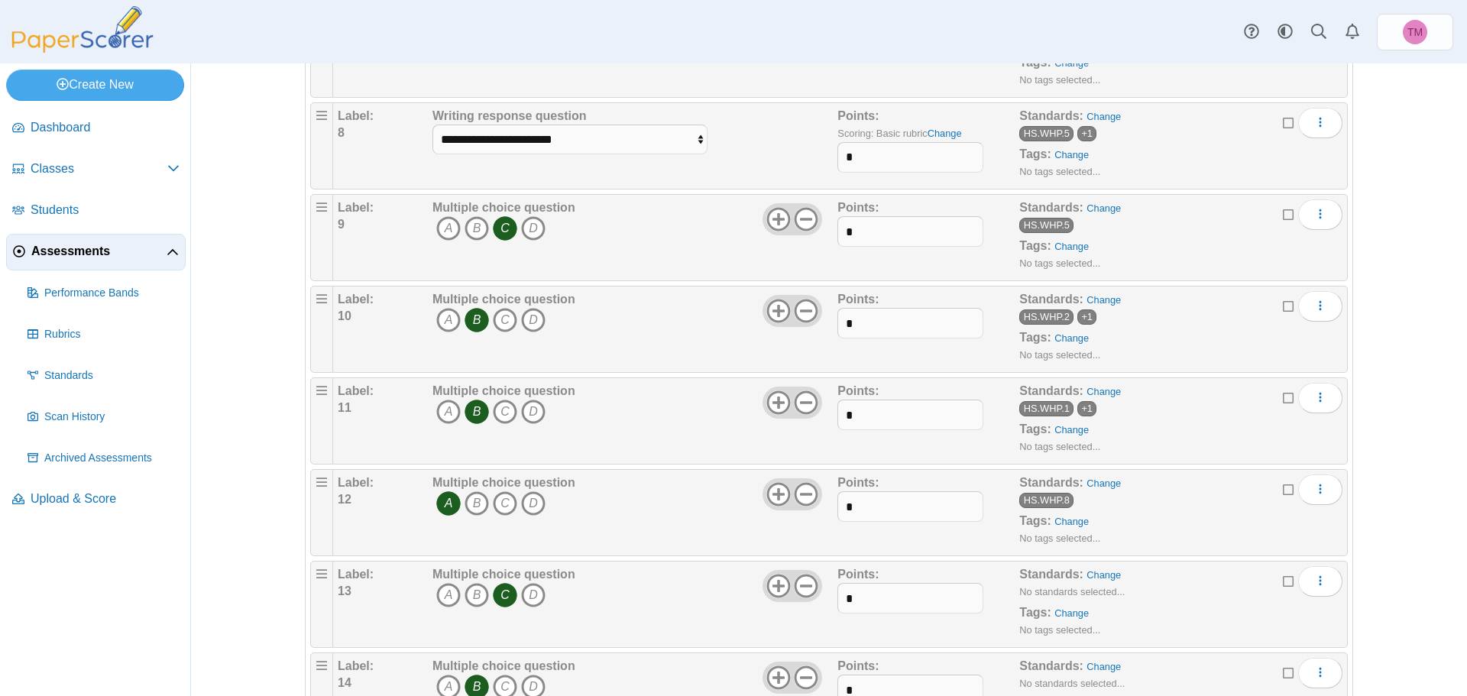
scroll to position [841, 0]
click at [1103, 569] on link "Change" at bounding box center [1104, 574] width 34 height 11
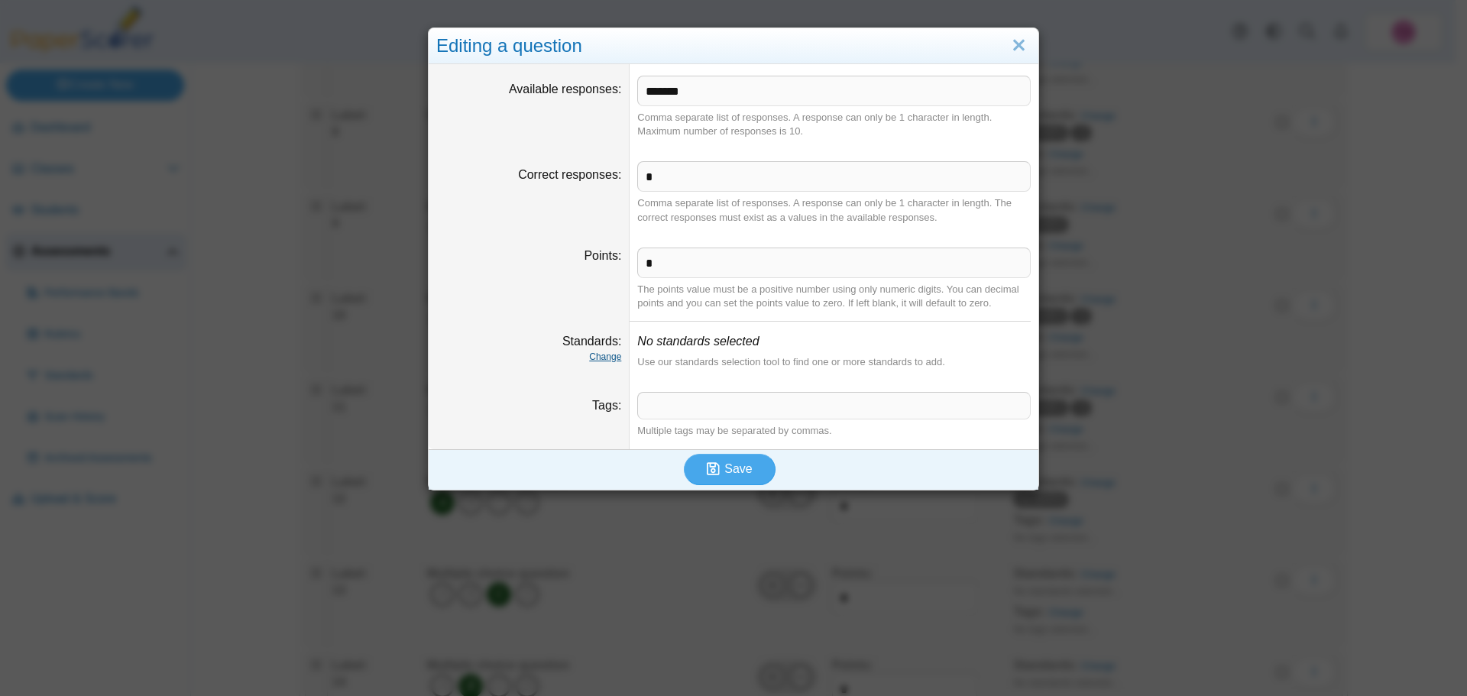
click at [601, 356] on link "Change" at bounding box center [605, 357] width 32 height 11
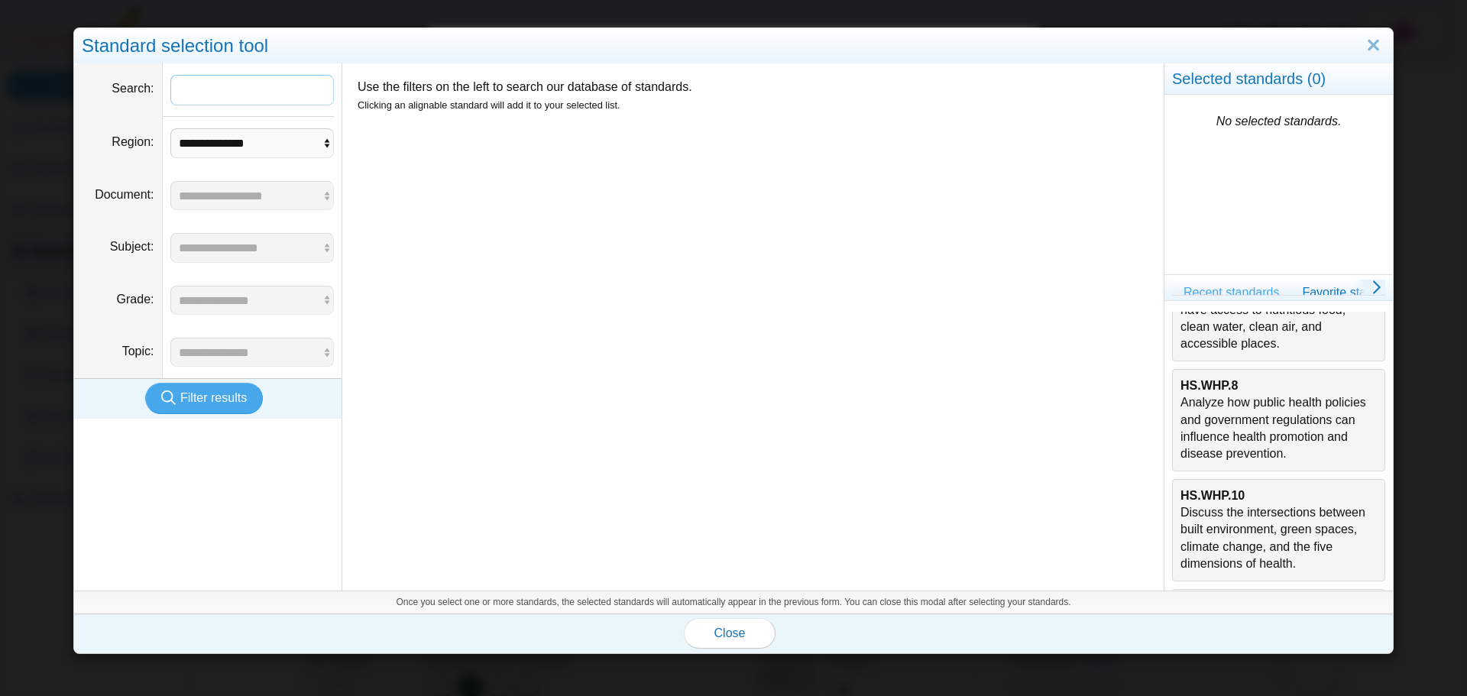
scroll to position [76, 0]
click at [1230, 443] on div "HS.WHP.8 Analyze how public health policies and government regulations can infl…" at bounding box center [1279, 422] width 196 height 86
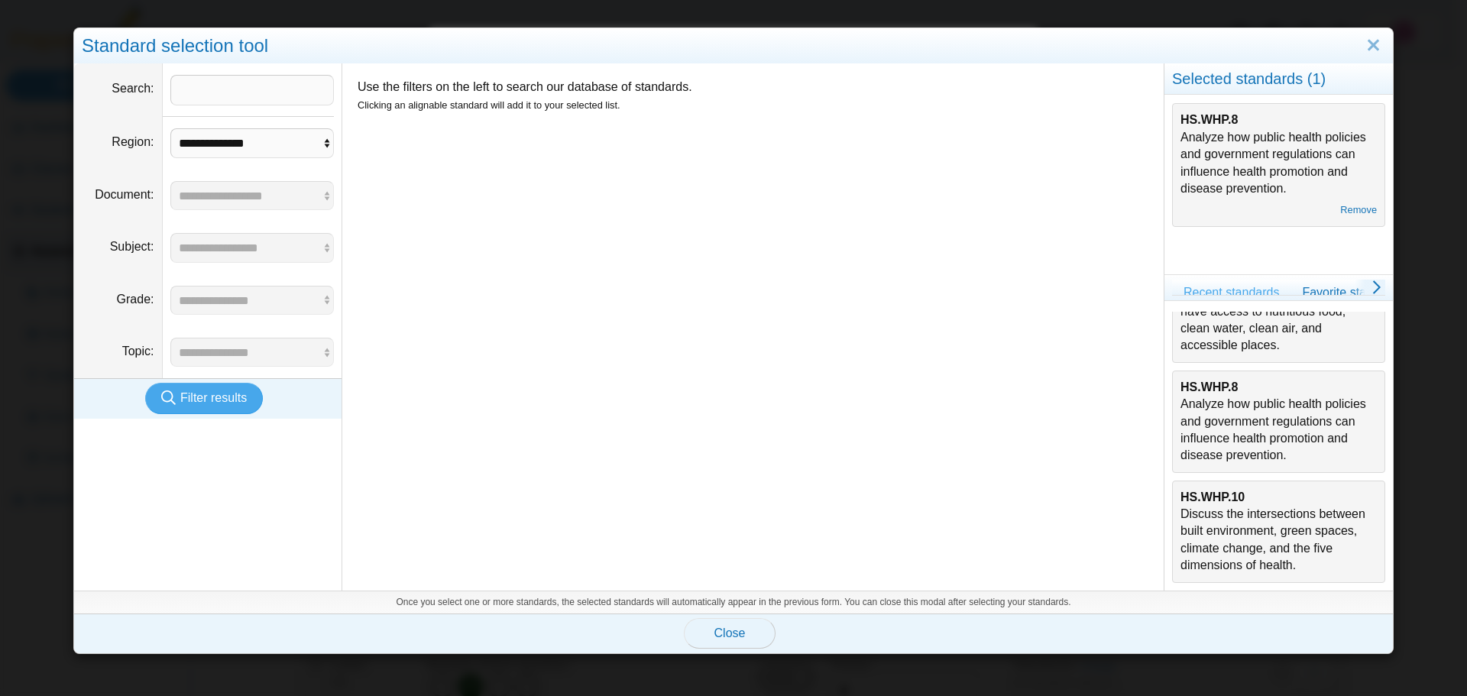
click at [715, 631] on span "Close" at bounding box center [729, 633] width 31 height 13
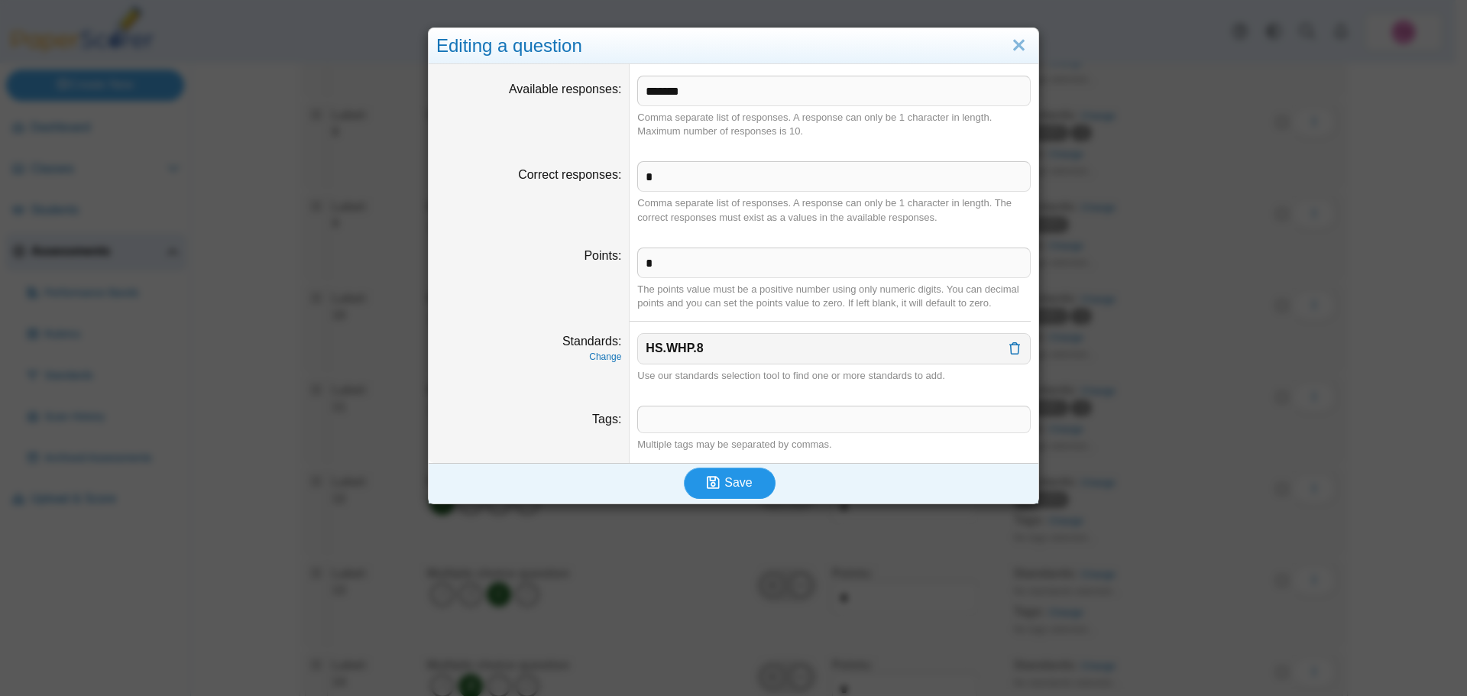
click at [744, 481] on span "Save" at bounding box center [738, 482] width 28 height 13
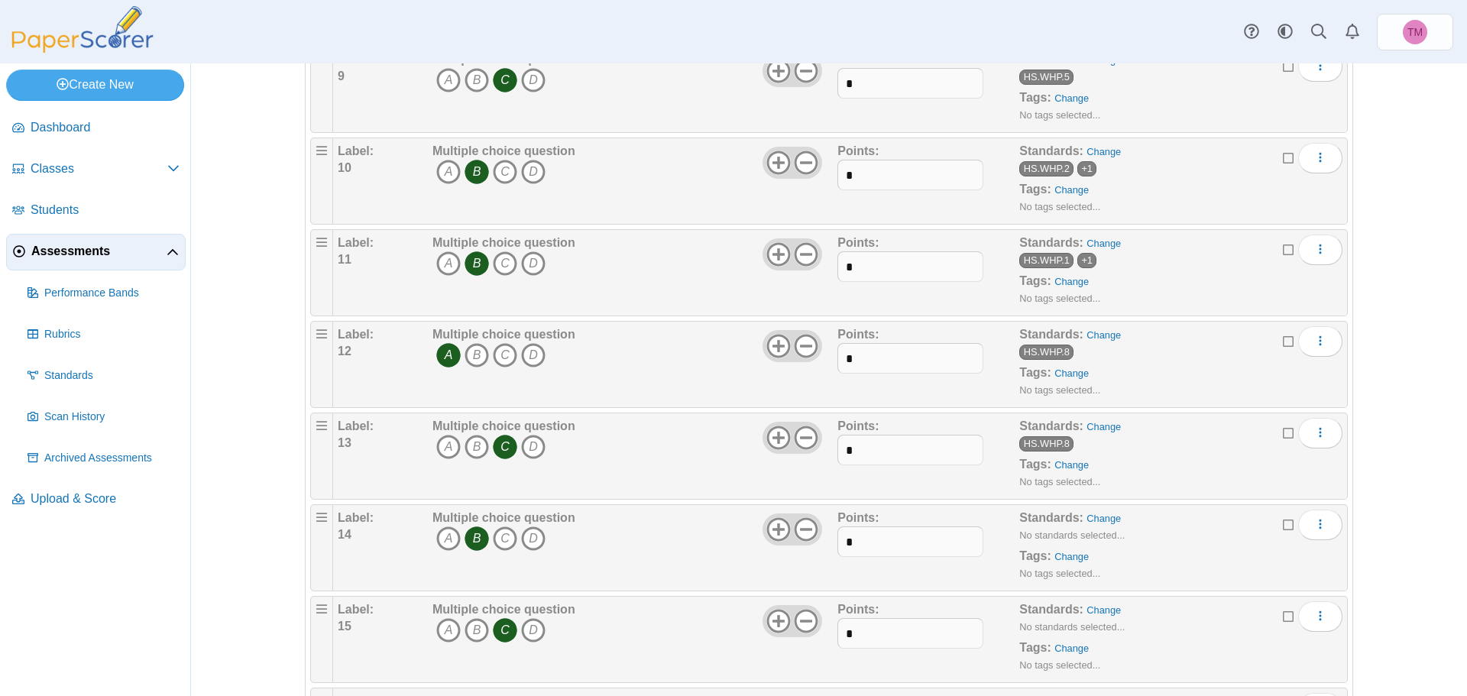
scroll to position [993, 0]
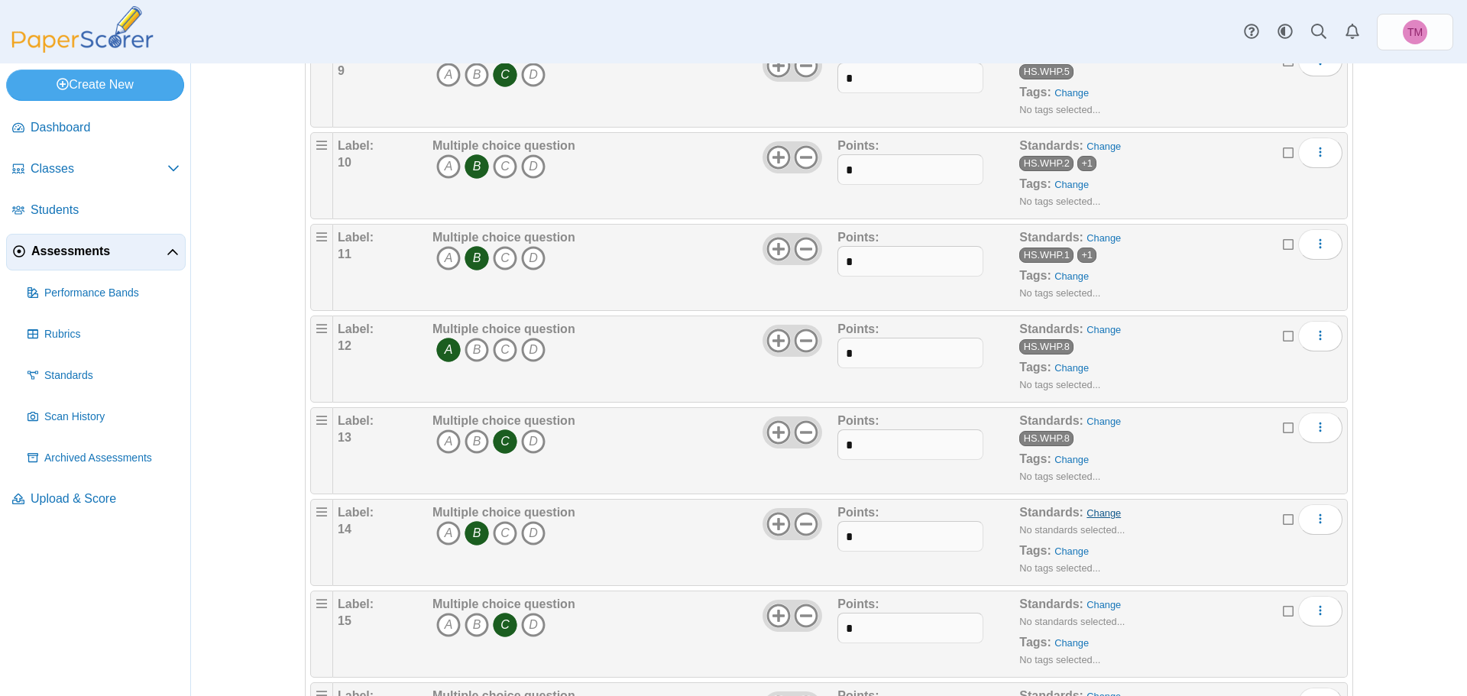
click at [1102, 507] on link "Change" at bounding box center [1104, 512] width 34 height 11
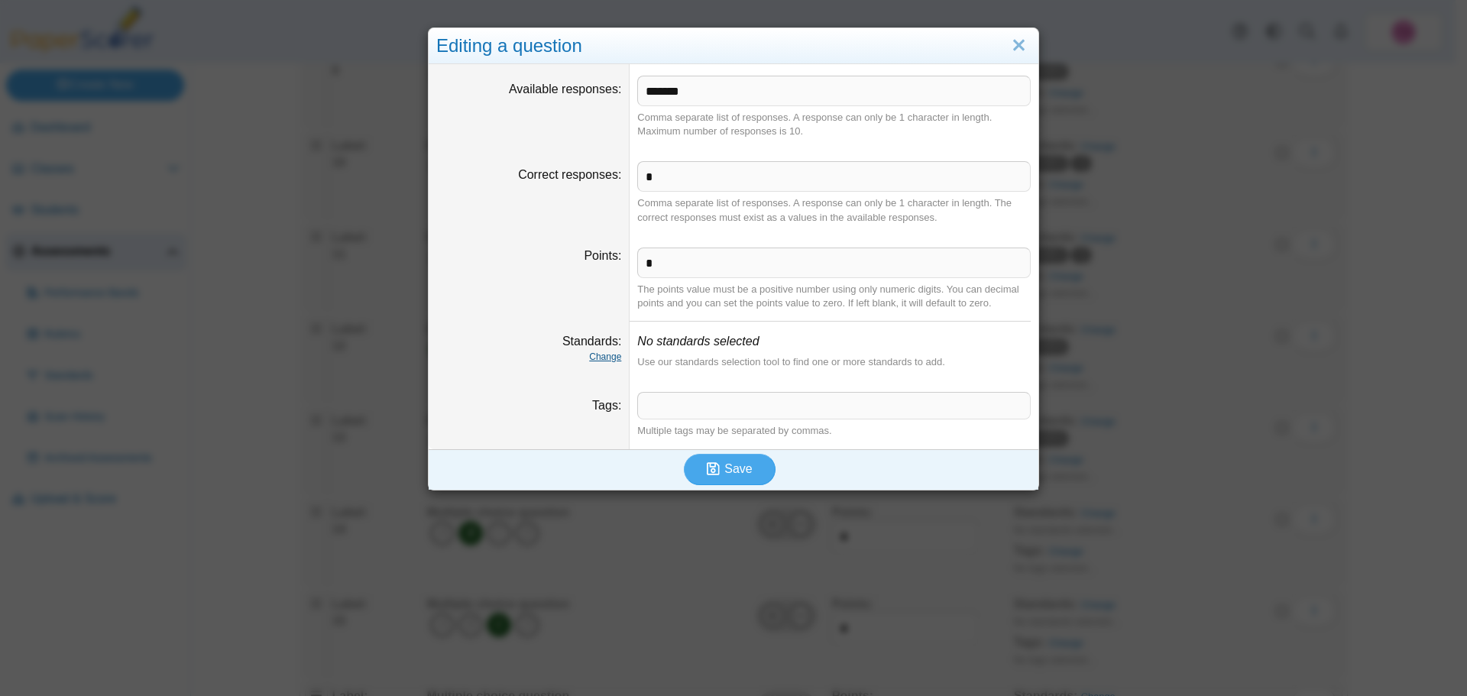
click at [605, 355] on link "Change" at bounding box center [605, 357] width 32 height 11
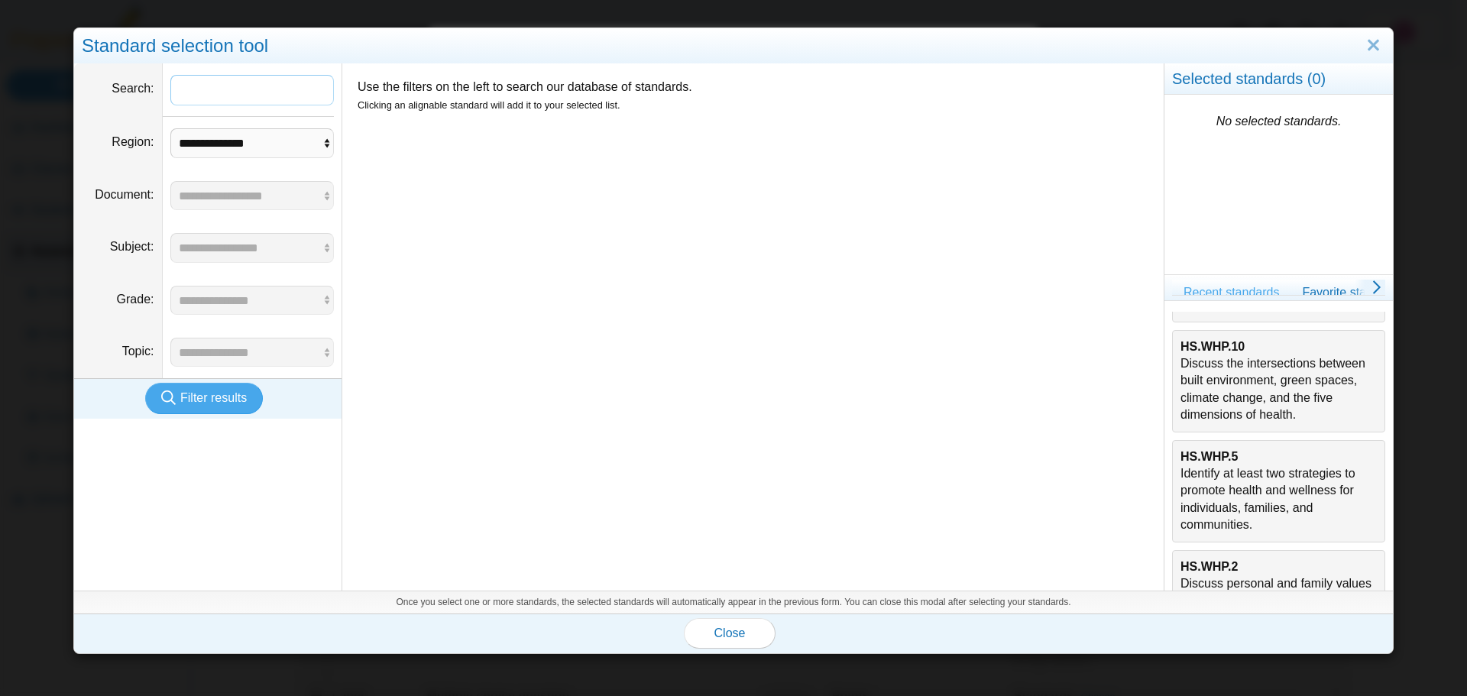
scroll to position [491, 0]
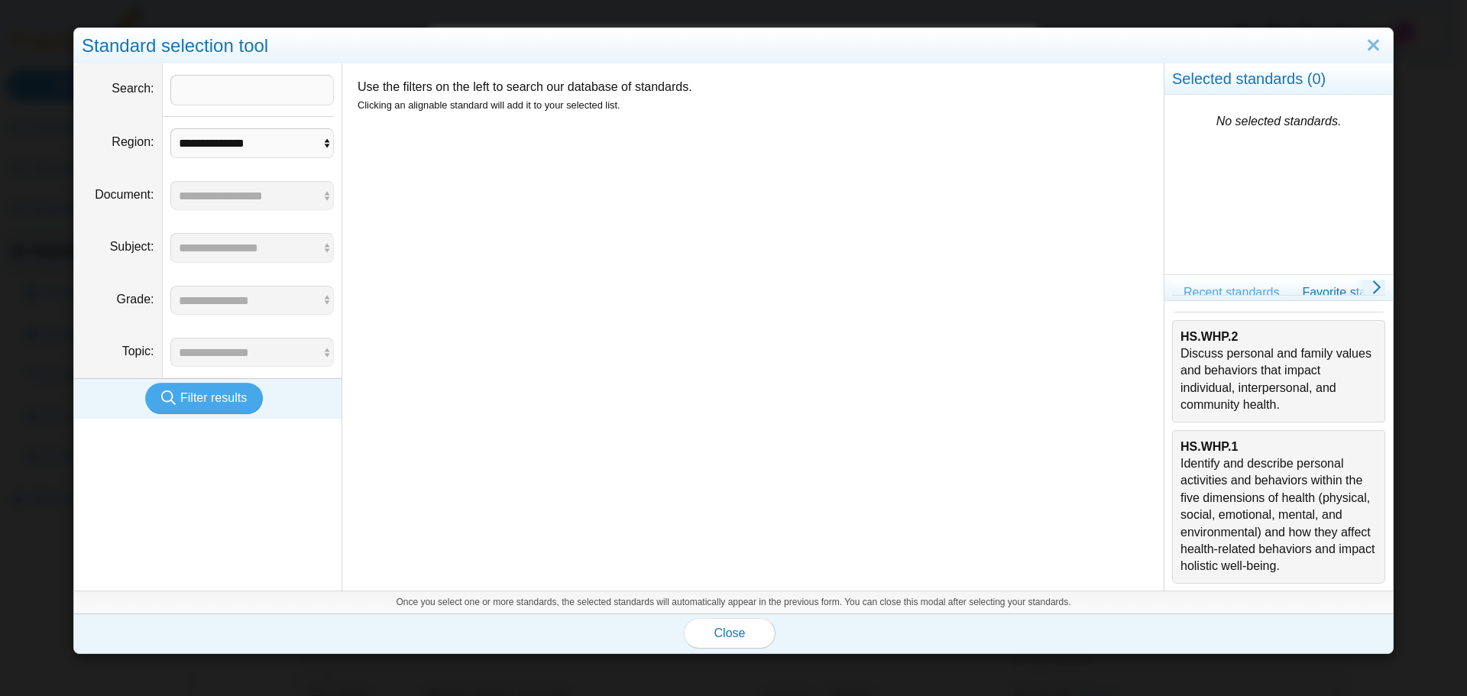
click at [1195, 517] on div "HS.WHP.1 Identify and describe personal activities and behaviors within the fiv…" at bounding box center [1279, 507] width 196 height 137
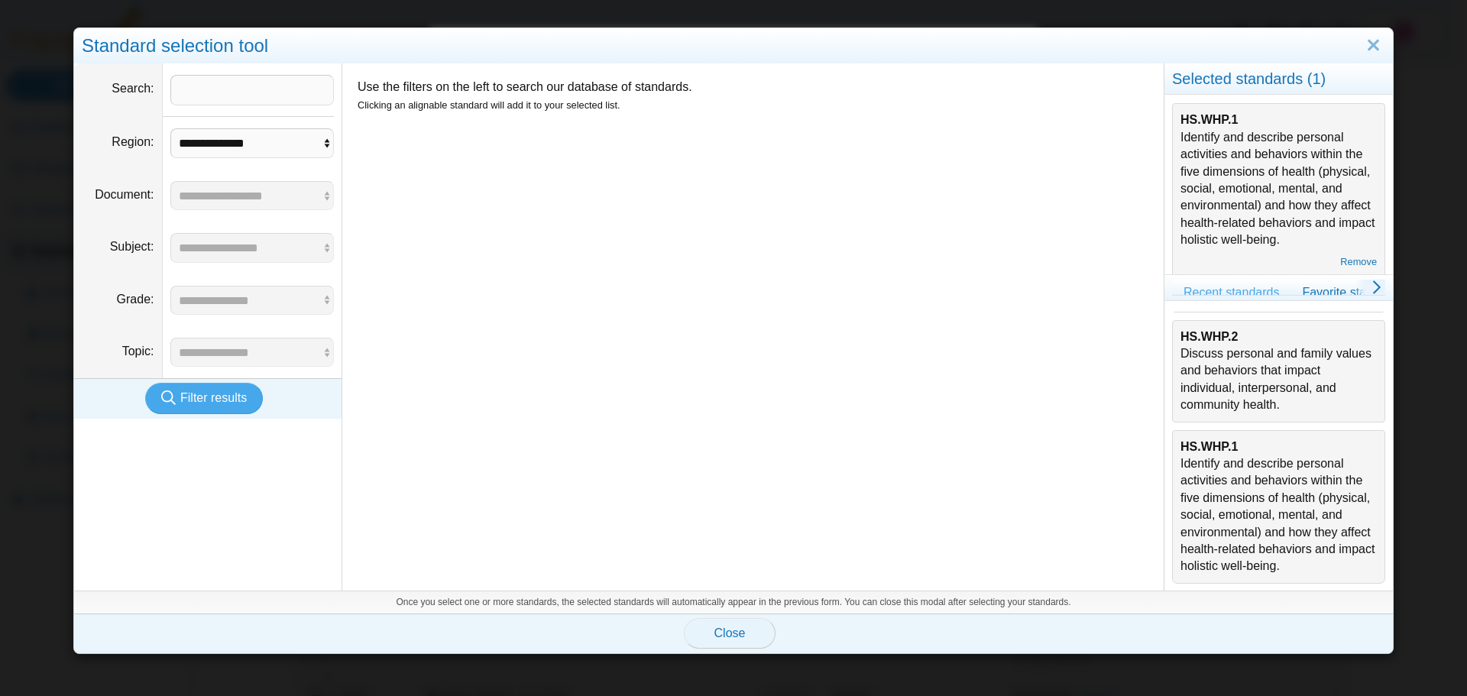
click at [714, 636] on span "Close" at bounding box center [729, 633] width 31 height 13
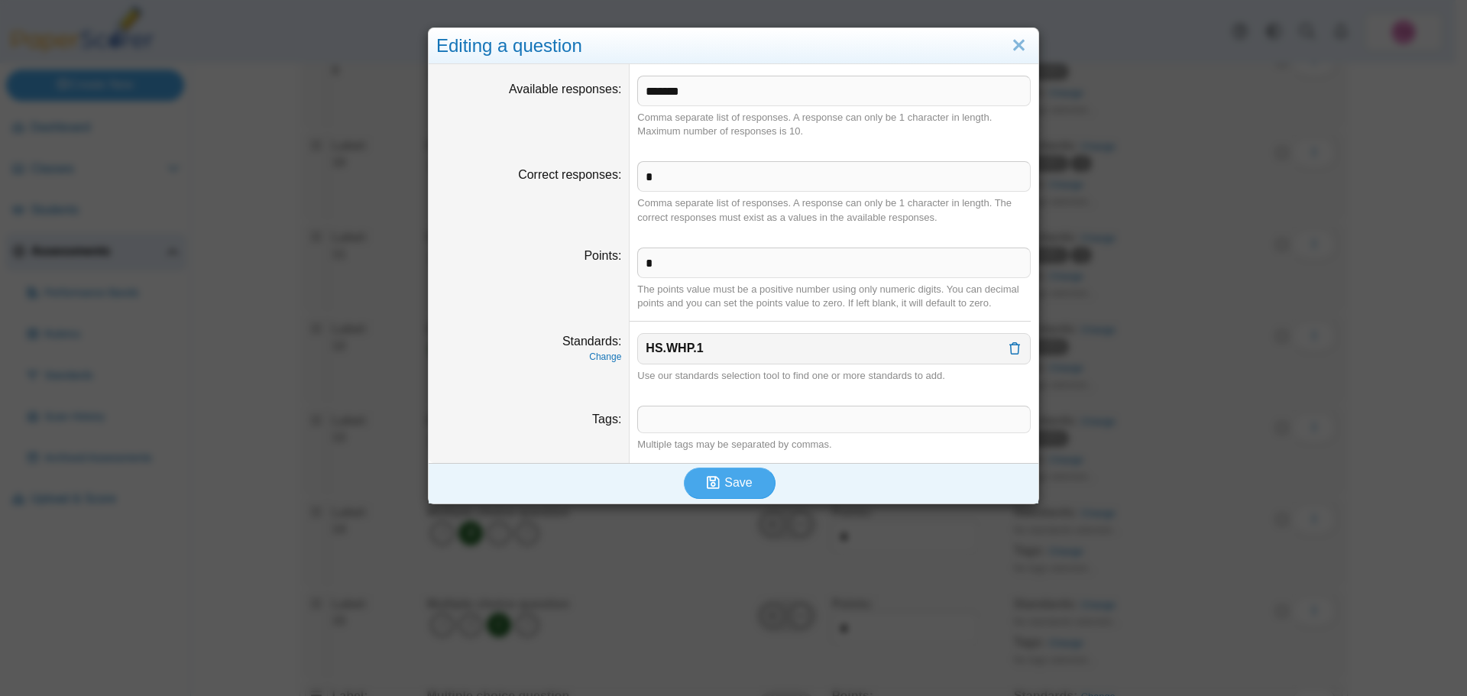
click at [728, 504] on div "Editing a question Available responses ******* Comma separate list of responses…" at bounding box center [733, 348] width 1467 height 696
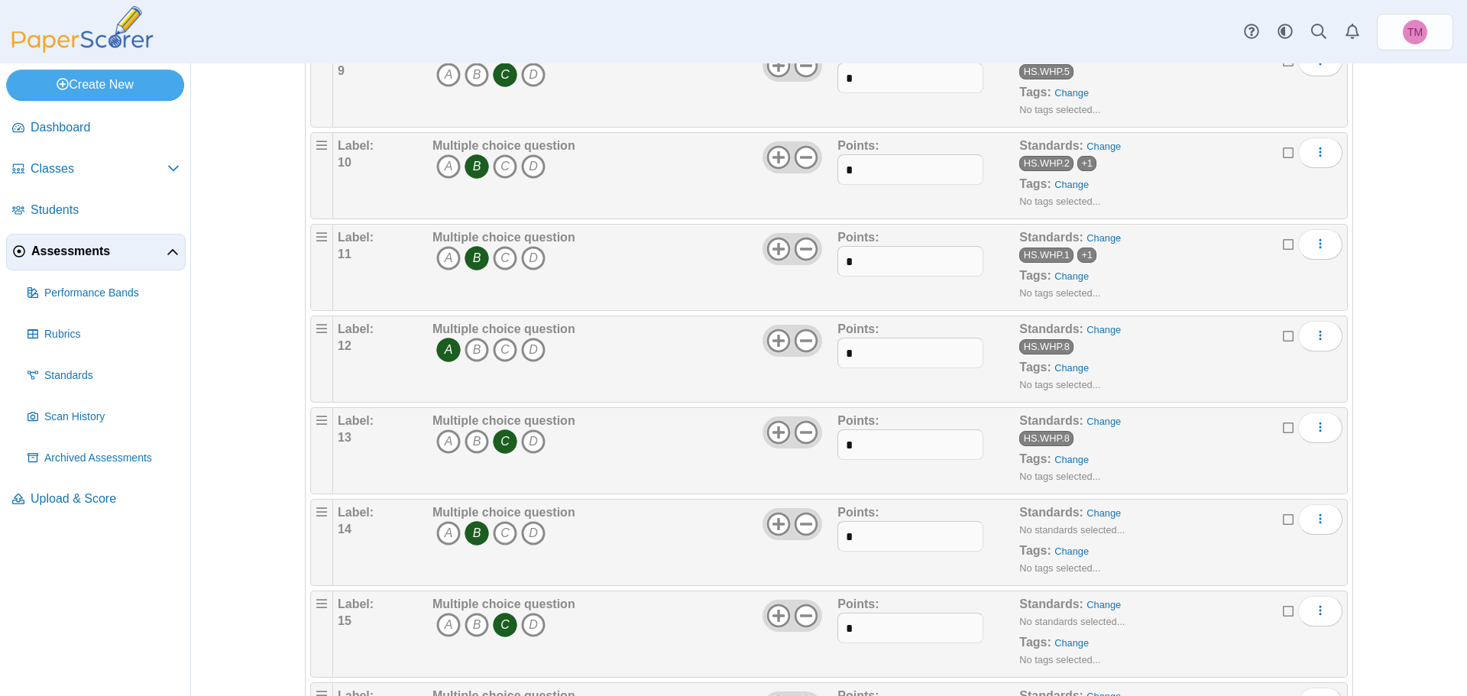
click at [1103, 501] on div "Label: 14 Multiple choice question A B C D Points: *" at bounding box center [840, 542] width 1015 height 87
click at [1103, 512] on link "Change" at bounding box center [1104, 512] width 34 height 11
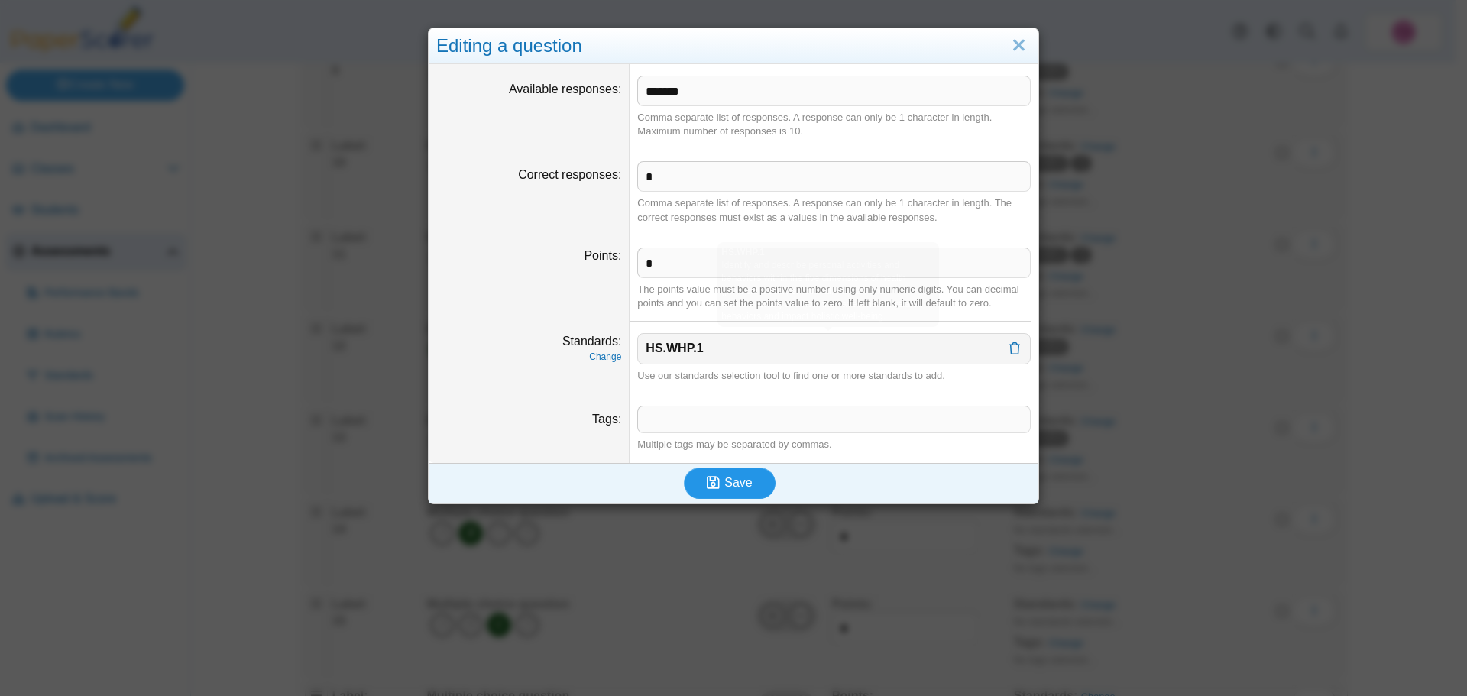
click at [724, 481] on span "Save" at bounding box center [738, 482] width 28 height 13
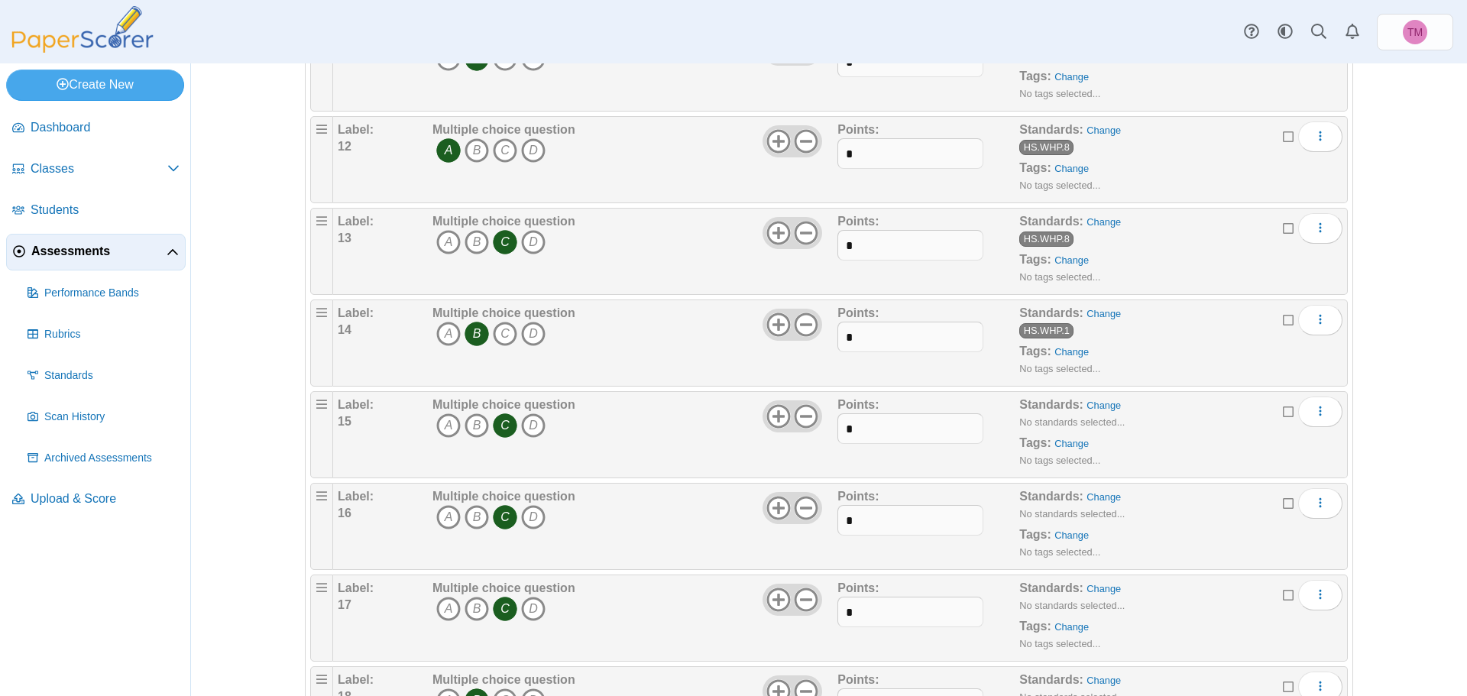
scroll to position [1223, 0]
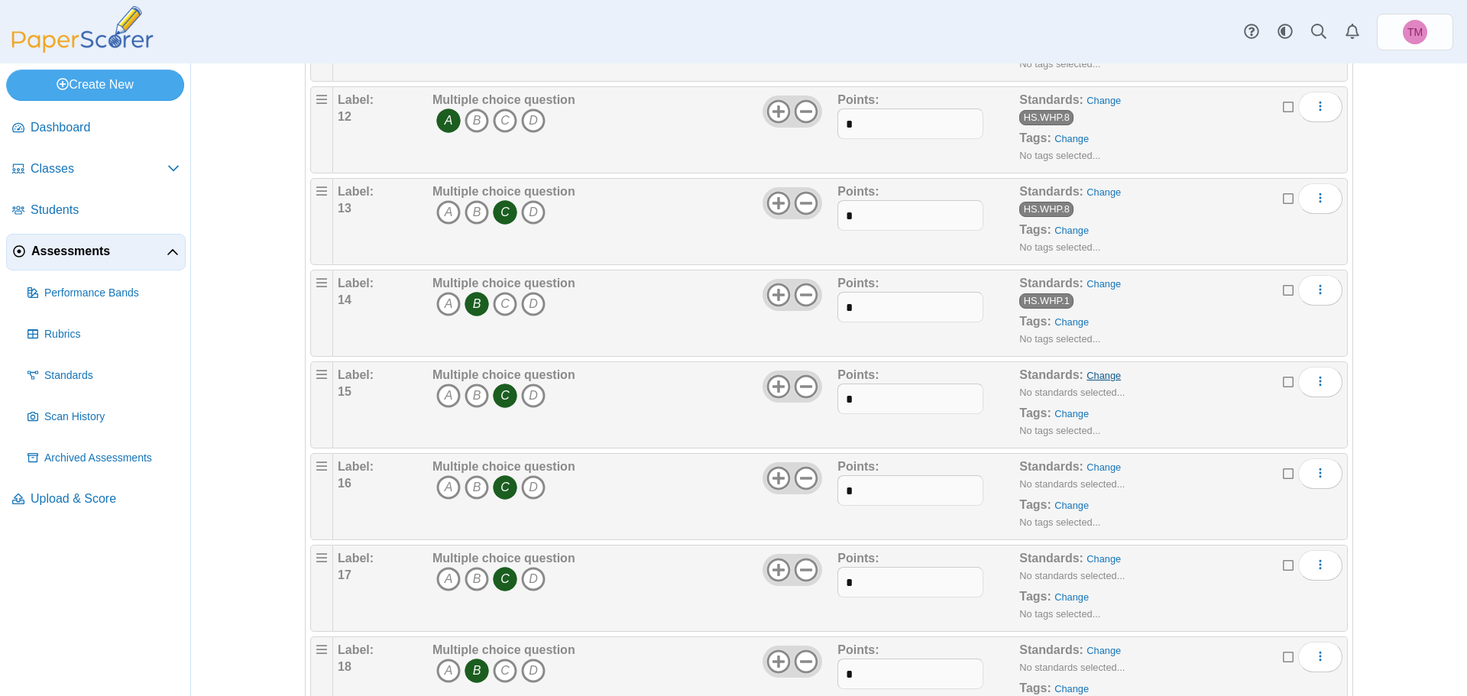
click at [1105, 371] on link "Change" at bounding box center [1104, 375] width 34 height 11
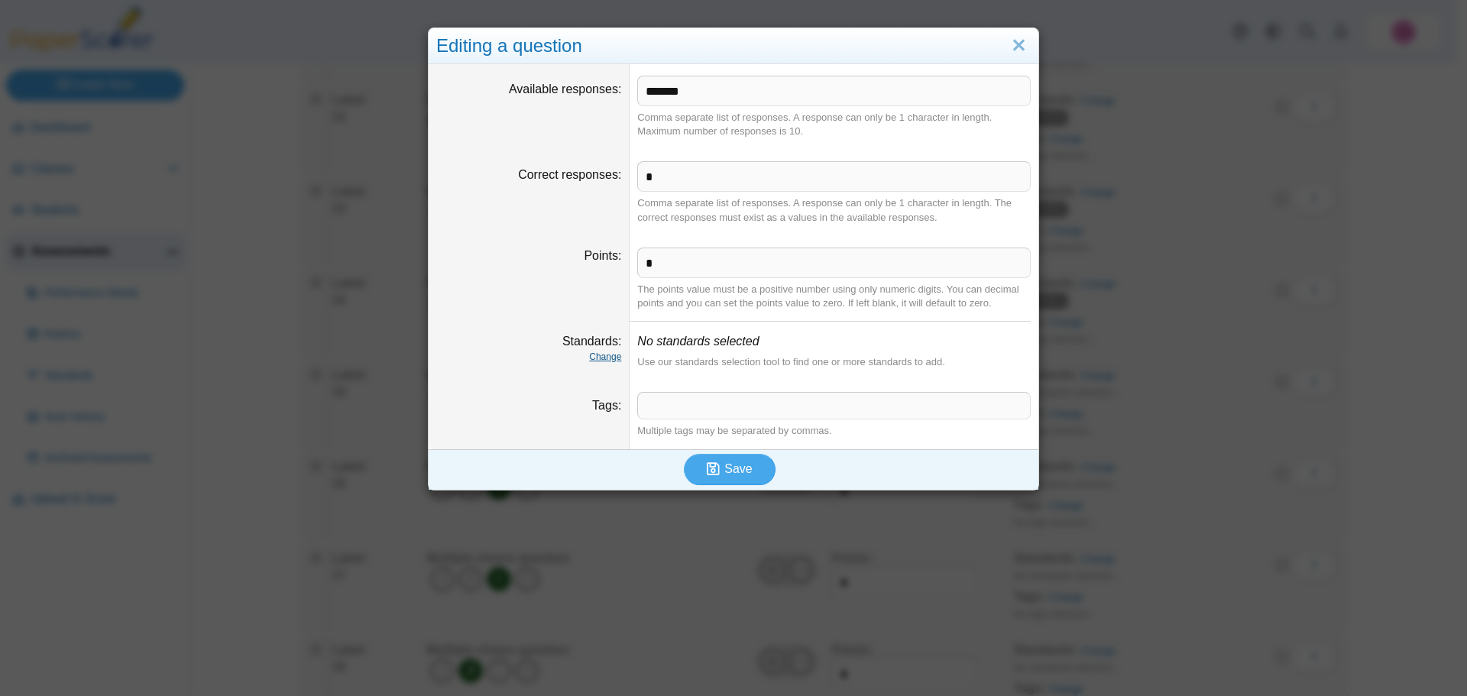
click at [595, 352] on link "Change" at bounding box center [605, 357] width 32 height 11
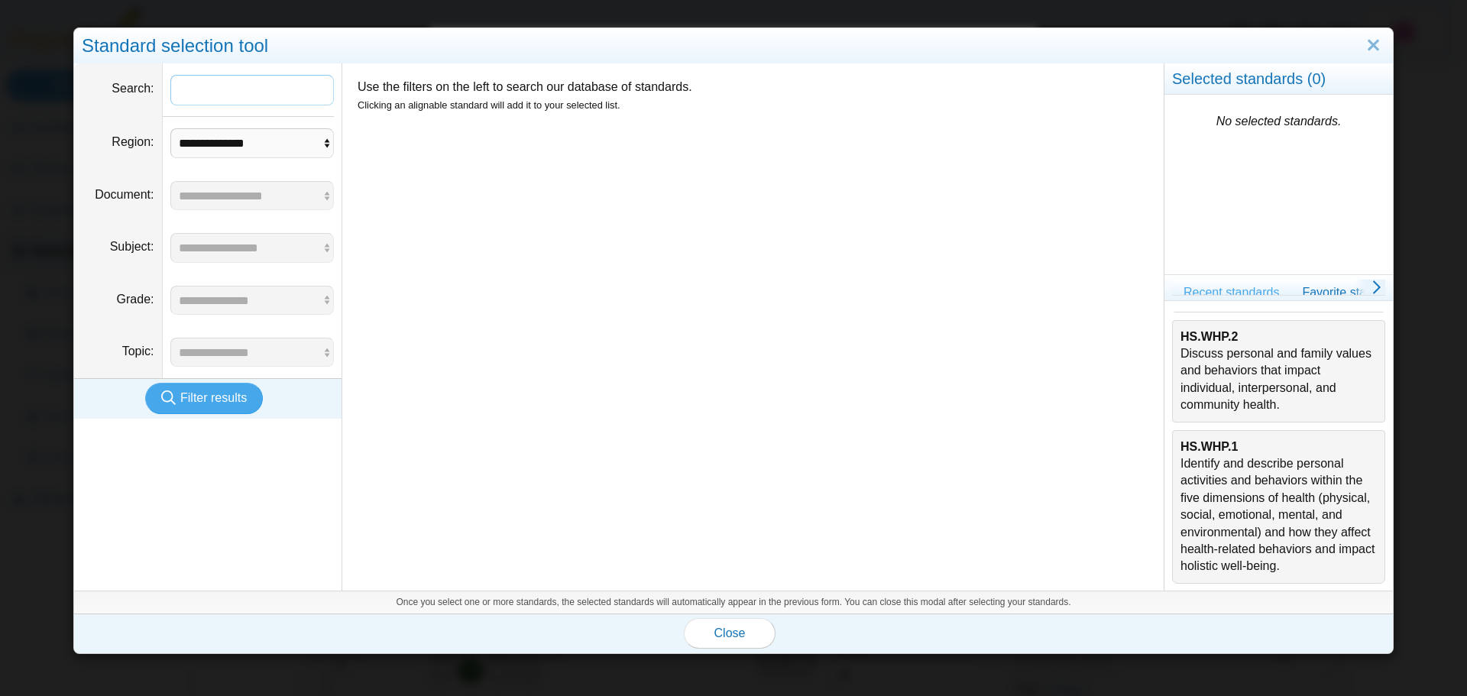
scroll to position [491, 0]
click at [1217, 504] on div "HS.WHP.1 Identify and describe personal activities and behaviors within the fiv…" at bounding box center [1279, 507] width 196 height 137
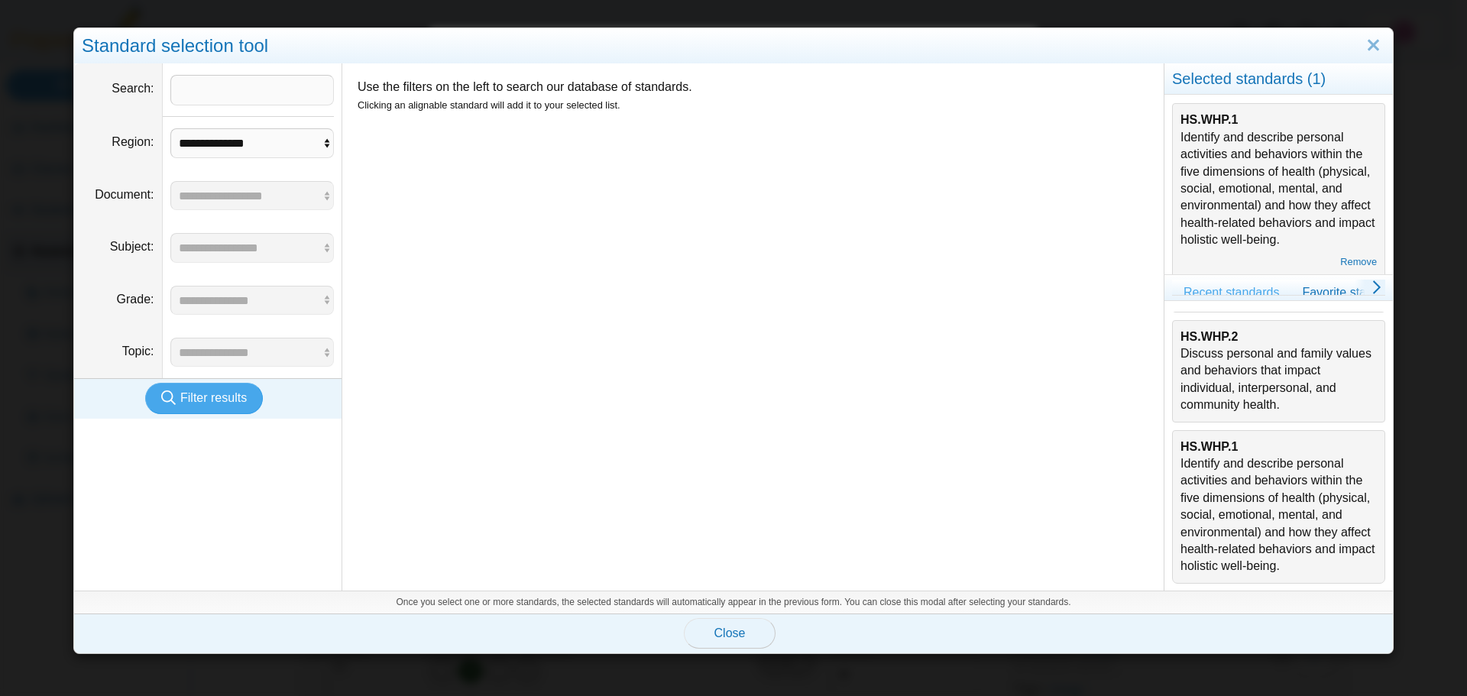
click at [740, 635] on button "Close" at bounding box center [730, 633] width 92 height 31
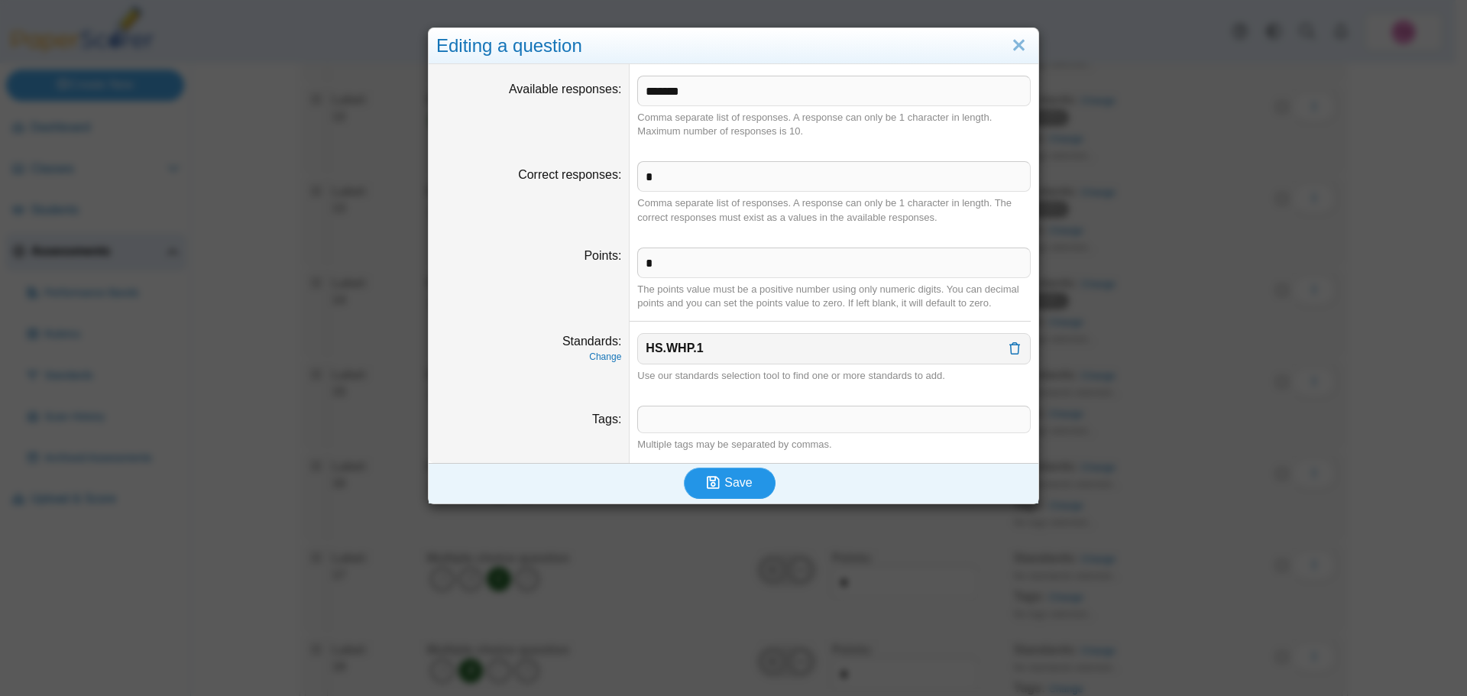
click at [718, 473] on button "Save" at bounding box center [730, 483] width 92 height 31
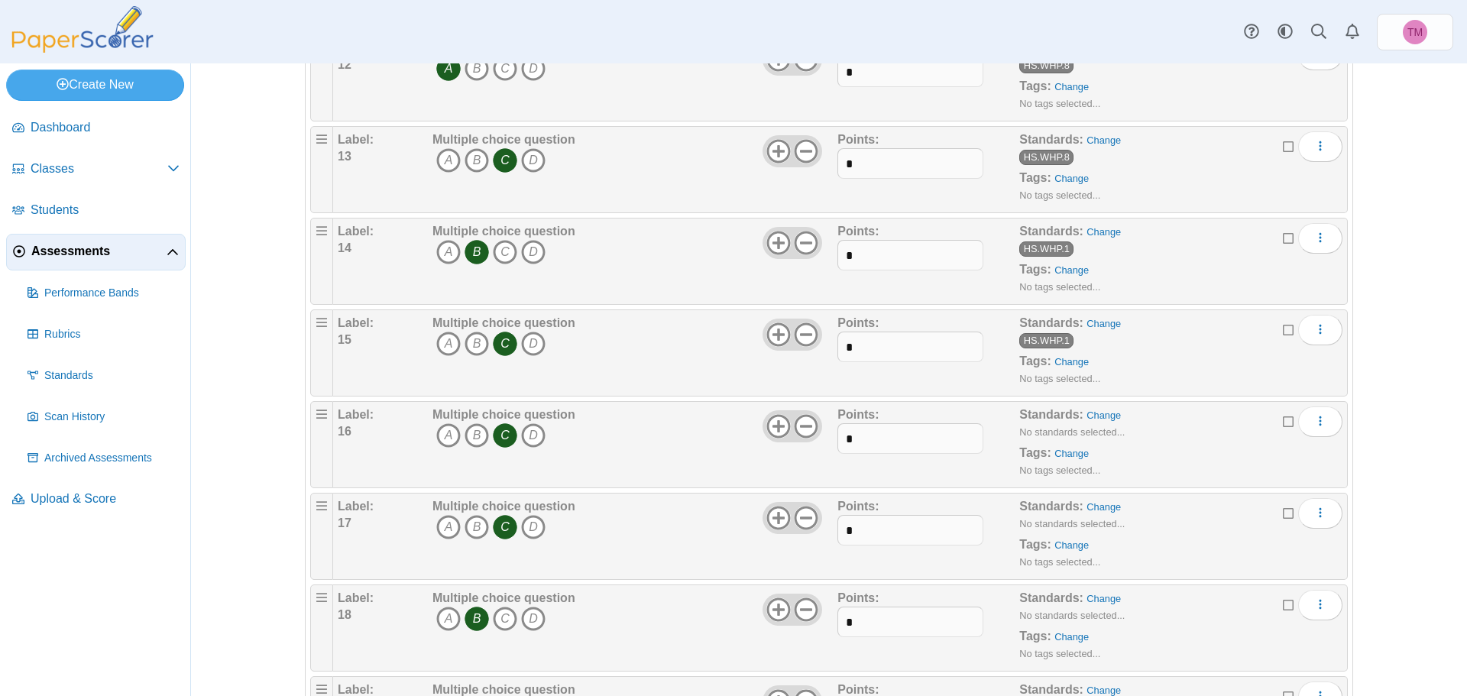
scroll to position [1299, 0]
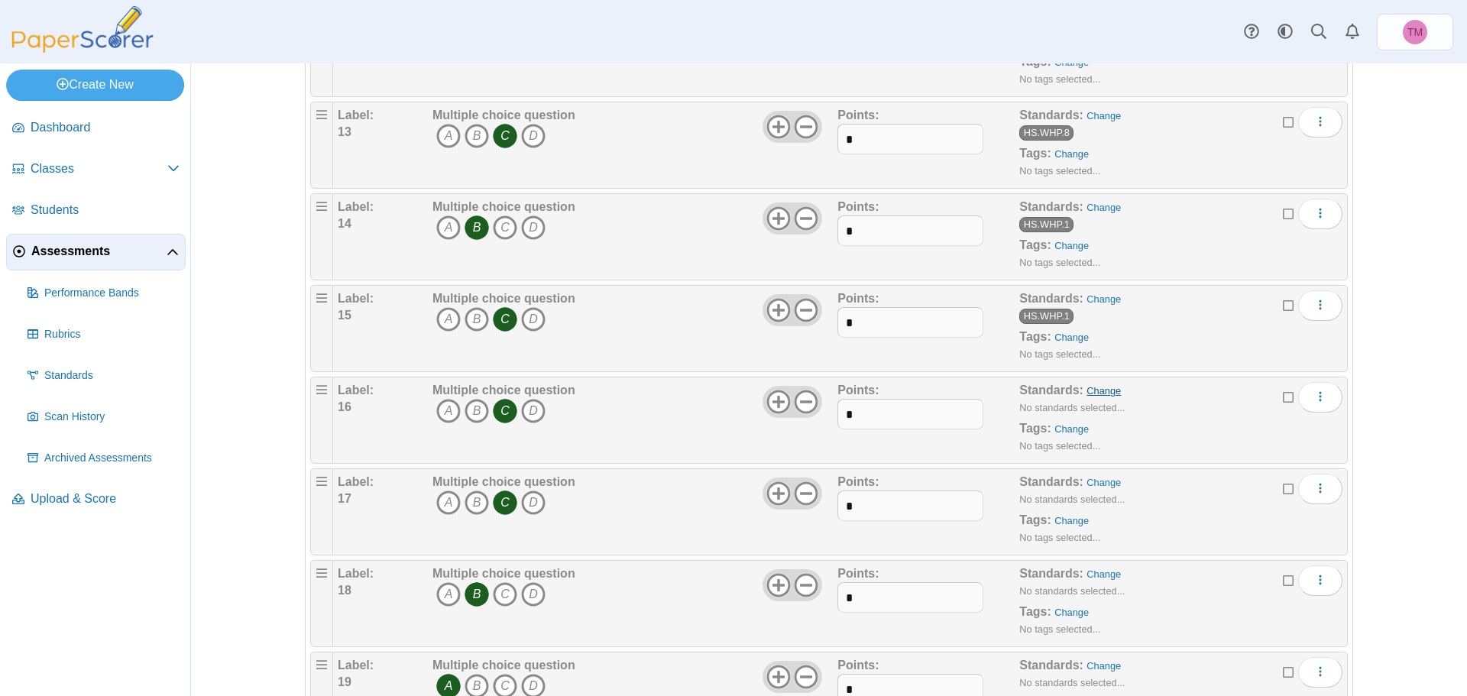
click at [1102, 390] on link "Change" at bounding box center [1104, 390] width 34 height 11
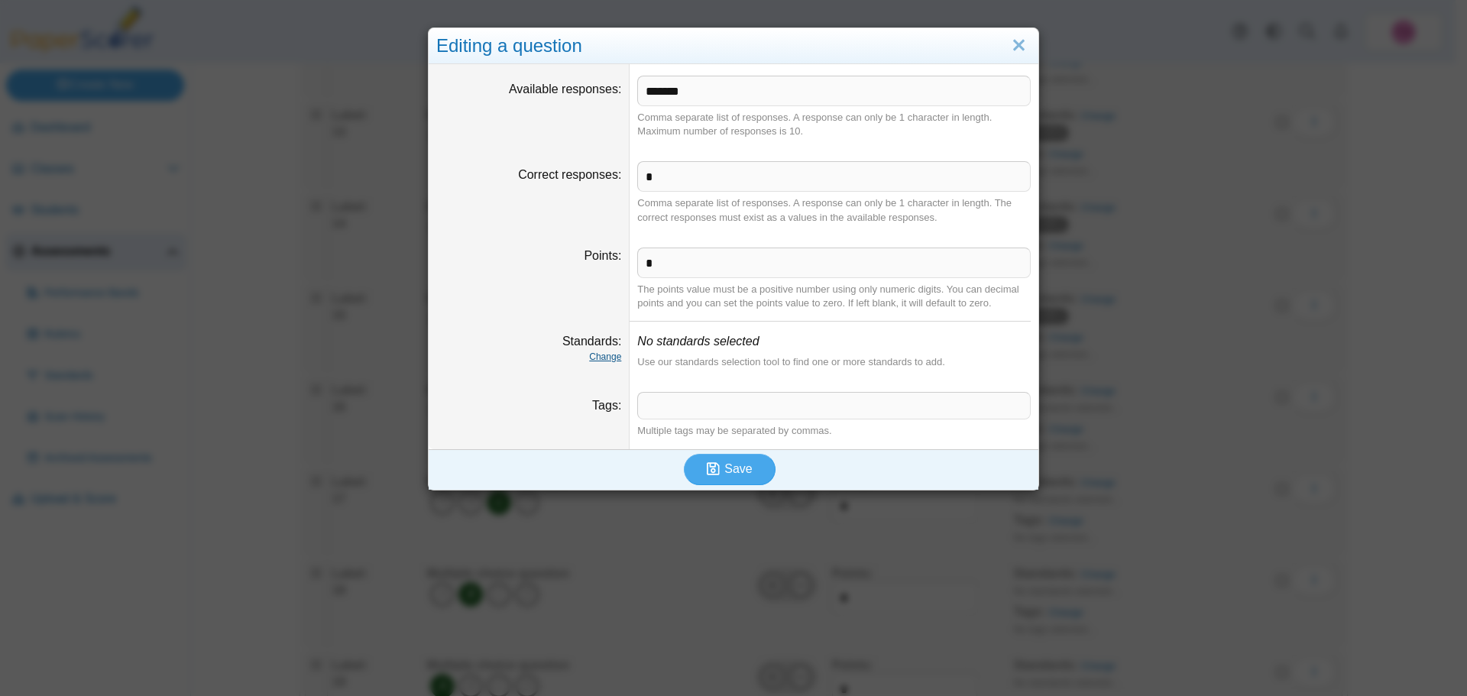
click at [589, 355] on link "Change" at bounding box center [605, 357] width 32 height 11
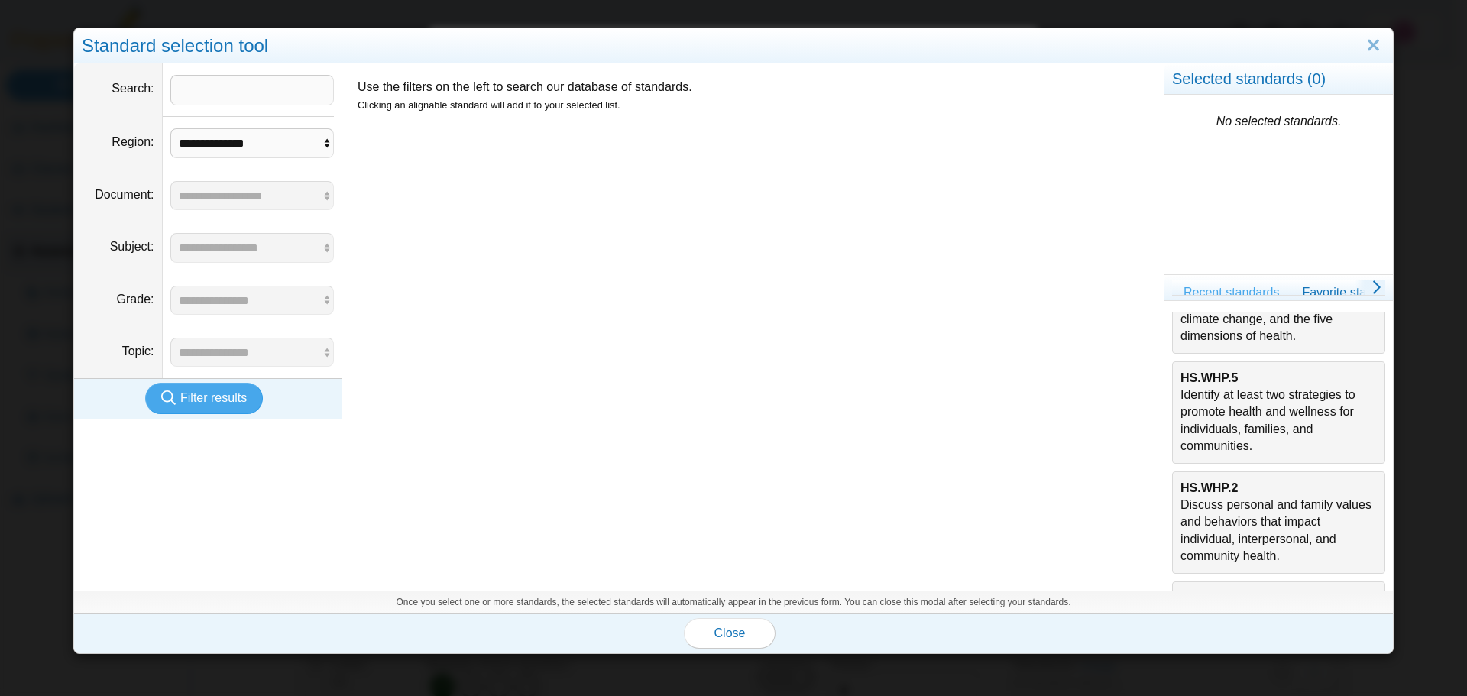
click at [1248, 441] on div "HS.WHP.5 Identify at least two strategies to promote health and wellness for in…" at bounding box center [1279, 413] width 196 height 86
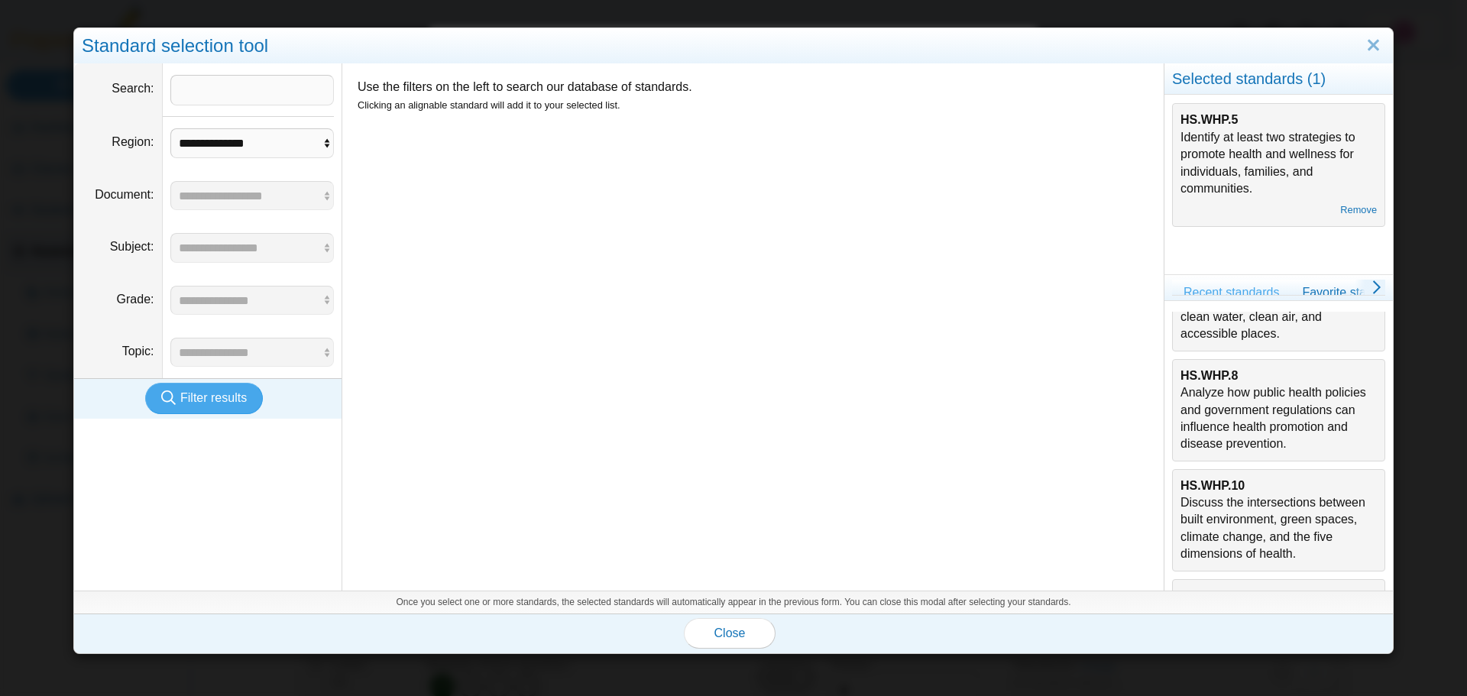
scroll to position [76, 0]
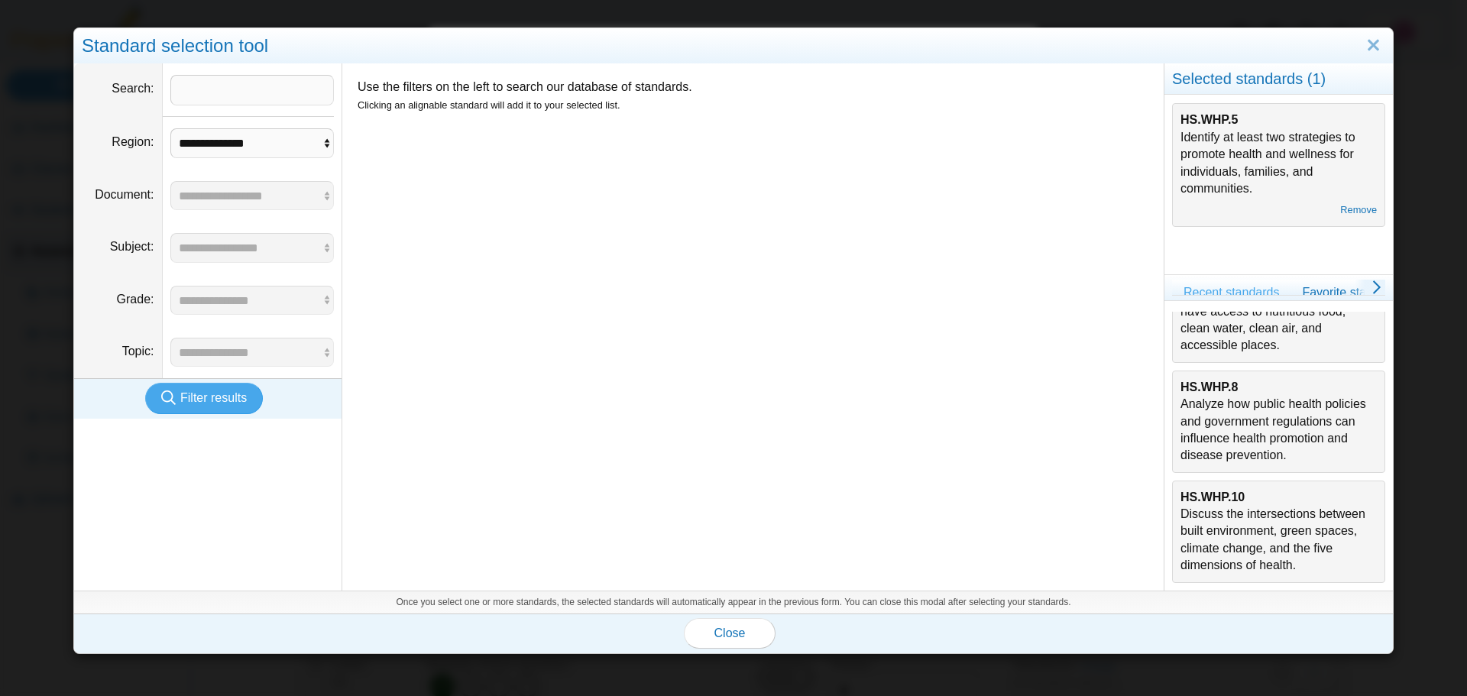
click at [1224, 526] on div "HS.WHP.10 Discuss the intersections between built environment, green spaces, cl…" at bounding box center [1279, 532] width 196 height 86
click at [1224, 442] on div "HS.WHP.8 Analyze how public health policies and government regulations can infl…" at bounding box center [1279, 422] width 196 height 86
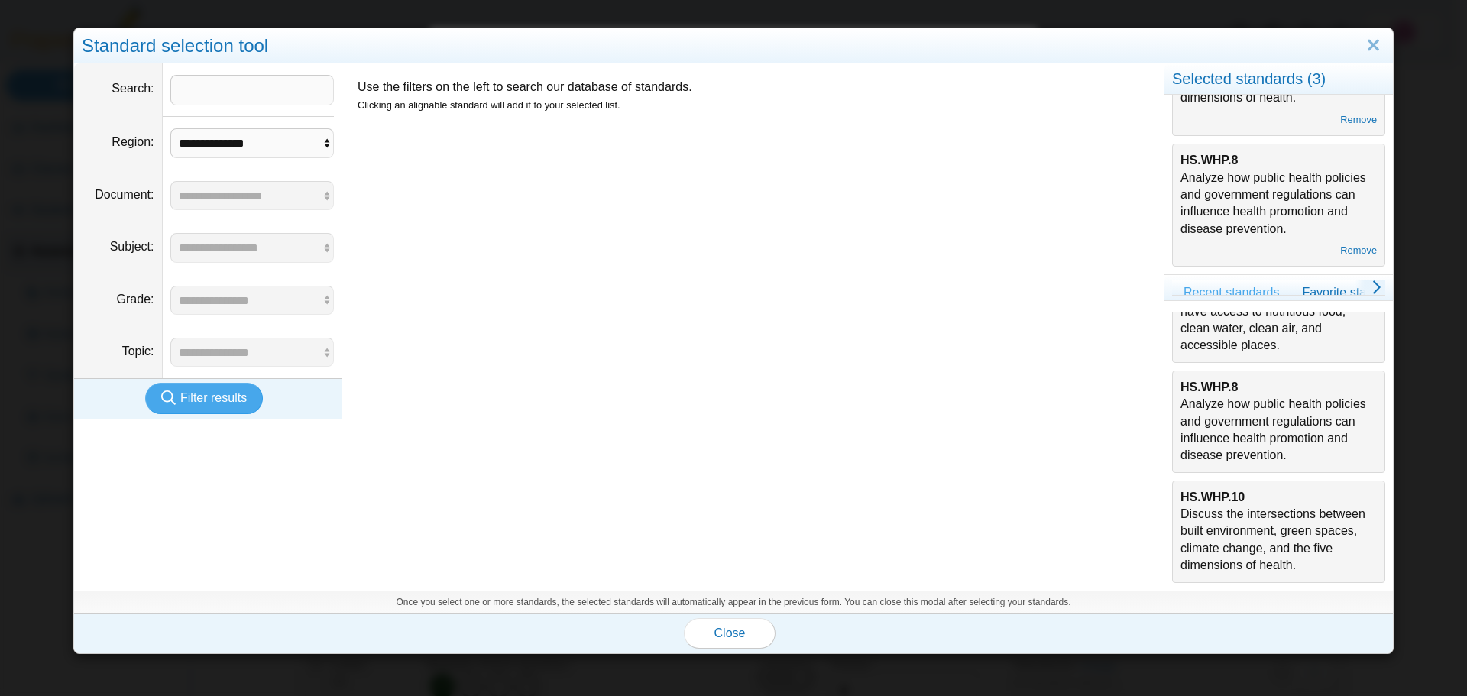
scroll to position [238, 0]
click at [1340, 252] on link "Remove" at bounding box center [1358, 250] width 37 height 11
click at [1340, 249] on link "Remove" at bounding box center [1358, 250] width 37 height 11
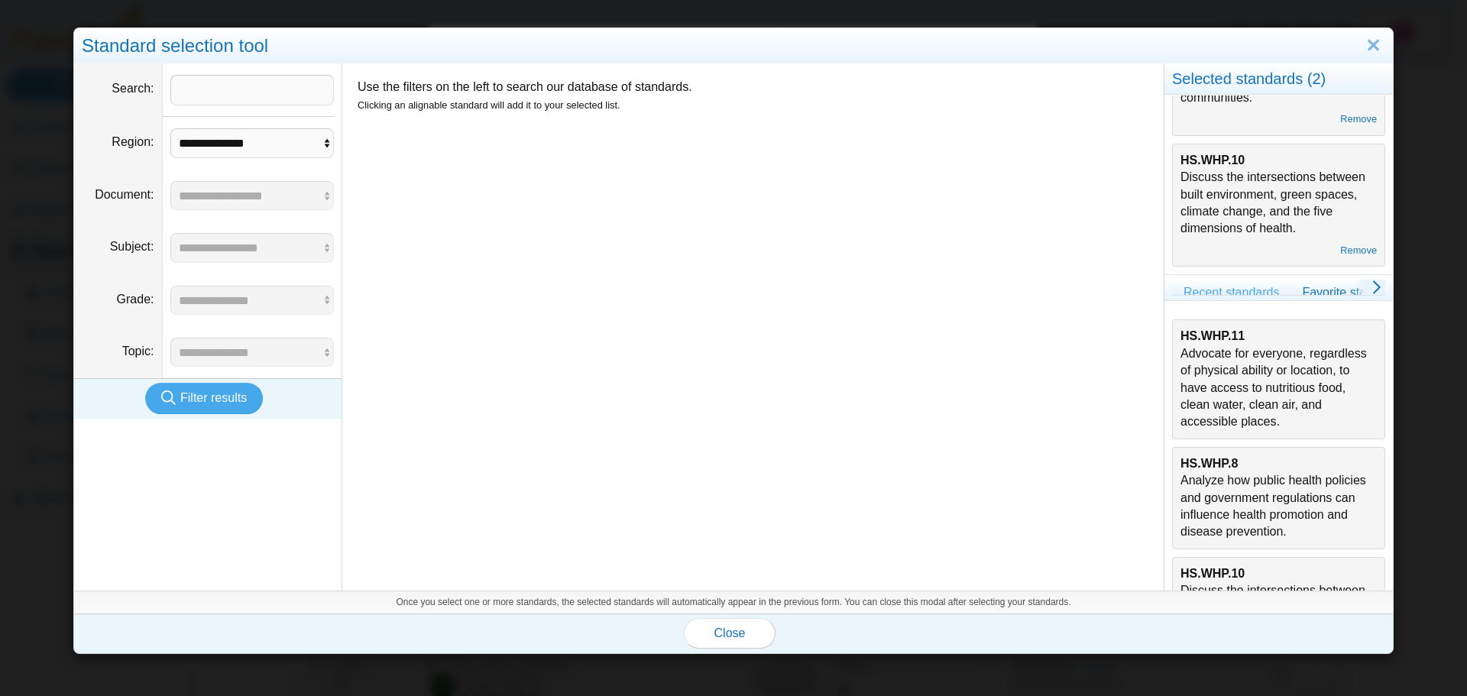
click at [1236, 373] on div "HS.WHP.11 Advocate for everyone, regardless of physical ability or location, to…" at bounding box center [1279, 379] width 196 height 102
click at [727, 629] on span "Close" at bounding box center [729, 633] width 31 height 13
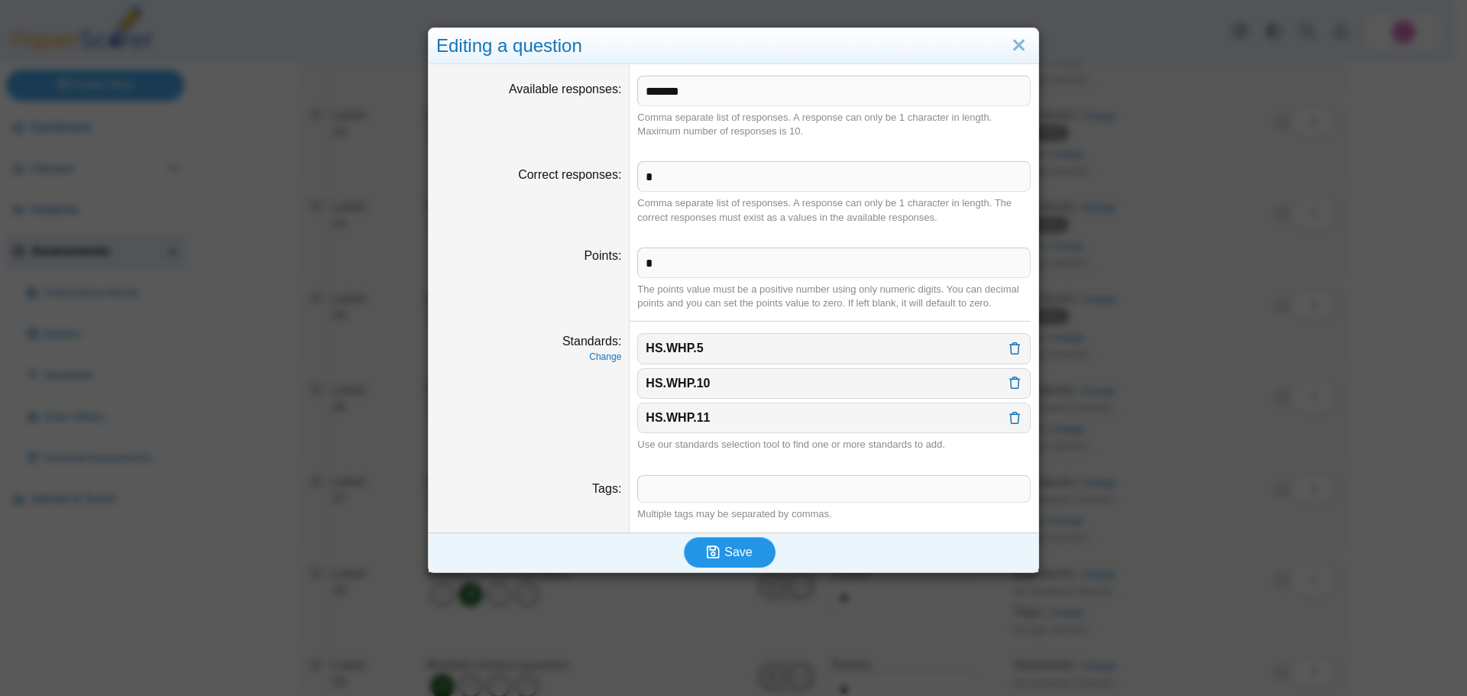
click at [736, 554] on span "Save" at bounding box center [738, 552] width 28 height 13
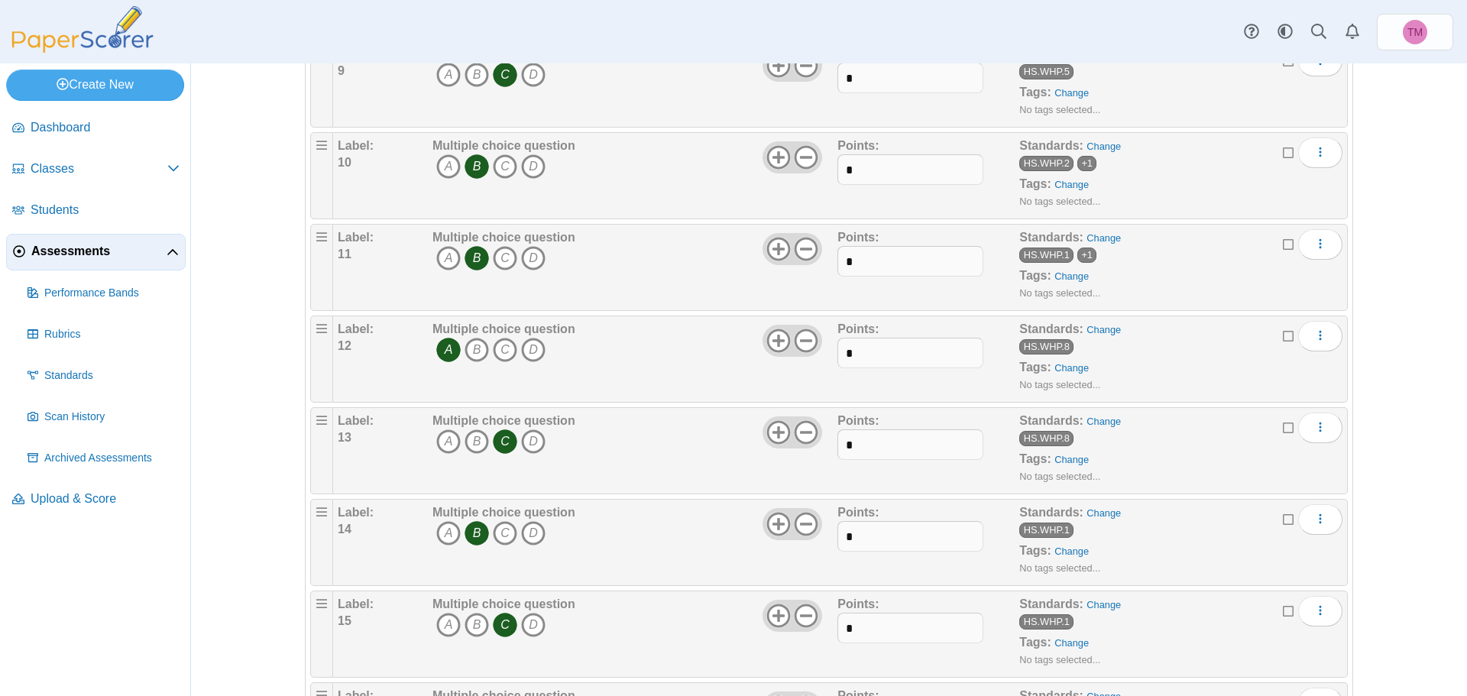
scroll to position [1377, 0]
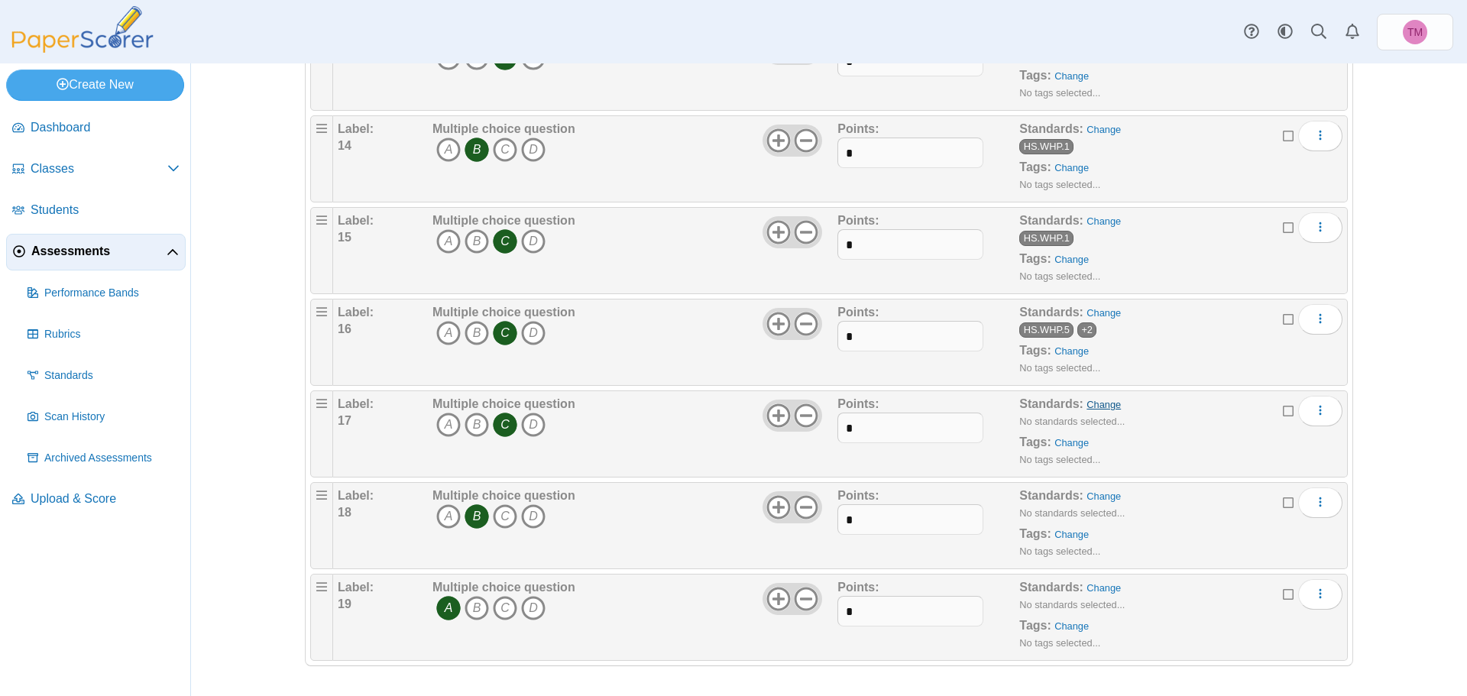
click at [1097, 408] on link "Change" at bounding box center [1104, 404] width 34 height 11
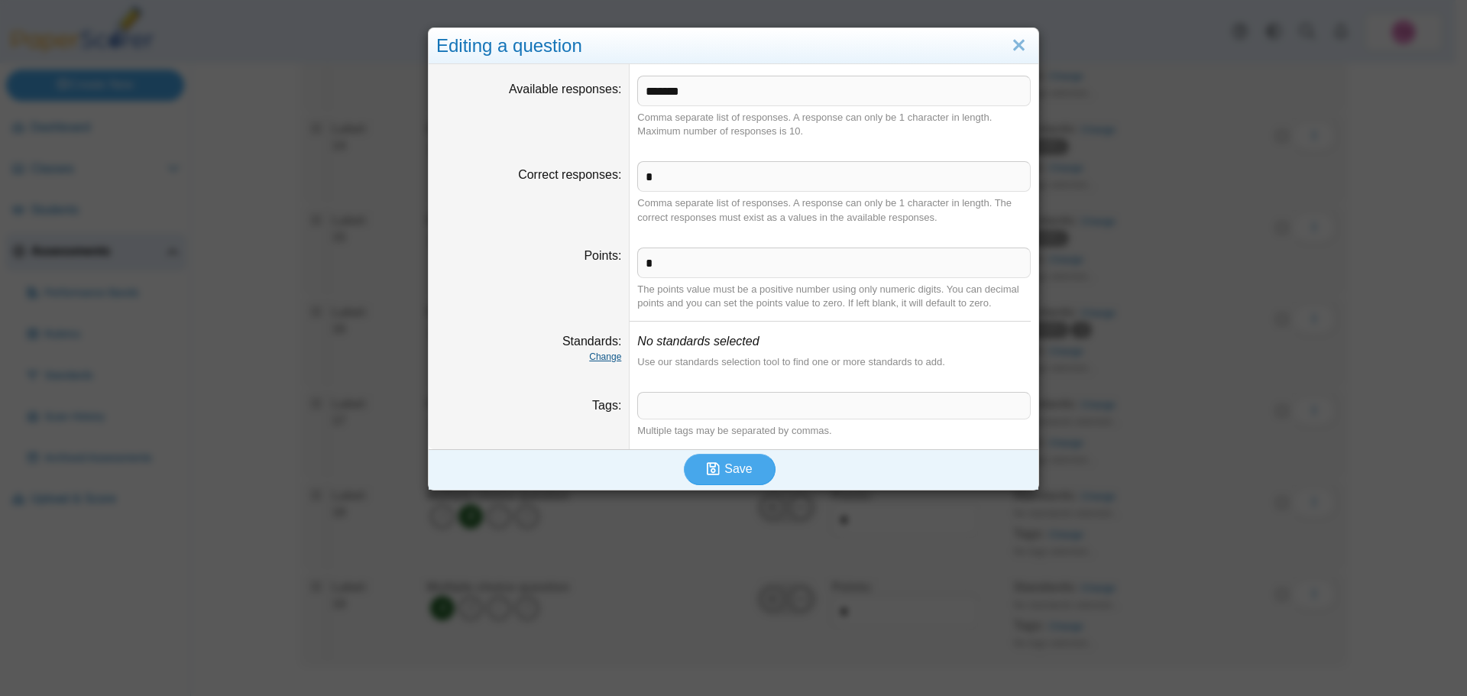
click at [602, 355] on link "Change" at bounding box center [605, 357] width 32 height 11
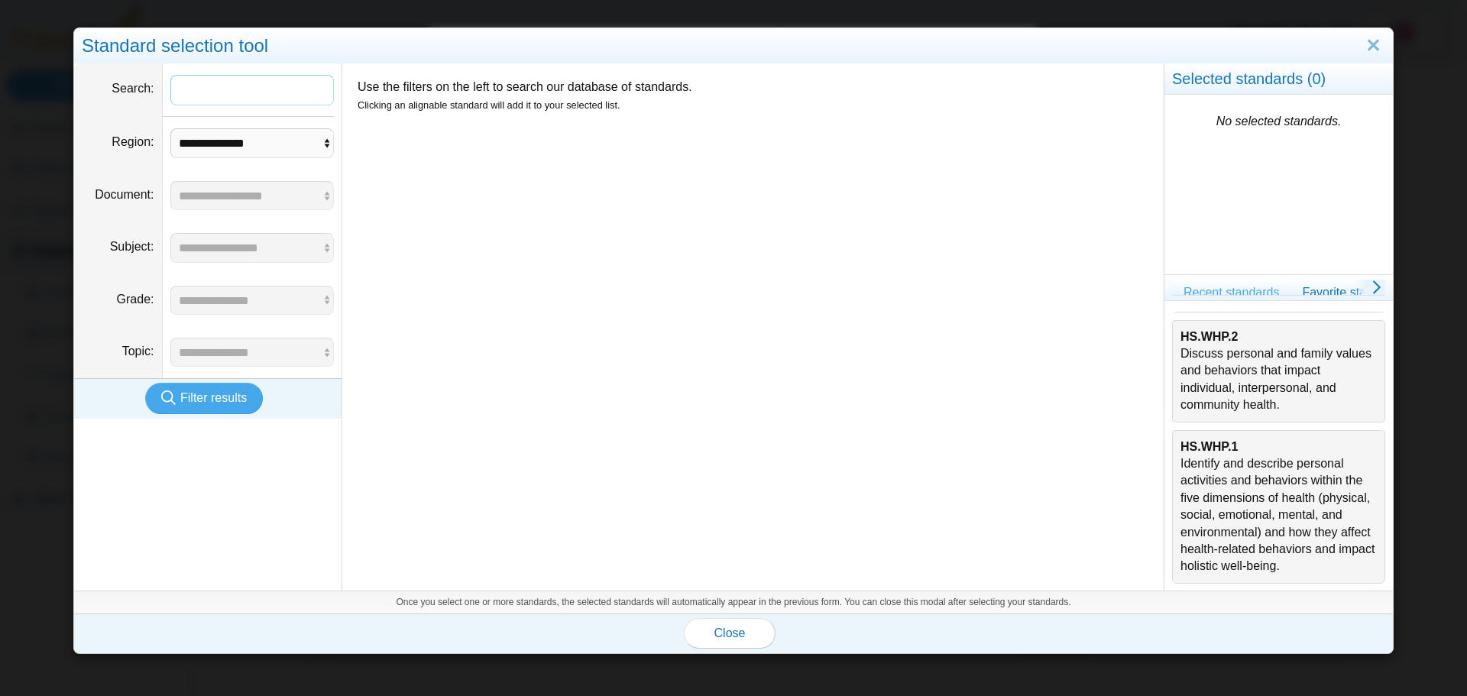
scroll to position [491, 0]
click at [1291, 508] on div "HS.WHP.1 Identify and describe personal activities and behaviors within the fiv…" at bounding box center [1279, 507] width 196 height 137
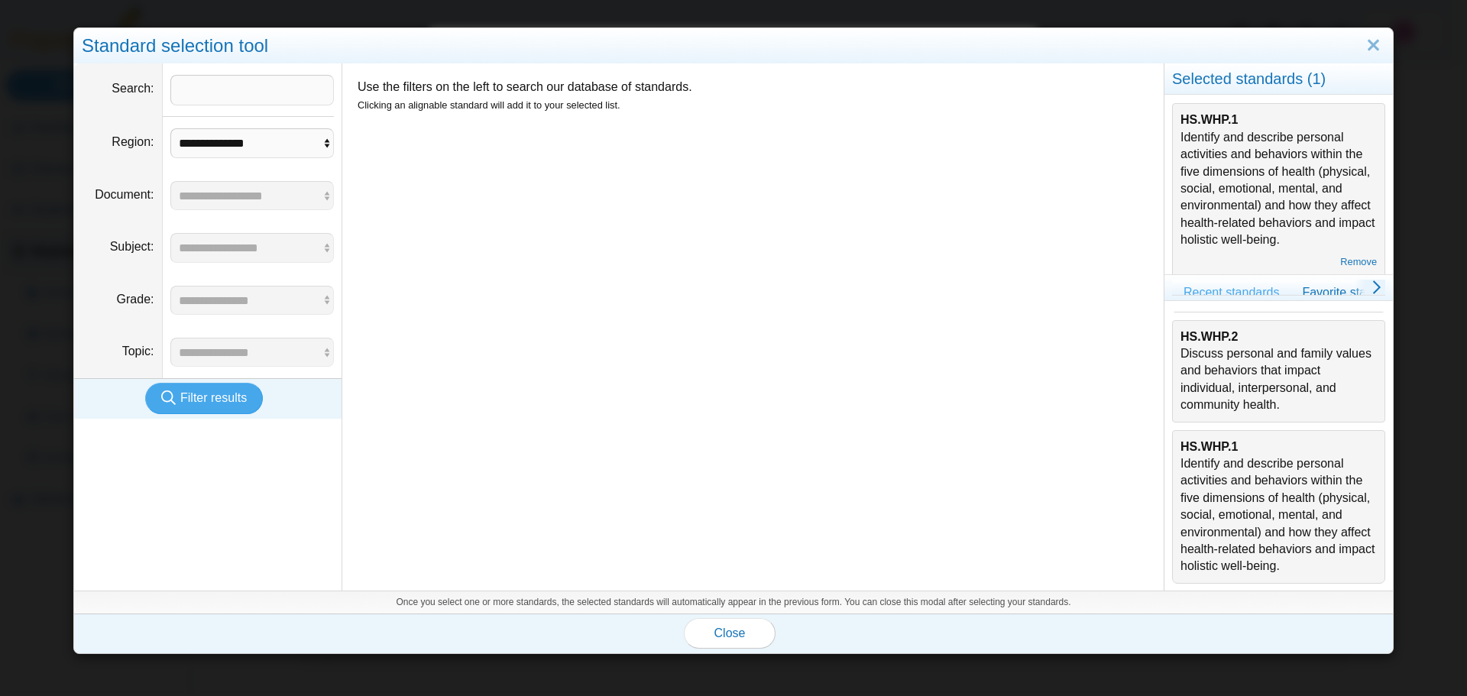
click at [1230, 348] on div "HS.WHP.2 Discuss personal and family values and behaviors that impact individua…" at bounding box center [1279, 372] width 196 height 86
click at [736, 633] on span "Close" at bounding box center [729, 633] width 31 height 13
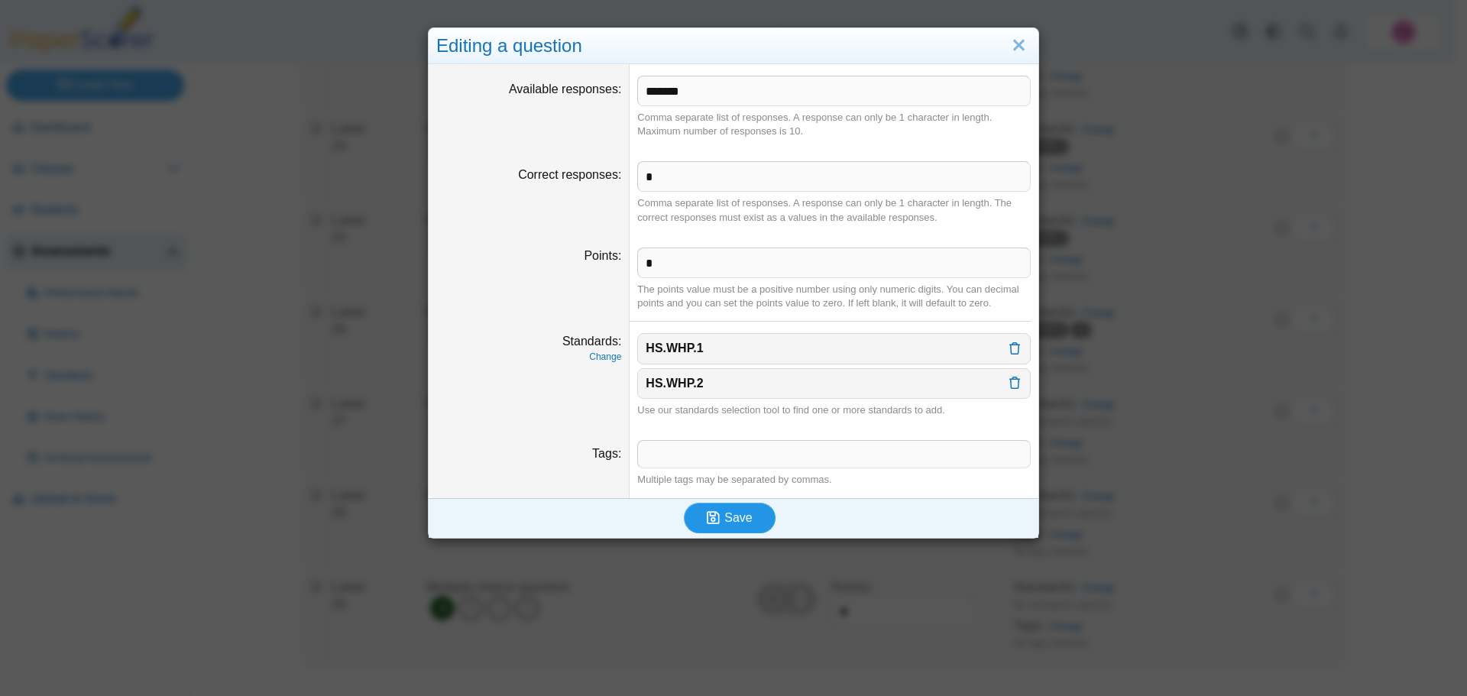
click at [734, 520] on span "Save" at bounding box center [738, 517] width 28 height 13
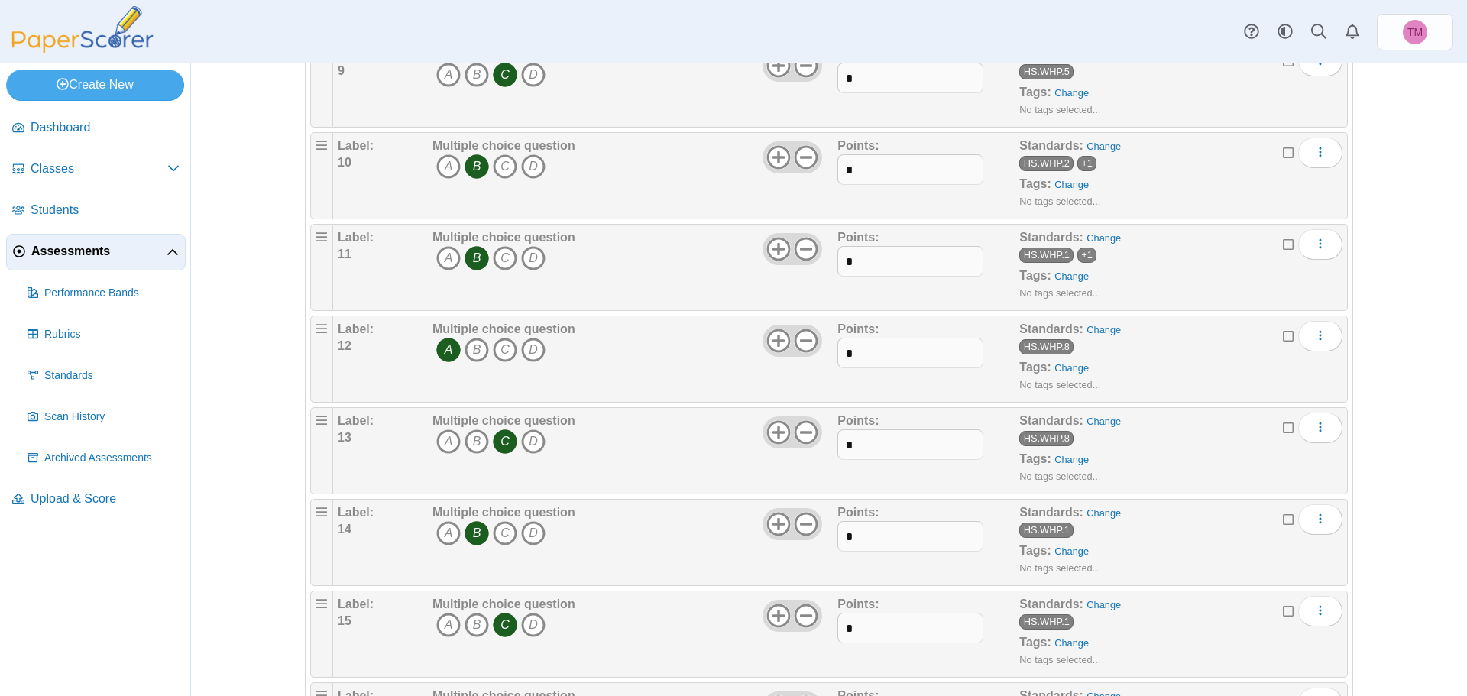
scroll to position [1377, 0]
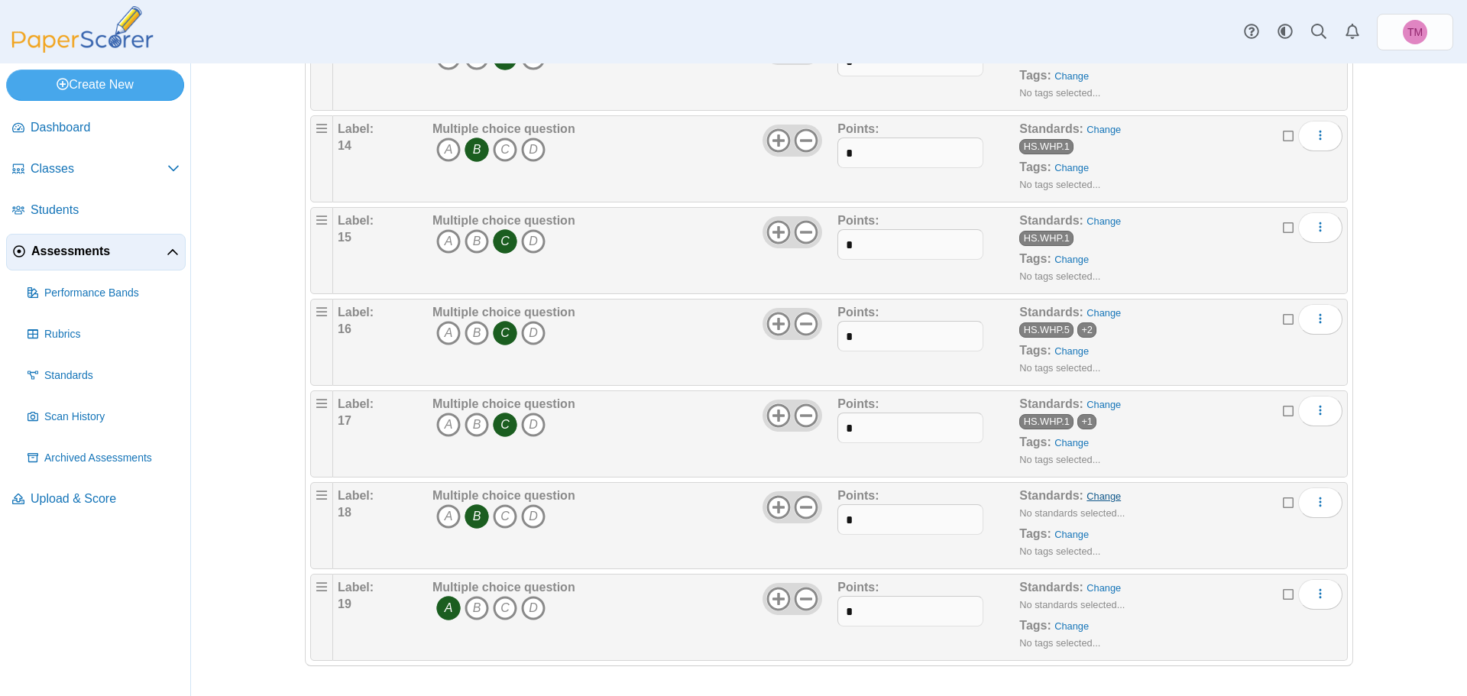
click at [1106, 497] on link "Change" at bounding box center [1104, 496] width 34 height 11
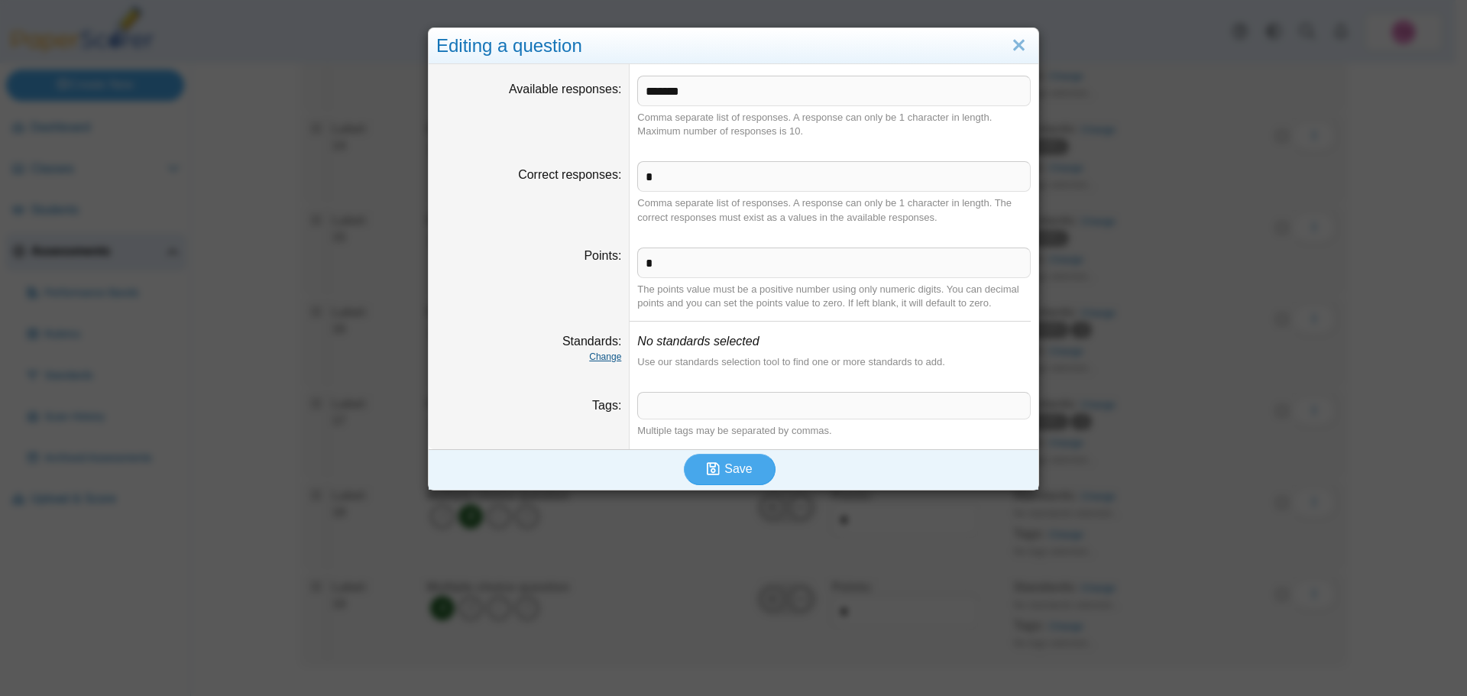
click at [596, 361] on link "Change" at bounding box center [605, 357] width 32 height 11
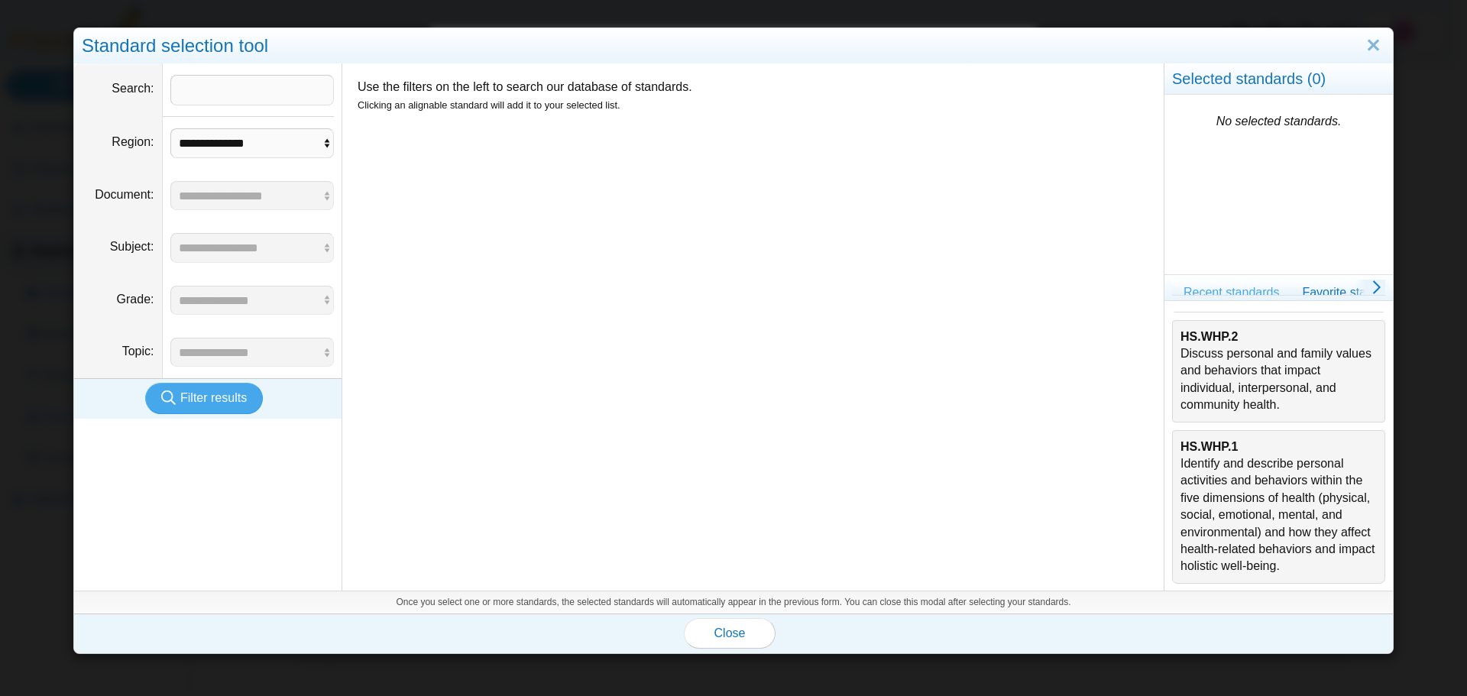
click at [1206, 342] on div "HS.WHP.2 Discuss personal and family values and behaviors that impact individua…" at bounding box center [1279, 372] width 196 height 86
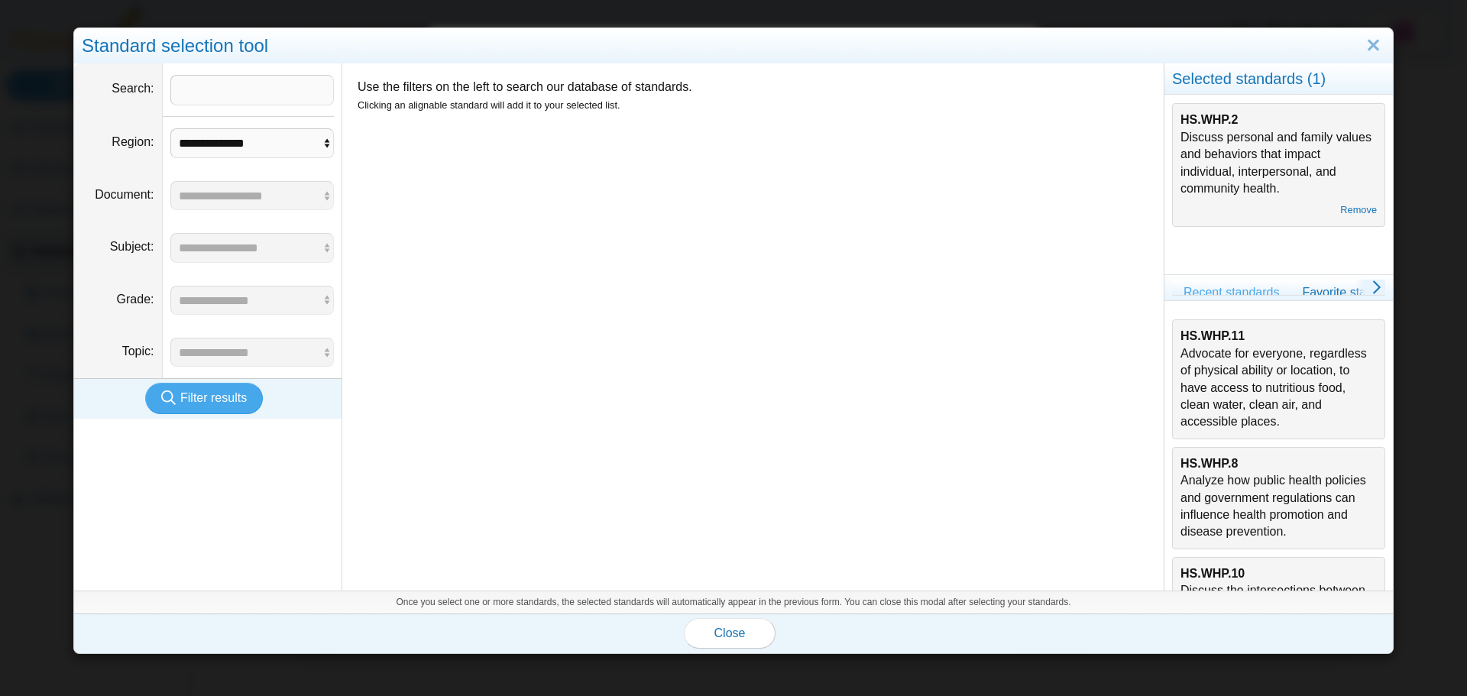
scroll to position [153, 0]
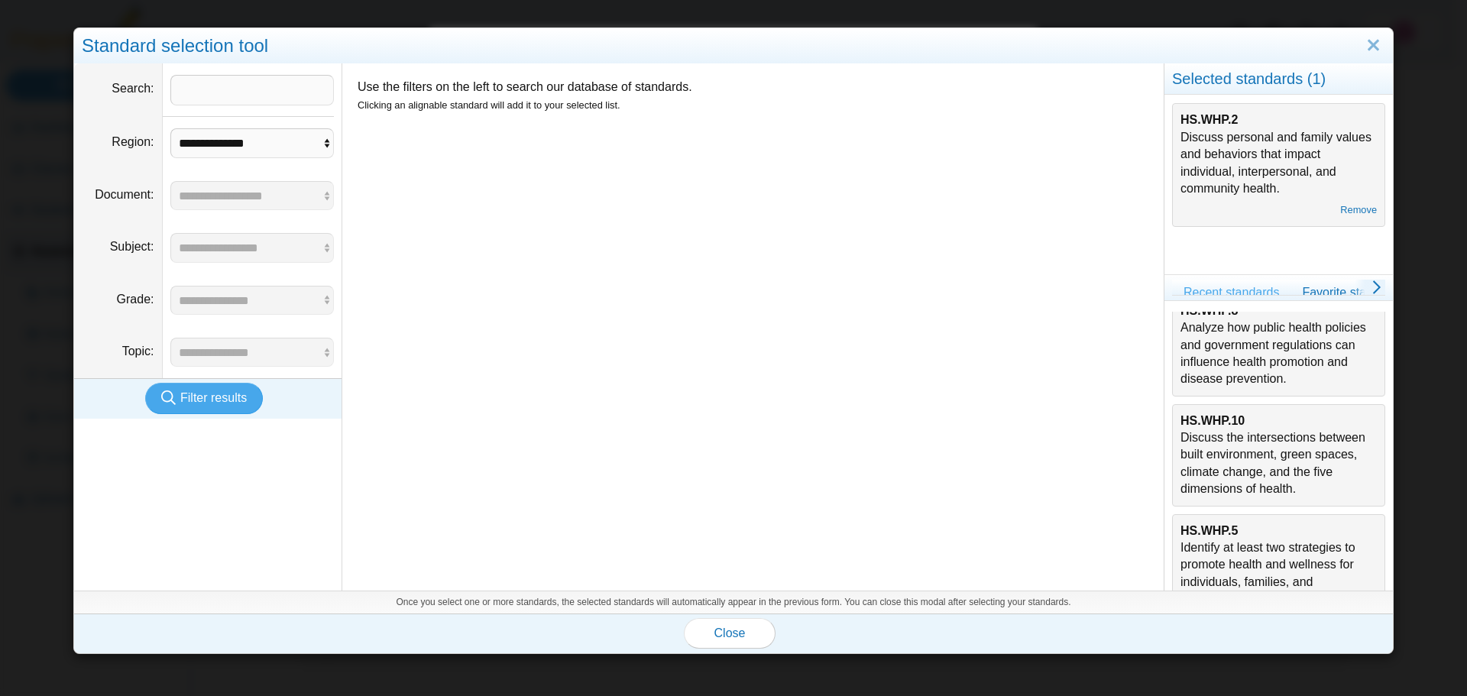
click at [1229, 476] on div "HS.WHP.10 Discuss the intersections between built environment, green spaces, cl…" at bounding box center [1279, 456] width 196 height 86
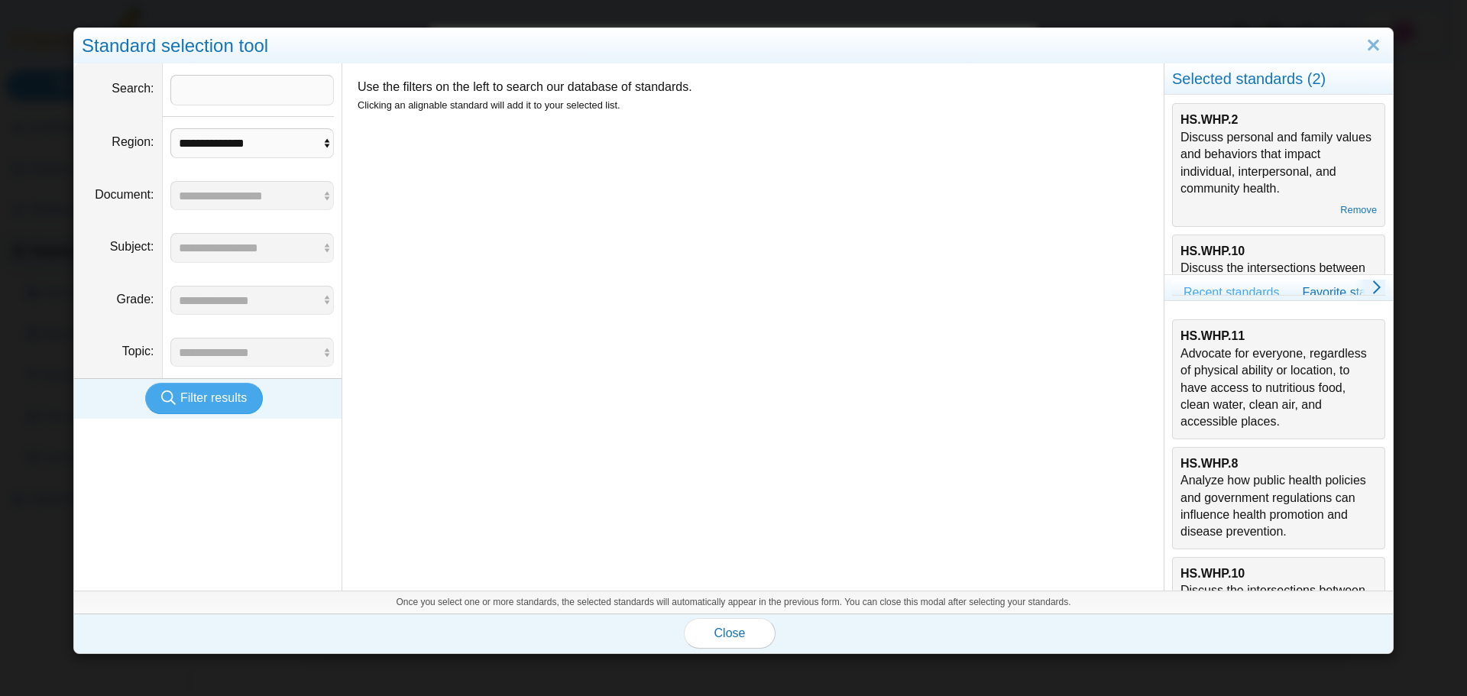
click at [1227, 379] on div "HS.WHP.11 Advocate for everyone, regardless of physical ability or location, to…" at bounding box center [1279, 379] width 196 height 102
click at [714, 628] on span "Close" at bounding box center [729, 633] width 31 height 13
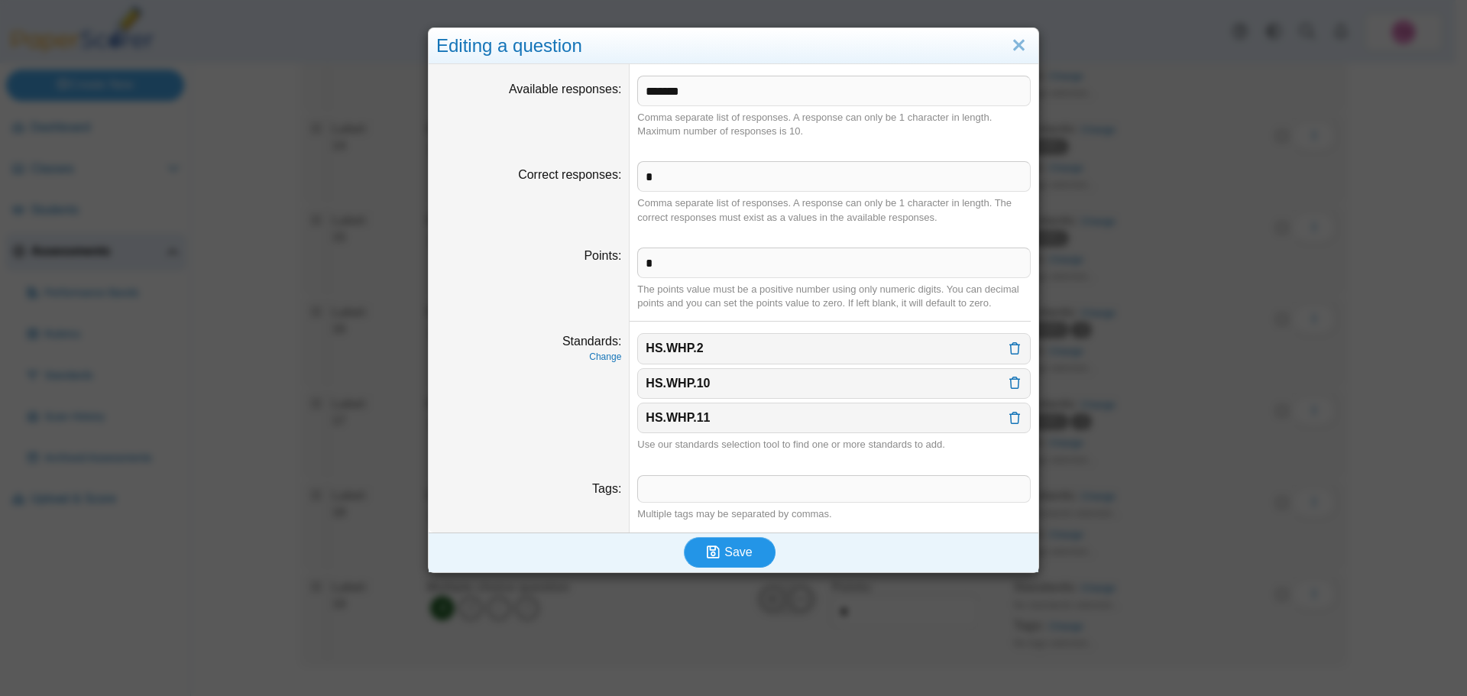
click at [734, 554] on span "Save" at bounding box center [738, 552] width 28 height 13
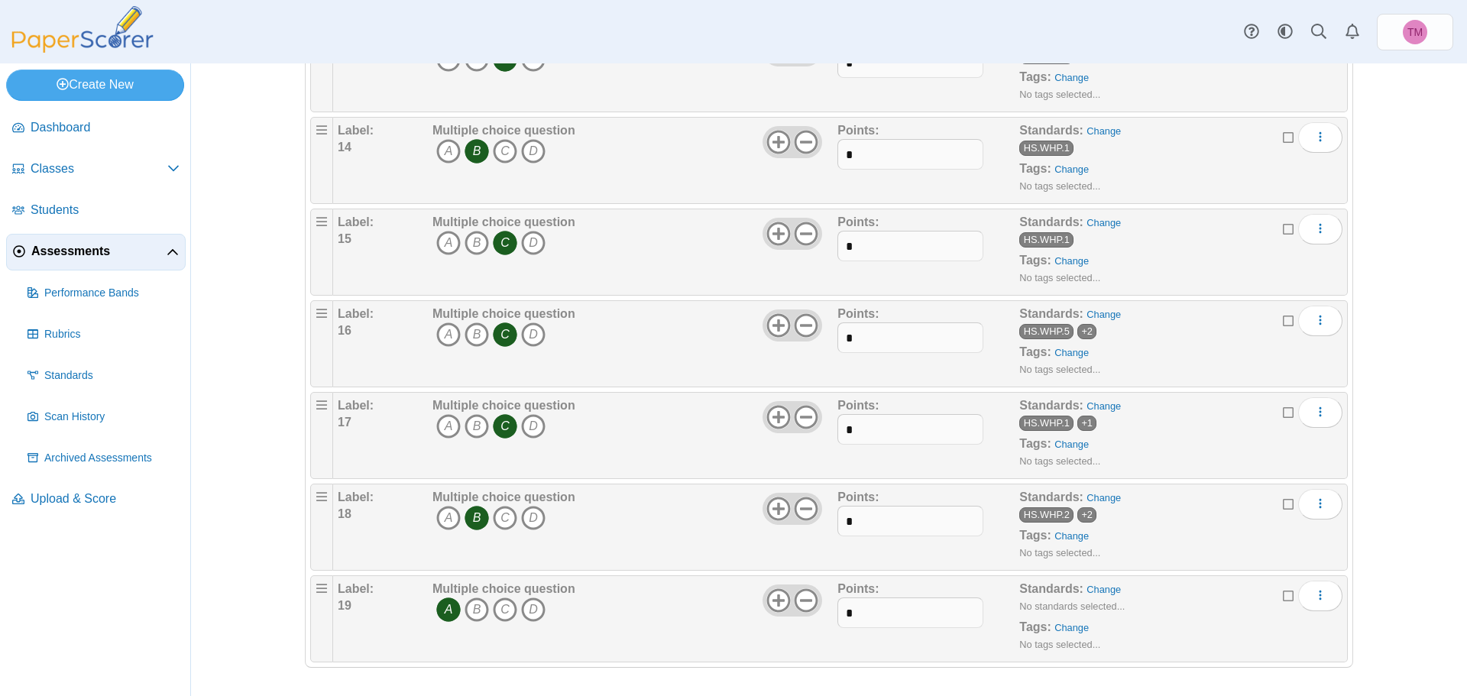
scroll to position [1377, 0]
click at [1104, 589] on link "Change" at bounding box center [1104, 587] width 34 height 11
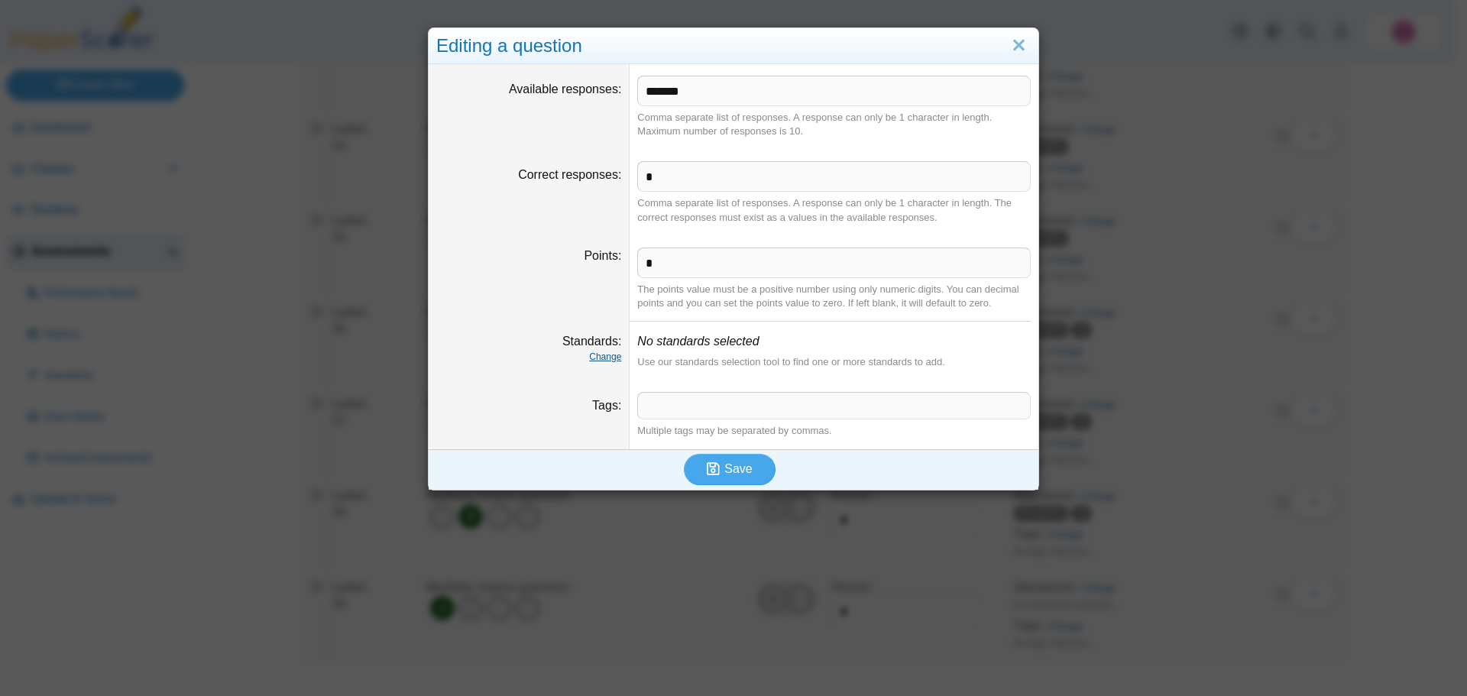
click at [600, 354] on link "Change" at bounding box center [605, 357] width 32 height 11
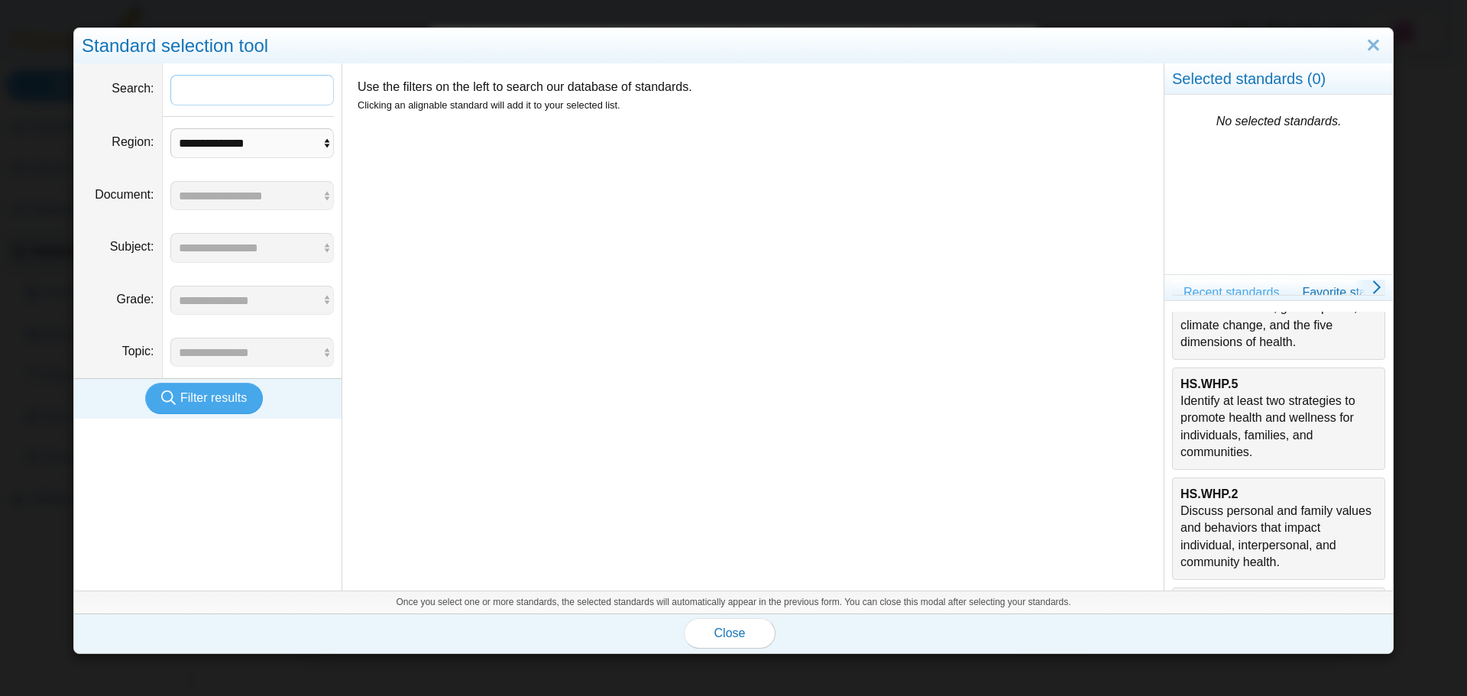
scroll to position [262, 0]
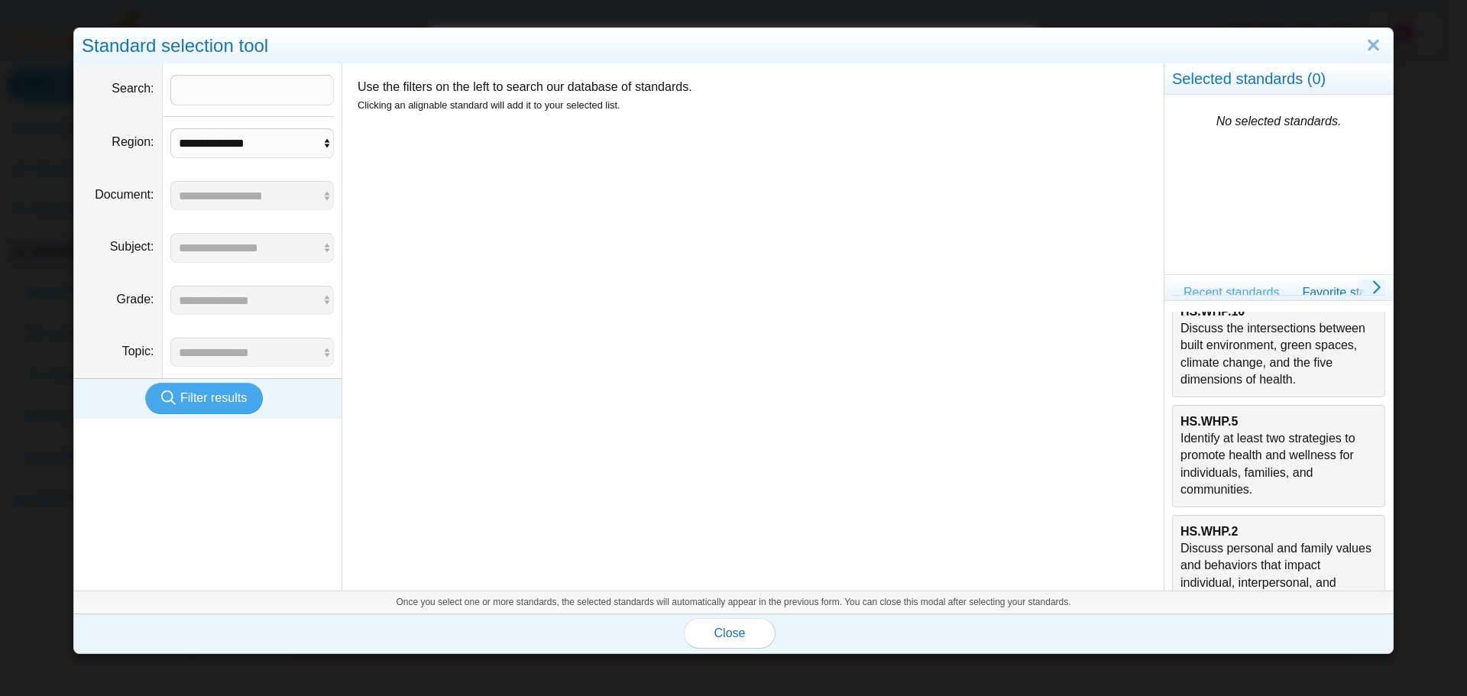
click at [1254, 447] on div "HS.WHP.5 Identify at least two strategies to promote health and wellness for in…" at bounding box center [1279, 456] width 196 height 86
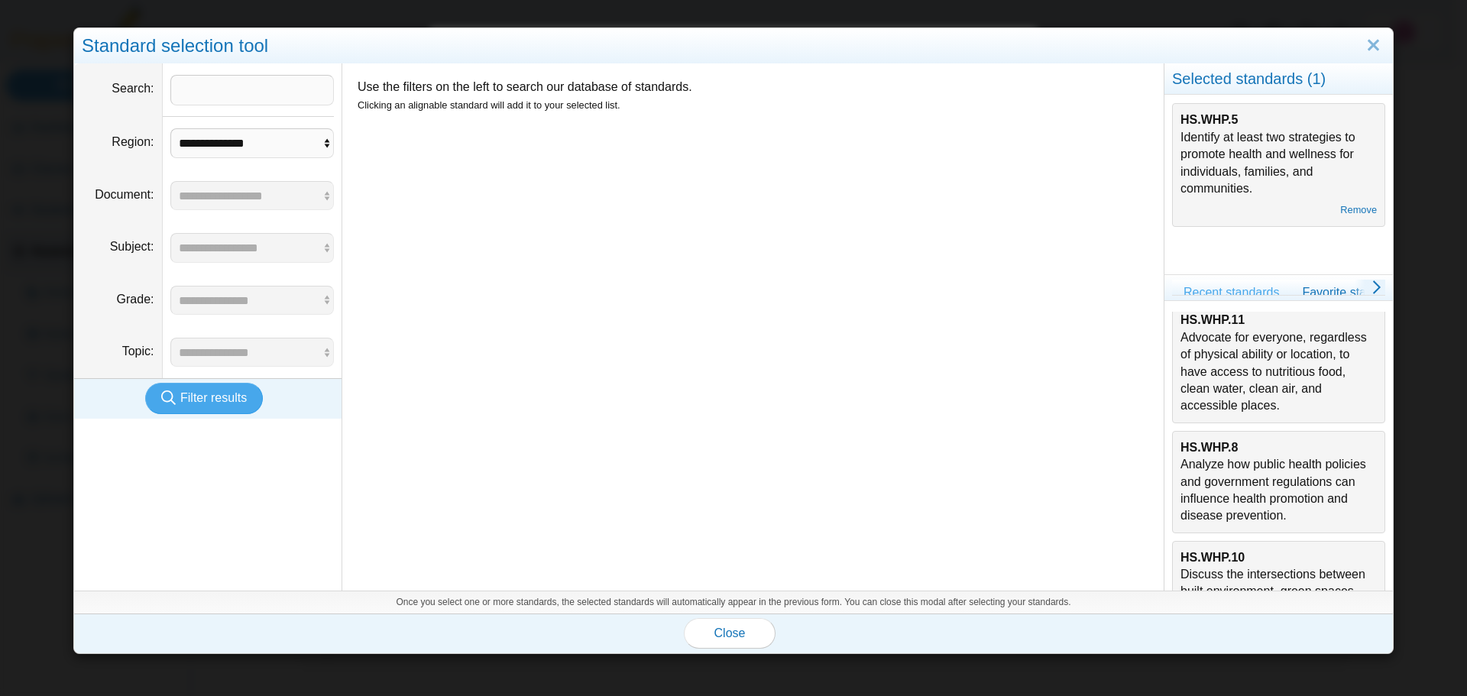
scroll to position [0, 0]
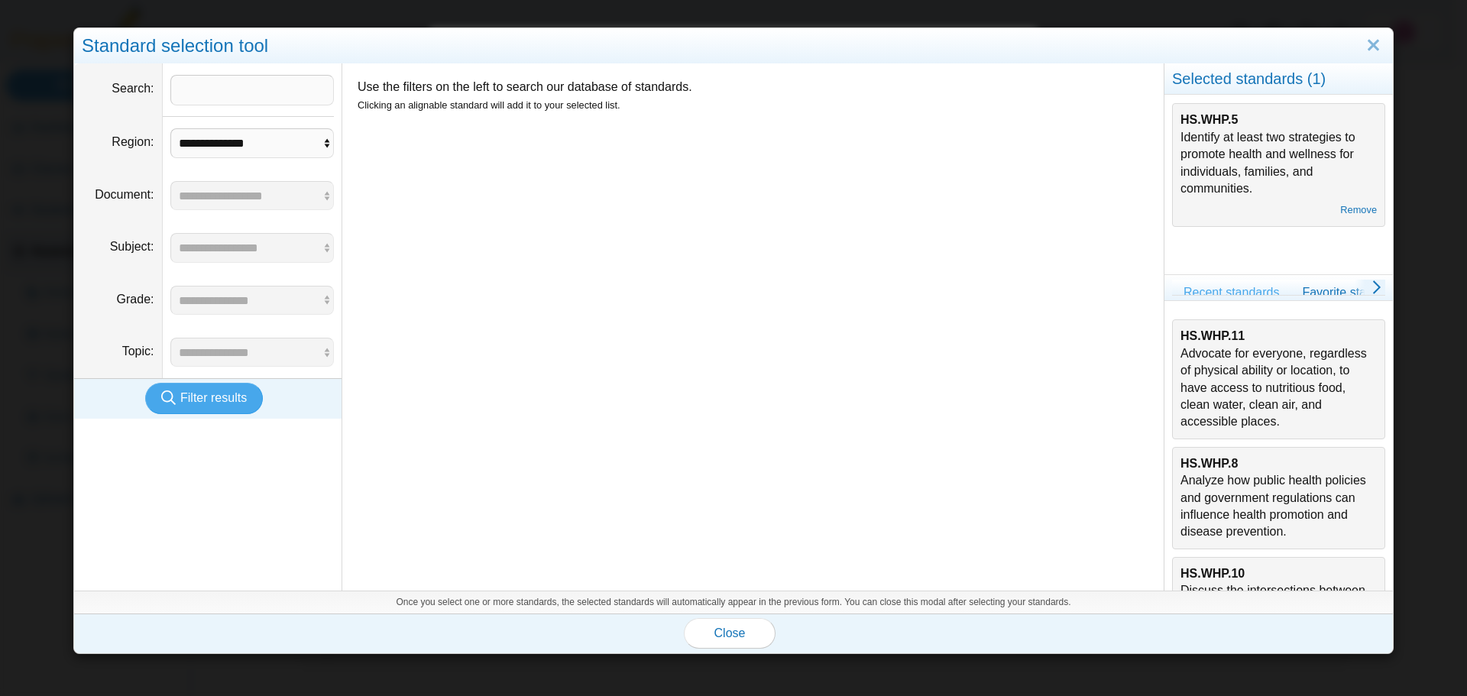
click at [1242, 394] on div "HS.WHP.11 Advocate for everyone, regardless of physical ability or location, to…" at bounding box center [1279, 379] width 196 height 102
click at [722, 639] on span "Close" at bounding box center [729, 633] width 31 height 13
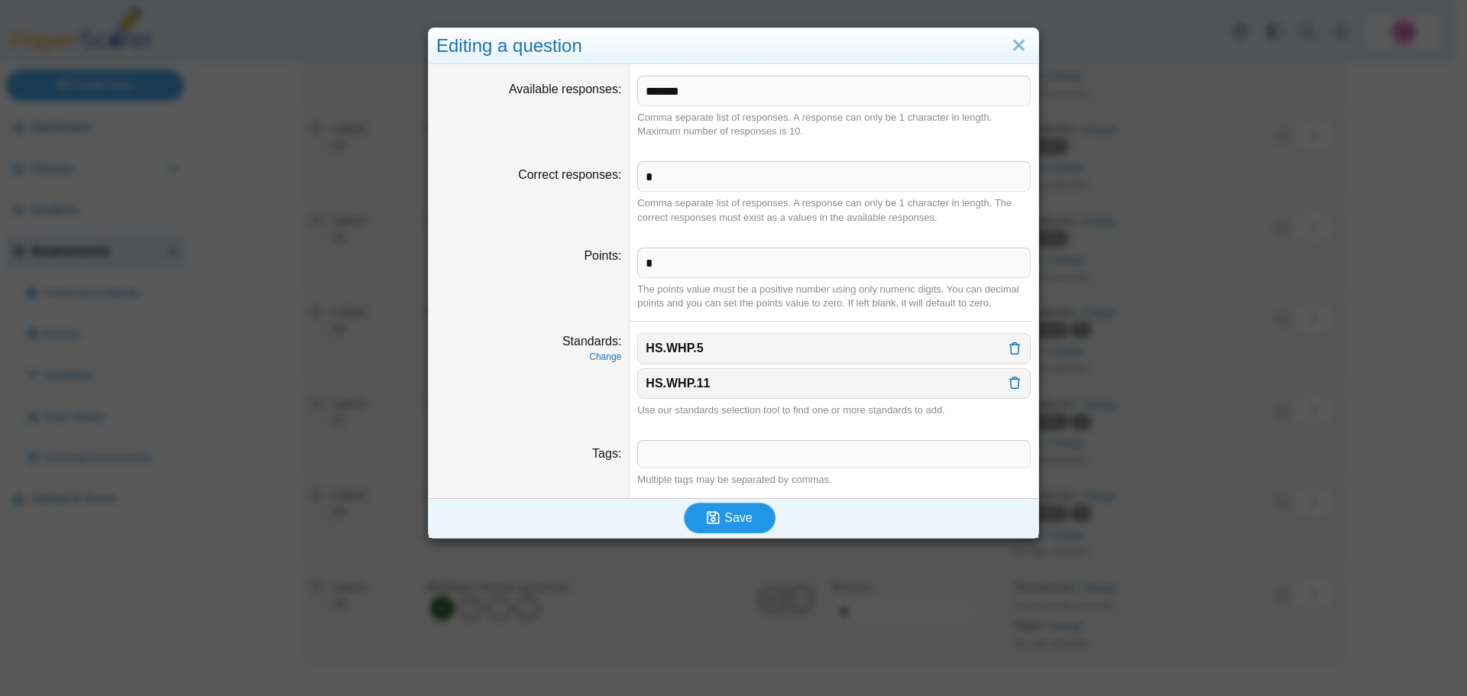
click at [717, 510] on icon "submit" at bounding box center [716, 518] width 18 height 17
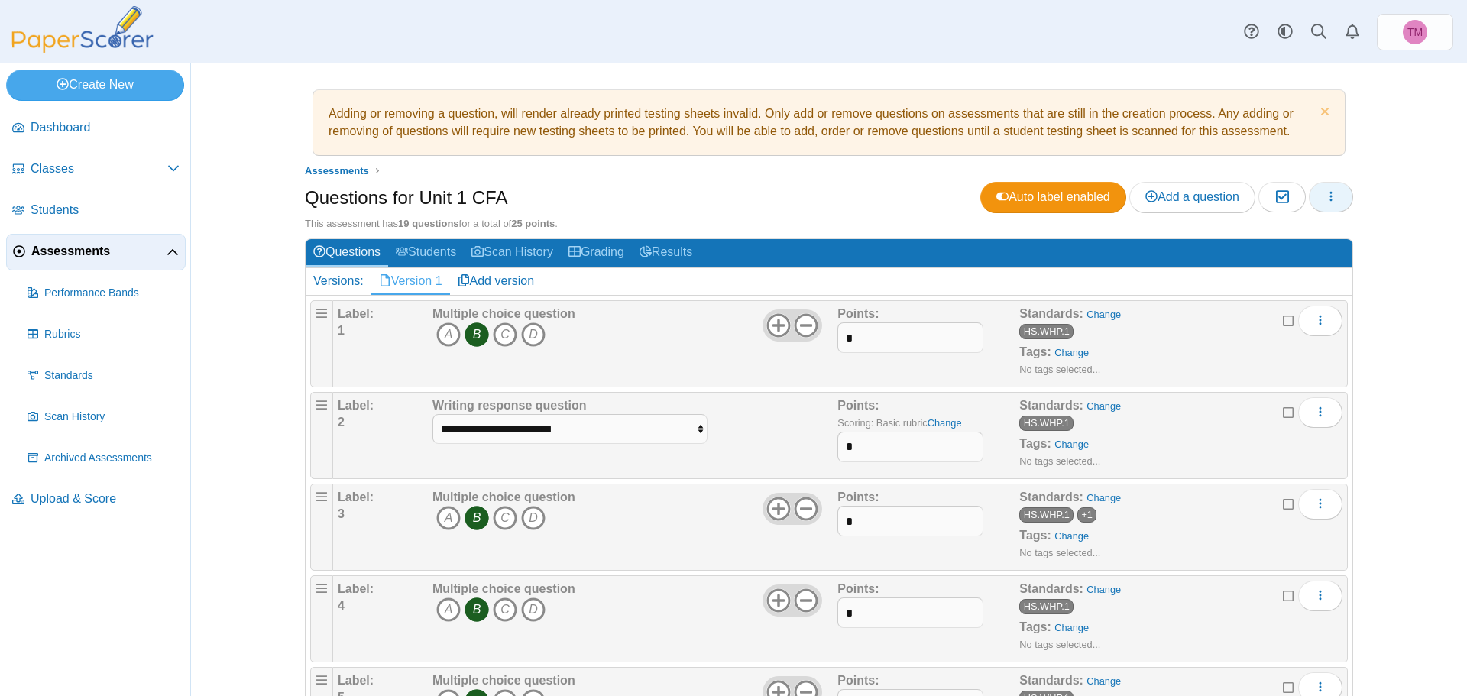
click at [1324, 183] on button "button" at bounding box center [1331, 197] width 44 height 31
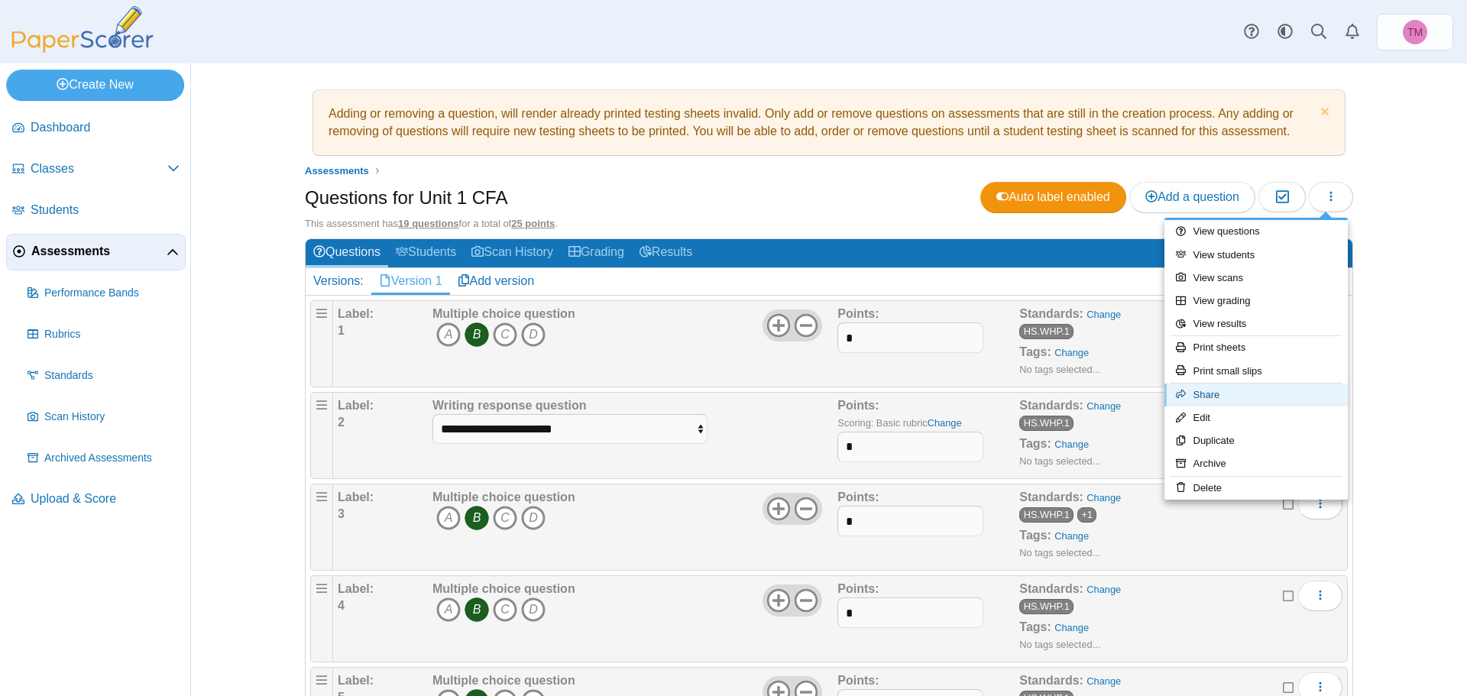
click at [1222, 397] on link "Share" at bounding box center [1256, 395] width 183 height 23
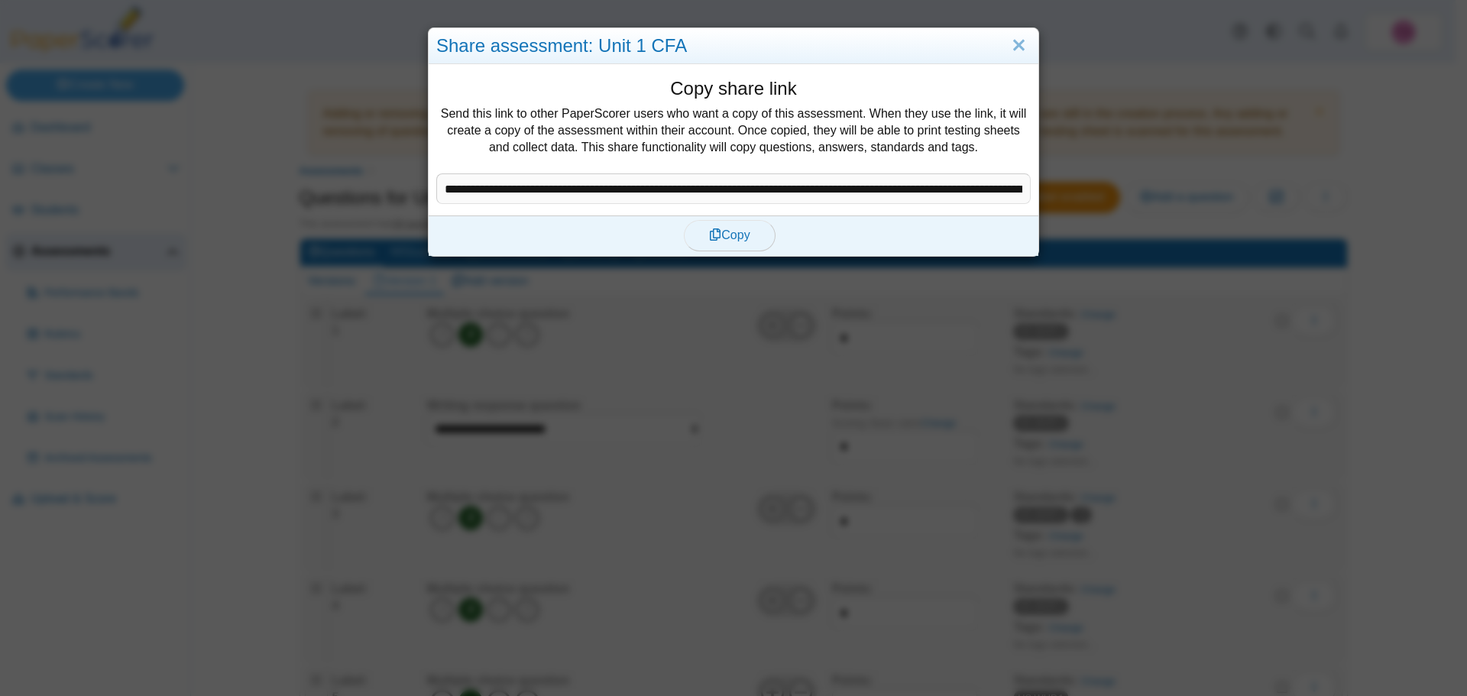
click at [728, 235] on span "Copy" at bounding box center [729, 234] width 40 height 13
type textarea "**********"
click at [733, 232] on span "Copy" at bounding box center [729, 234] width 40 height 13
